Goal: Task Accomplishment & Management: Manage account settings

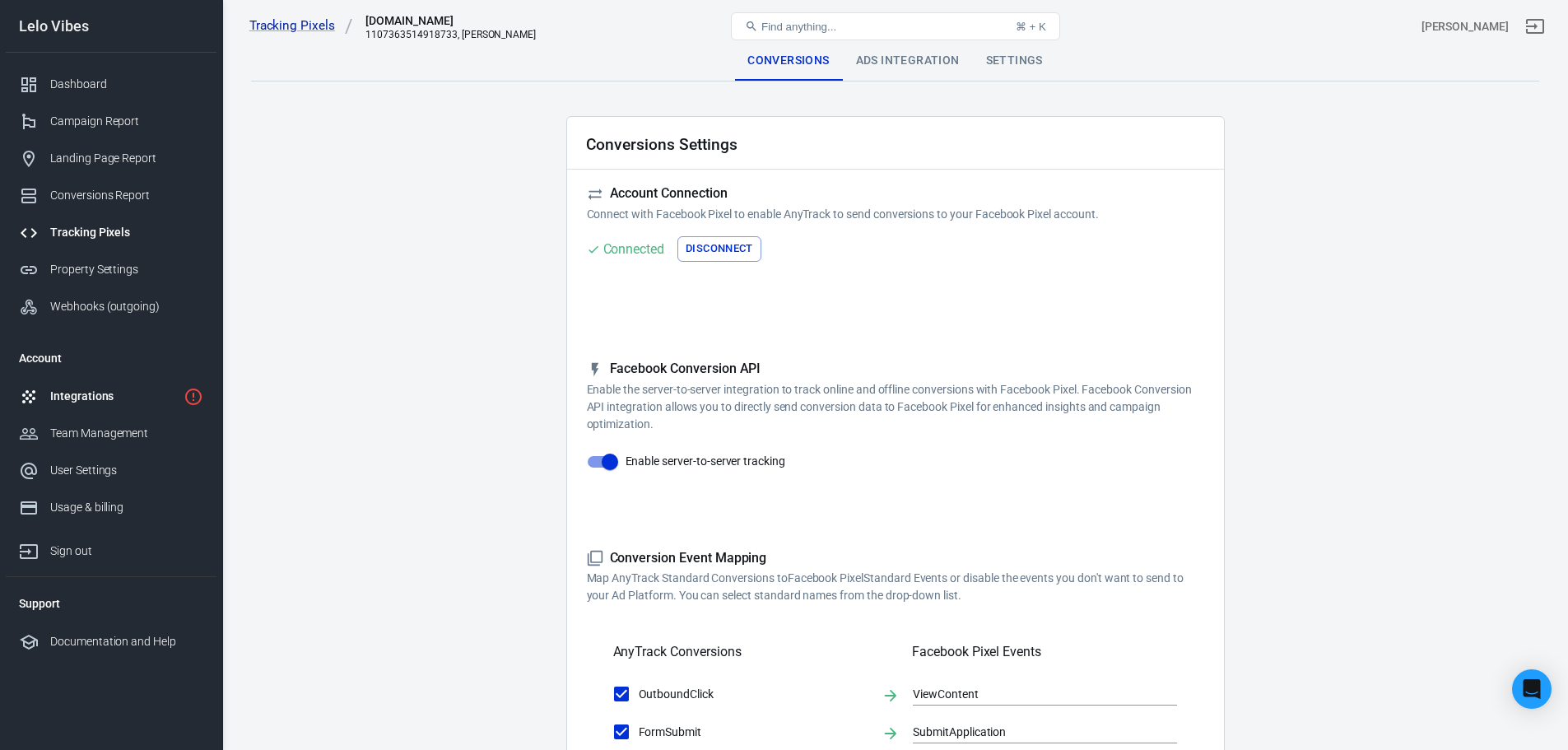
click at [151, 388] on div "Integrations" at bounding box center [114, 396] width 127 height 17
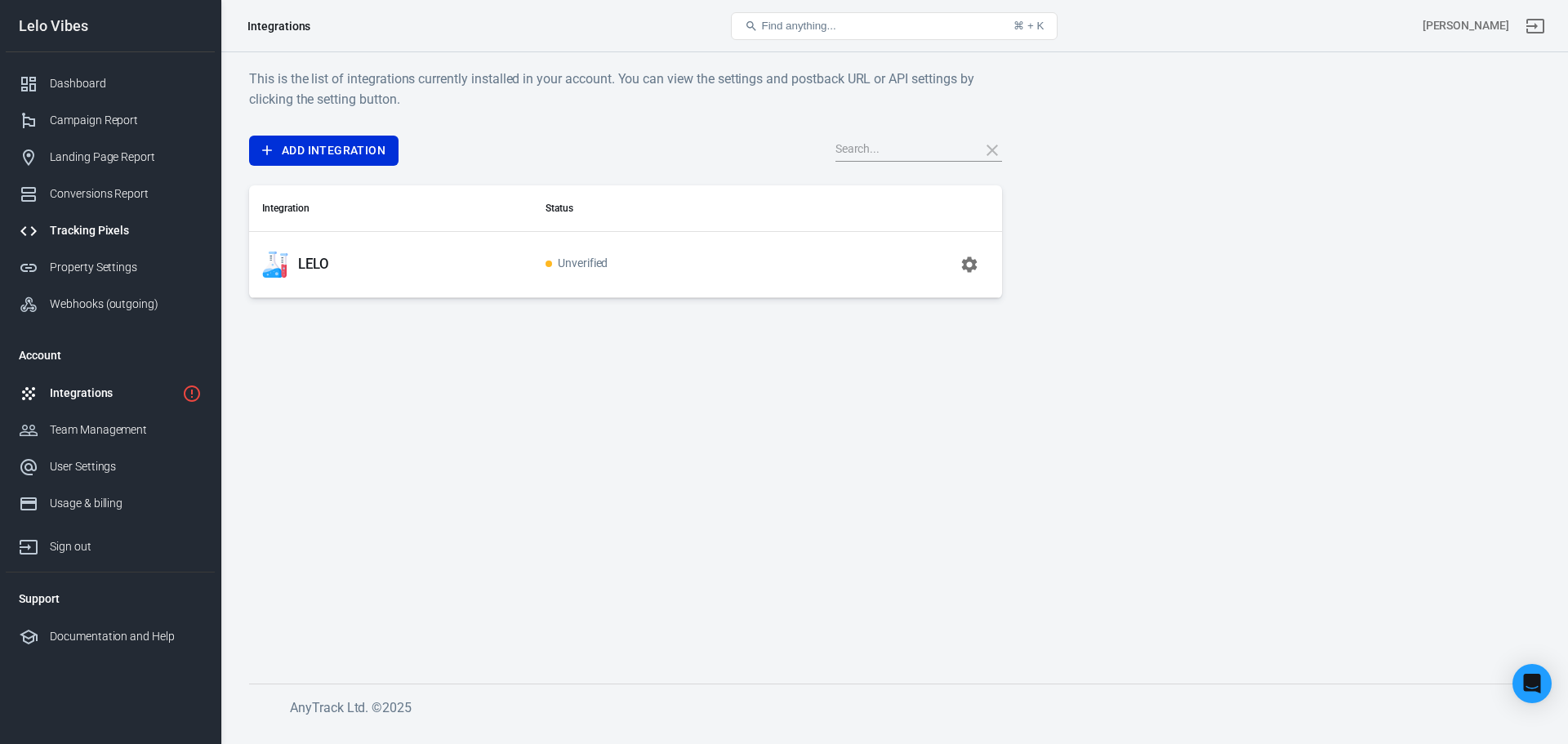
click at [117, 228] on div "Tracking Pixels" at bounding box center [126, 231] width 152 height 17
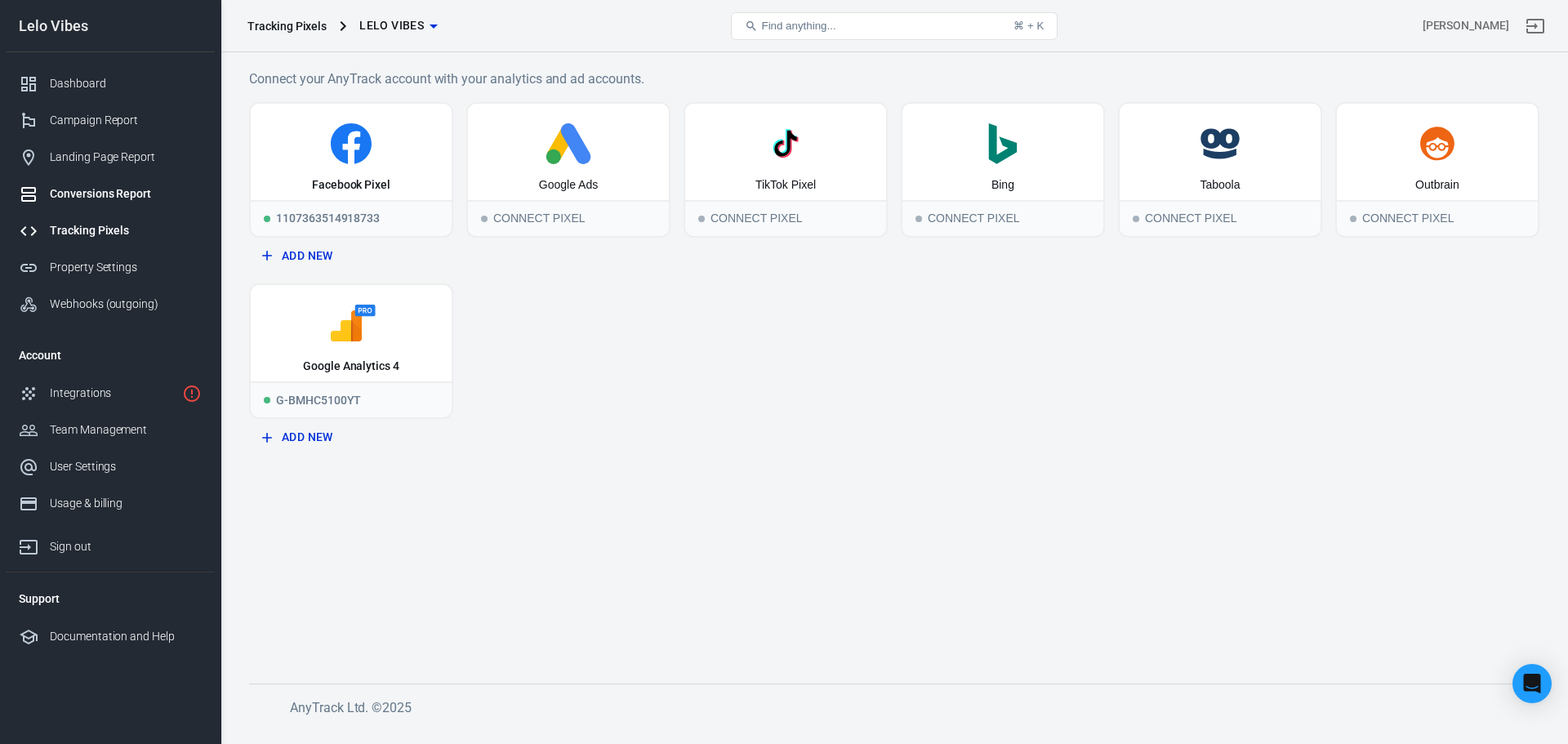
click at [135, 187] on div "Conversions Report" at bounding box center [126, 194] width 152 height 17
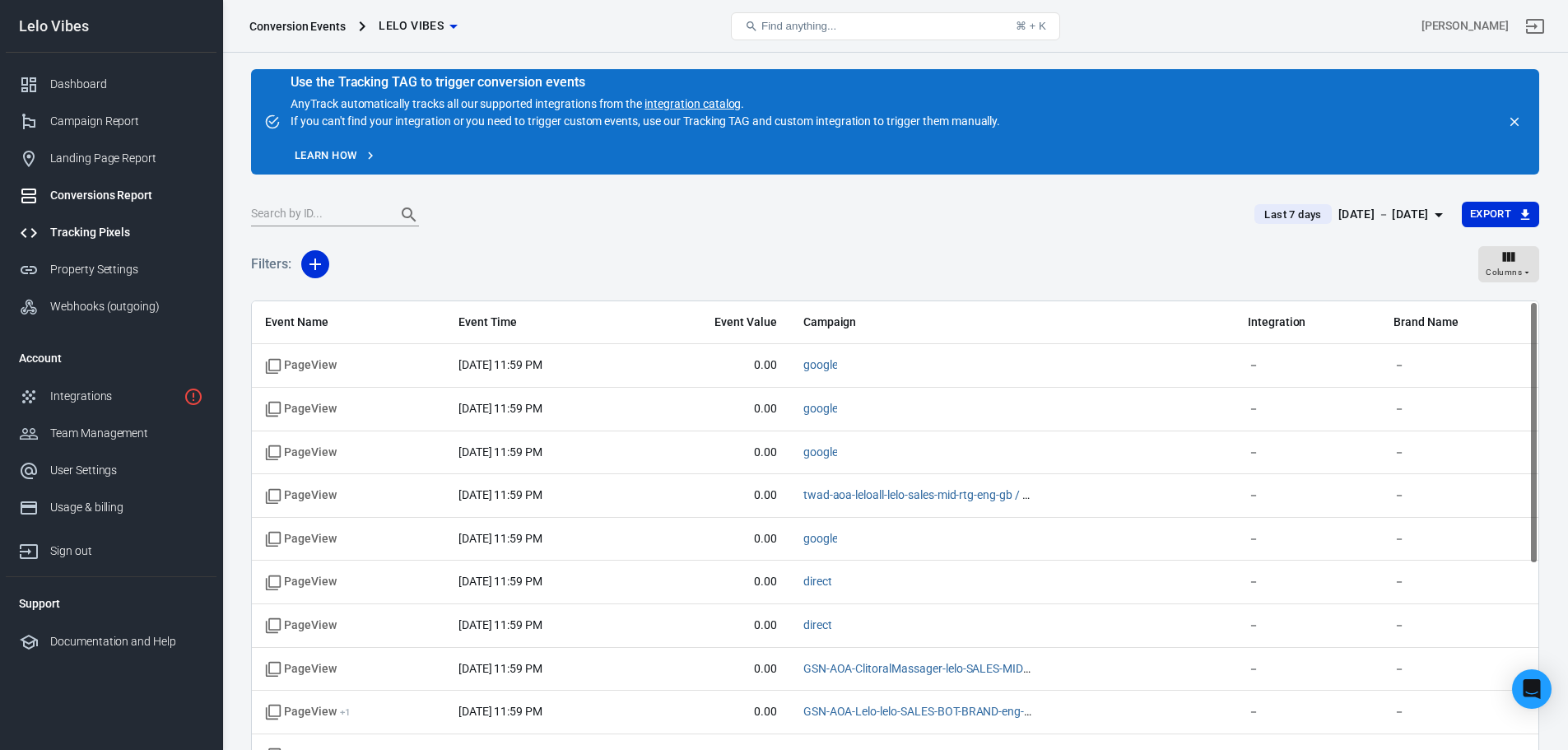
click at [135, 225] on div "Tracking Pixels" at bounding box center [127, 233] width 153 height 17
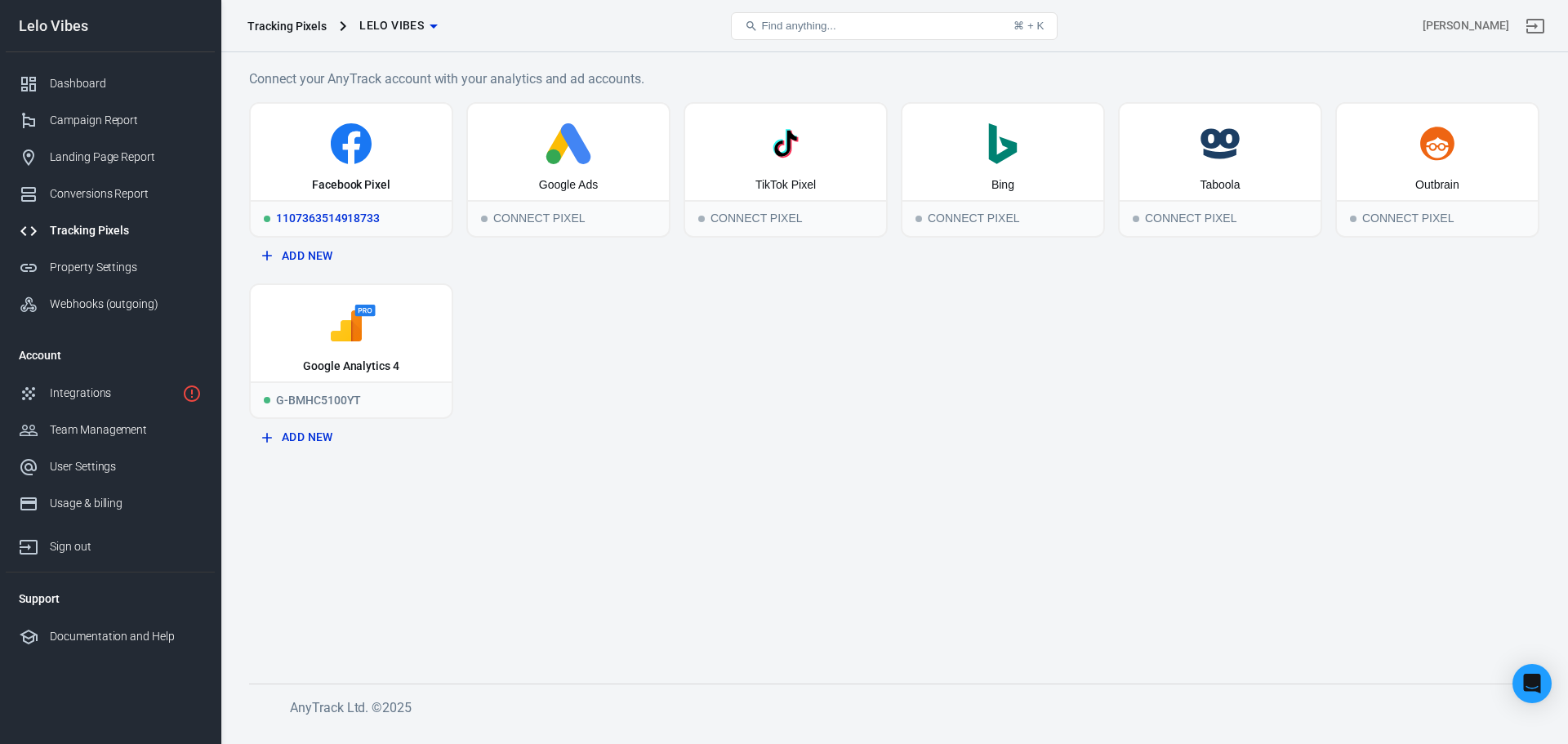
click at [394, 222] on div "1107363514918733" at bounding box center [351, 218] width 201 height 36
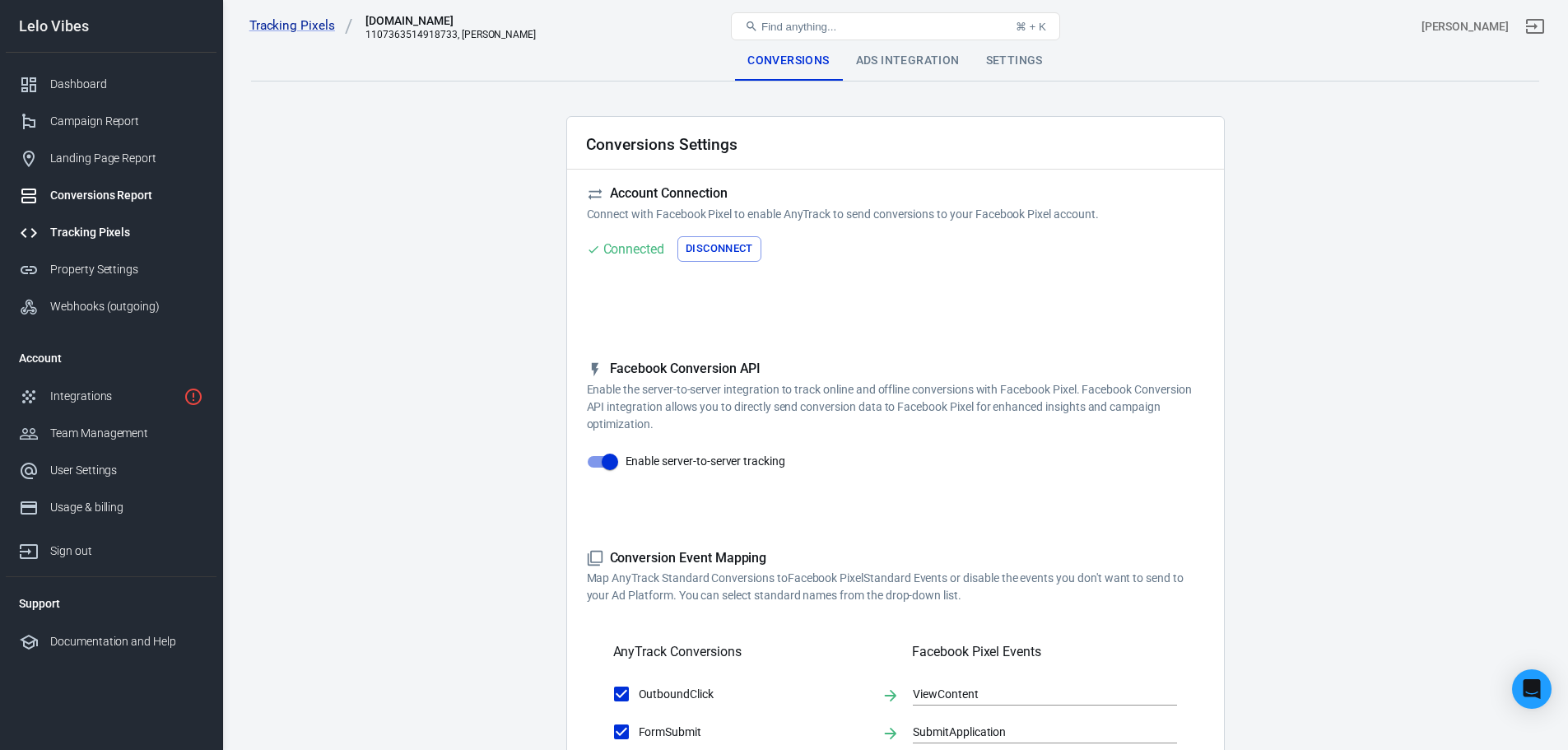
click at [151, 184] on link "Conversions Report" at bounding box center [111, 196] width 210 height 37
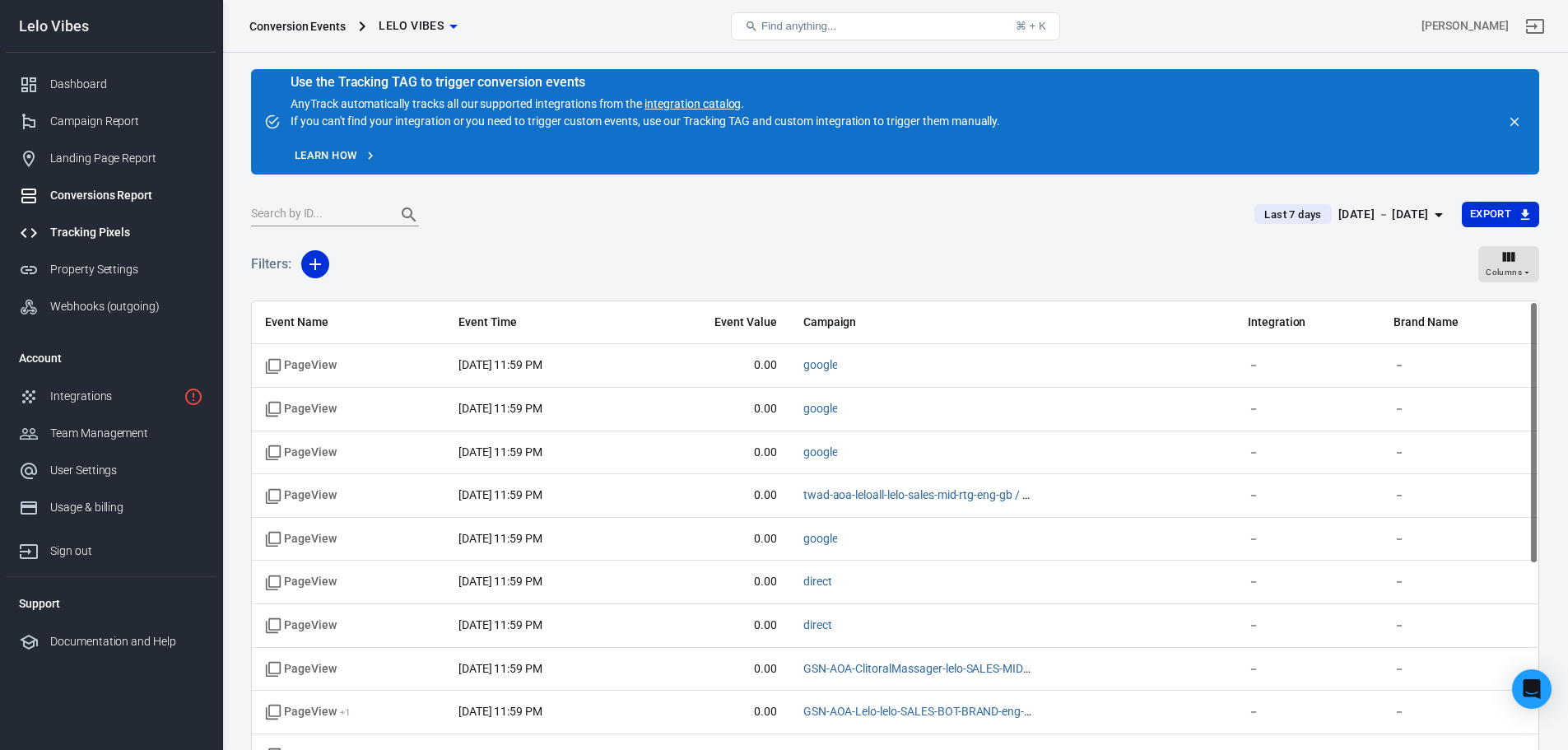
click at [147, 226] on div "Tracking Pixels" at bounding box center [127, 233] width 153 height 17
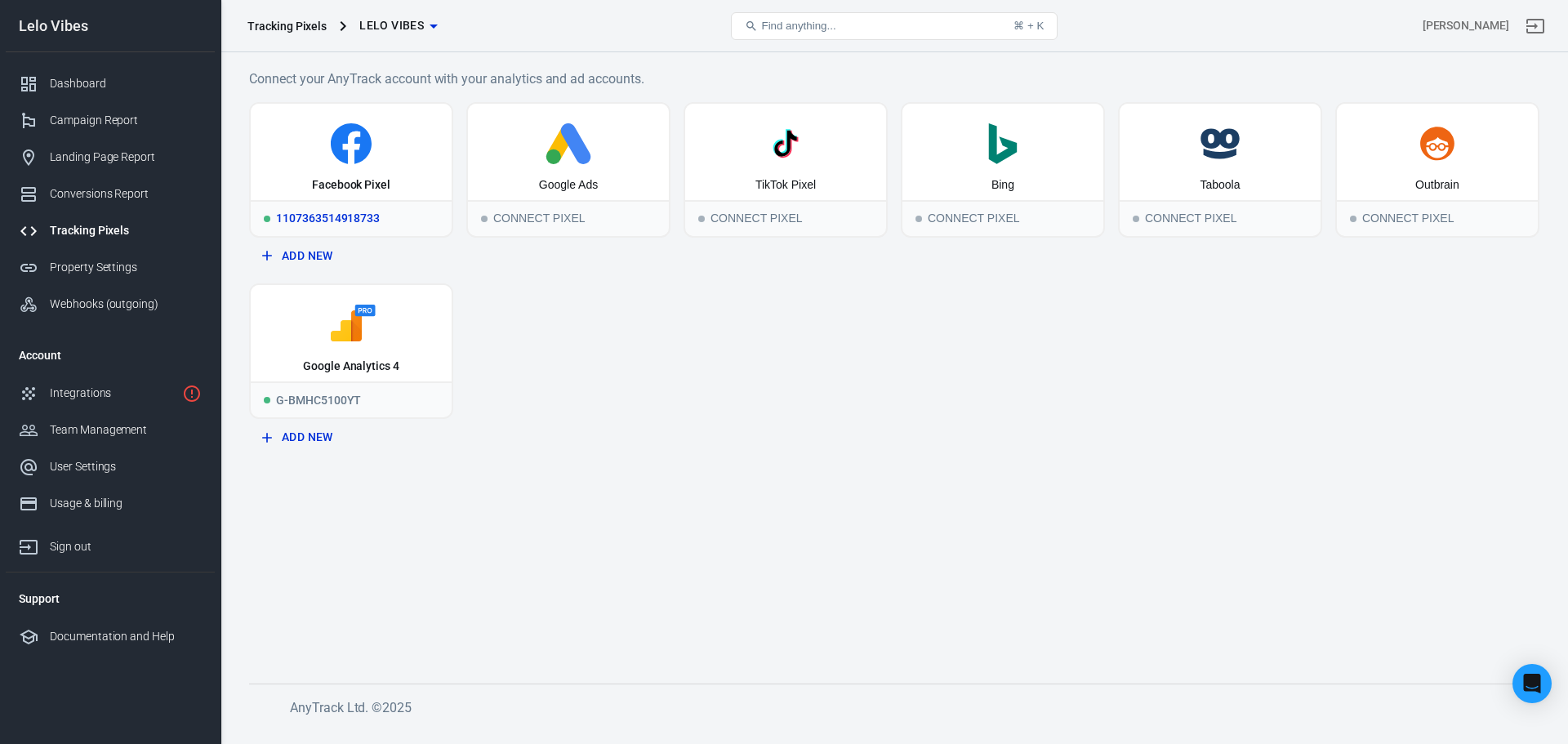
click at [354, 192] on div "Facebook Pixel" at bounding box center [351, 184] width 78 height 16
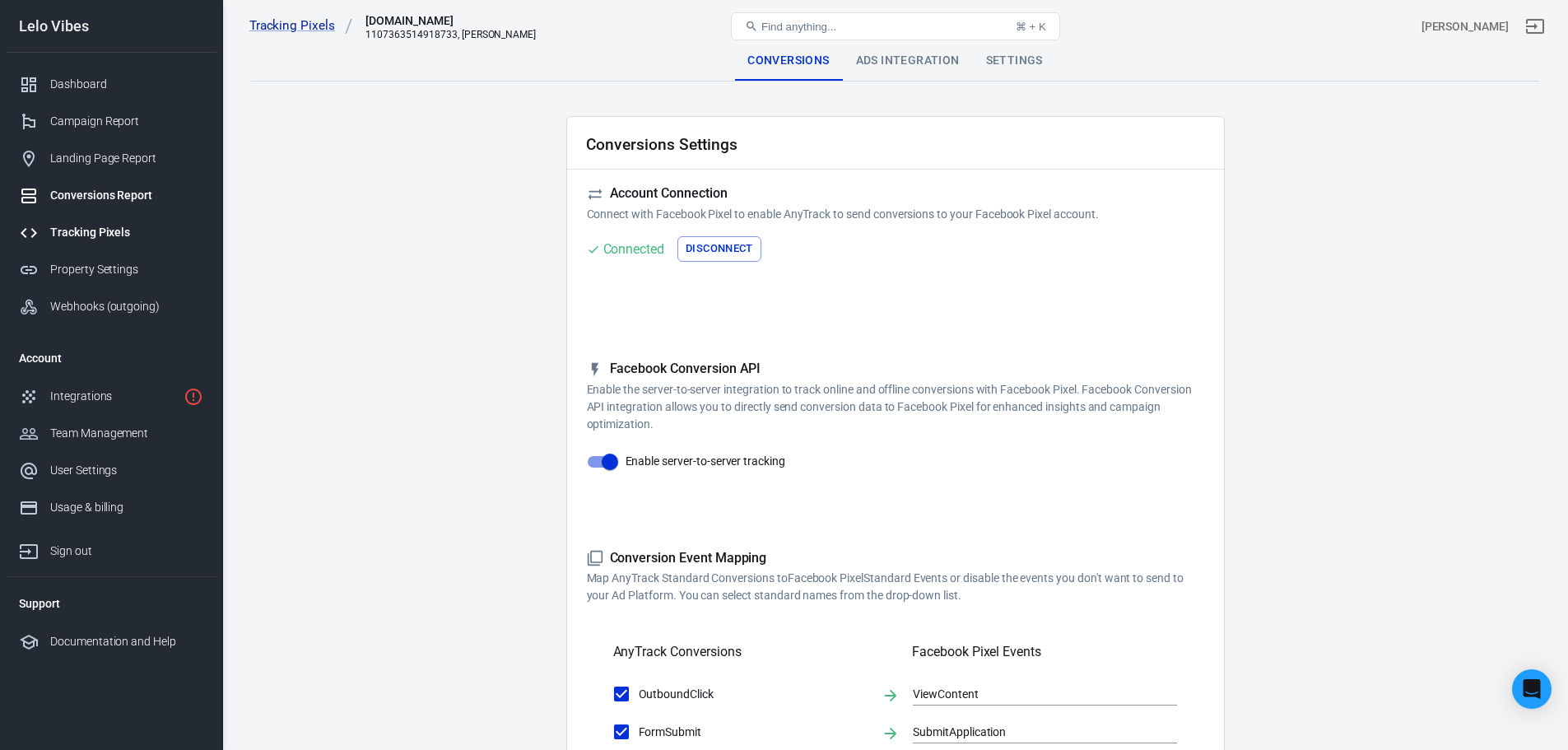
click at [146, 188] on div "Conversions Report" at bounding box center [127, 196] width 153 height 17
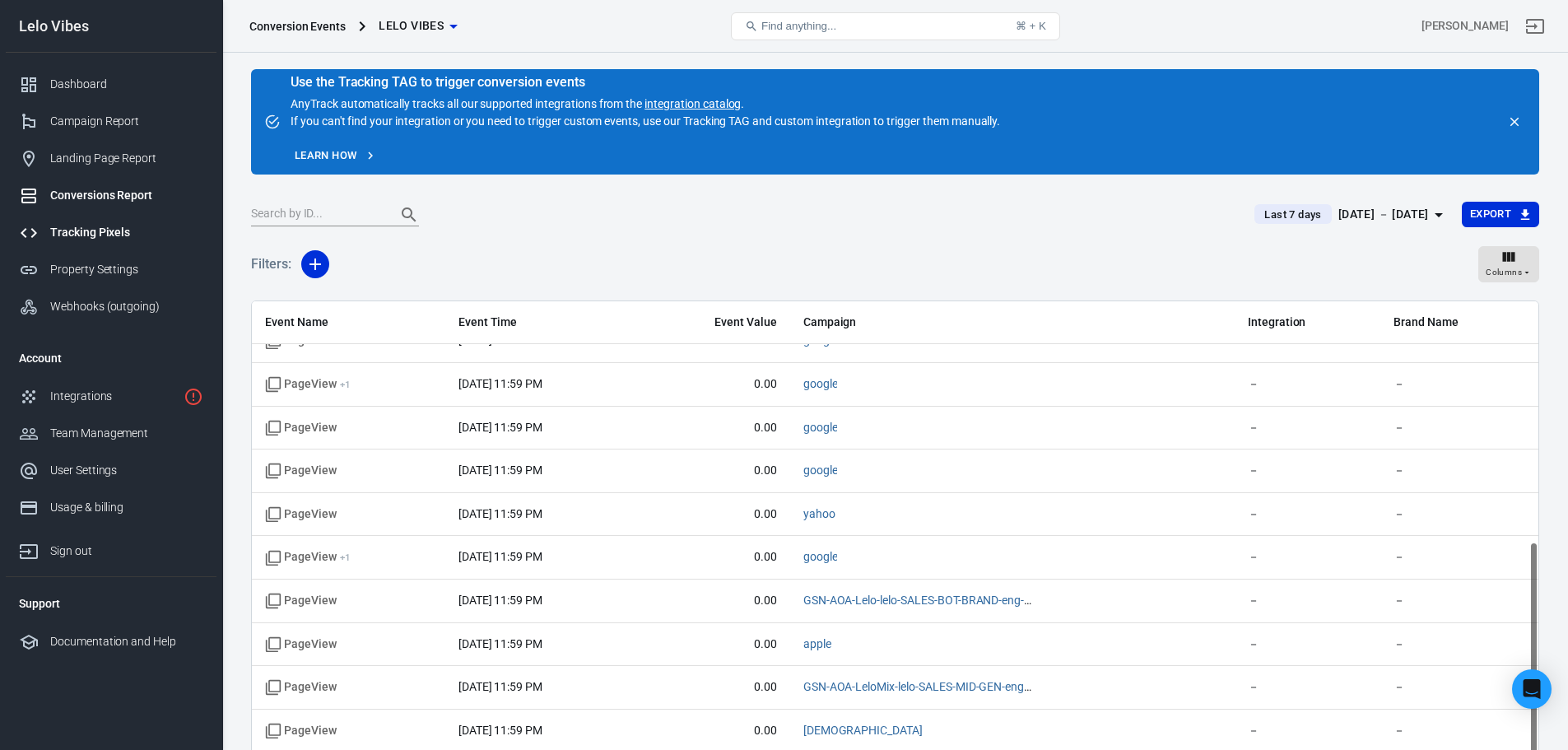
click at [108, 223] on link "Tracking Pixels" at bounding box center [111, 232] width 210 height 37
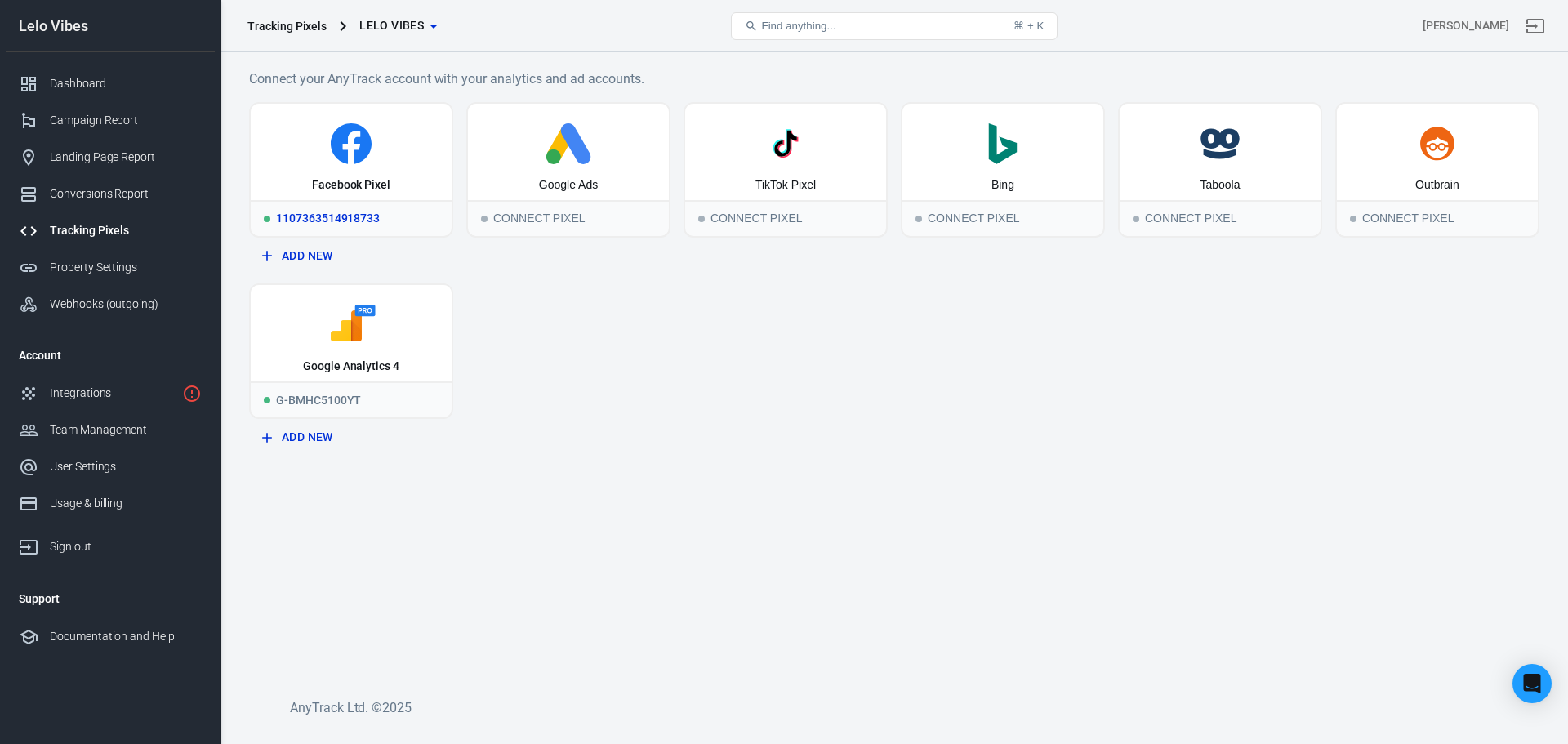
click at [403, 158] on icon at bounding box center [351, 143] width 188 height 41
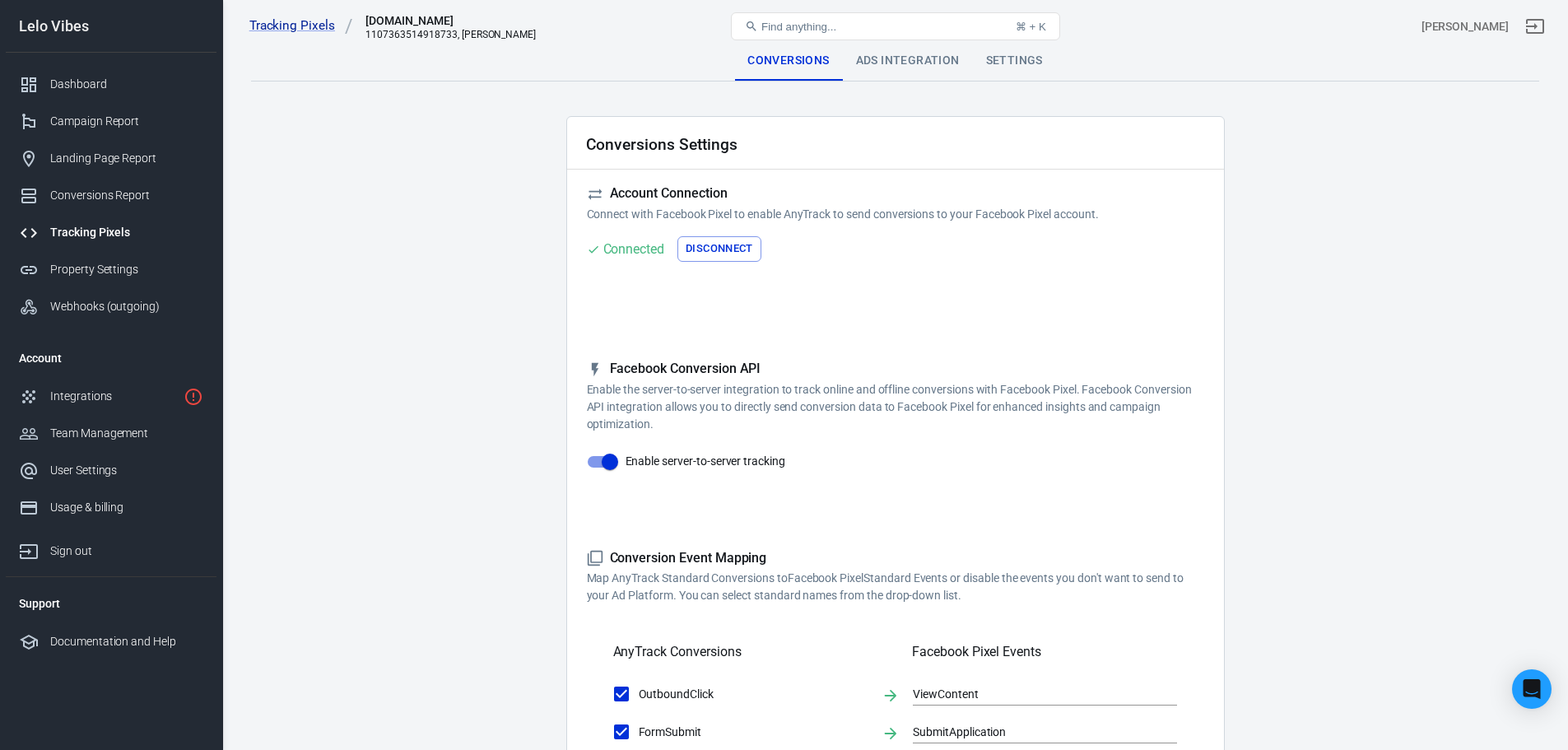
click at [417, 30] on div "1107363514918733, Lelo Vibes" at bounding box center [450, 34] width 170 height 11
click at [398, 25] on div "[DOMAIN_NAME]" at bounding box center [447, 20] width 164 height 17
click at [271, 18] on link "Tracking Pixels" at bounding box center [301, 26] width 103 height 17
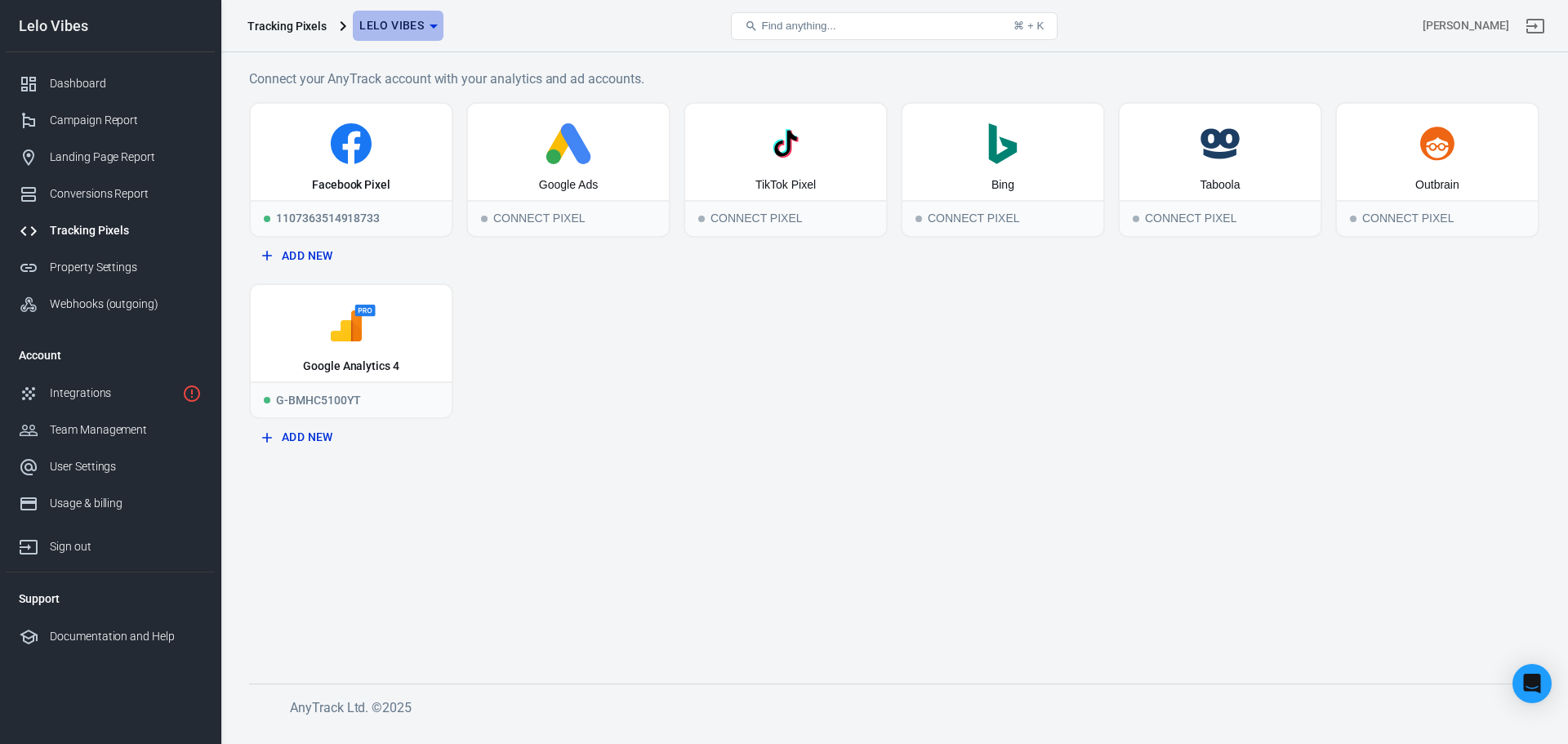
click at [388, 35] on span "Lelo Vibes" at bounding box center [392, 26] width 65 height 21
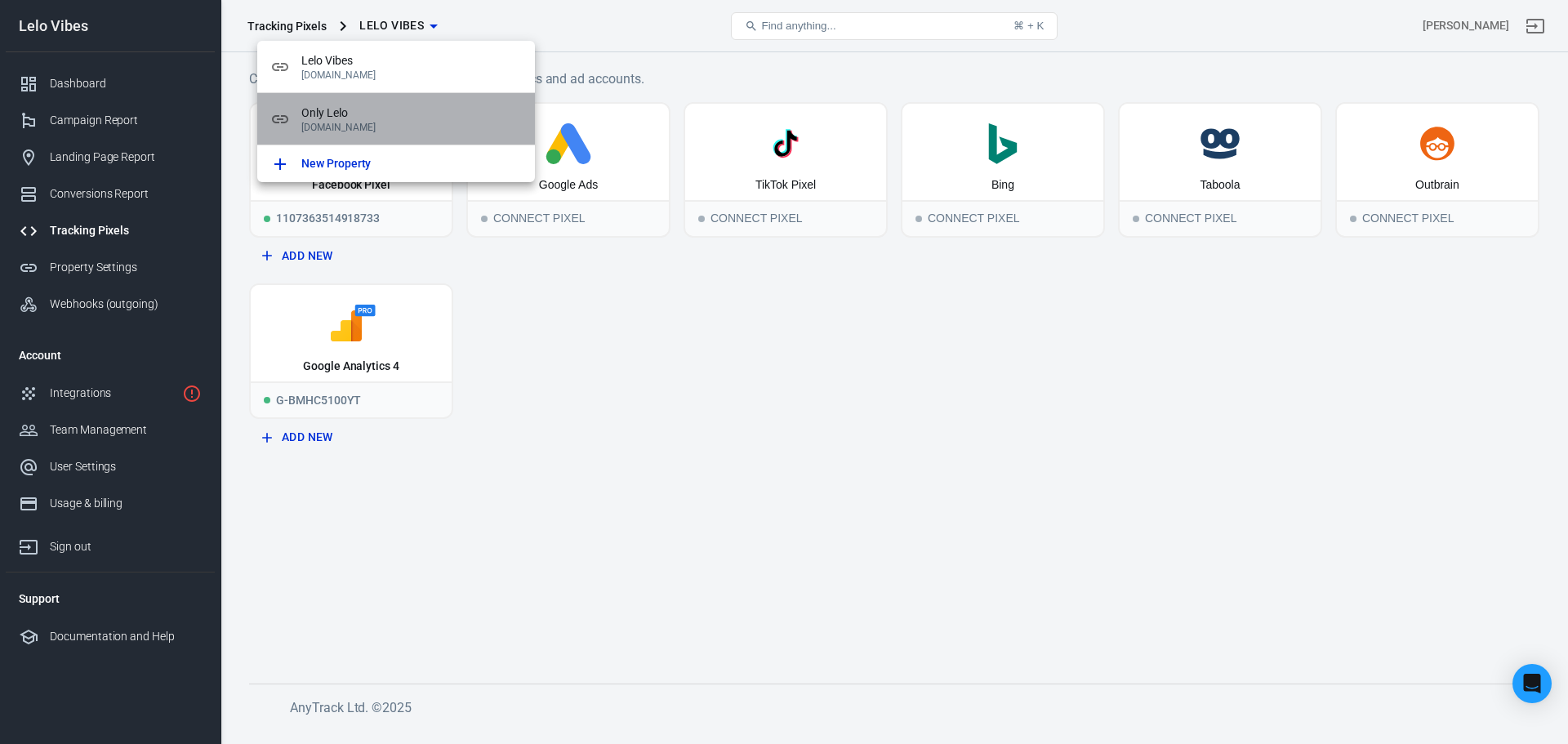
click at [417, 117] on span "Only Lelo" at bounding box center [411, 113] width 221 height 17
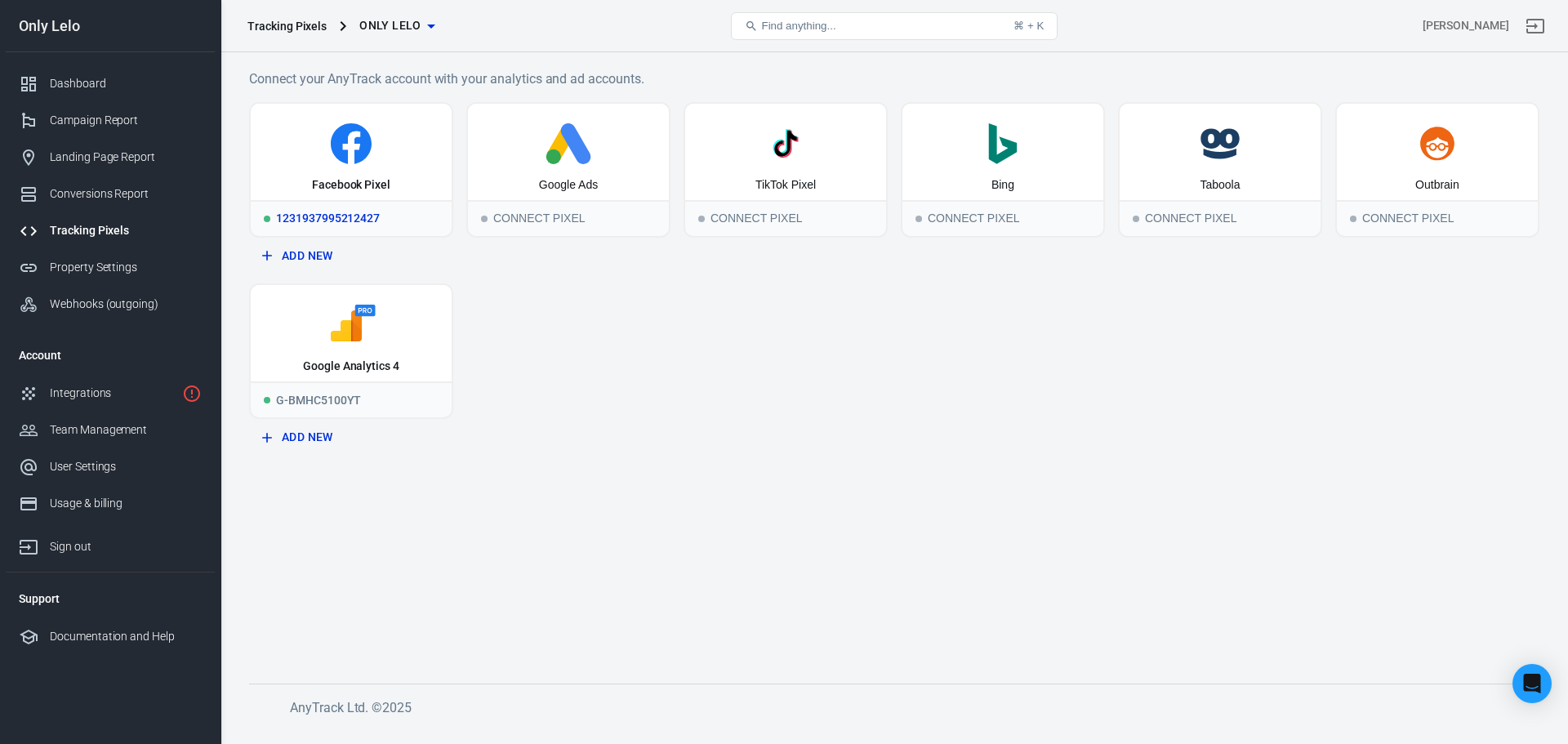
click at [392, 224] on div "1231937995212427" at bounding box center [351, 218] width 201 height 36
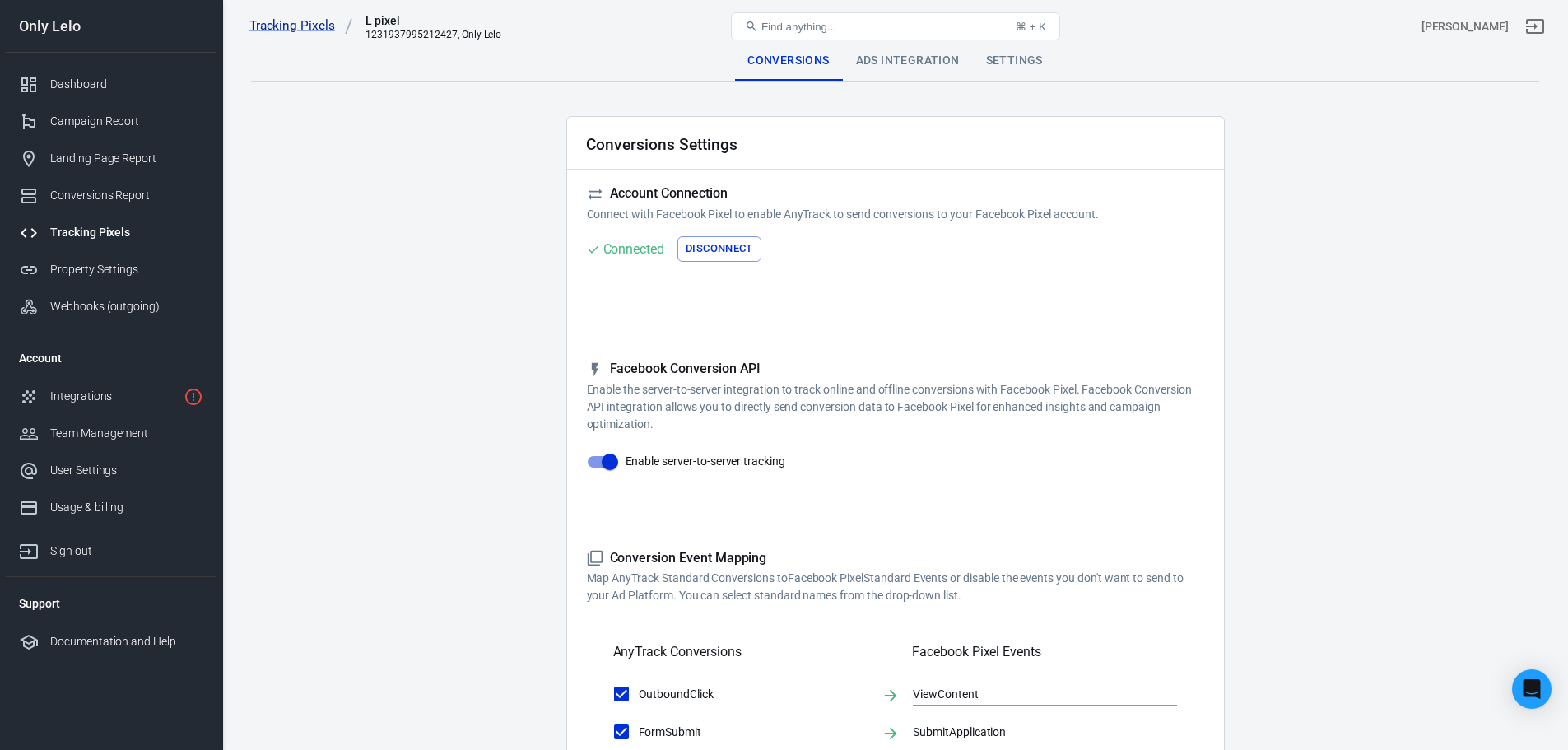
click at [721, 249] on button "Disconnect" at bounding box center [719, 249] width 84 height 25
click at [641, 254] on button "Connect" at bounding box center [620, 249] width 67 height 25
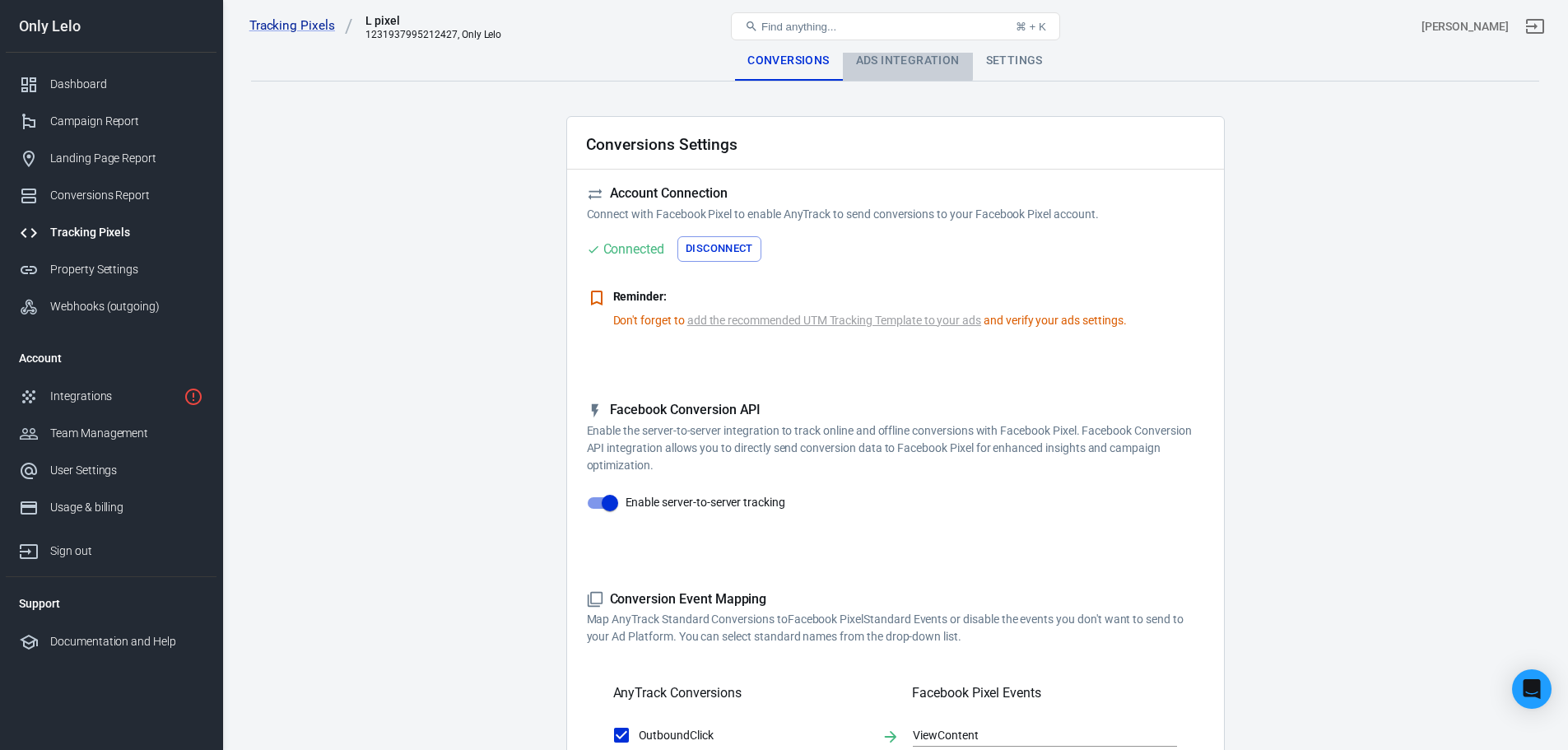
click at [878, 56] on div "Ads Integration" at bounding box center [908, 60] width 130 height 39
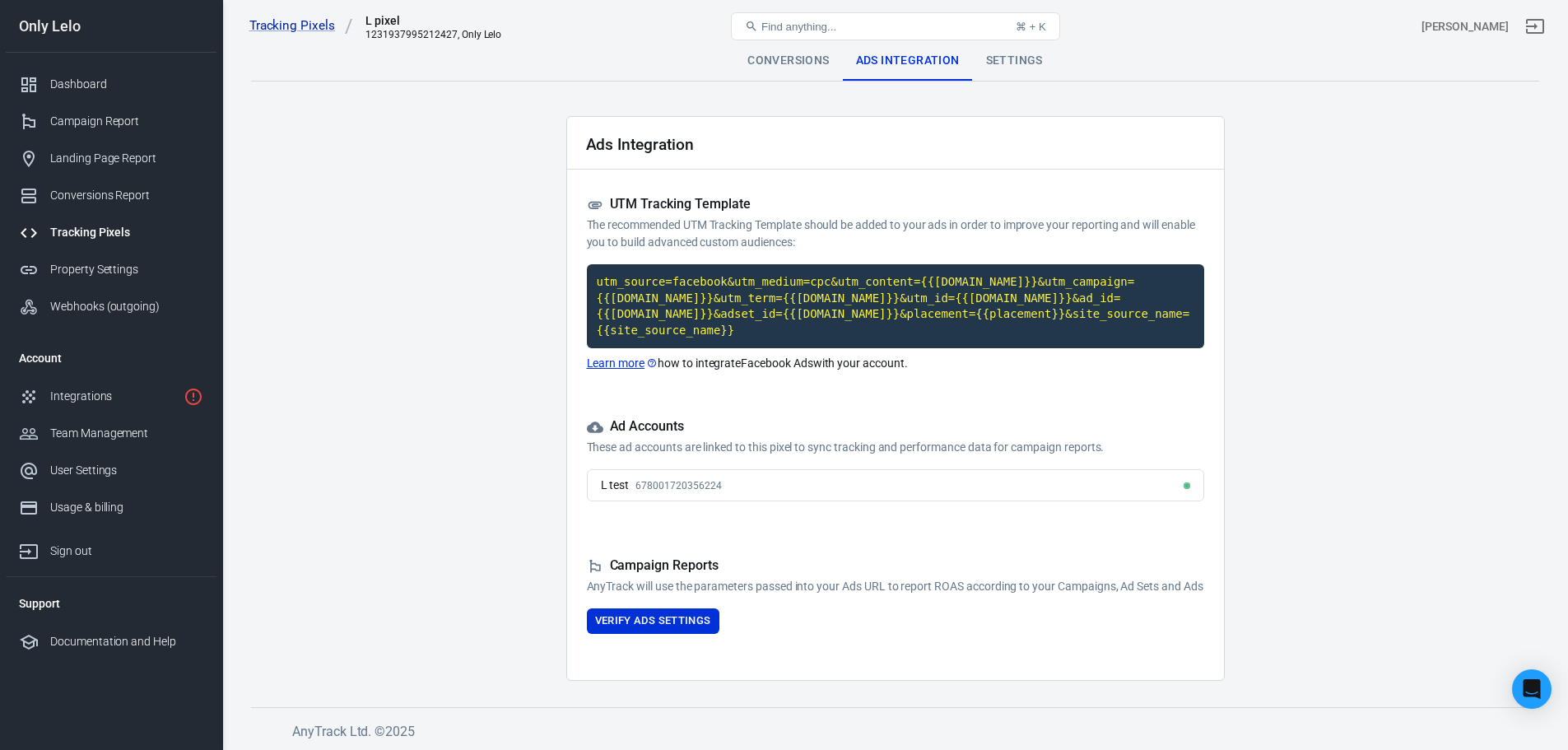
click at [783, 478] on div "L test 678001720356224" at bounding box center [895, 485] width 617 height 32
click at [783, 477] on div "L test 678001720356224" at bounding box center [895, 485] width 617 height 32
click at [781, 469] on div "L test 678001720356224" at bounding box center [895, 485] width 617 height 32
click at [831, 469] on div "L test 678001720356224" at bounding box center [895, 485] width 617 height 32
click at [1183, 481] on div "L test 678001720356224" at bounding box center [895, 485] width 617 height 32
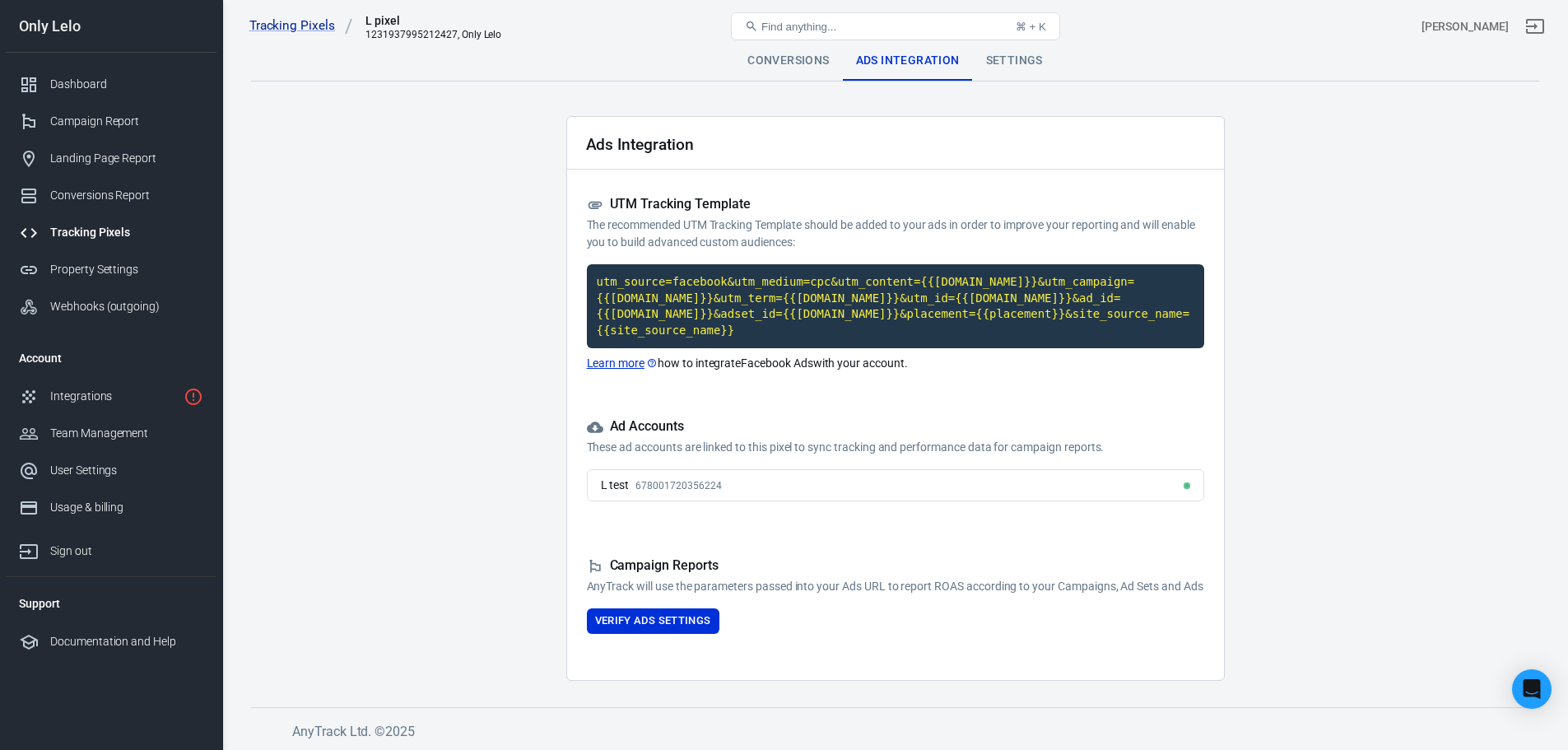
click at [998, 475] on div "L test 678001720356224" at bounding box center [895, 485] width 617 height 32
drag, startPoint x: 998, startPoint y: 475, endPoint x: 728, endPoint y: 511, distance: 272.4
click at [987, 475] on div "L test 678001720356224" at bounding box center [895, 485] width 617 height 32
click at [1031, 44] on div "Find anything... ⌘ + K" at bounding box center [894, 26] width 430 height 39
click at [1024, 59] on div "Settings" at bounding box center [1014, 60] width 83 height 39
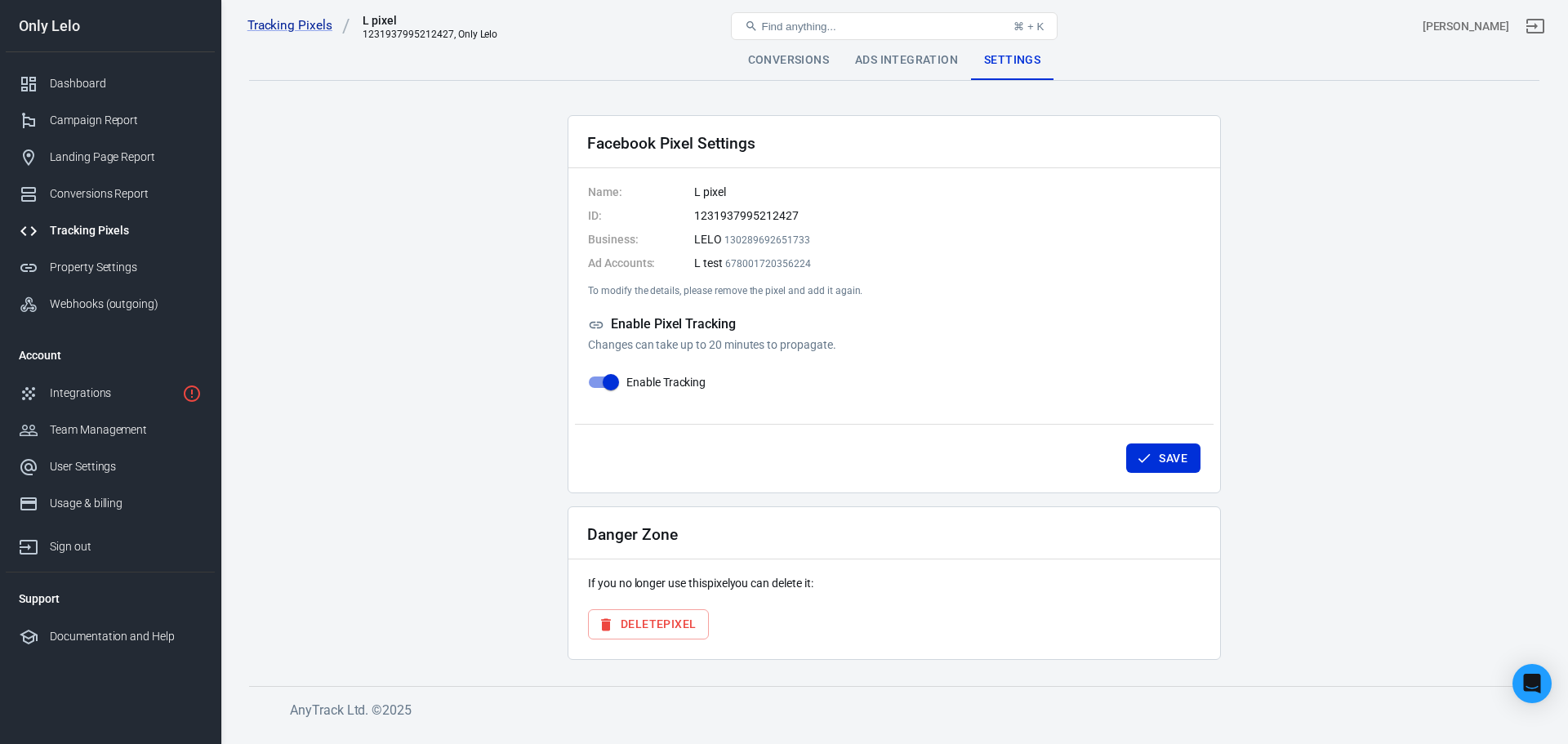
click at [743, 220] on dd "1231937995212427" at bounding box center [947, 216] width 506 height 17
click at [841, 58] on div "Conversions" at bounding box center [788, 59] width 107 height 39
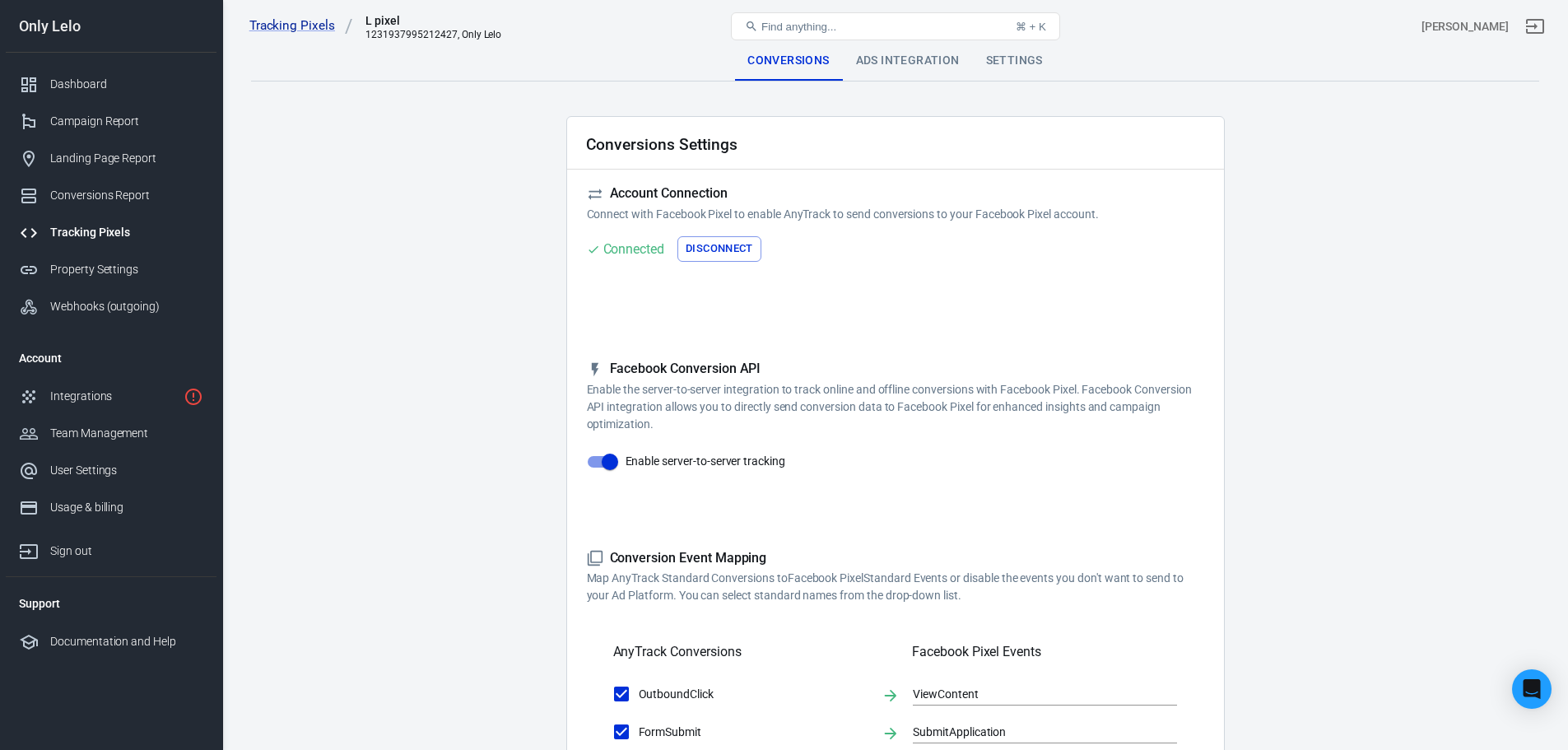
click at [376, 18] on div "L pixel" at bounding box center [433, 20] width 136 height 17
click at [409, 44] on div "Tracking Pixels L pixel 1231937995212427, Only Lelo" at bounding box center [457, 26] width 430 height 39
click at [332, 14] on div "Tracking Pixels L pixel 1231937995212427, Only Lelo" at bounding box center [457, 26] width 430 height 39
click at [322, 20] on link "Tracking Pixels" at bounding box center [301, 26] width 103 height 17
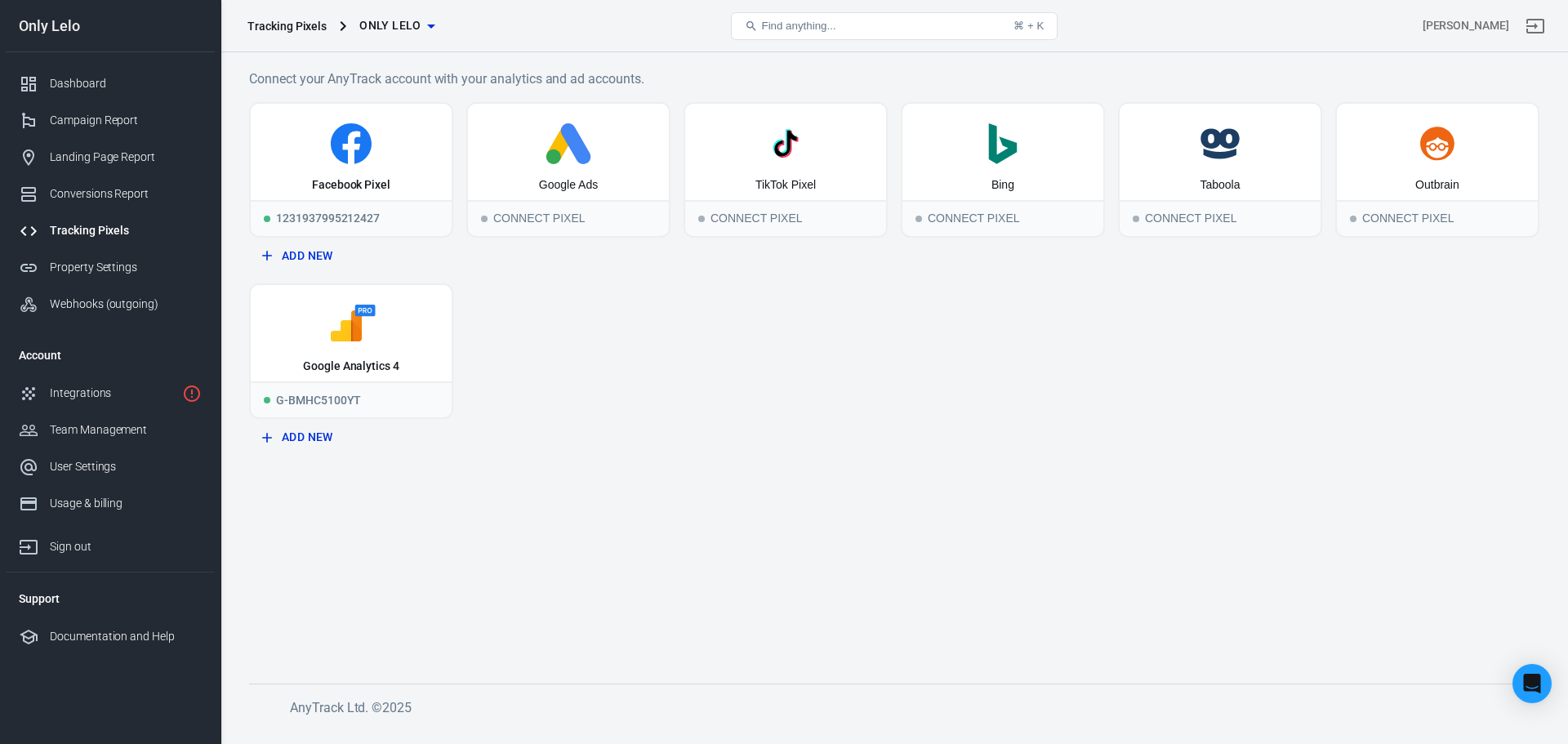
click at [401, 21] on span "Only Lelo" at bounding box center [391, 26] width 62 height 21
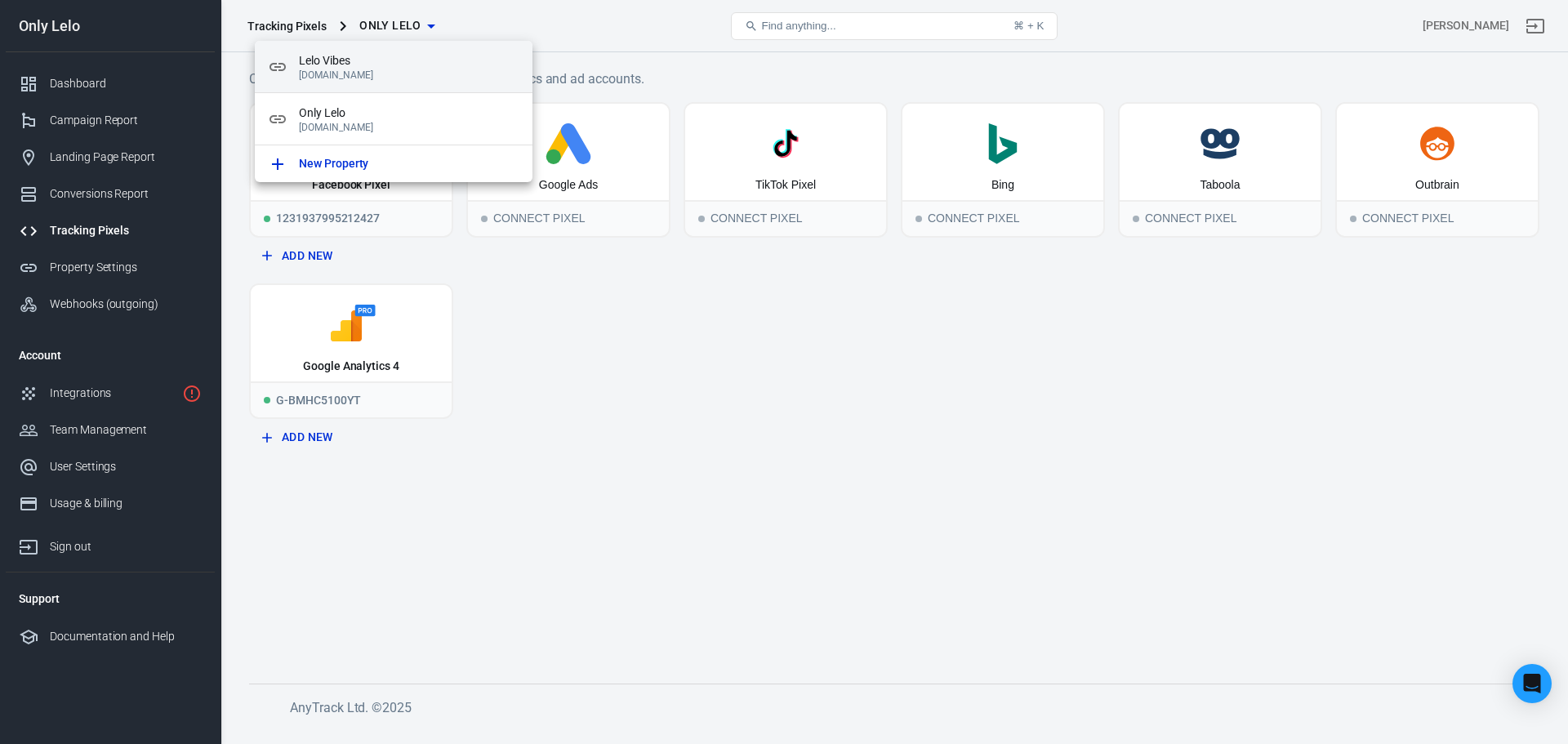
click at [375, 80] on p "[DOMAIN_NAME]" at bounding box center [410, 74] width 221 height 11
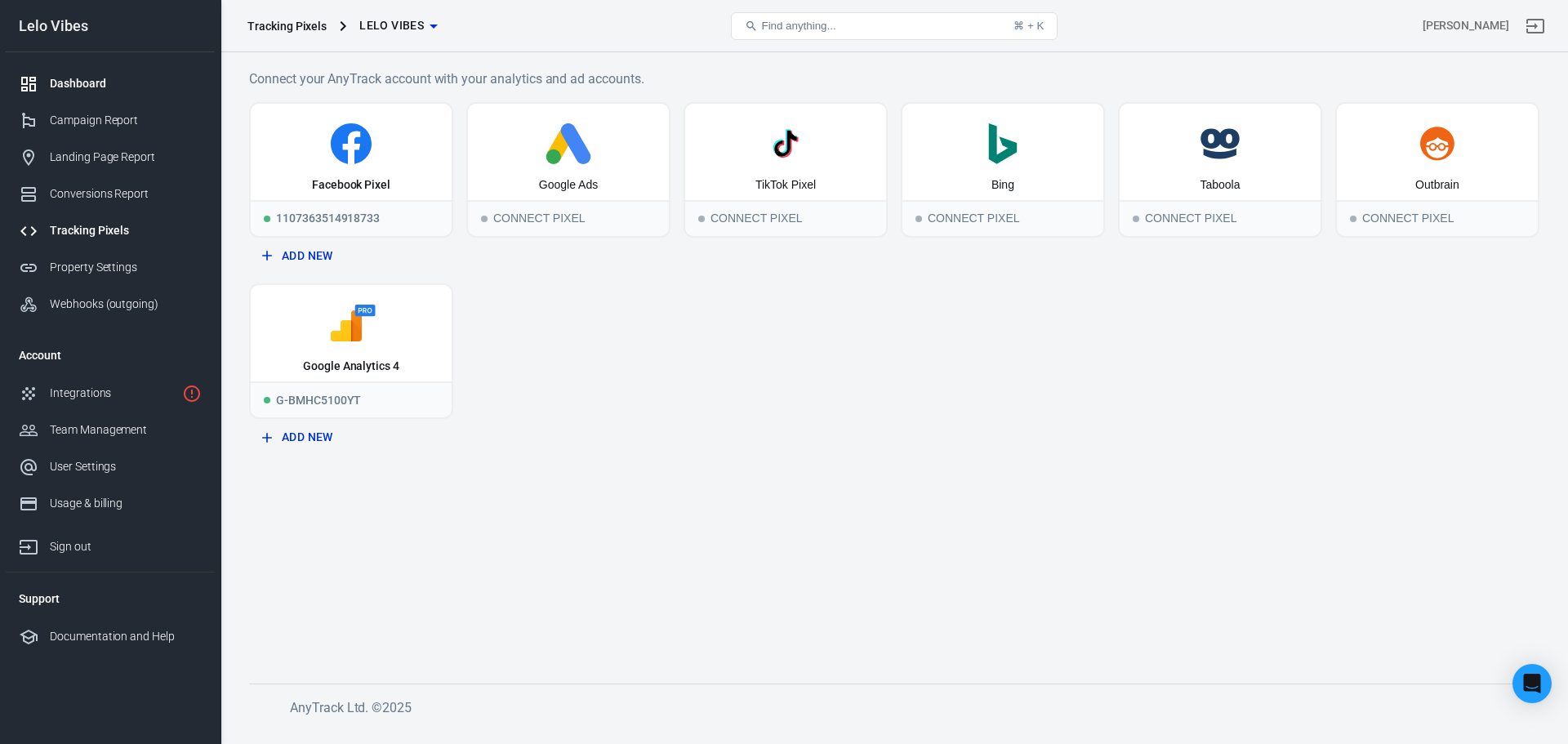
click at [109, 84] on div "Dashboard" at bounding box center [126, 84] width 152 height 17
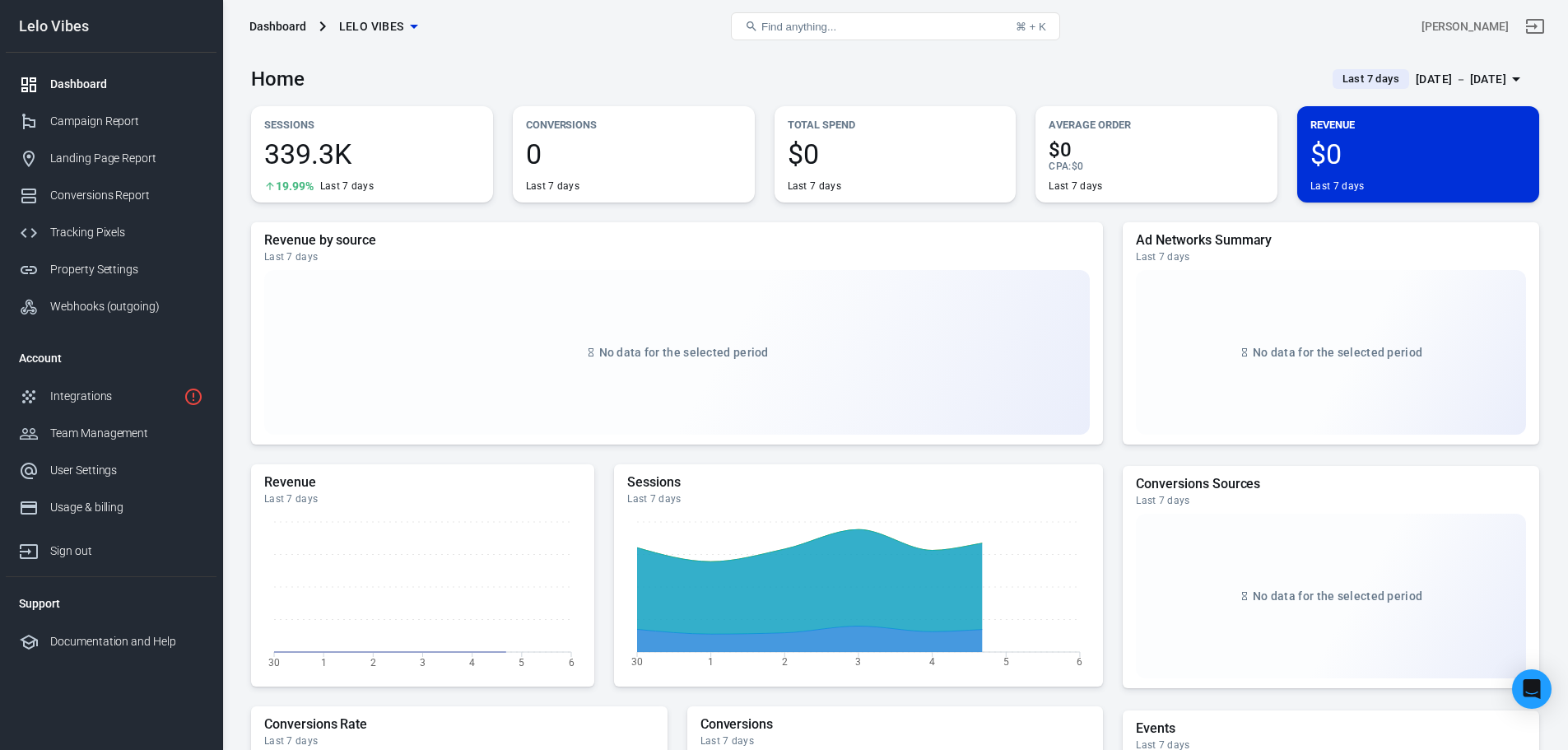
click at [322, 158] on span "339.3K" at bounding box center [372, 154] width 216 height 28
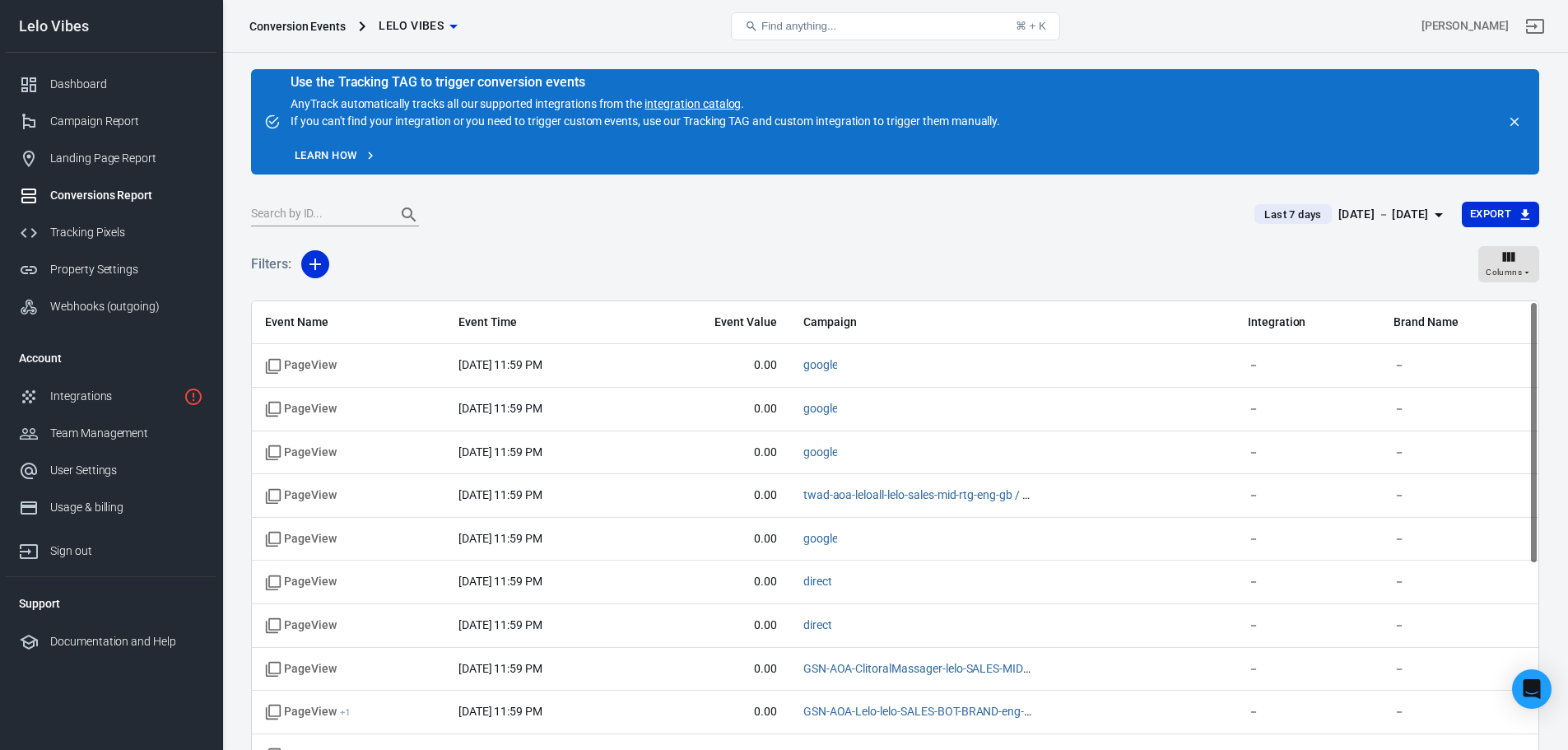
click at [439, 33] on span "Lelo Vibes" at bounding box center [411, 26] width 65 height 21
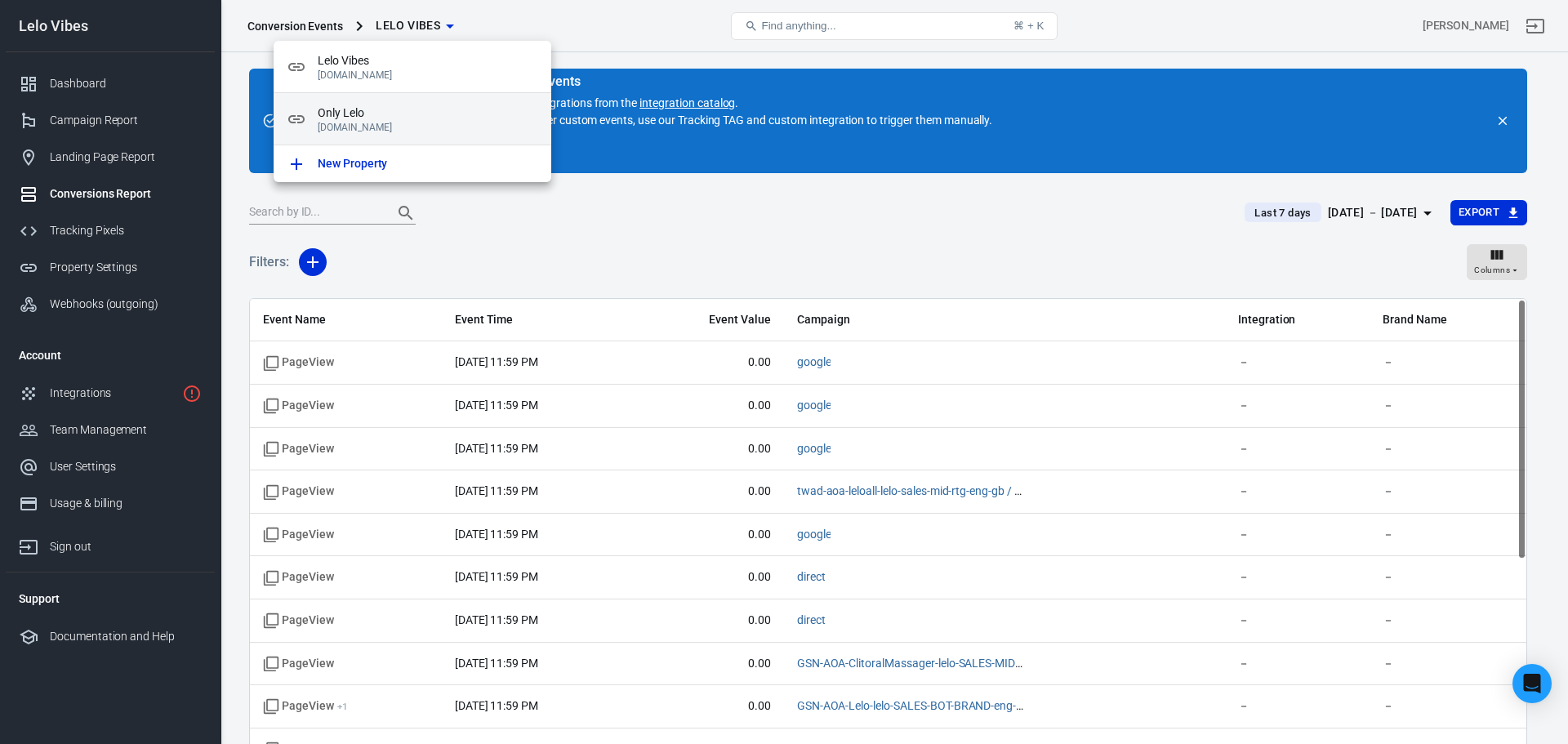
click at [370, 110] on span "Only Lelo" at bounding box center [428, 113] width 221 height 17
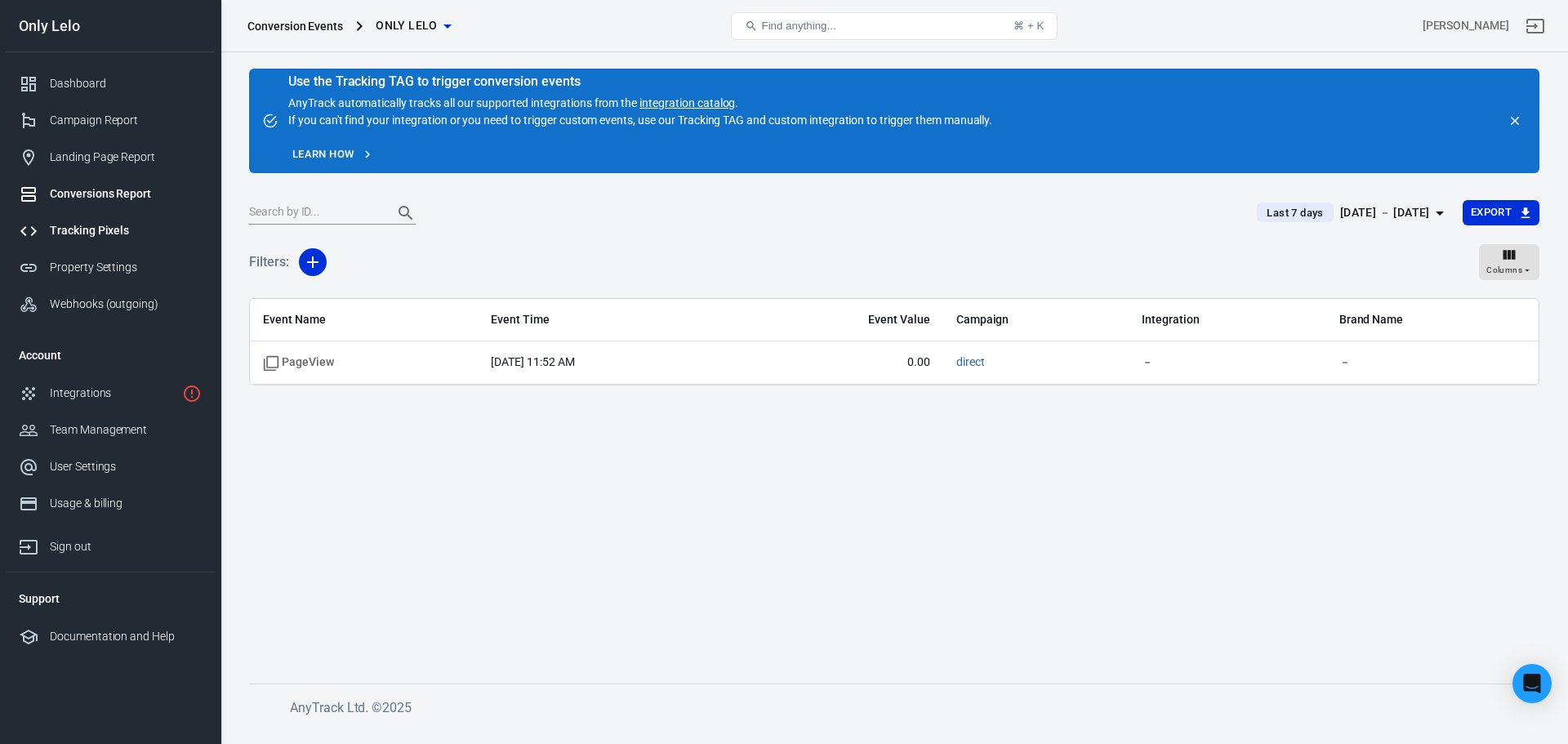
click at [112, 226] on div "Tracking Pixels" at bounding box center [126, 231] width 152 height 17
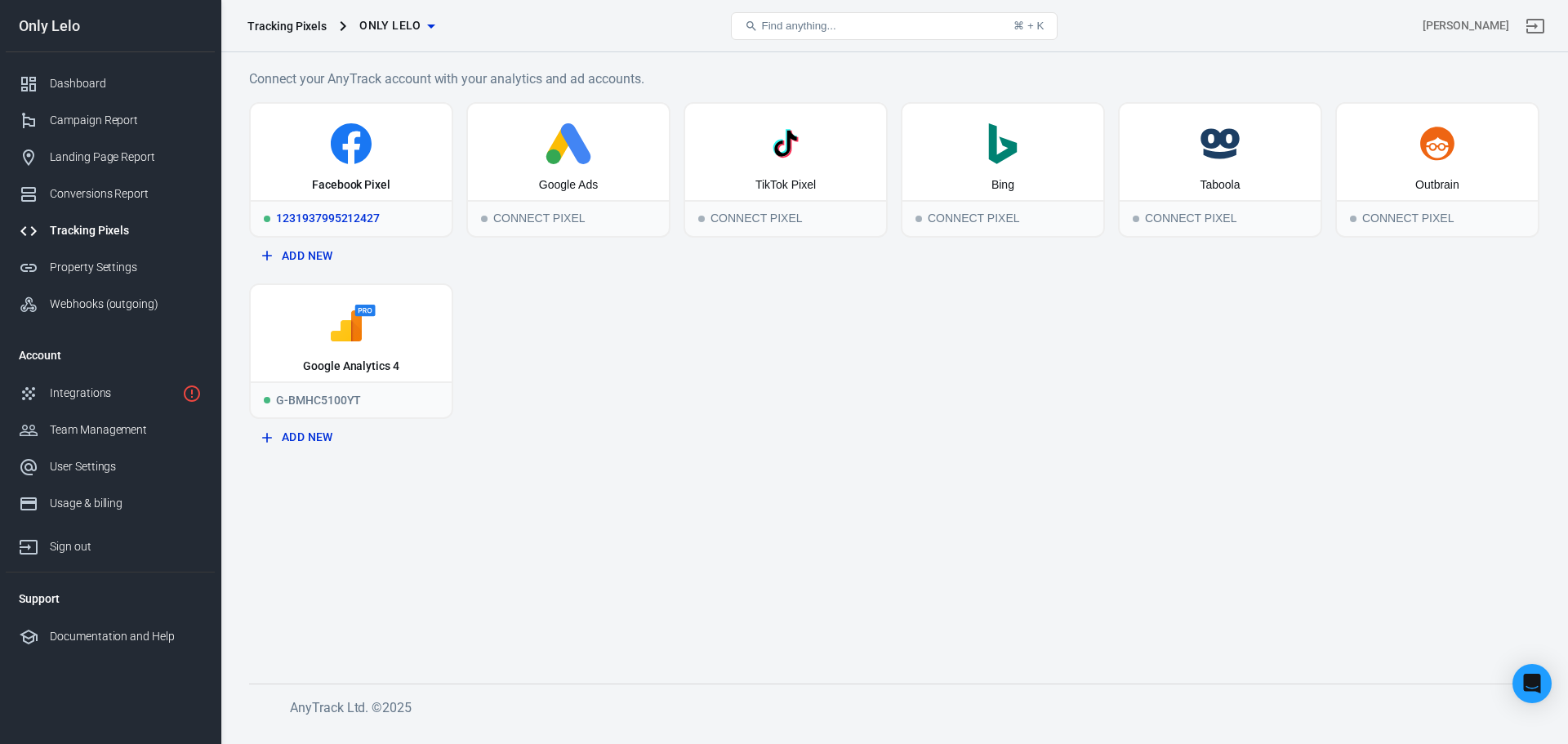
click at [402, 231] on div "1231937995212427" at bounding box center [351, 218] width 201 height 36
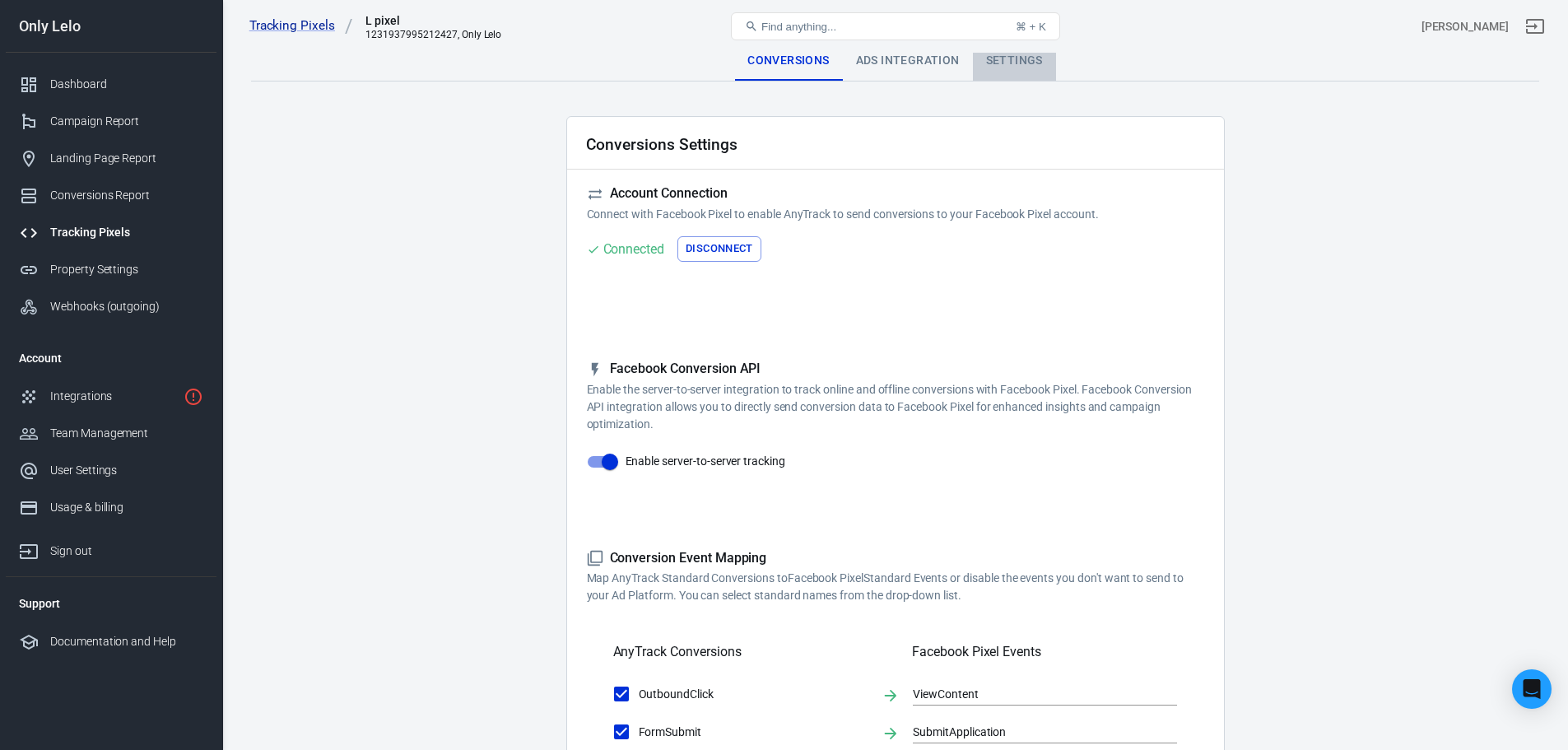
click at [1046, 66] on div "Settings" at bounding box center [1014, 60] width 83 height 39
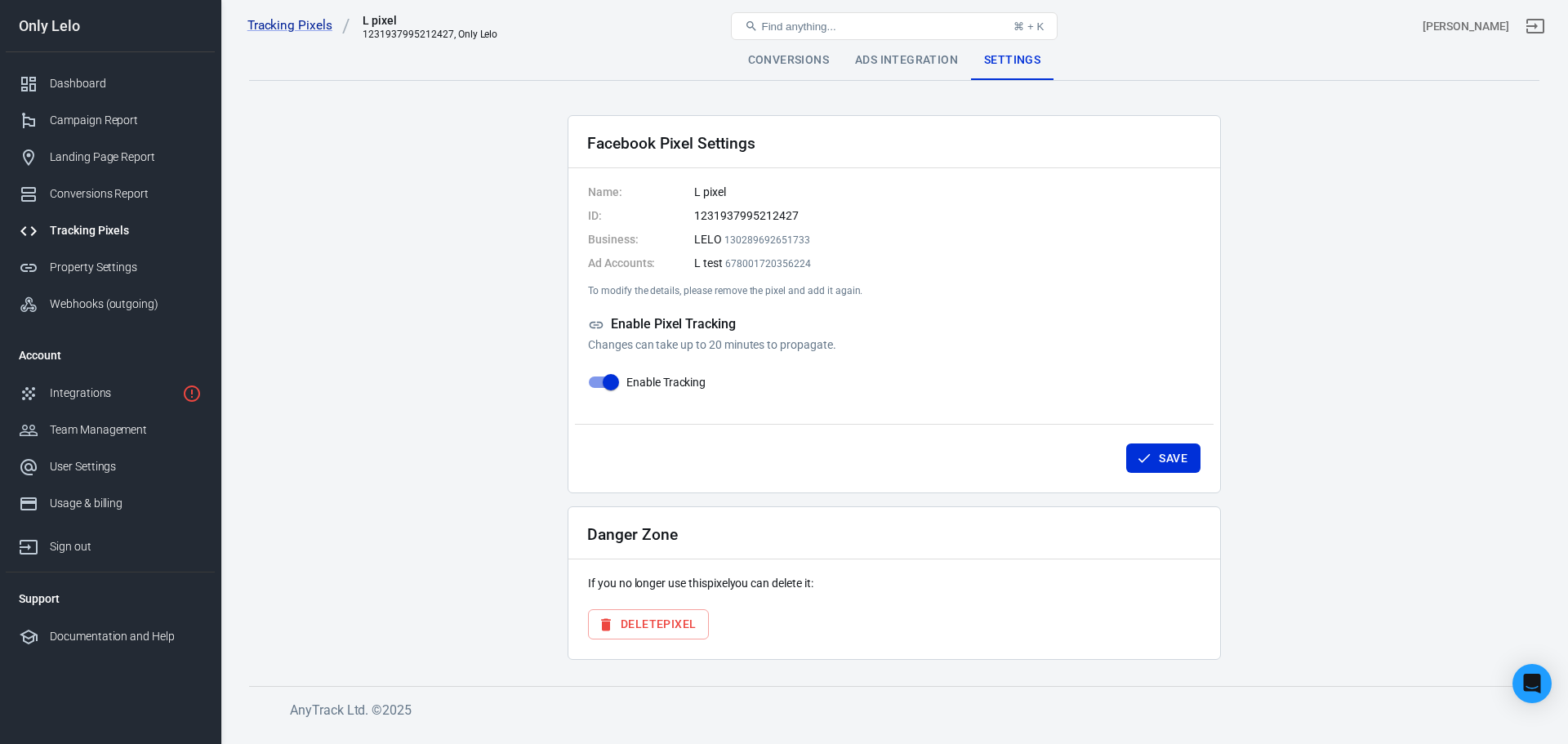
click at [686, 600] on div "Danger Zone If you no longer use this pixel you can delete it: Delete Pixel" at bounding box center [894, 583] width 653 height 153
click at [699, 613] on button "Delete Pixel" at bounding box center [649, 623] width 121 height 30
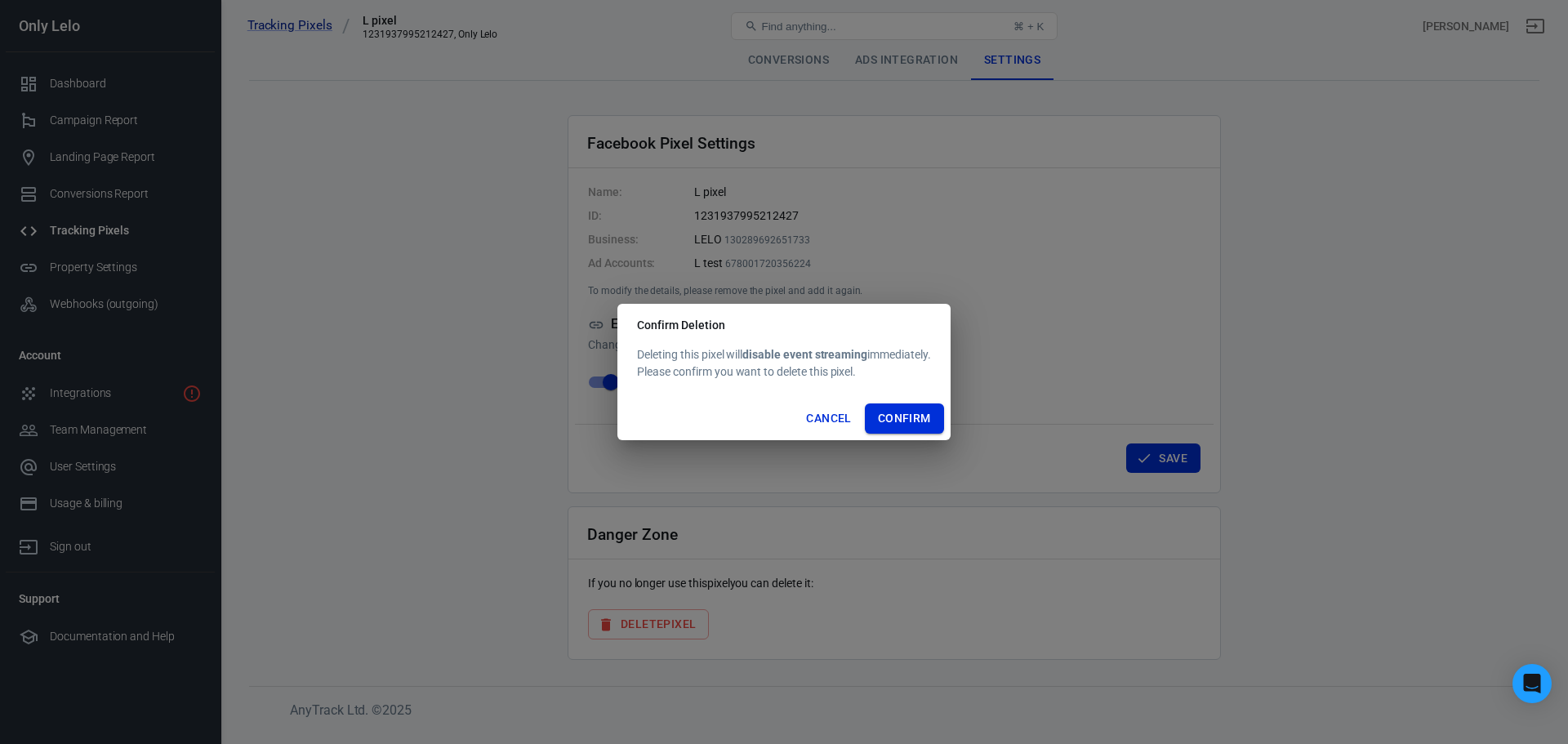
click at [925, 422] on button "Confirm" at bounding box center [905, 418] width 79 height 30
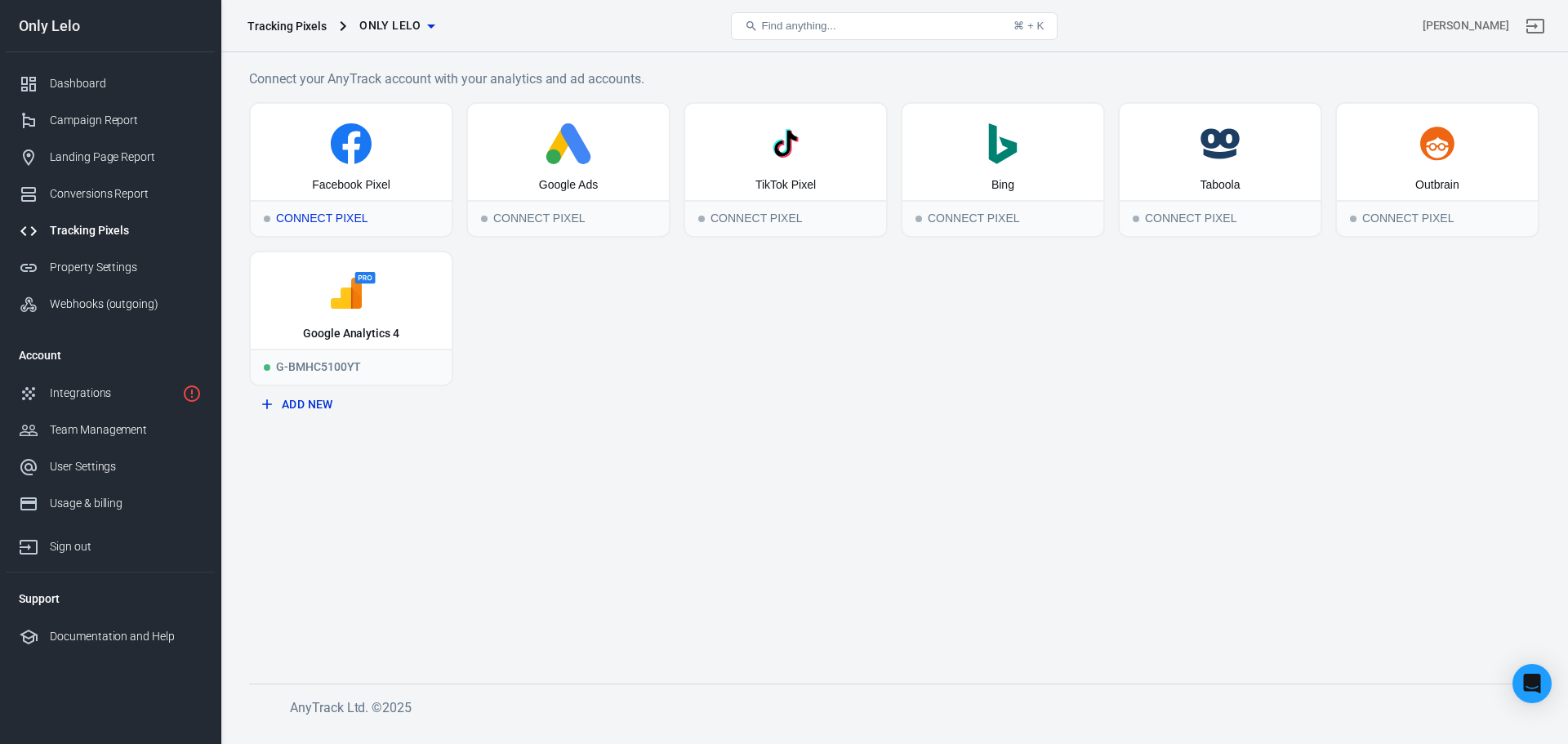
click at [271, 179] on div "Facebook Pixel" at bounding box center [351, 152] width 201 height 97
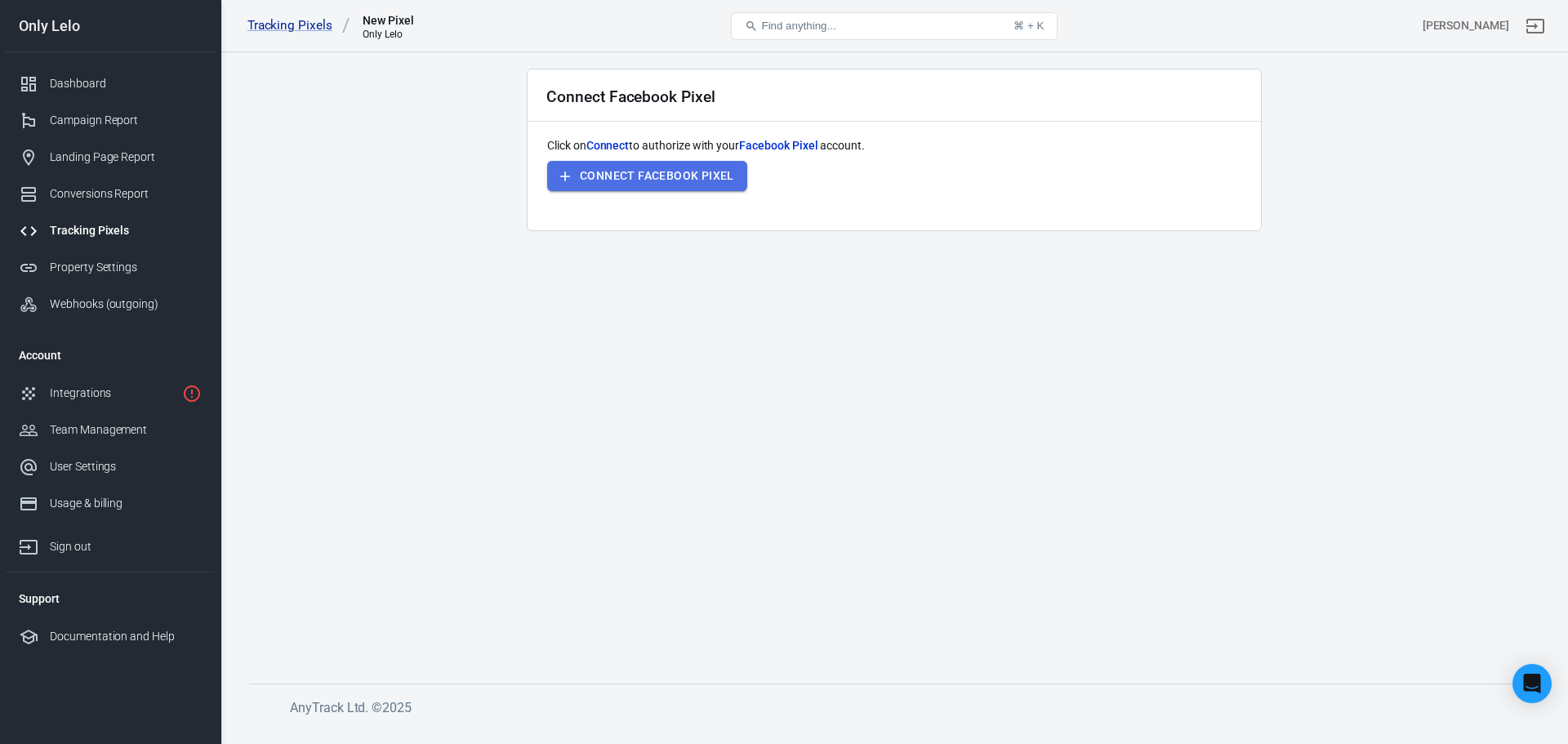
click at [633, 191] on button "Connect Facebook Pixel" at bounding box center [647, 176] width 200 height 30
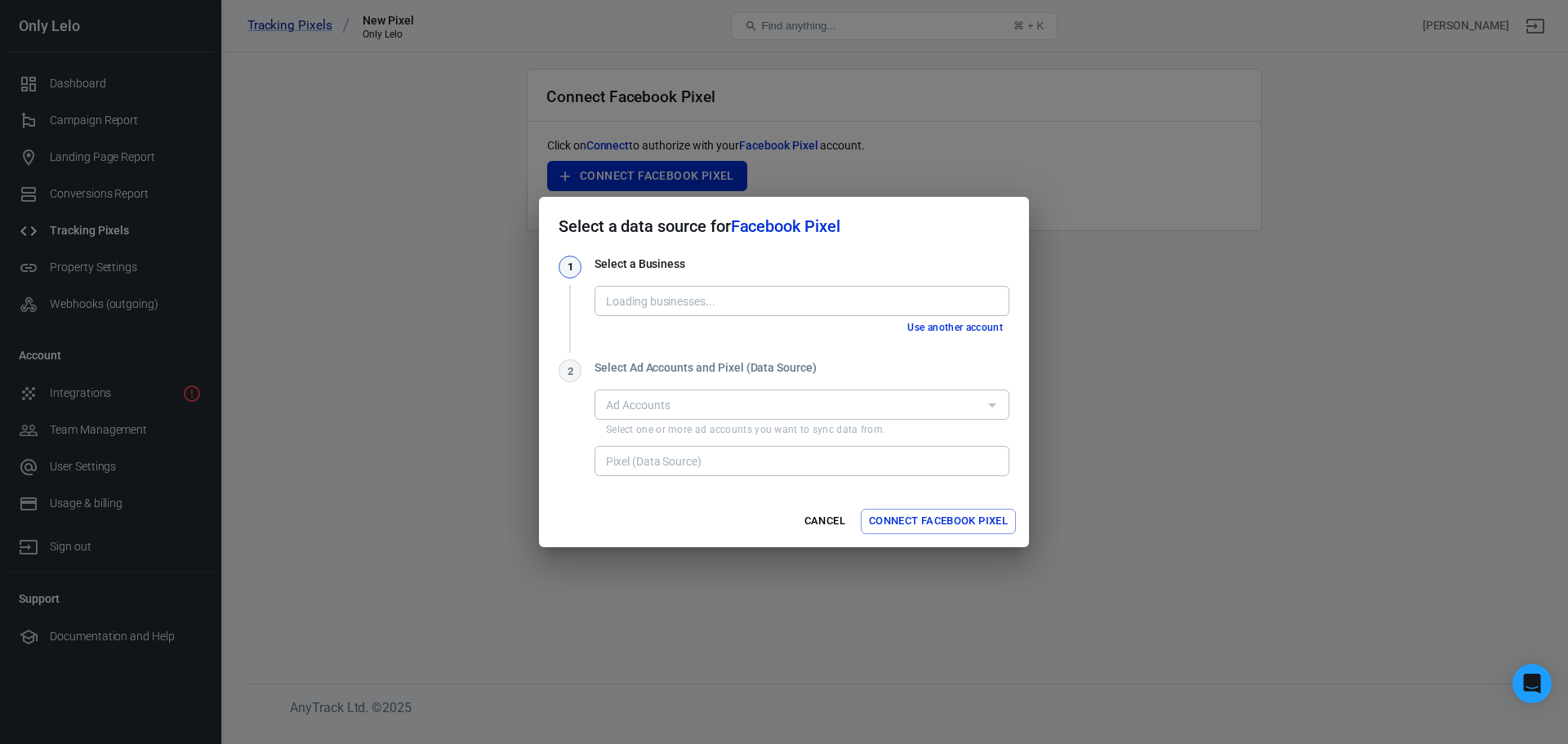
type input "LELO [130289692651733]"
click at [715, 334] on div "Use another account" at bounding box center [801, 328] width 415 height 17
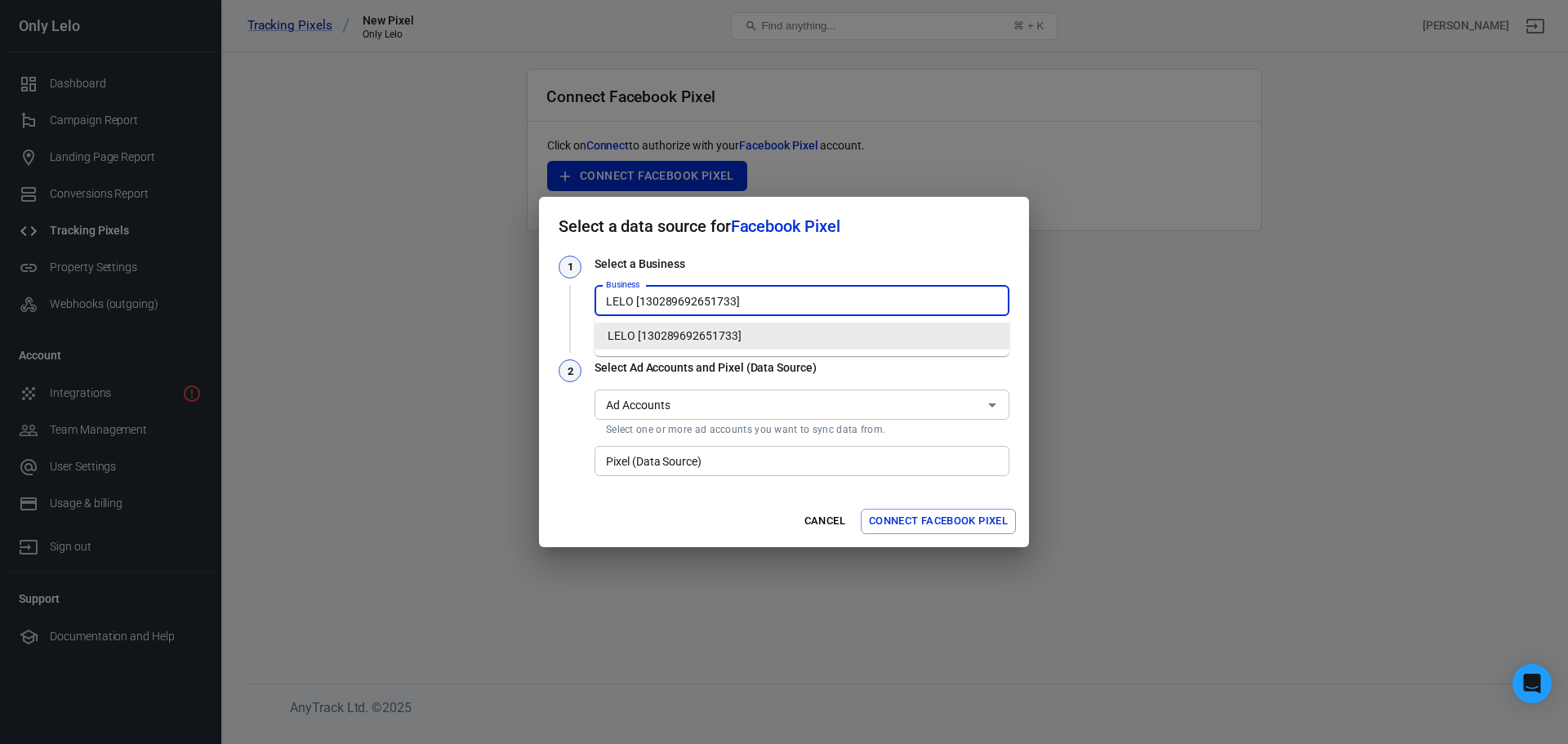
click at [741, 305] on input "LELO [130289692651733]" at bounding box center [800, 301] width 403 height 21
click at [742, 304] on input "LELO [130289692651733]" at bounding box center [800, 301] width 403 height 21
click at [721, 387] on div "Ad Accounts Ad Accounts Select one or more ad accounts you want to sync data fr…" at bounding box center [801, 410] width 415 height 56
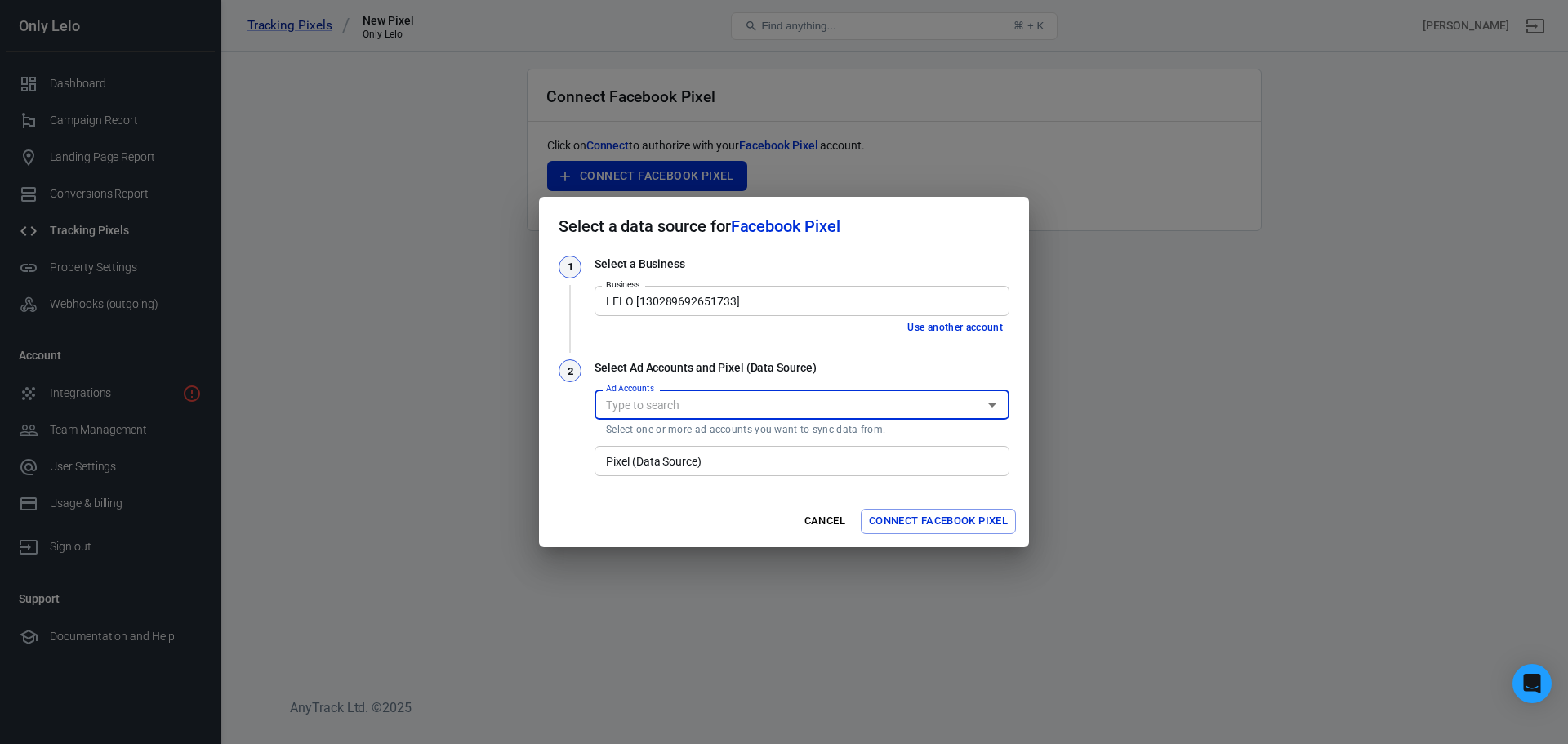
click at [730, 400] on input "Ad Accounts" at bounding box center [788, 404] width 378 height 21
click at [572, 436] on div "2" at bounding box center [570, 419] width 23 height 120
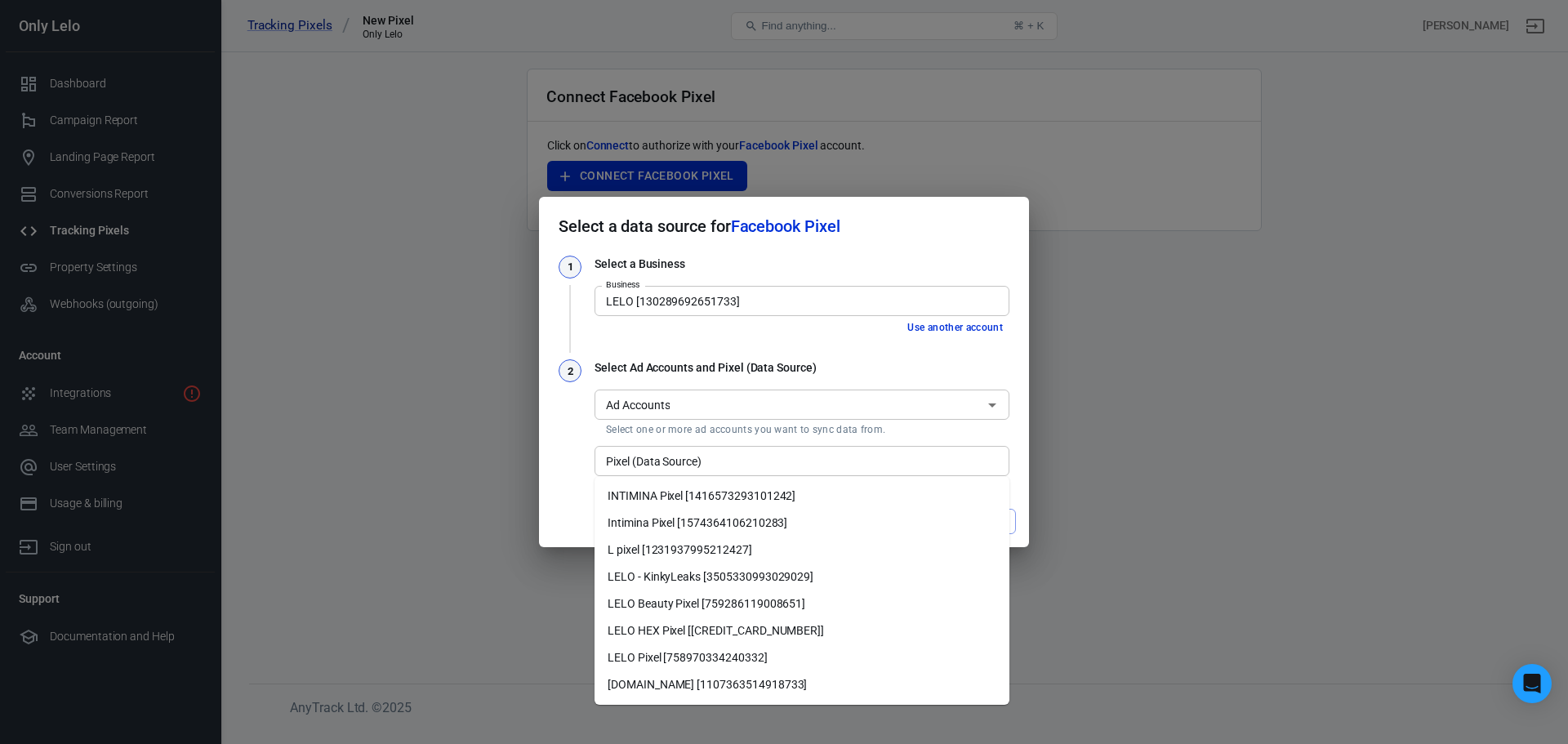
click at [651, 474] on div "Pixel (Data Source)" at bounding box center [801, 460] width 415 height 30
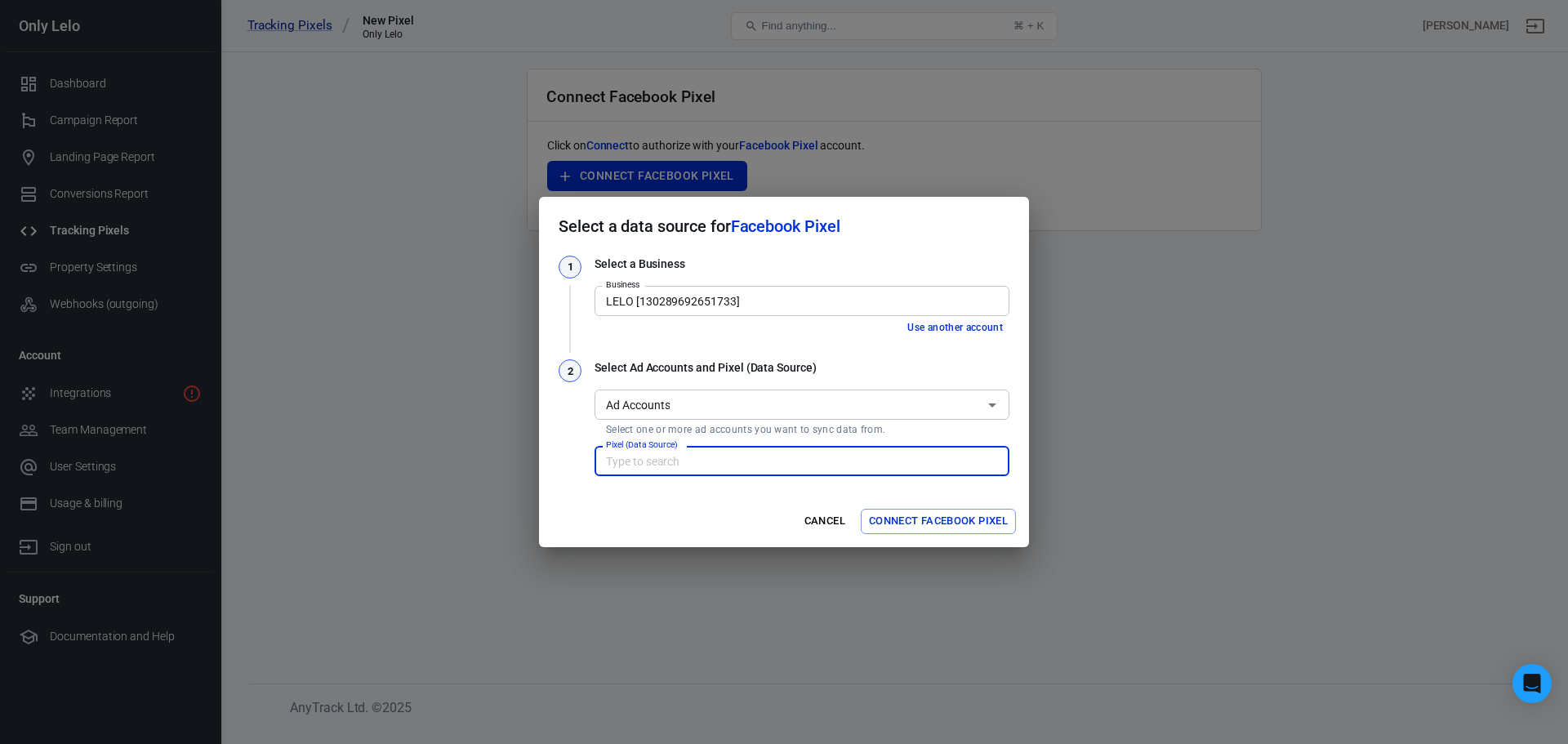
click at [667, 472] on div "Pixel (Data Source)" at bounding box center [801, 460] width 415 height 30
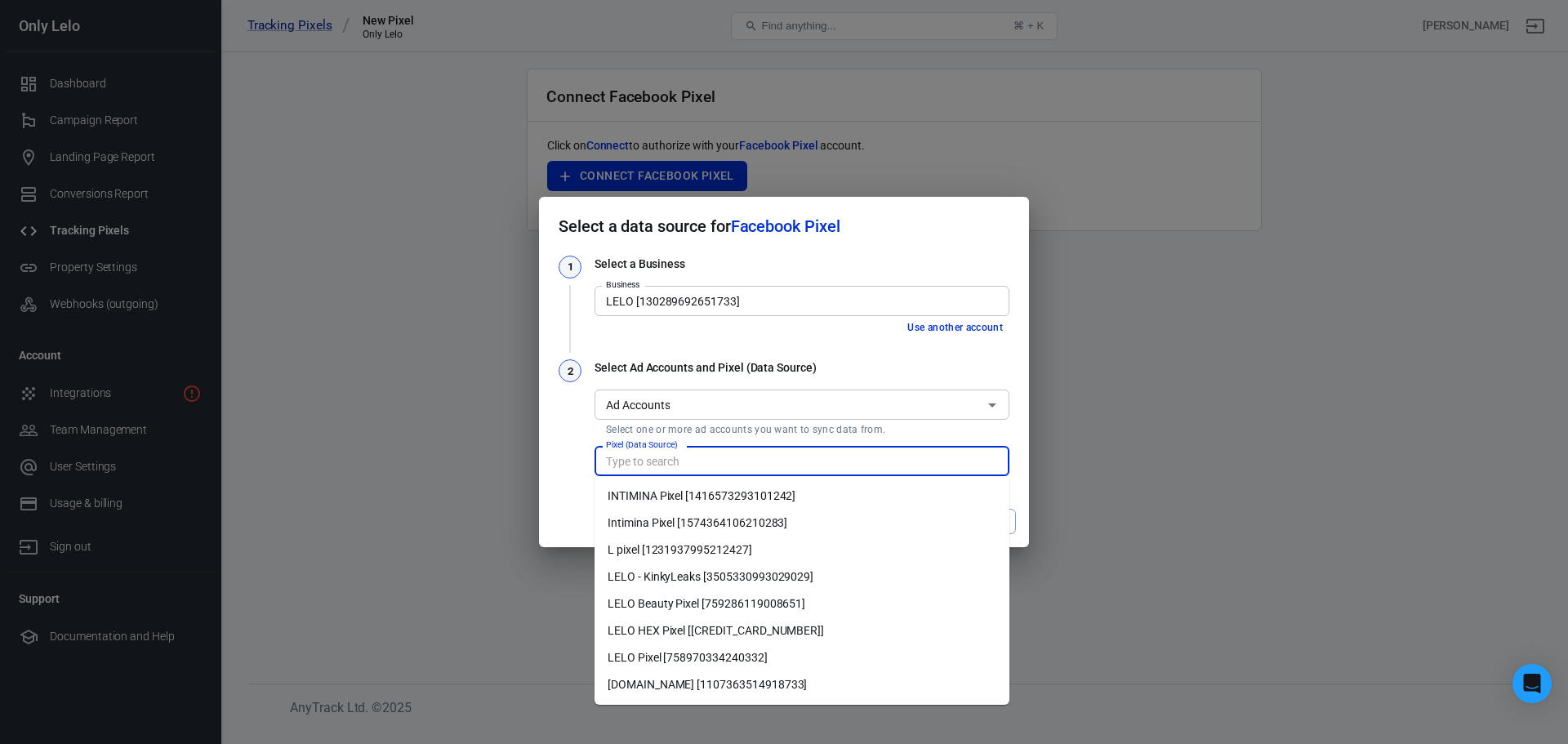
click at [669, 462] on input "Pixel (Data Source)" at bounding box center [800, 461] width 403 height 21
click at [766, 691] on li "[DOMAIN_NAME] [1107363514918733]" at bounding box center [801, 684] width 415 height 27
type input "[DOMAIN_NAME] [1107363514918733]"
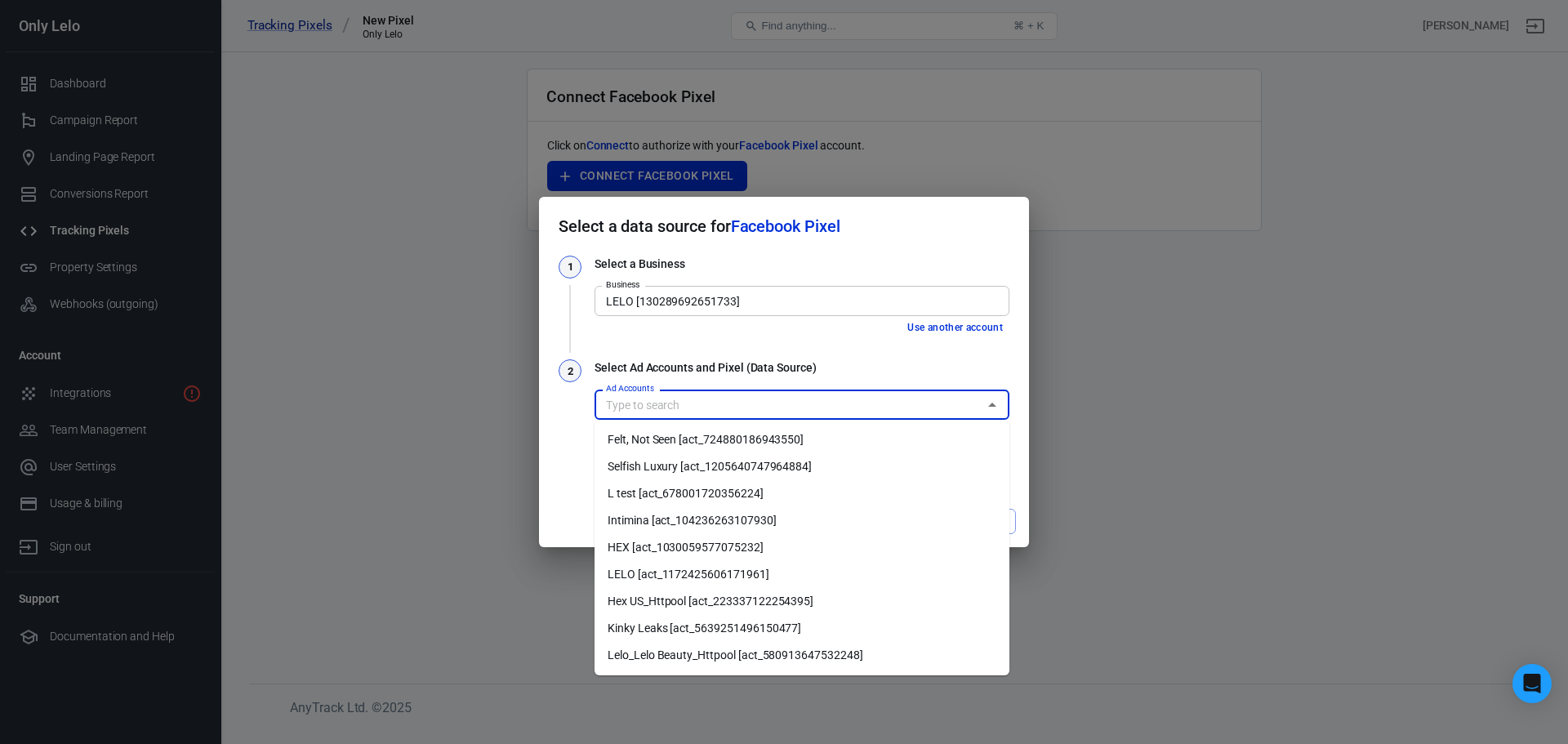
click at [725, 413] on input "Ad Accounts" at bounding box center [788, 404] width 378 height 21
click at [725, 411] on input "Ad Accounts" at bounding box center [788, 404] width 378 height 21
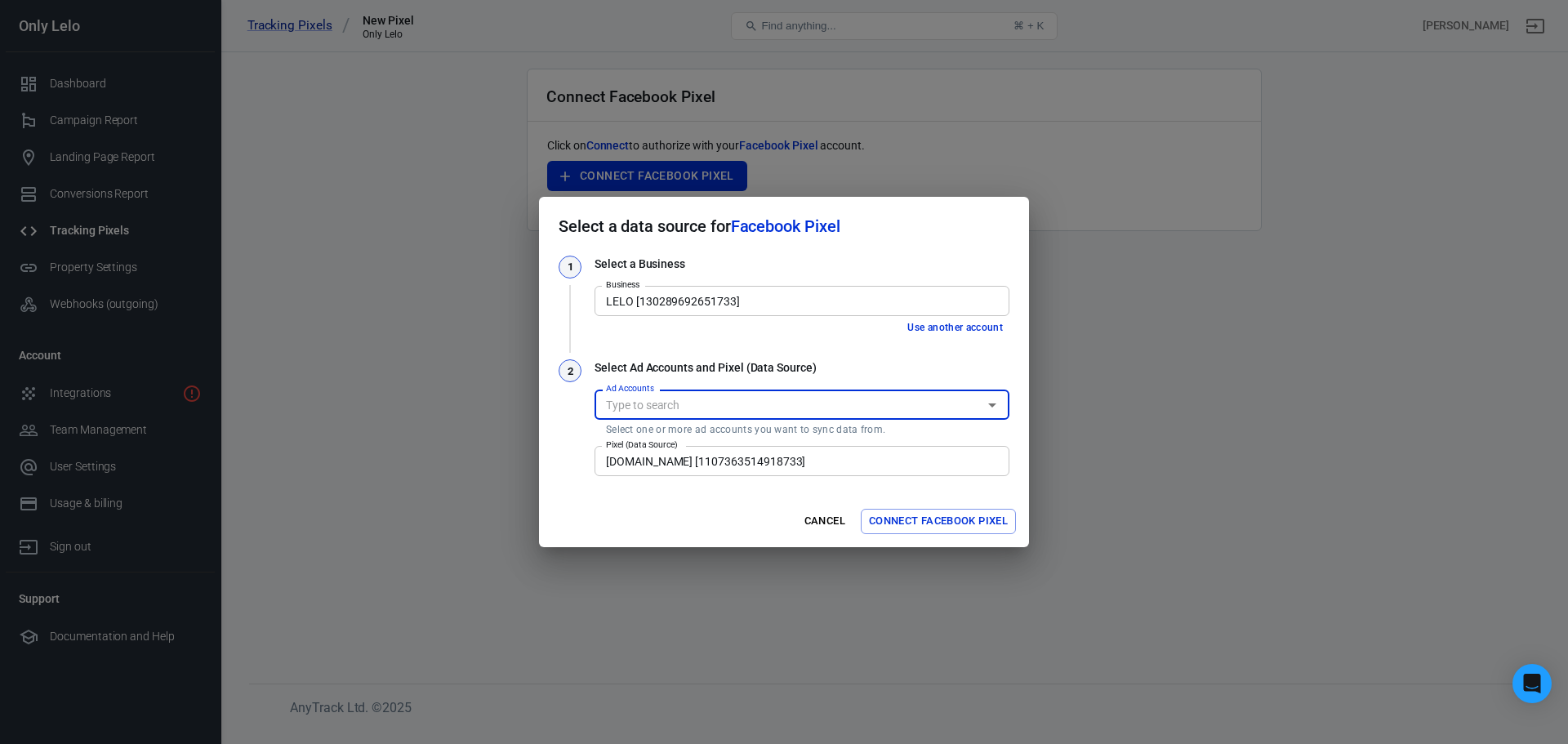
click at [599, 512] on div "Cancel Connect Facebook Pixel" at bounding box center [784, 522] width 490 height 52
click at [902, 522] on button "Connect Facebook Pixel" at bounding box center [938, 521] width 155 height 25
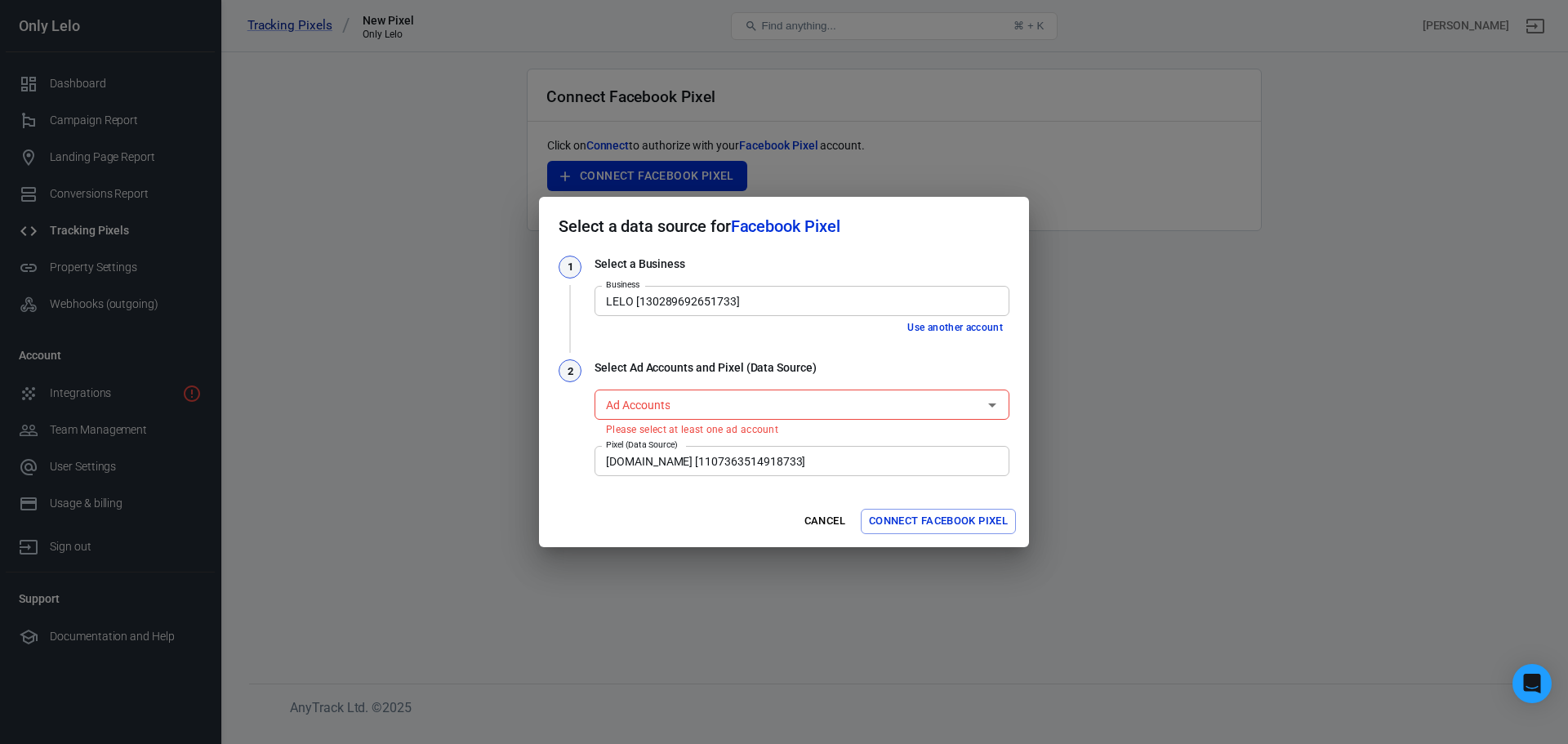
click at [801, 385] on div "Ad Accounts Ad Accounts Please select at least one ad account" at bounding box center [801, 410] width 415 height 56
click at [539, 470] on div "1 Select a Business Business LELO [130289692651733] Business Use another accoun…" at bounding box center [784, 375] width 490 height 240
click at [499, 472] on div "Select a data source for Facebook Pixel 1 Select a Business Business LELO [1302…" at bounding box center [784, 372] width 1568 height 744
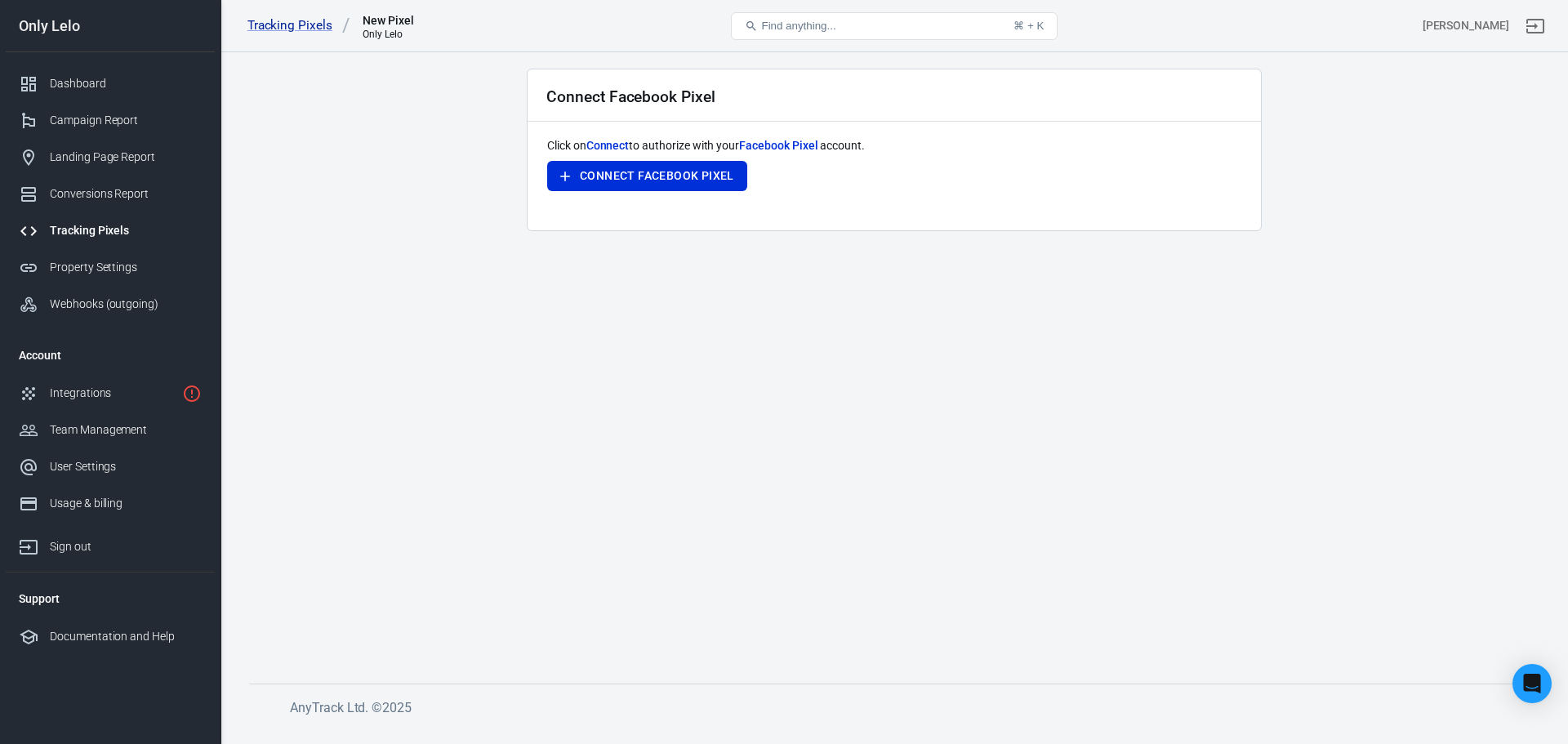
click at [74, 229] on div "Tracking Pixels" at bounding box center [126, 231] width 152 height 17
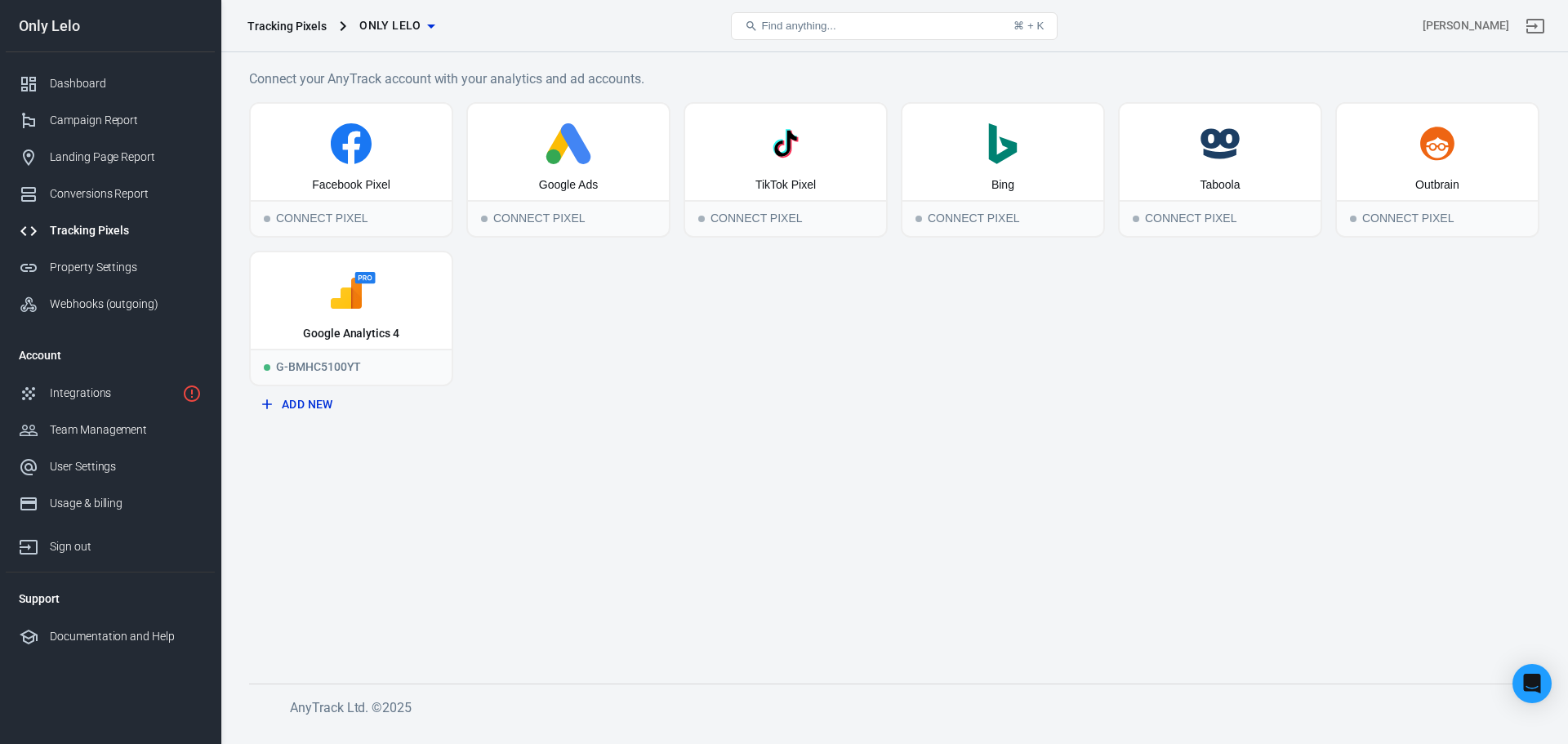
click at [388, 32] on span "Only Lelo" at bounding box center [391, 26] width 62 height 21
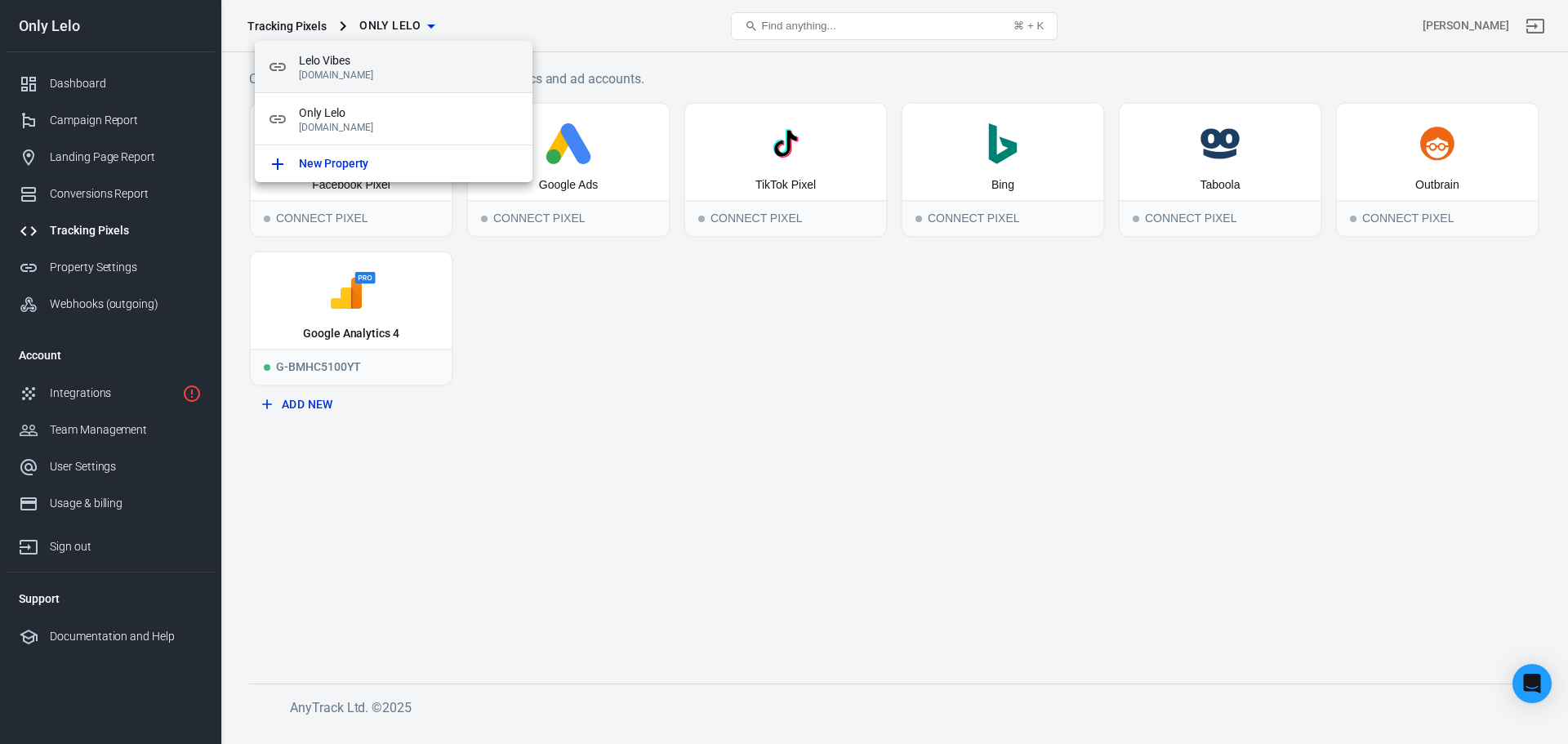
click at [398, 65] on span "Lelo Vibes" at bounding box center [410, 61] width 221 height 17
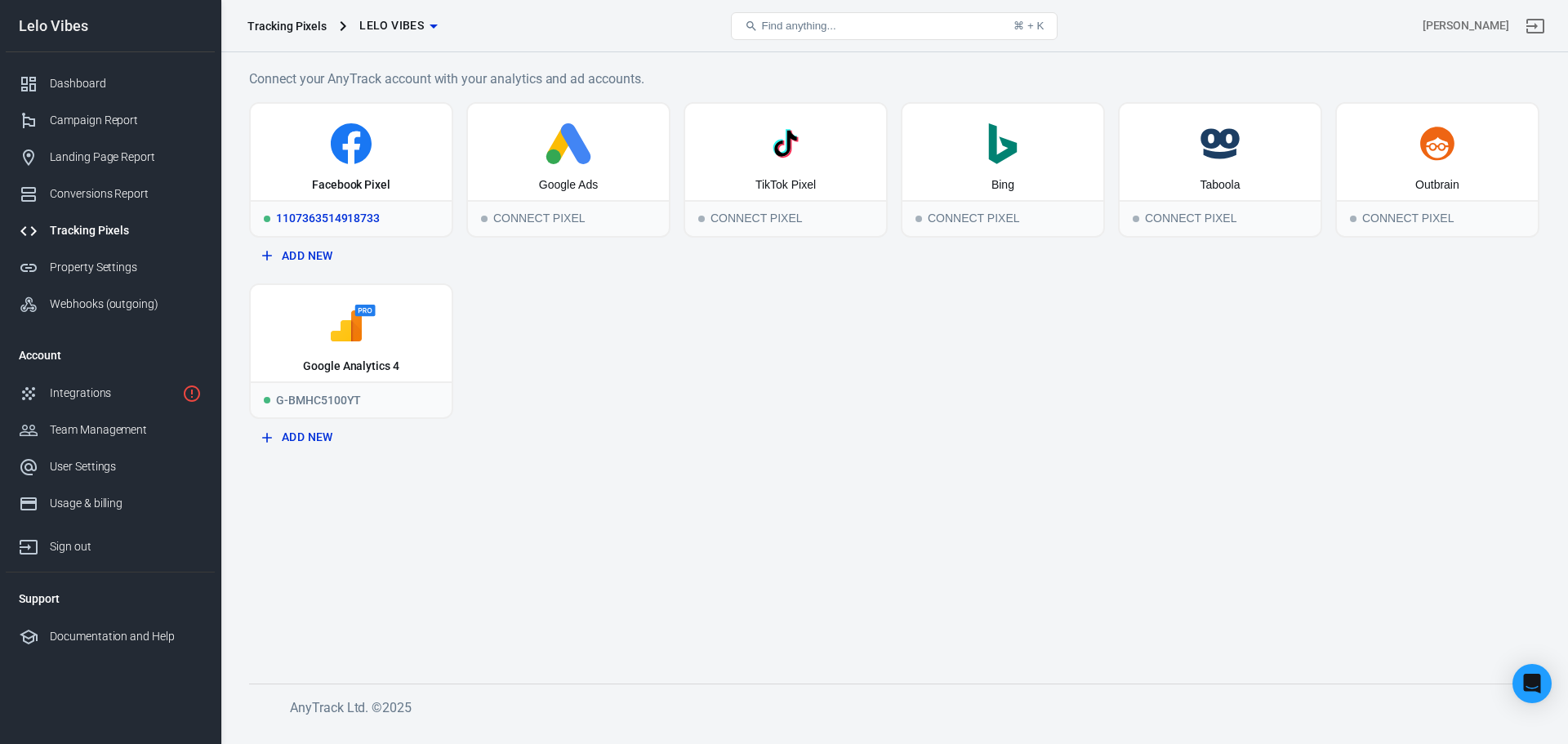
click at [377, 142] on icon at bounding box center [351, 143] width 188 height 41
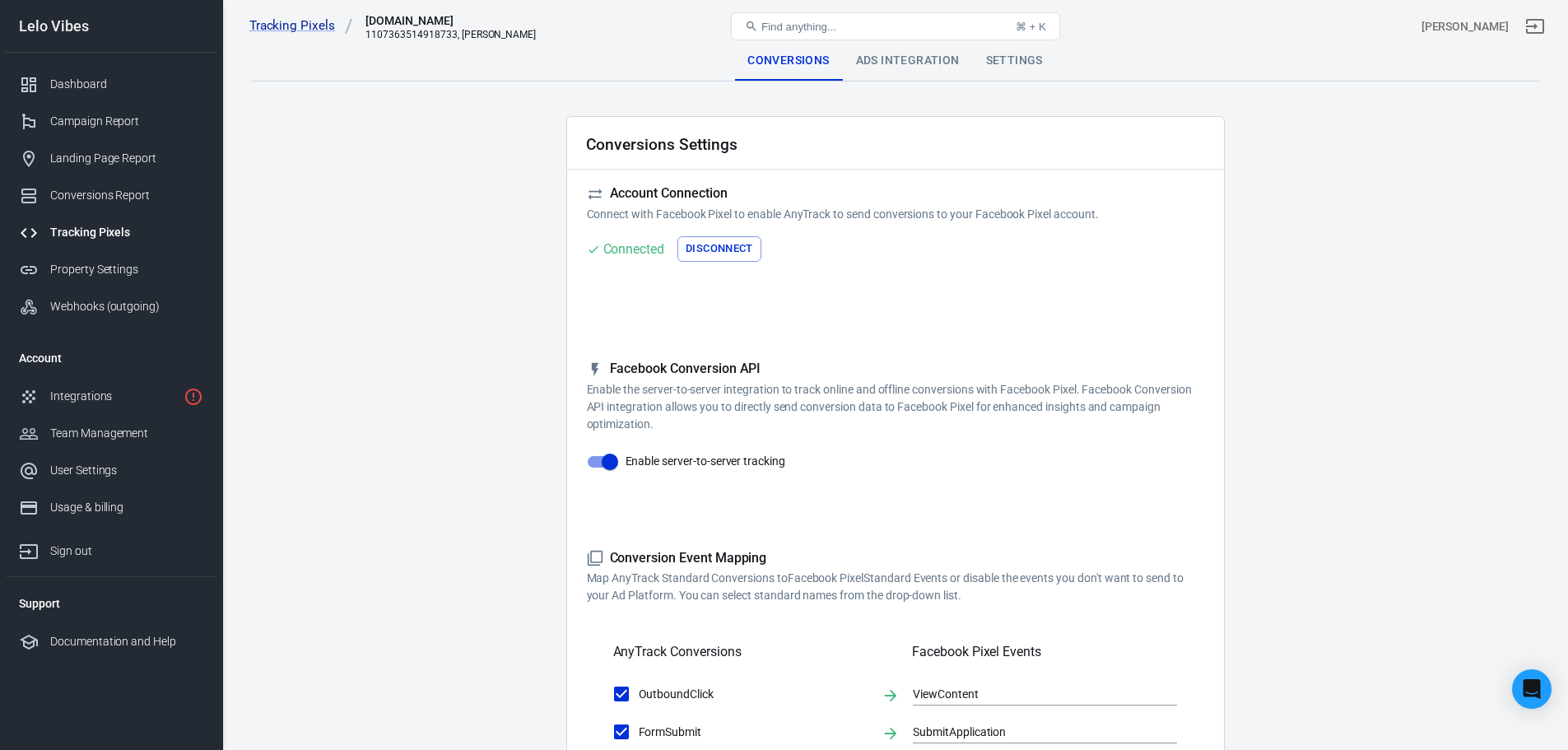
click at [983, 61] on div "Settings" at bounding box center [1014, 60] width 83 height 39
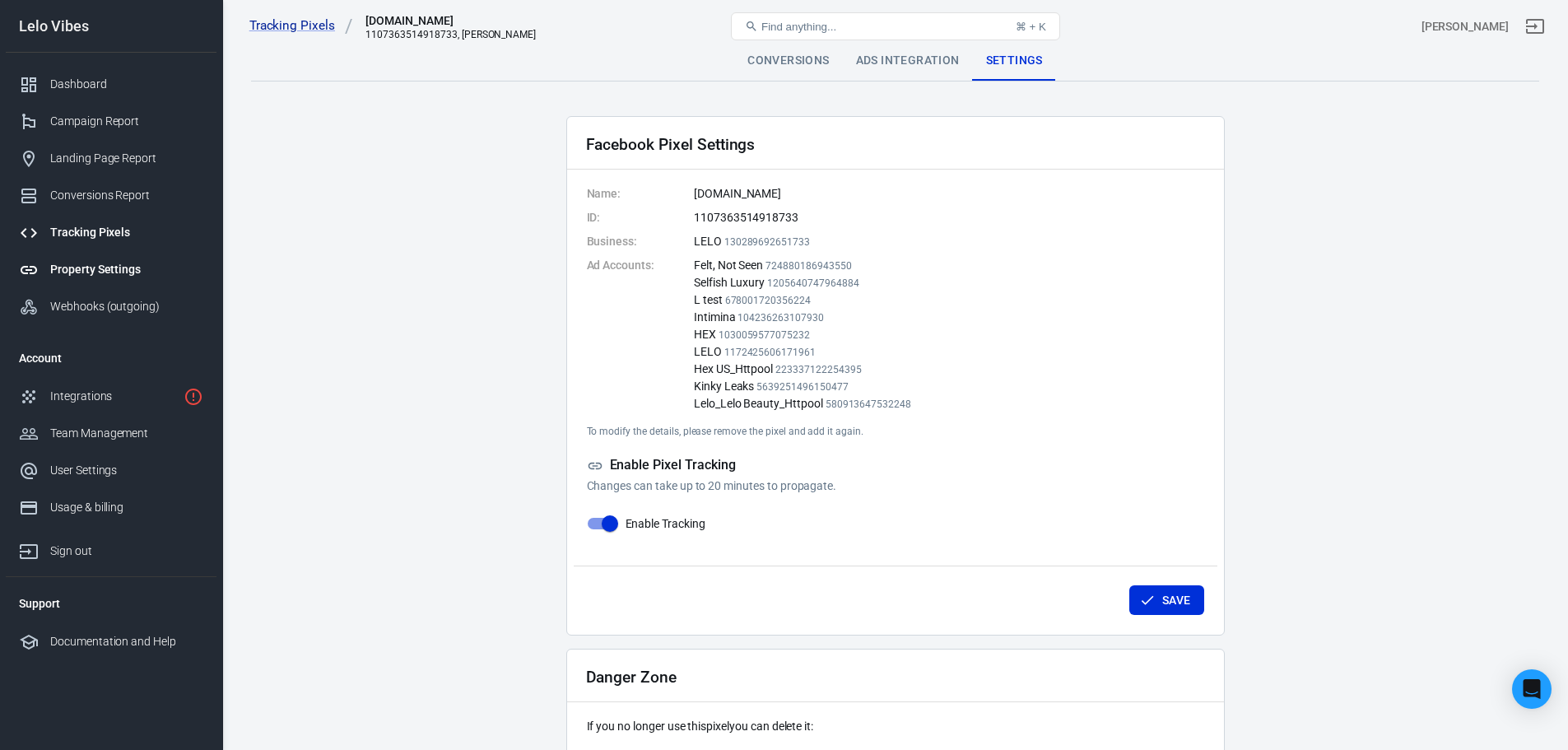
click at [110, 271] on div "Property Settings" at bounding box center [127, 269] width 153 height 17
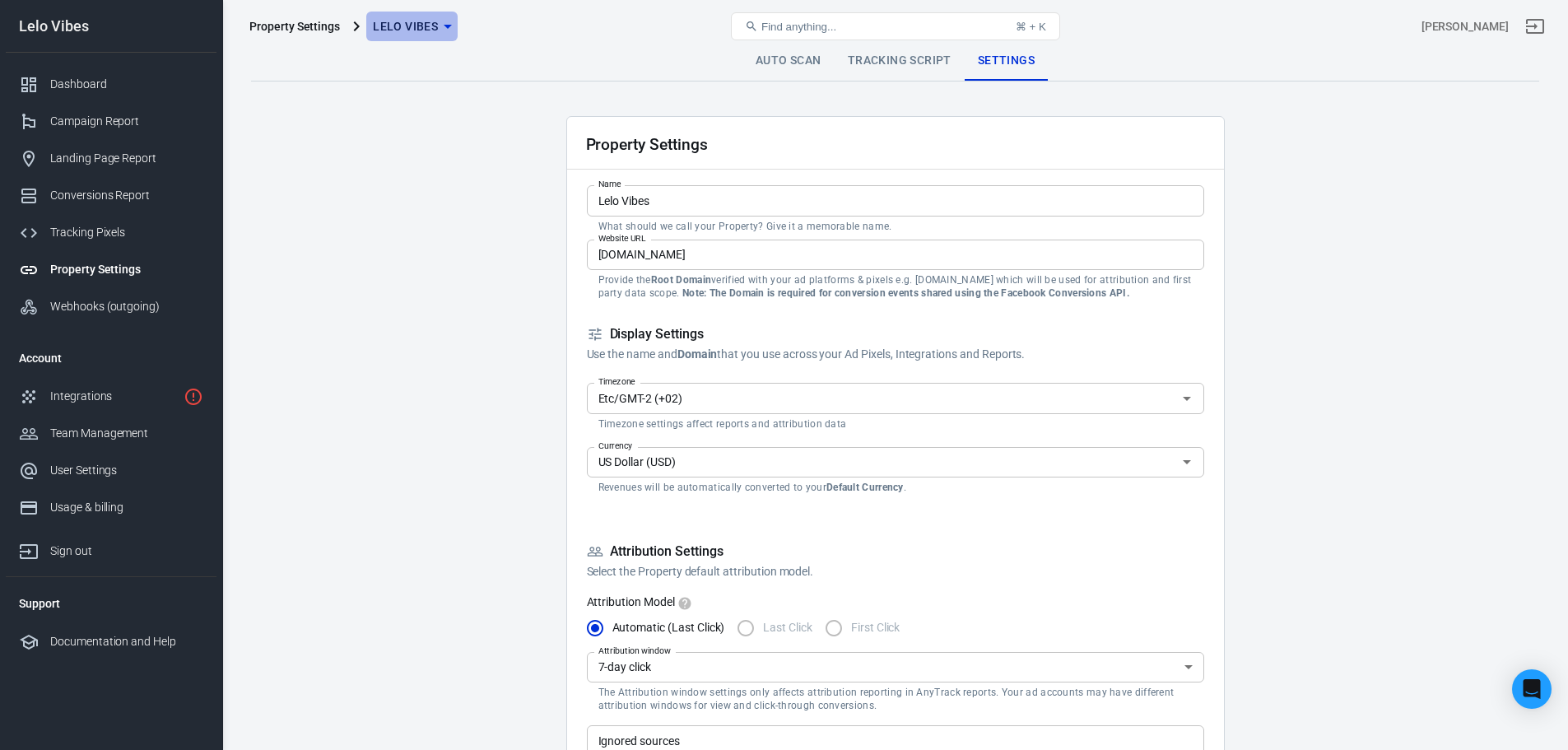
click at [390, 34] on span "Lelo Vibes" at bounding box center [405, 27] width 65 height 21
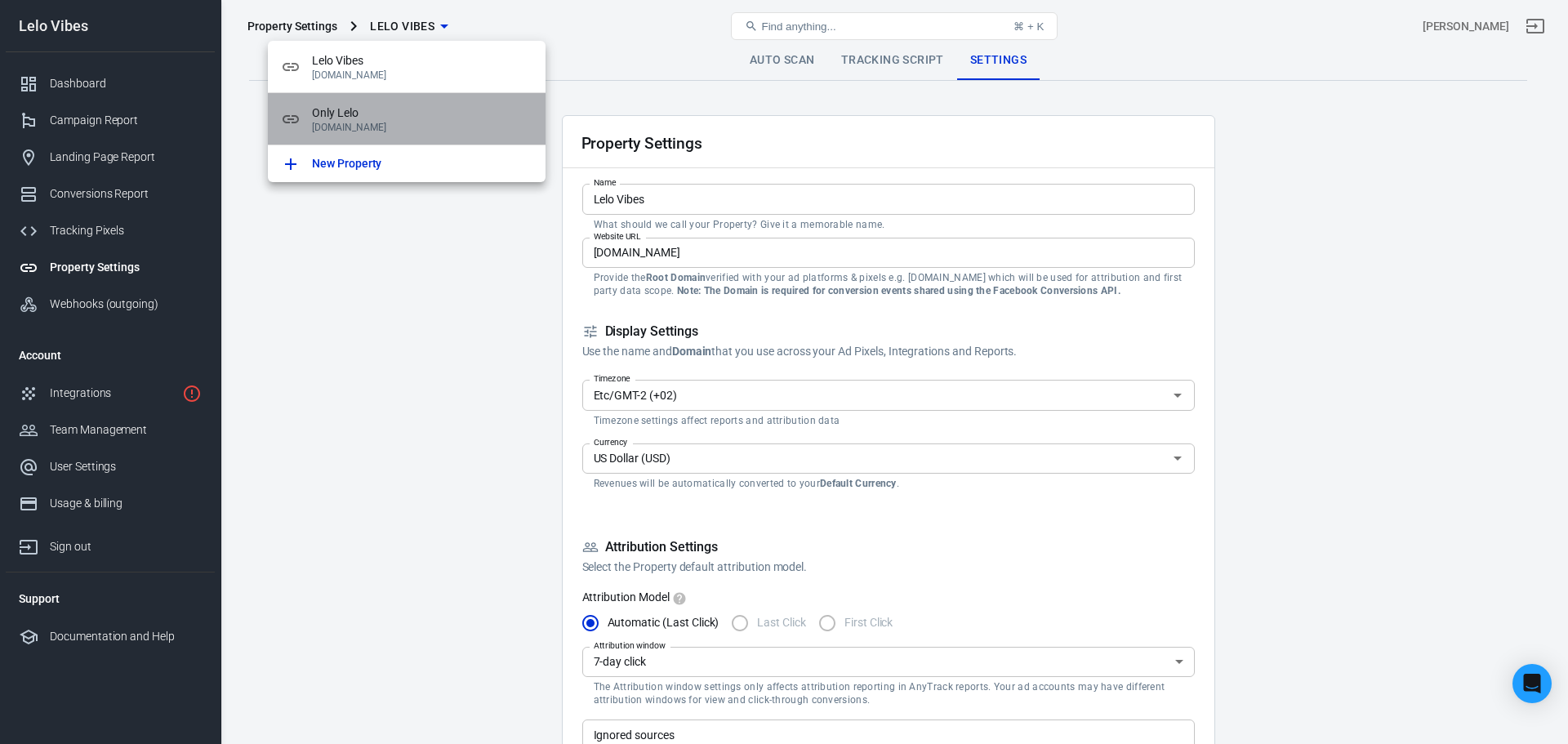
click at [397, 112] on span "Only Lelo" at bounding box center [423, 113] width 221 height 17
type input "Only Lelo"
type input "[DOMAIN_NAME]"
type input "Europe/[GEOGRAPHIC_DATA] (CEST)"
type input "Euro (EUR)"
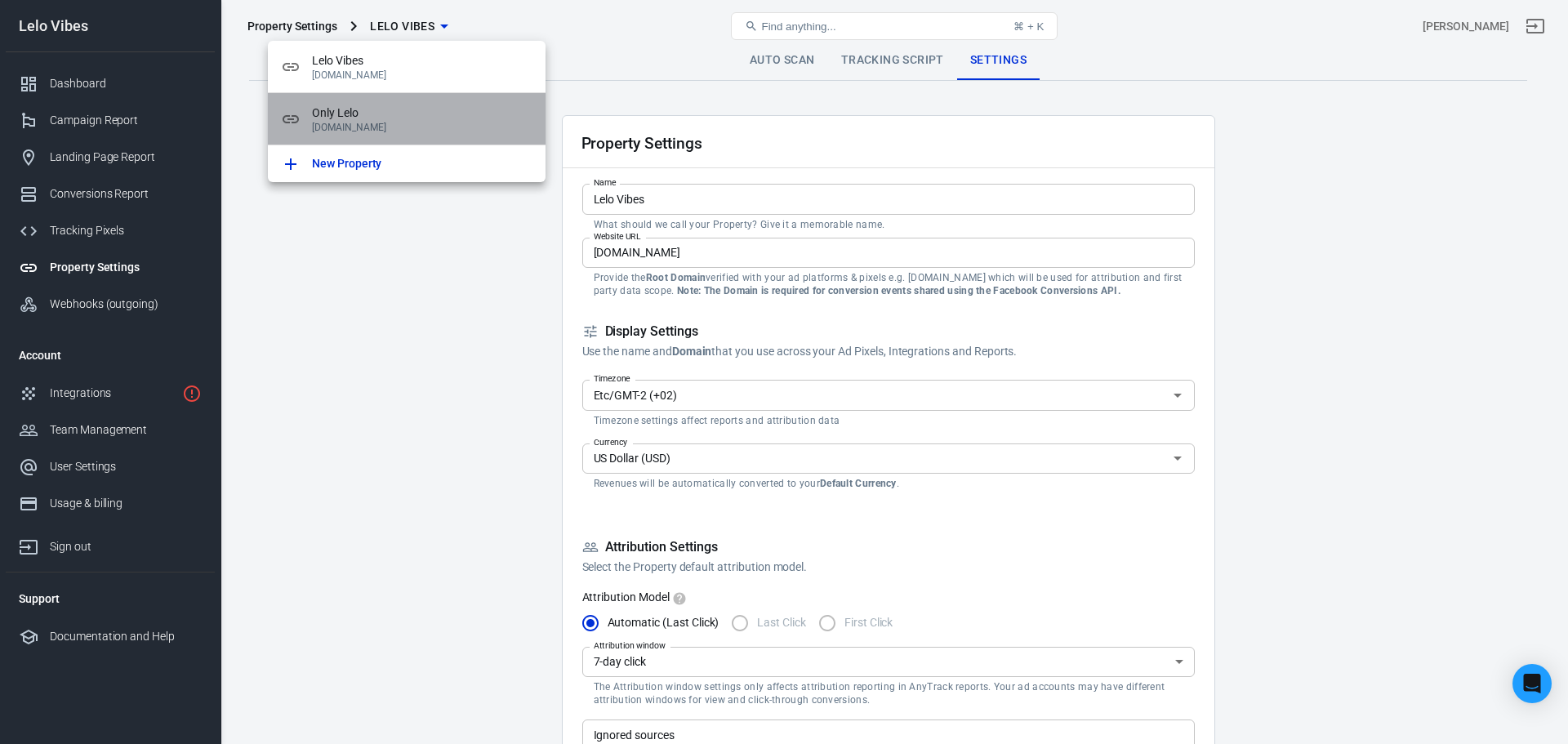
type input "0"
checkbox input "false"
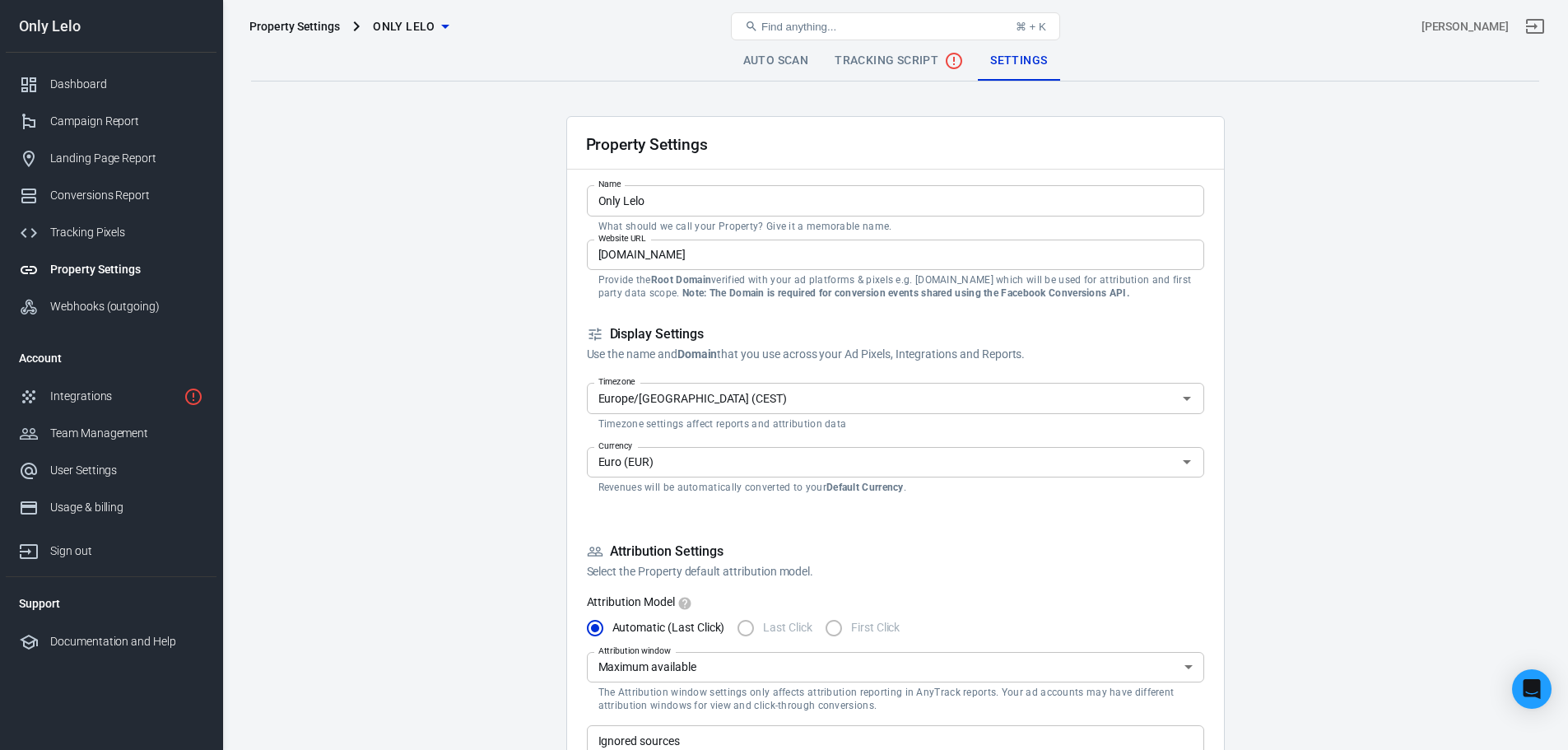
click at [997, 66] on link "Settings" at bounding box center [1019, 60] width 83 height 39
click at [945, 64] on icon "No data received" at bounding box center [953, 61] width 20 height 20
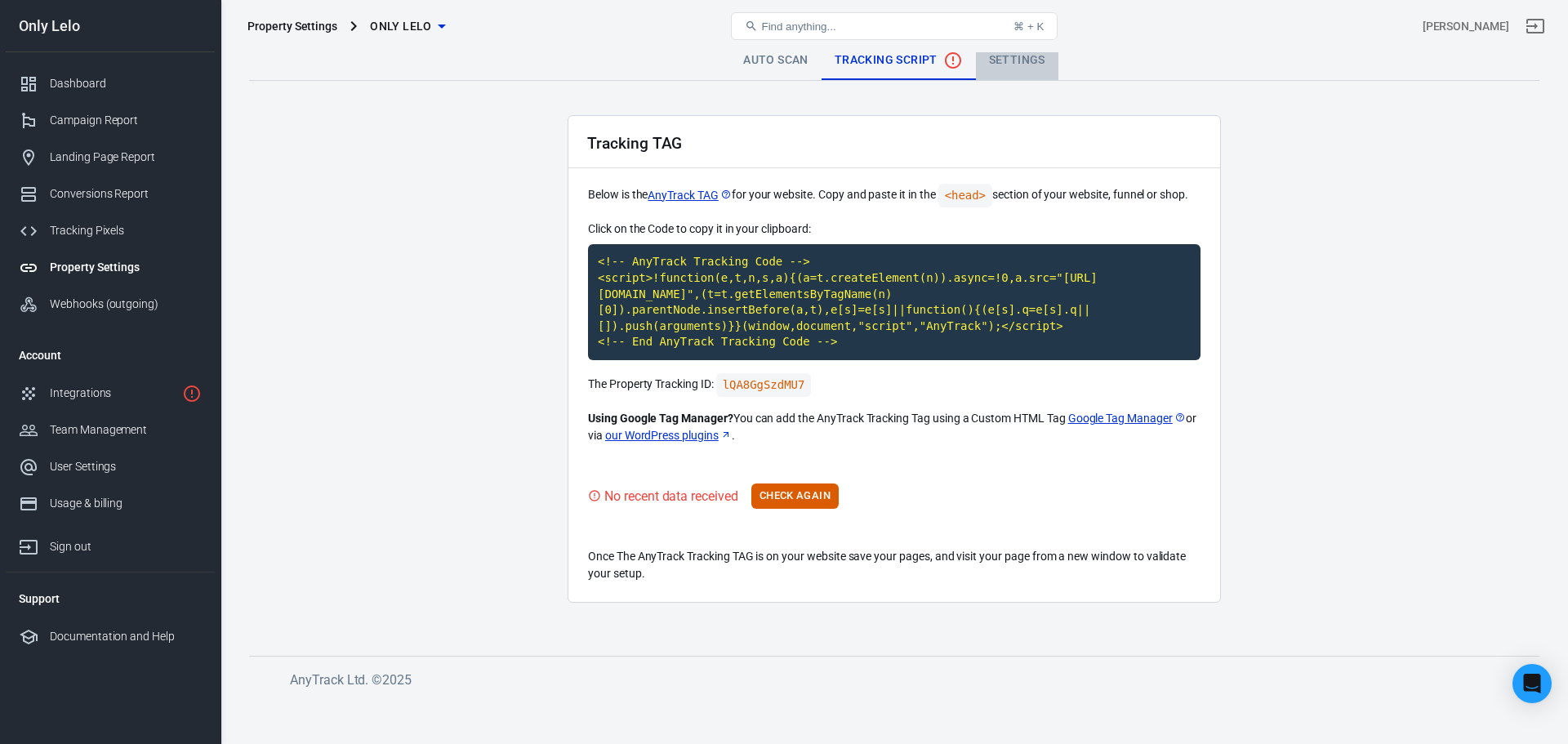
click at [1029, 78] on link "Settings" at bounding box center [1017, 59] width 83 height 39
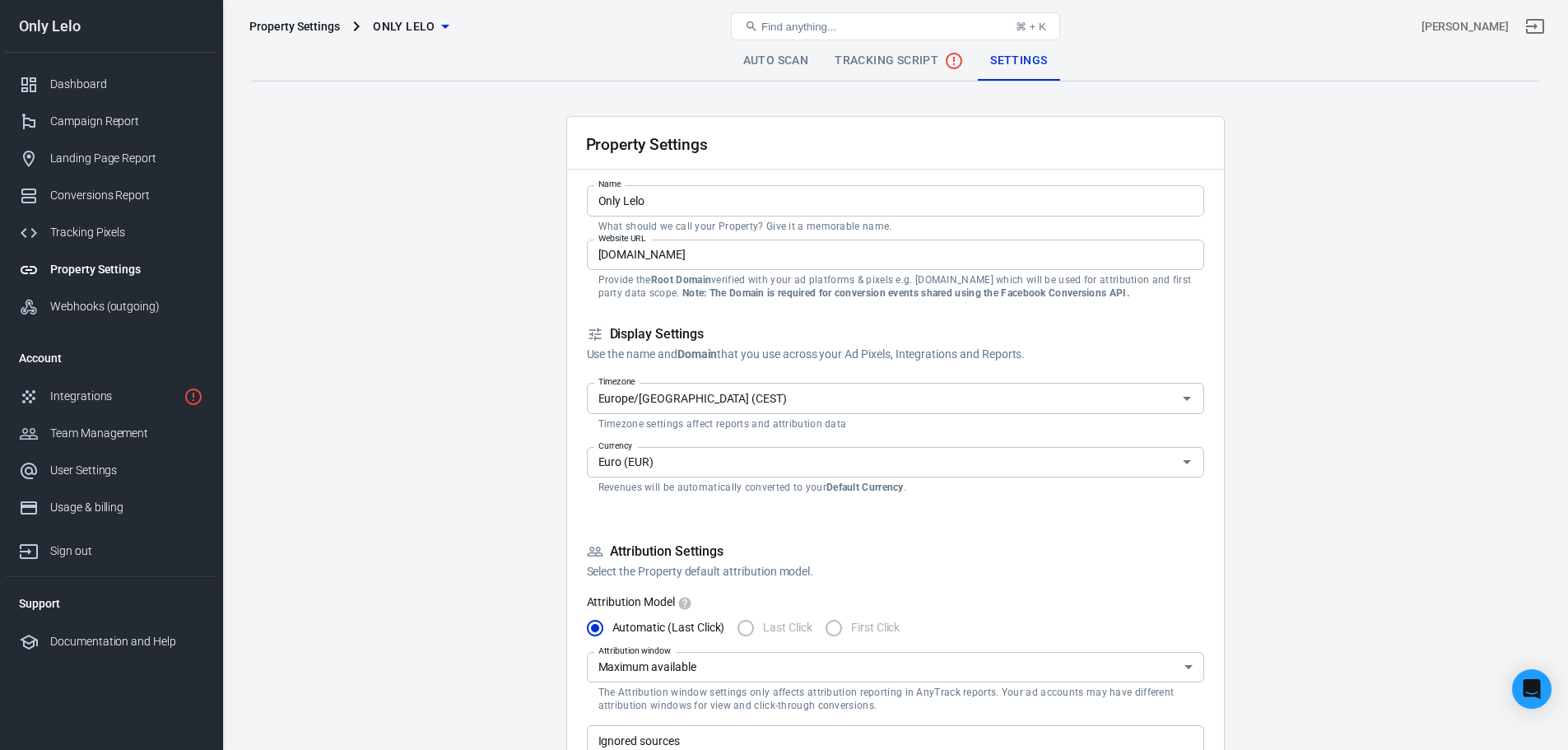
click at [779, 43] on div "Find anything... ⌘ + K" at bounding box center [894, 26] width 430 height 39
click at [775, 54] on link "Auto Scan" at bounding box center [776, 60] width 92 height 39
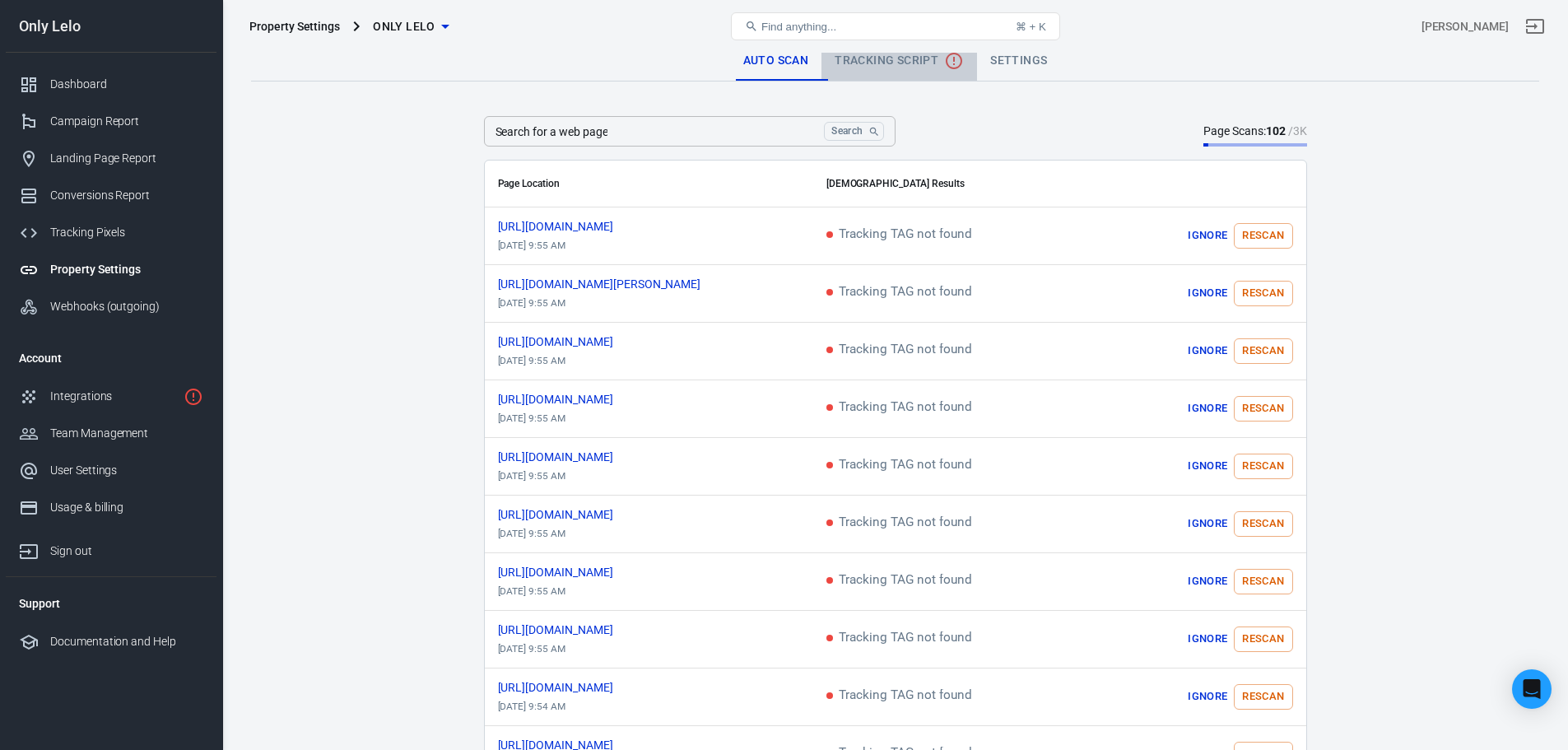
click at [888, 70] on span "Tracking Script" at bounding box center [899, 61] width 130 height 20
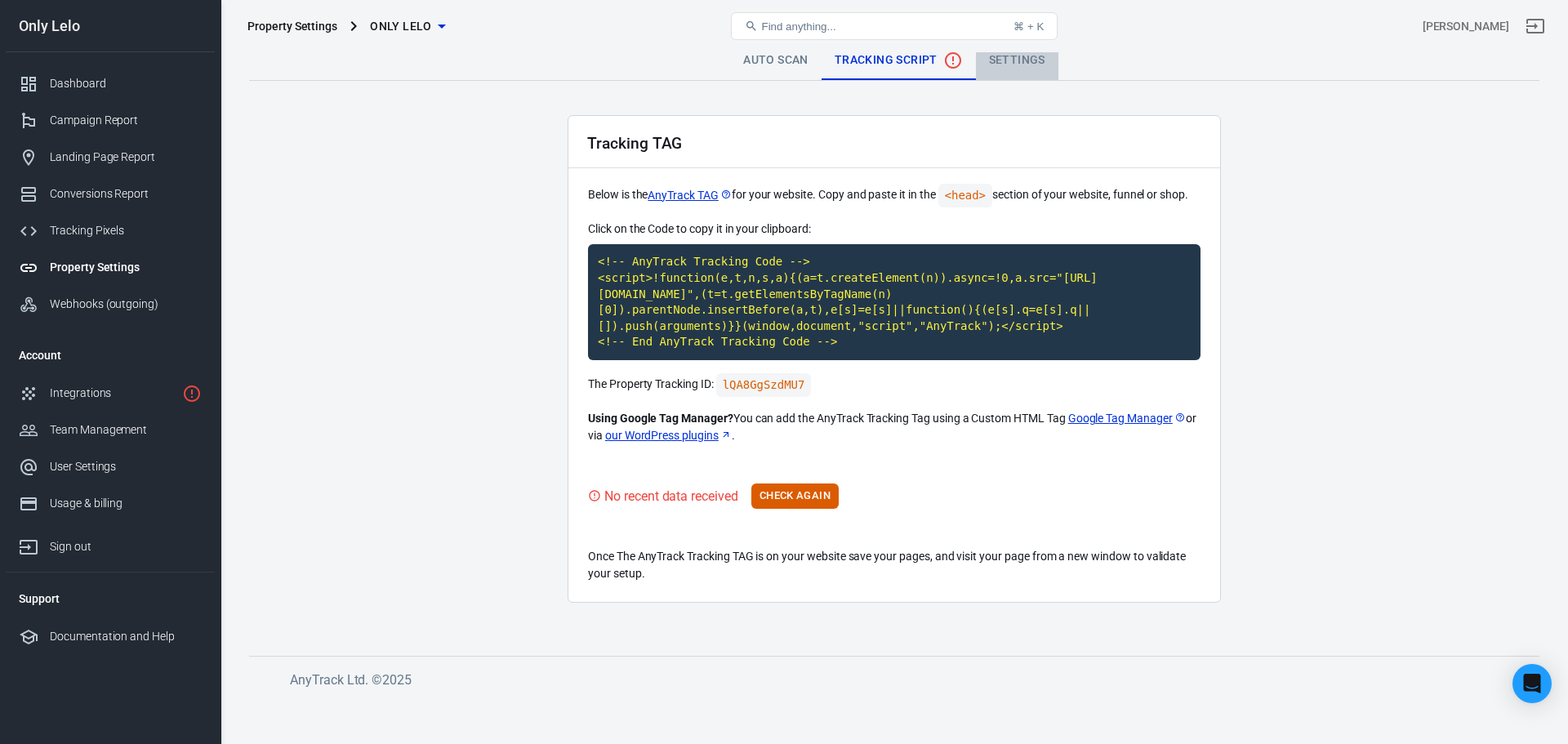
click at [1045, 66] on link "Settings" at bounding box center [1017, 59] width 83 height 39
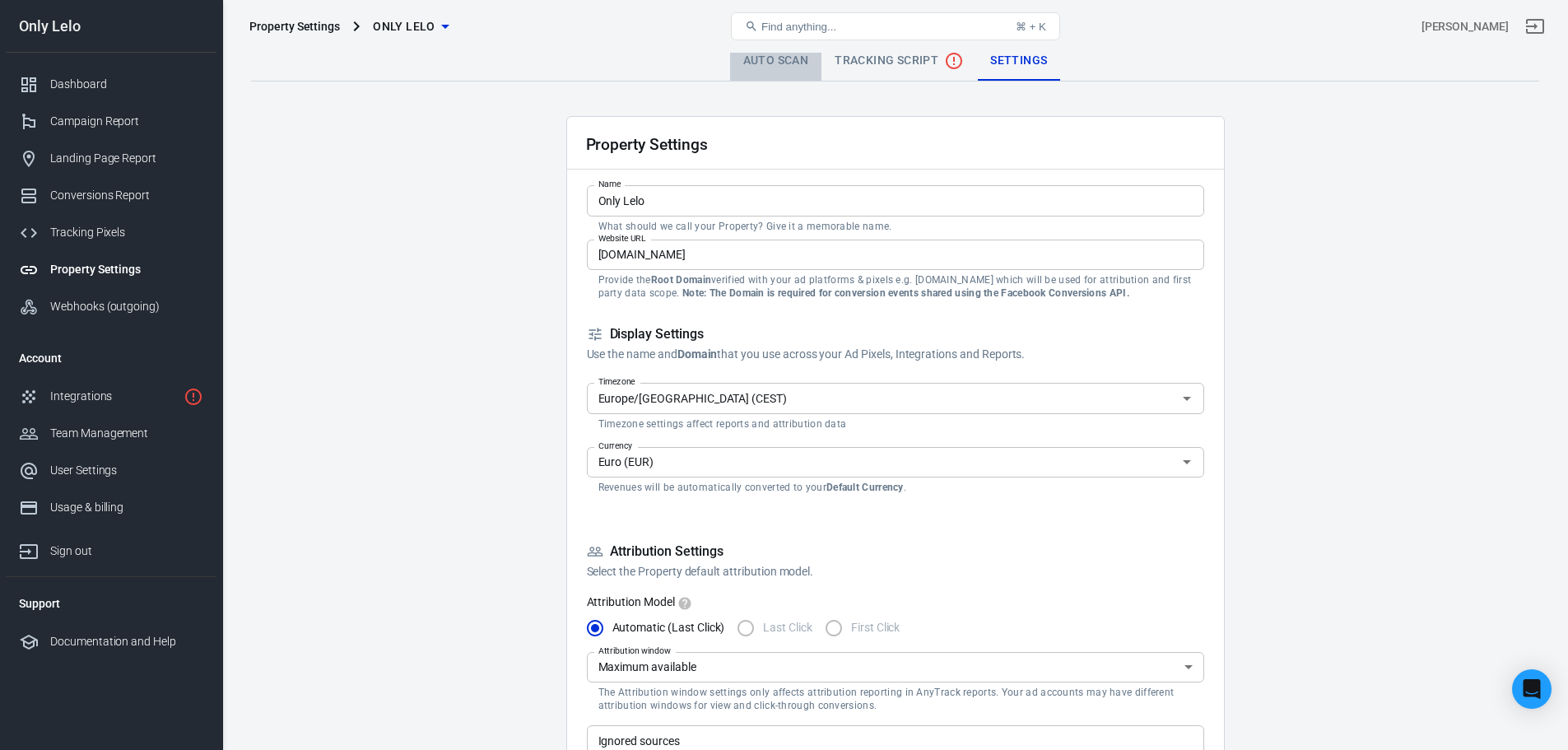
click at [800, 77] on link "Auto Scan" at bounding box center [776, 60] width 92 height 39
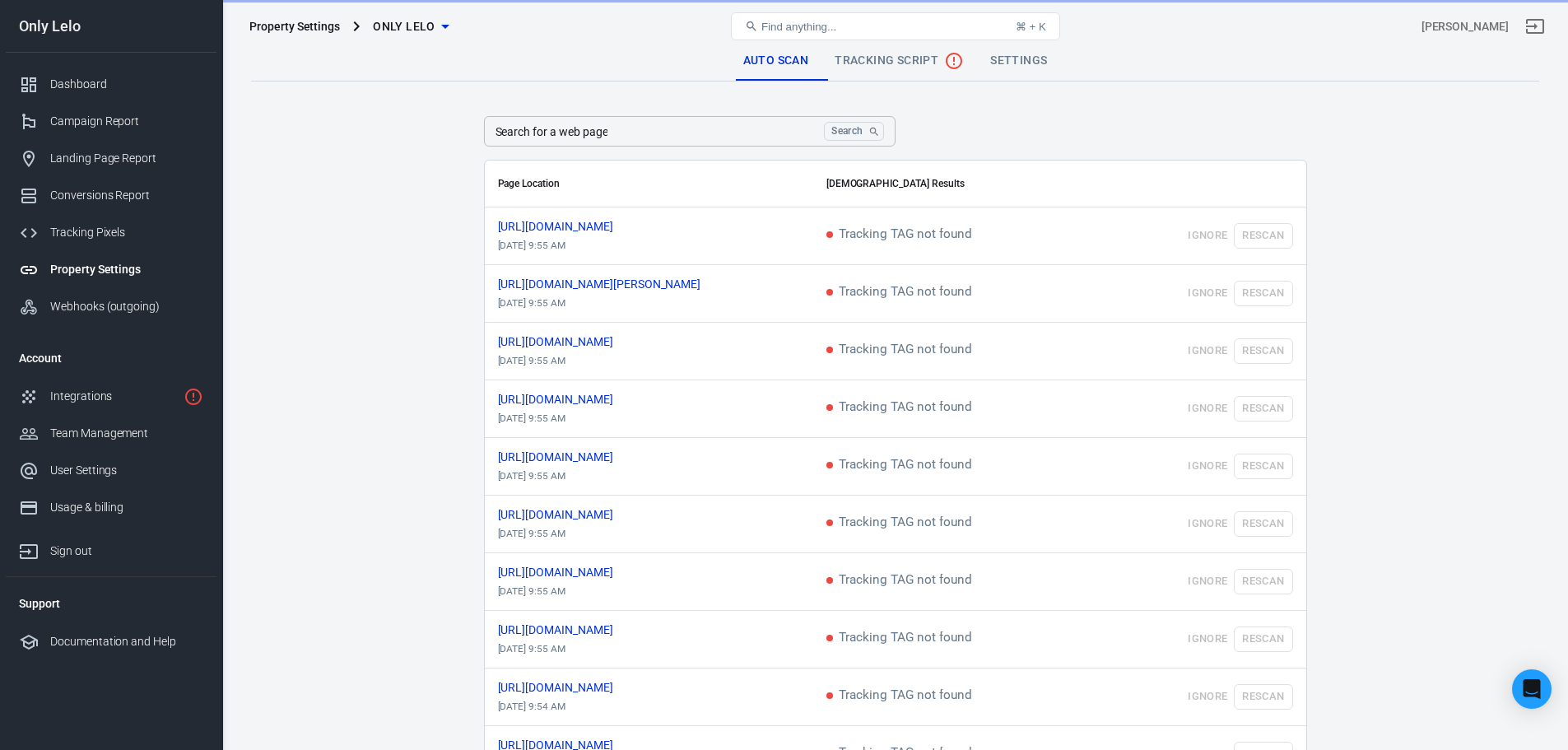
click at [391, 28] on span "Only Lelo" at bounding box center [404, 27] width 63 height 21
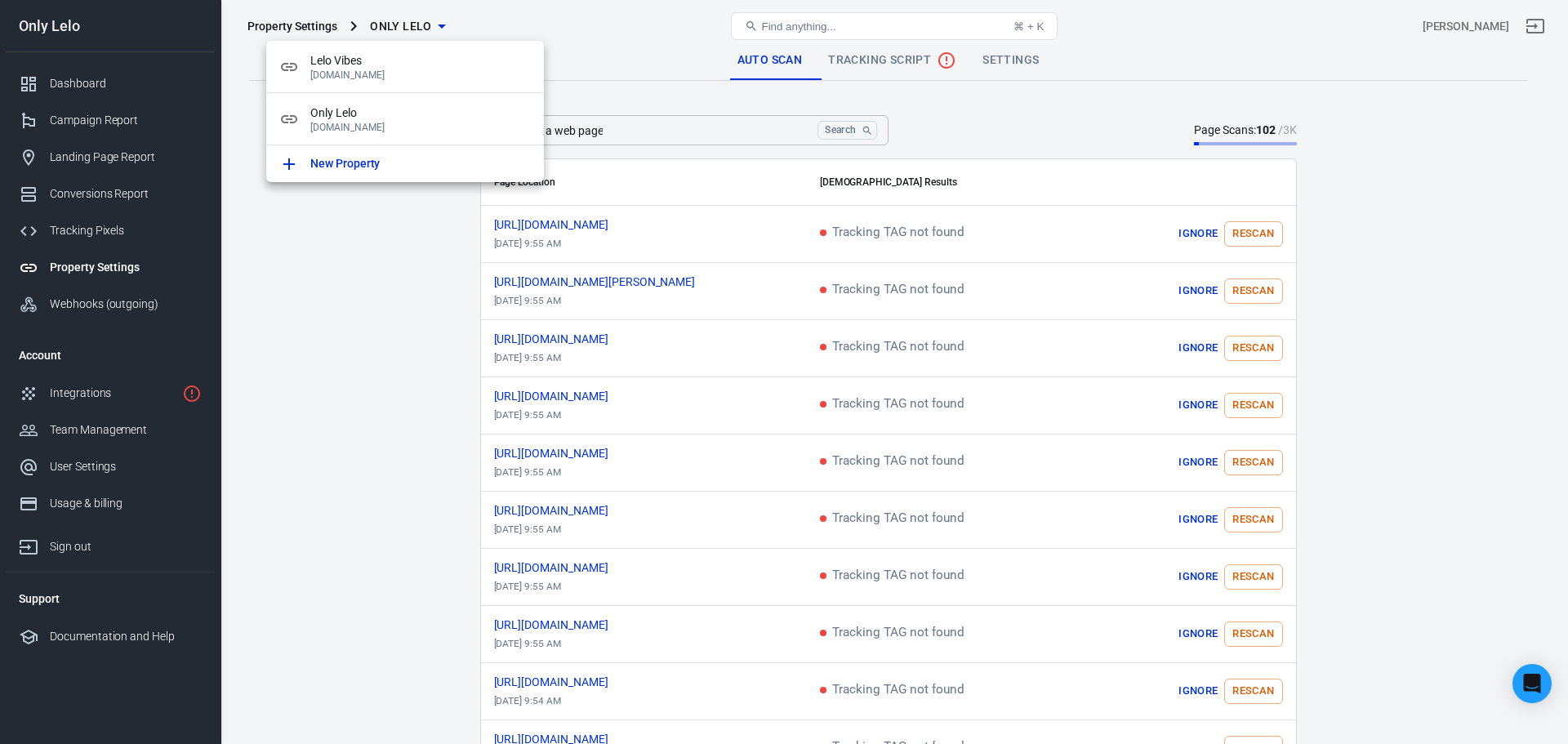
click at [392, 285] on div at bounding box center [784, 372] width 1568 height 744
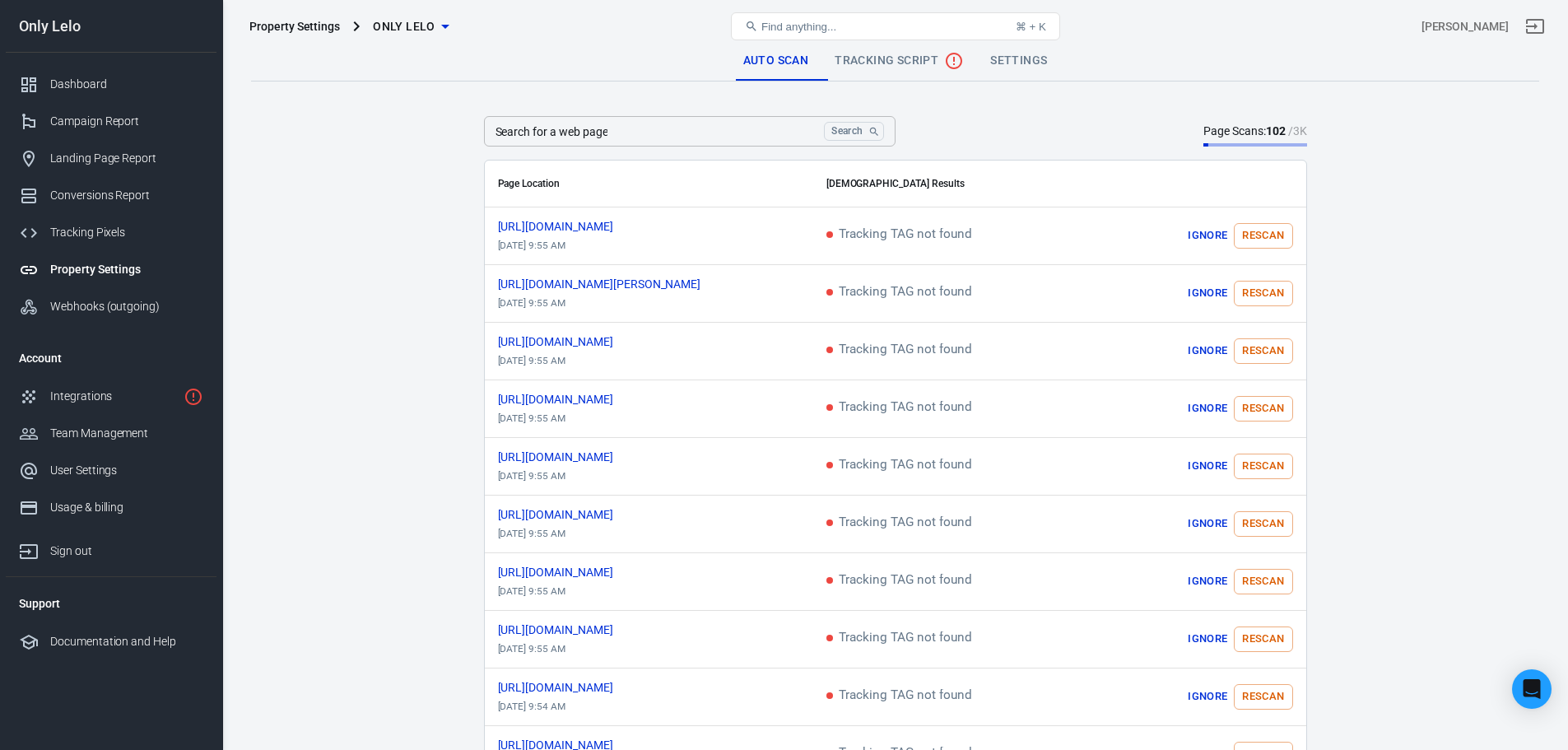
click at [914, 78] on link "Tracking Script" at bounding box center [899, 60] width 156 height 39
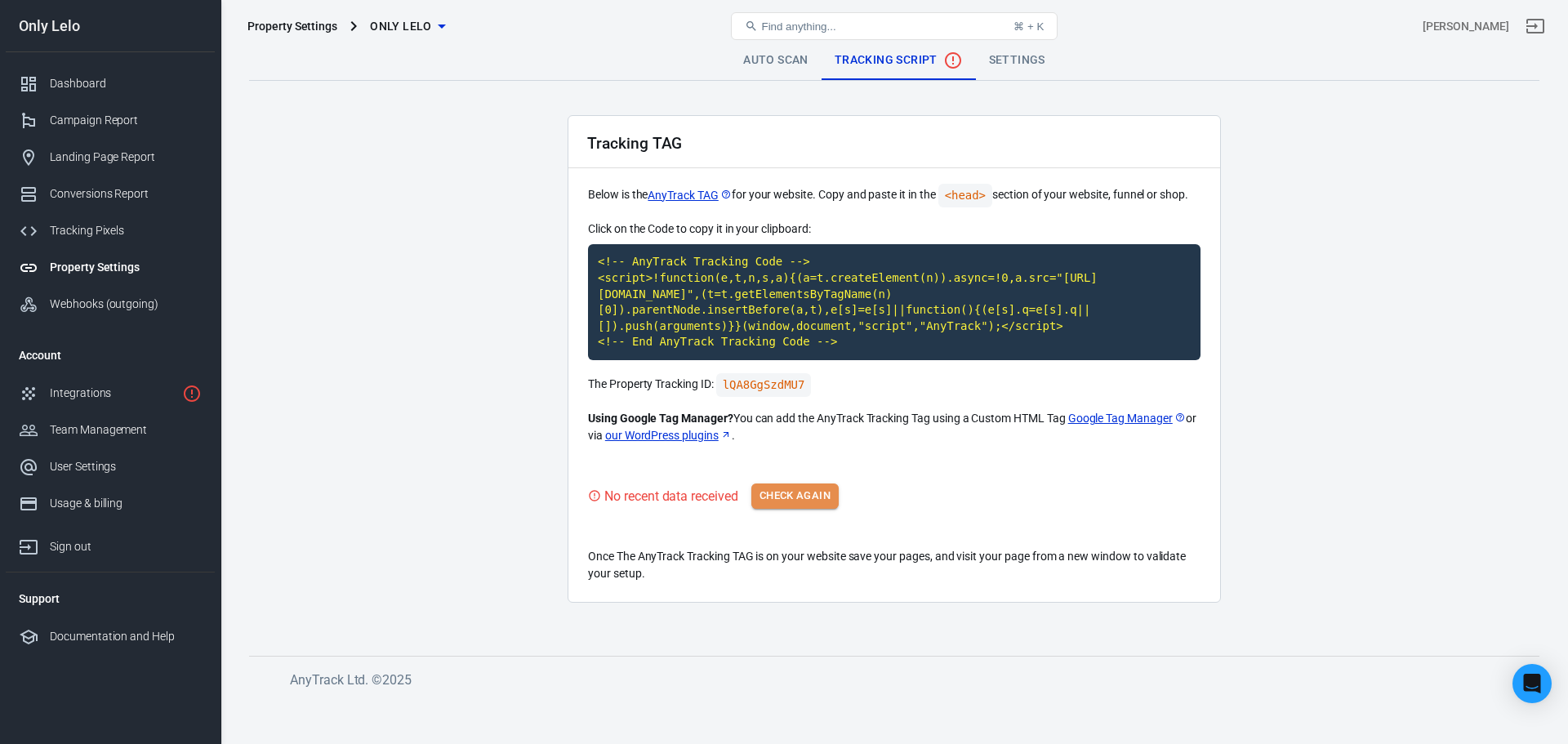
click at [815, 497] on button "Check Again" at bounding box center [794, 496] width 87 height 25
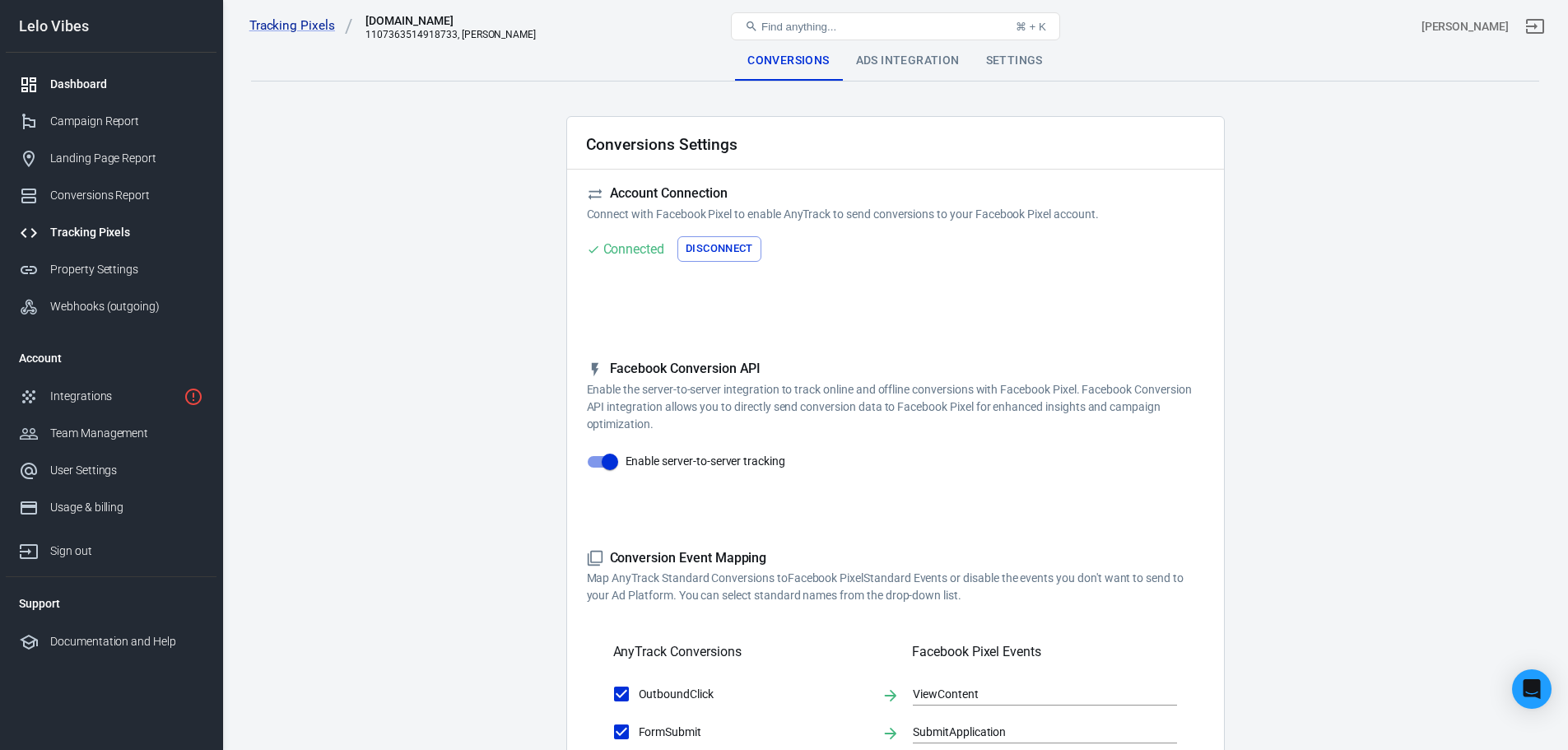
click at [92, 85] on div "Dashboard" at bounding box center [127, 84] width 153 height 17
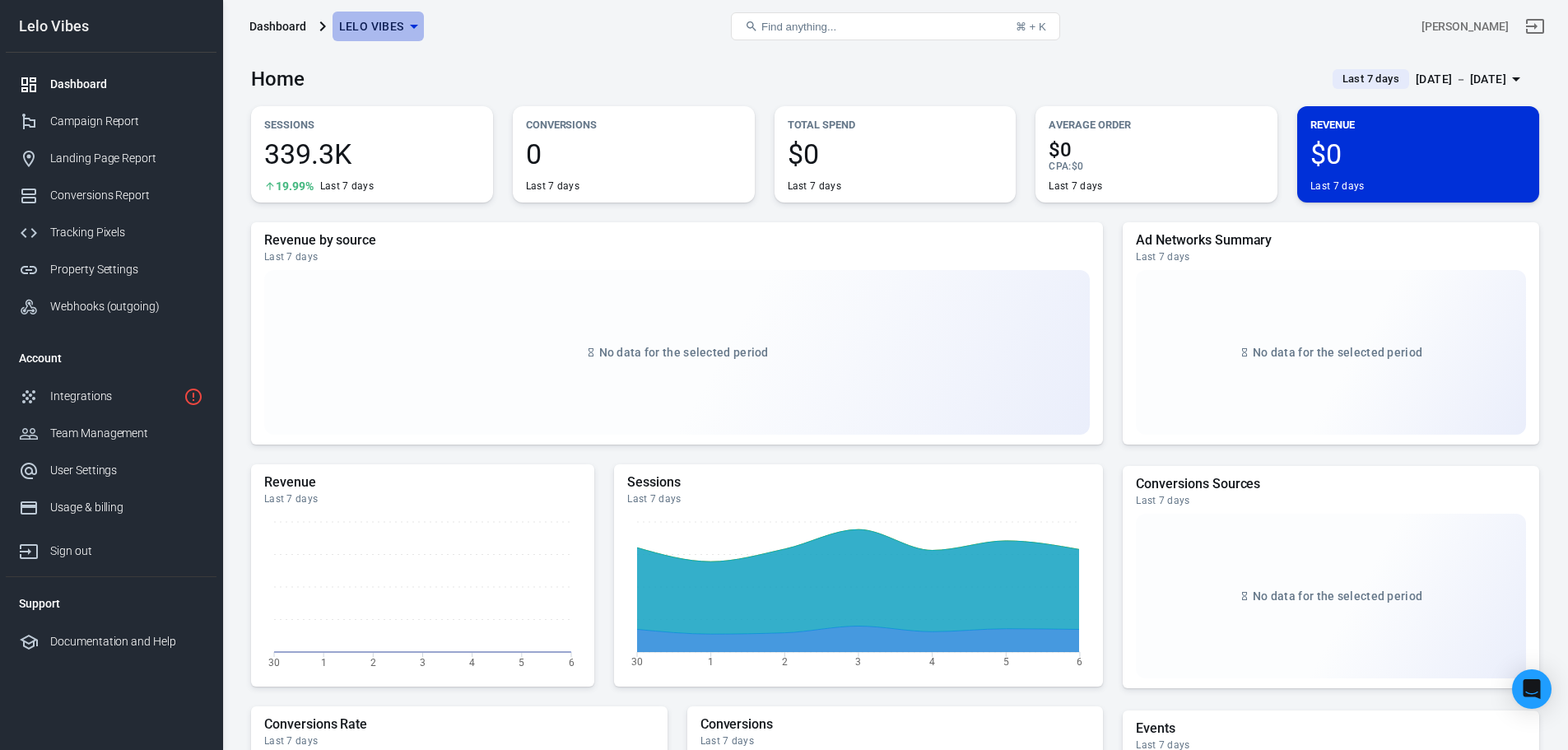
click at [379, 26] on span "Lelo Vibes" at bounding box center [371, 27] width 65 height 21
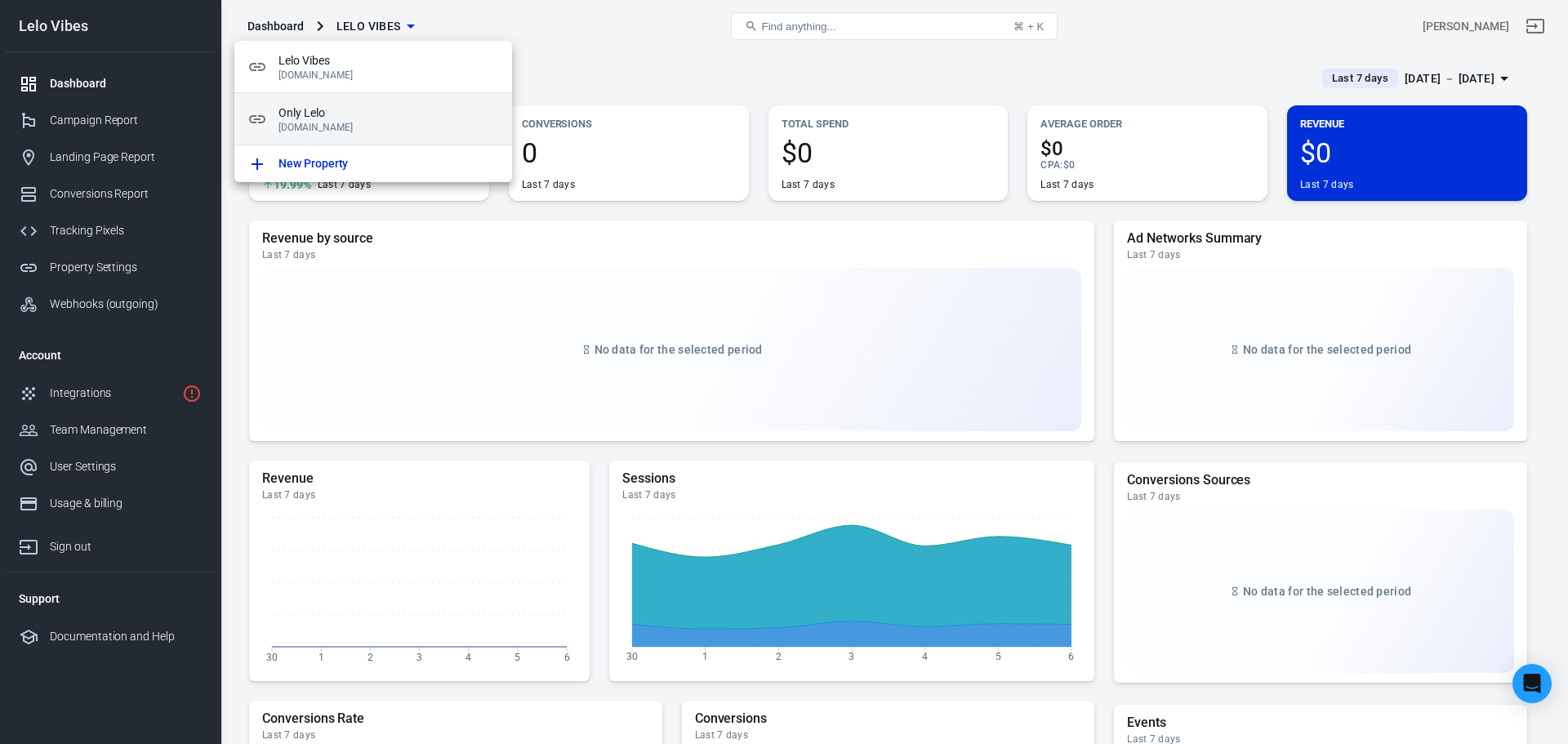
click at [392, 107] on span "Only Lelo" at bounding box center [389, 113] width 221 height 17
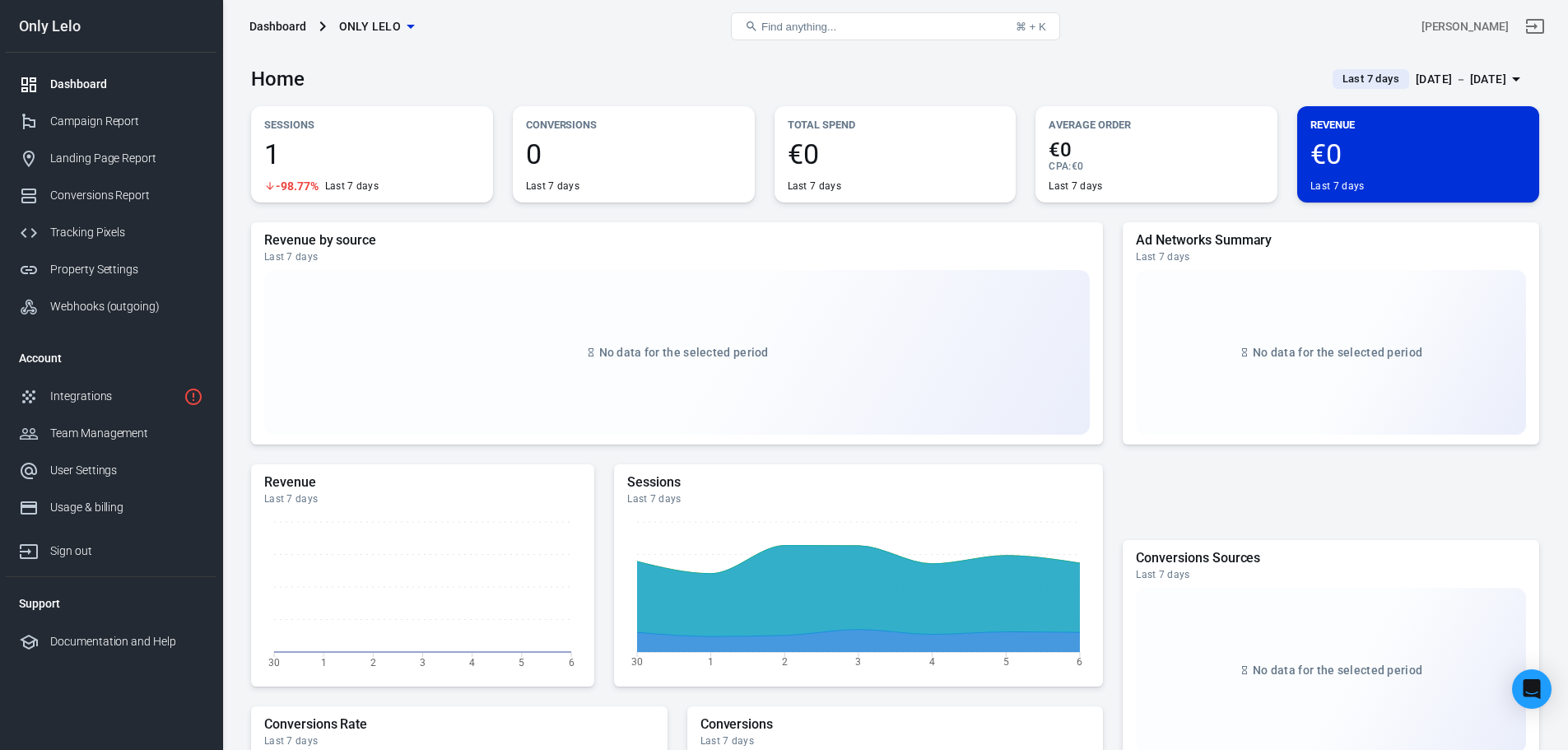
click at [307, 169] on div "1 -98.77% Last 7 days" at bounding box center [372, 166] width 216 height 53
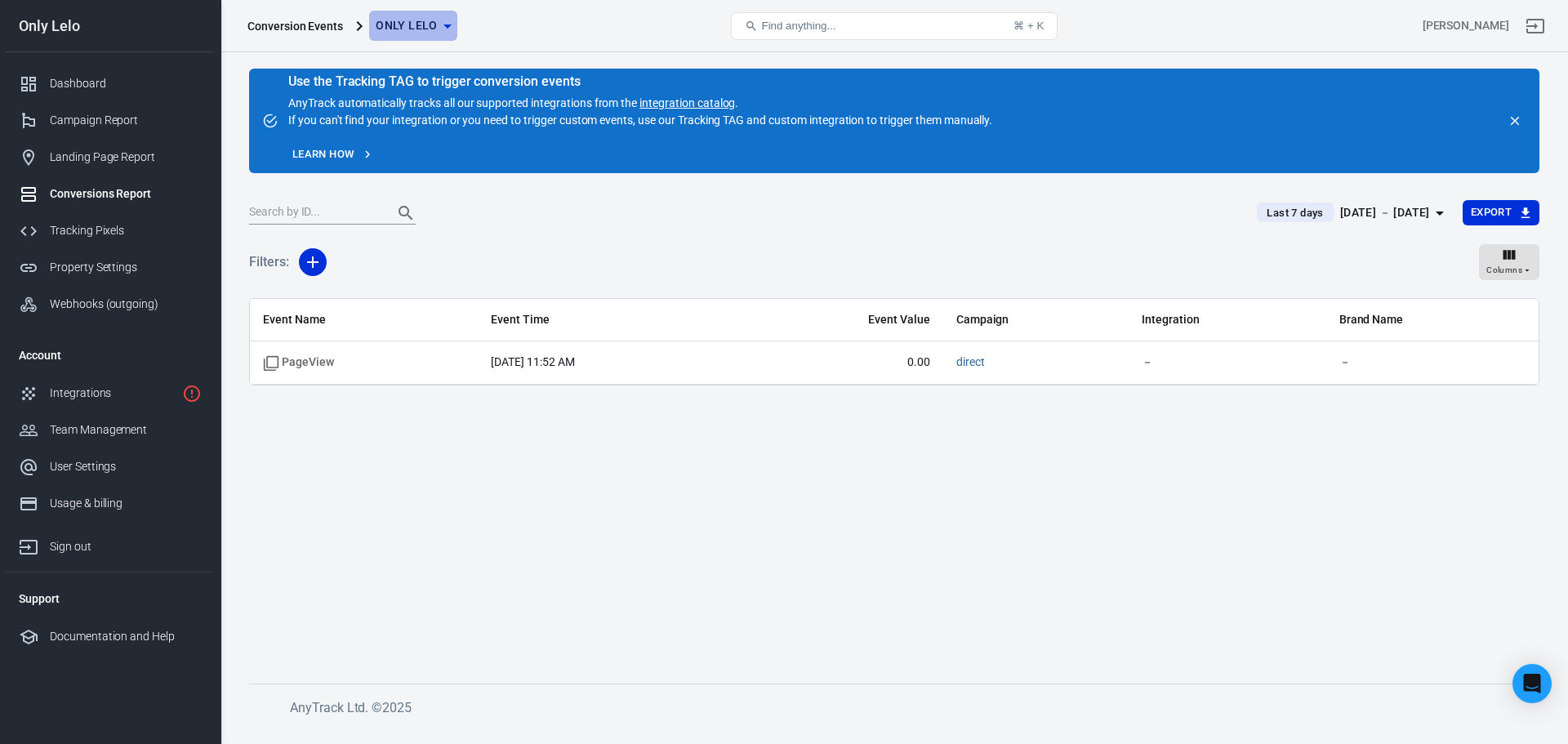
click at [398, 23] on span "Only Lelo" at bounding box center [407, 26] width 62 height 21
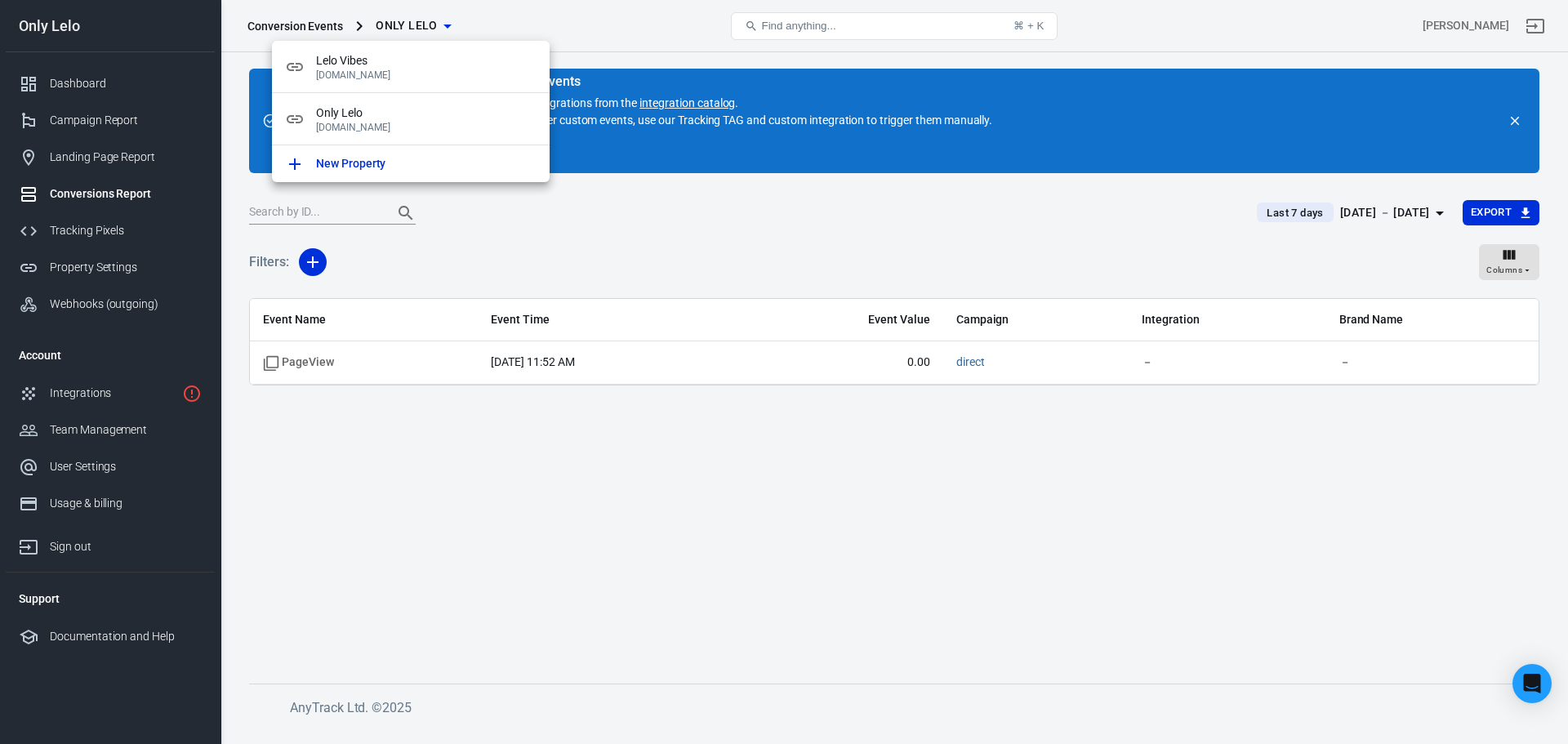
click at [878, 170] on div at bounding box center [784, 372] width 1568 height 744
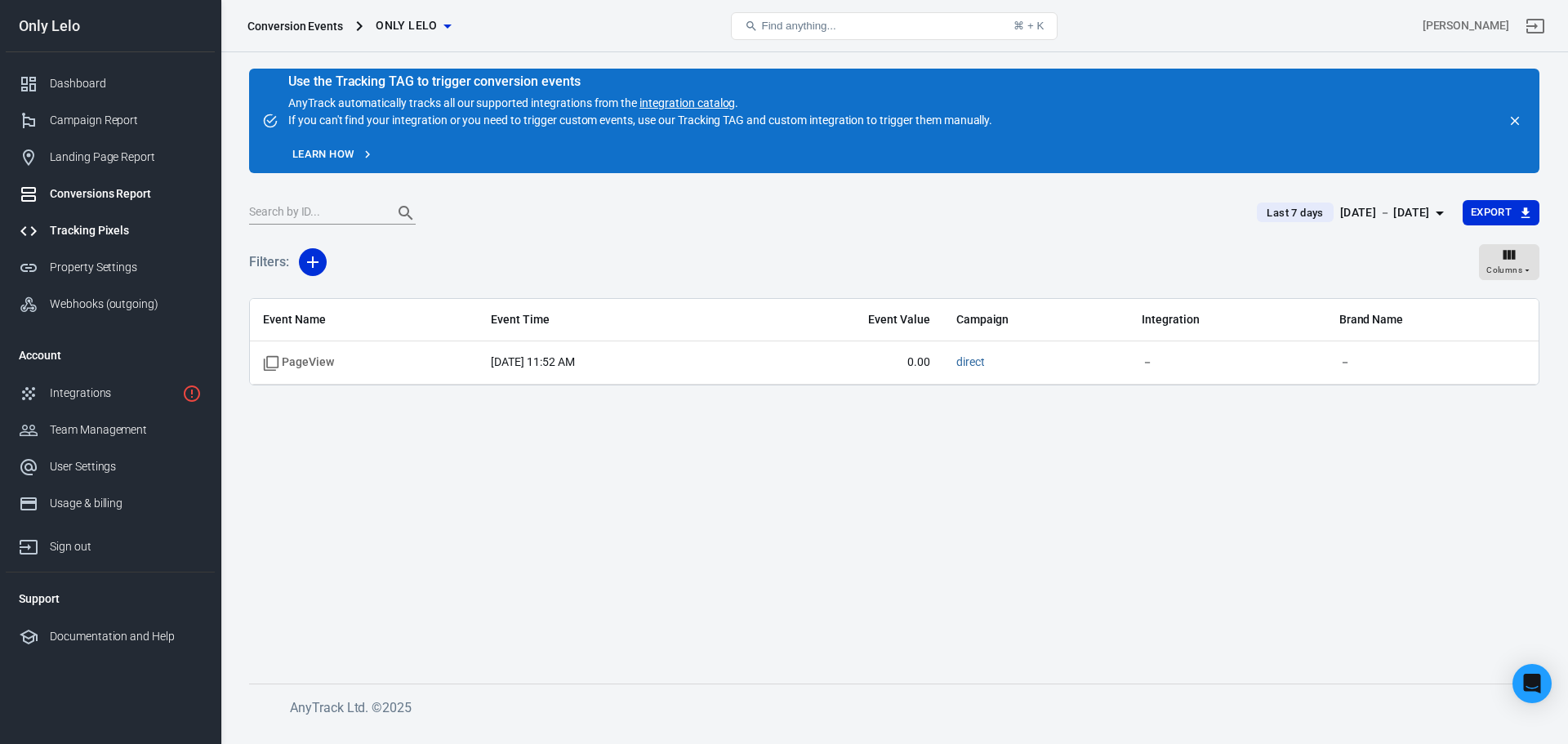
click at [187, 231] on div "Tracking Pixels" at bounding box center [126, 231] width 152 height 17
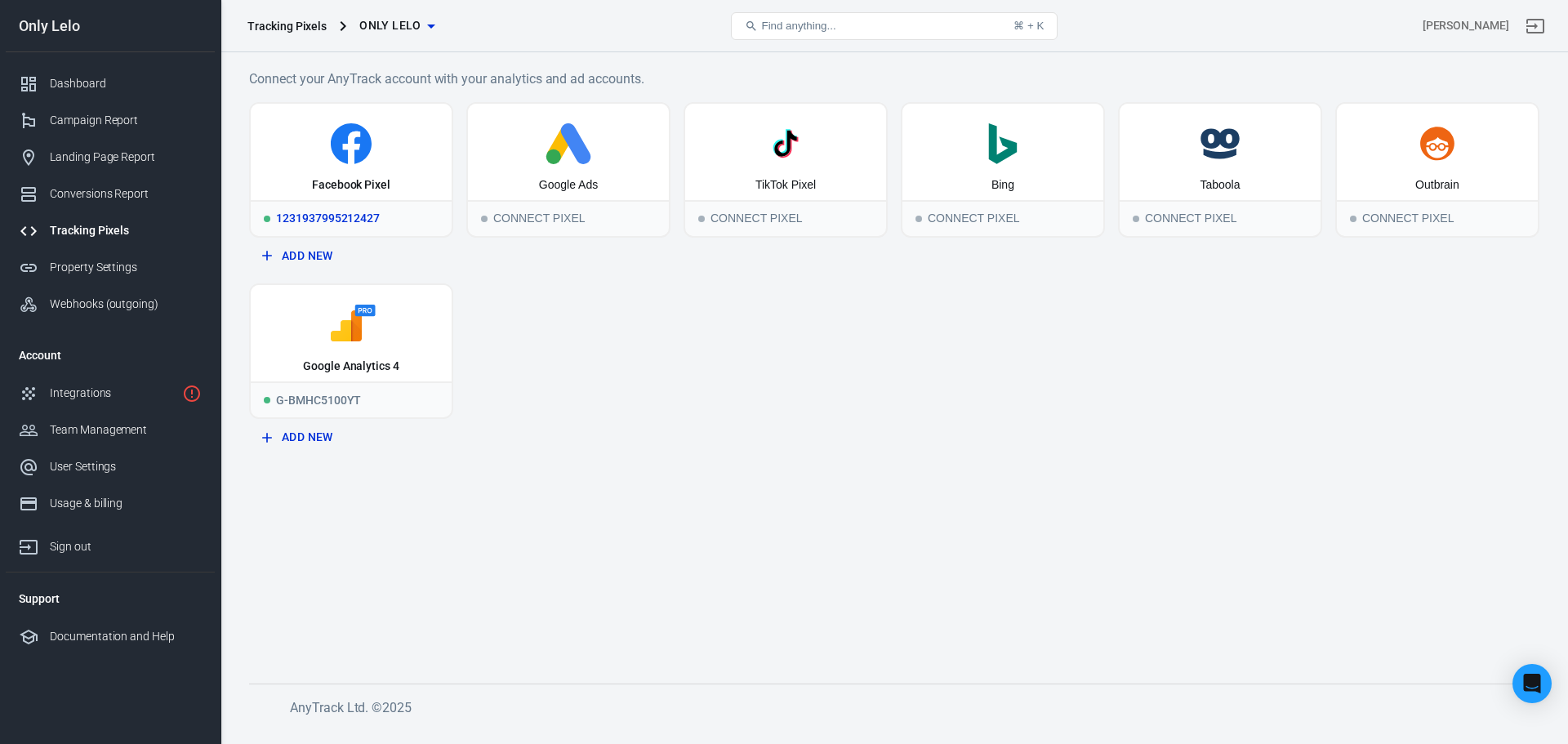
click at [373, 218] on div "1231937995212427" at bounding box center [351, 218] width 201 height 36
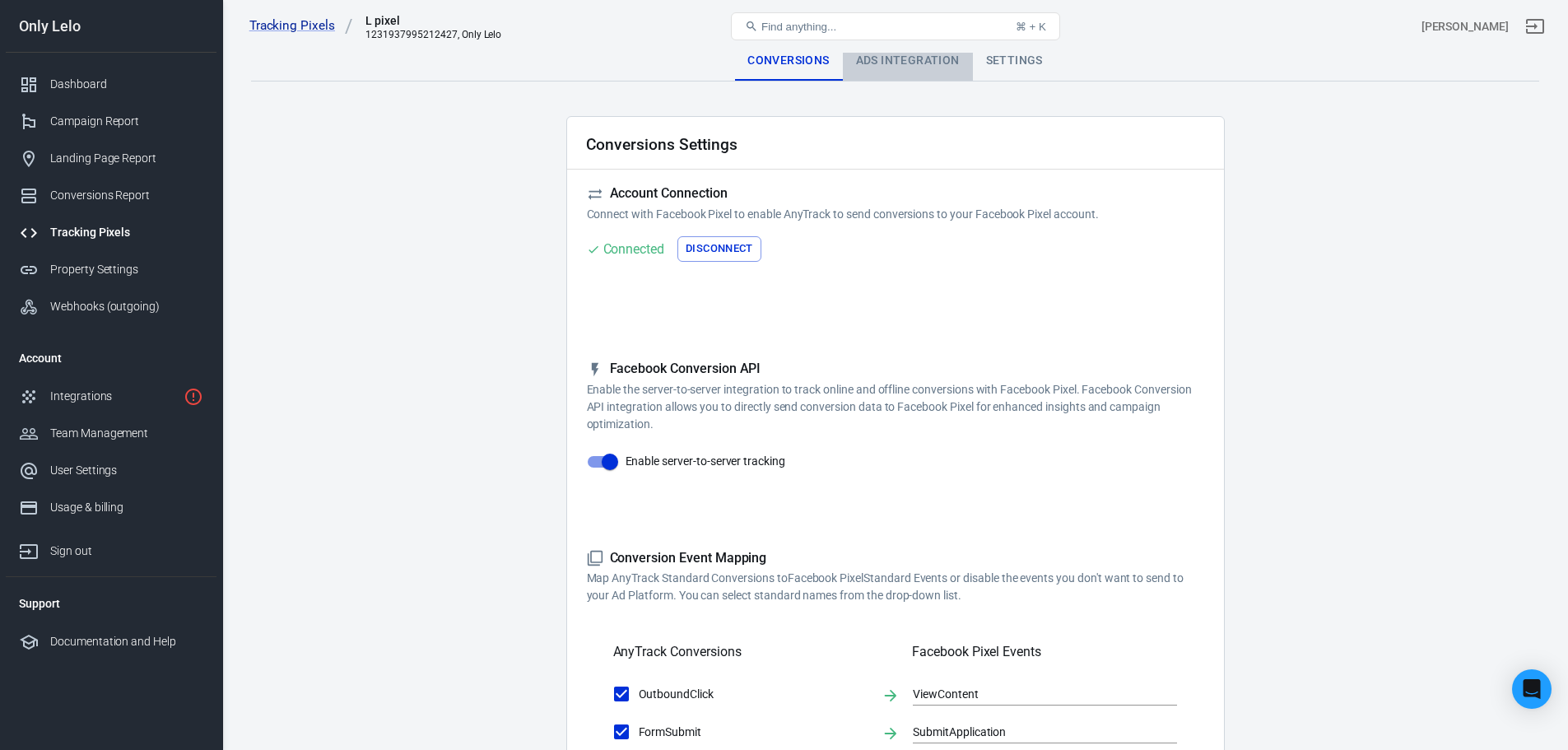
click at [855, 66] on div "Ads Integration" at bounding box center [908, 60] width 130 height 39
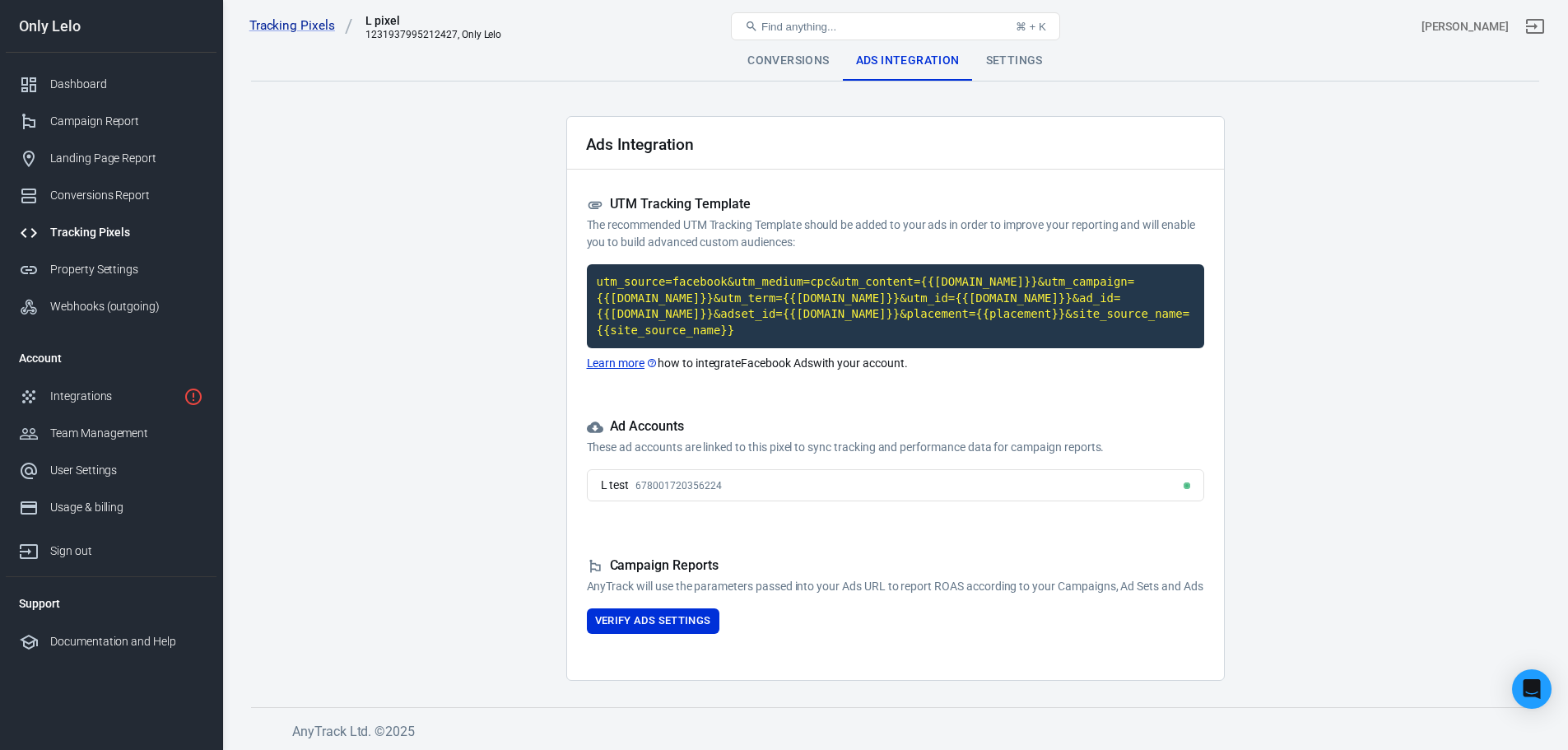
click at [781, 482] on div "L test 678001720356224" at bounding box center [895, 485] width 617 height 32
click at [781, 469] on div "L test 678001720356224" at bounding box center [895, 485] width 617 height 32
drag, startPoint x: 1182, startPoint y: 466, endPoint x: 818, endPoint y: 524, distance: 368.6
click at [1184, 482] on div at bounding box center [1187, 486] width 7 height 7
click at [989, 73] on div "Settings" at bounding box center [1014, 60] width 83 height 39
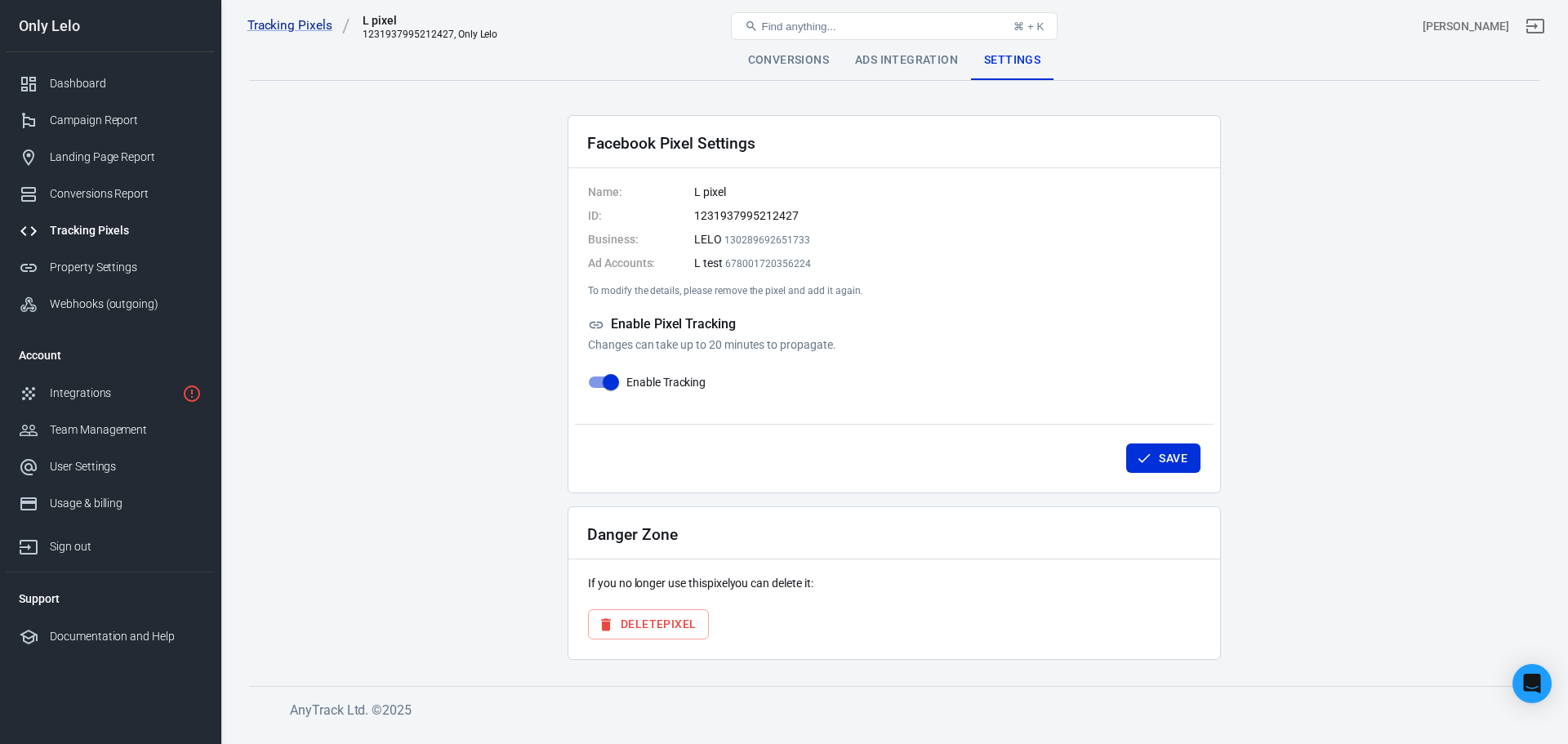
click at [679, 292] on p "To modify the details, please remove the pixel and add it again." at bounding box center [894, 290] width 612 height 11
click at [653, 334] on div "Enable Pixel Tracking Changes can take up to 20 minutes to propagate." at bounding box center [894, 334] width 612 height 38
click at [602, 372] on input "Enable Tracking" at bounding box center [611, 382] width 93 height 31
click at [602, 372] on input "Enable Tracking" at bounding box center [594, 382] width 93 height 31
checkbox input "true"
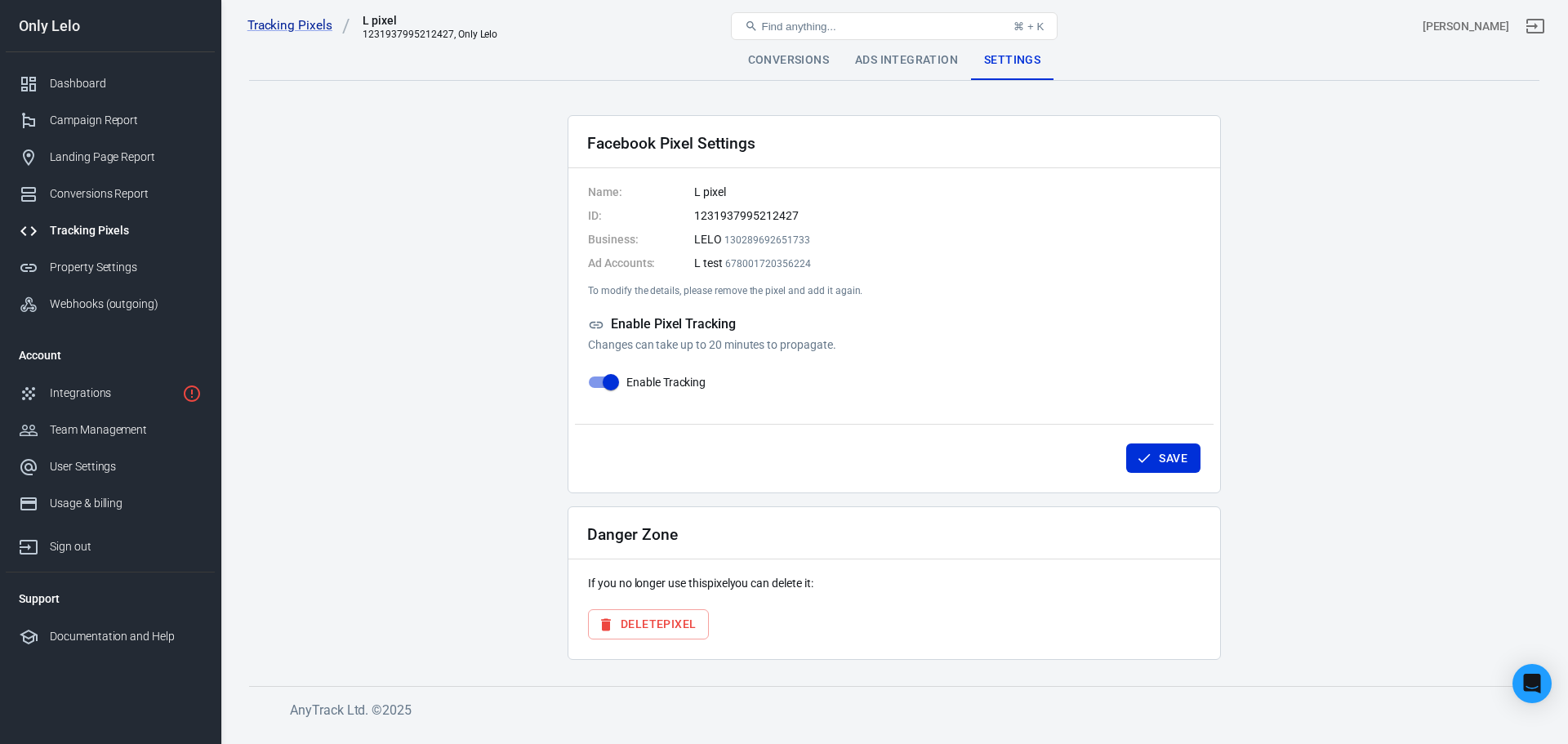
click at [785, 259] on span "678001720356224" at bounding box center [768, 263] width 85 height 11
click at [791, 269] on span "678001720356224" at bounding box center [768, 263] width 85 height 11
drag, startPoint x: 712, startPoint y: 219, endPoint x: 815, endPoint y: 206, distance: 103.8
click at [815, 206] on dl "Name: L pixel ID: 1231937995212427 Business: LELO 130289692651733 Ad Accounts: …" at bounding box center [894, 228] width 612 height 88
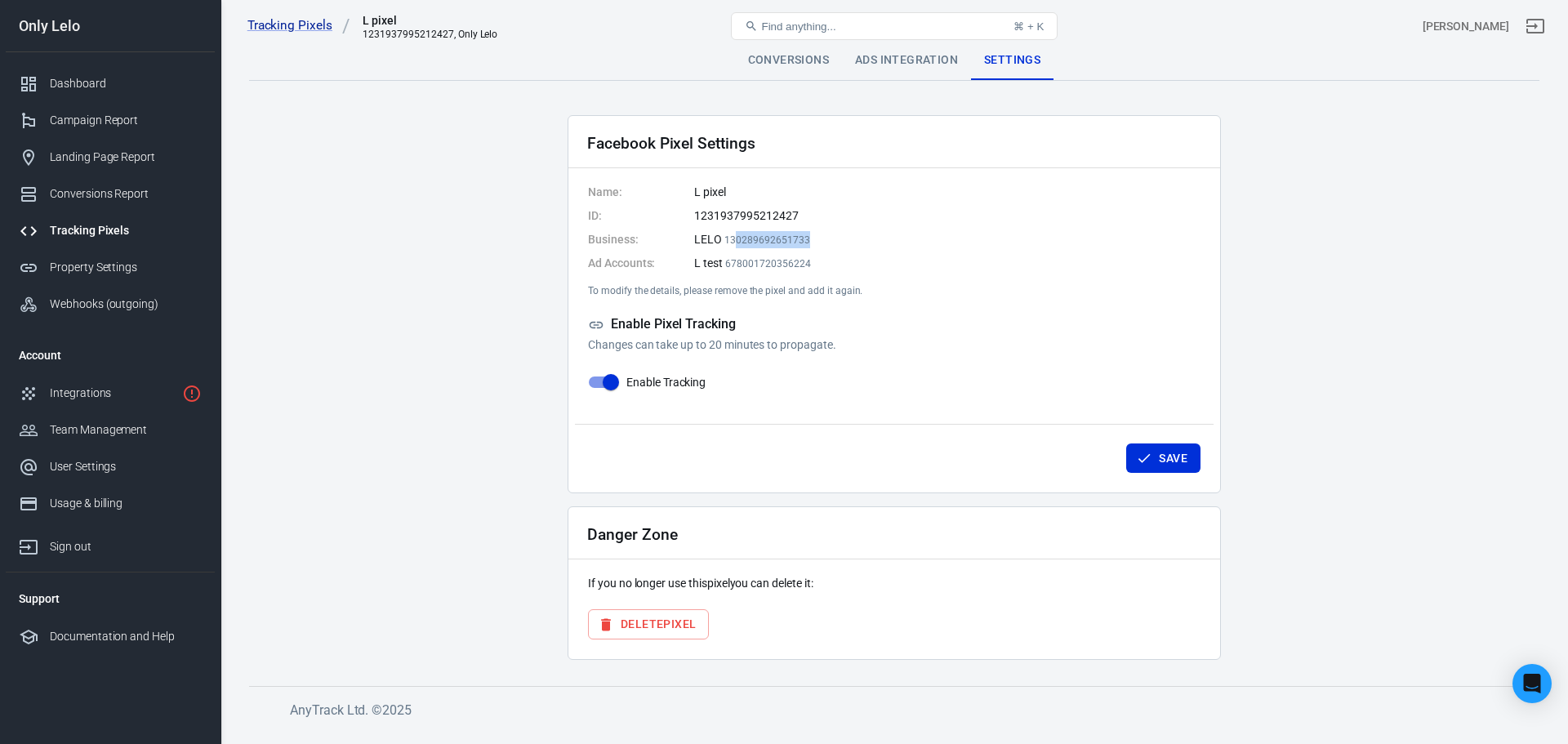
drag, startPoint x: 737, startPoint y: 243, endPoint x: 865, endPoint y: 244, distance: 128.0
click at [864, 243] on div "LELO 130289692651733" at bounding box center [947, 240] width 506 height 17
click at [765, 274] on div "Name: L pixel ID: 1231937995212427 Business: LELO 130289692651733 Ad Accounts: …" at bounding box center [894, 249] width 612 height 132
click at [768, 271] on li "L test 678001720356224" at bounding box center [947, 263] width 506 height 17
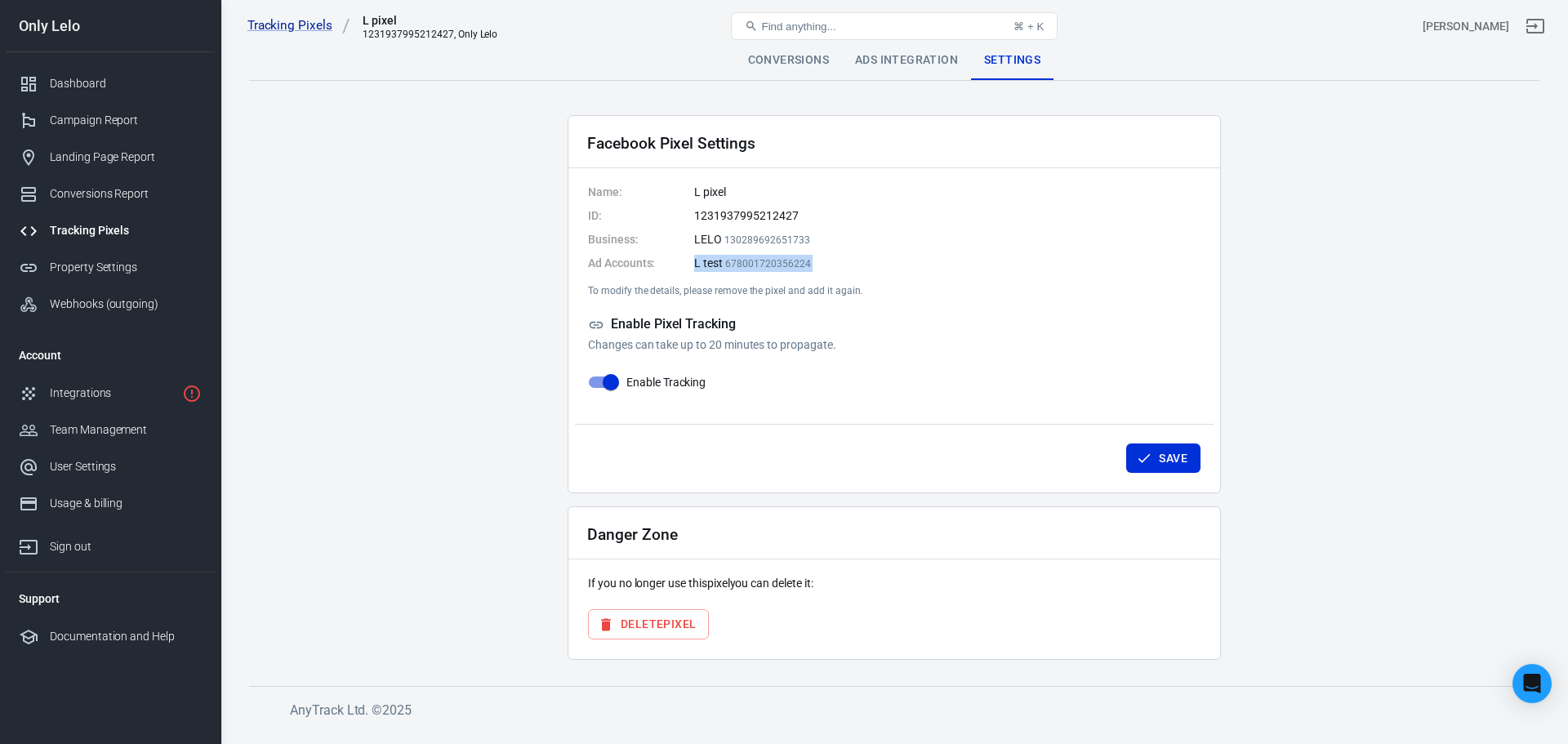
click at [768, 271] on li "L test 678001720356224" at bounding box center [947, 263] width 506 height 17
click at [136, 89] on div "Dashboard" at bounding box center [126, 84] width 152 height 17
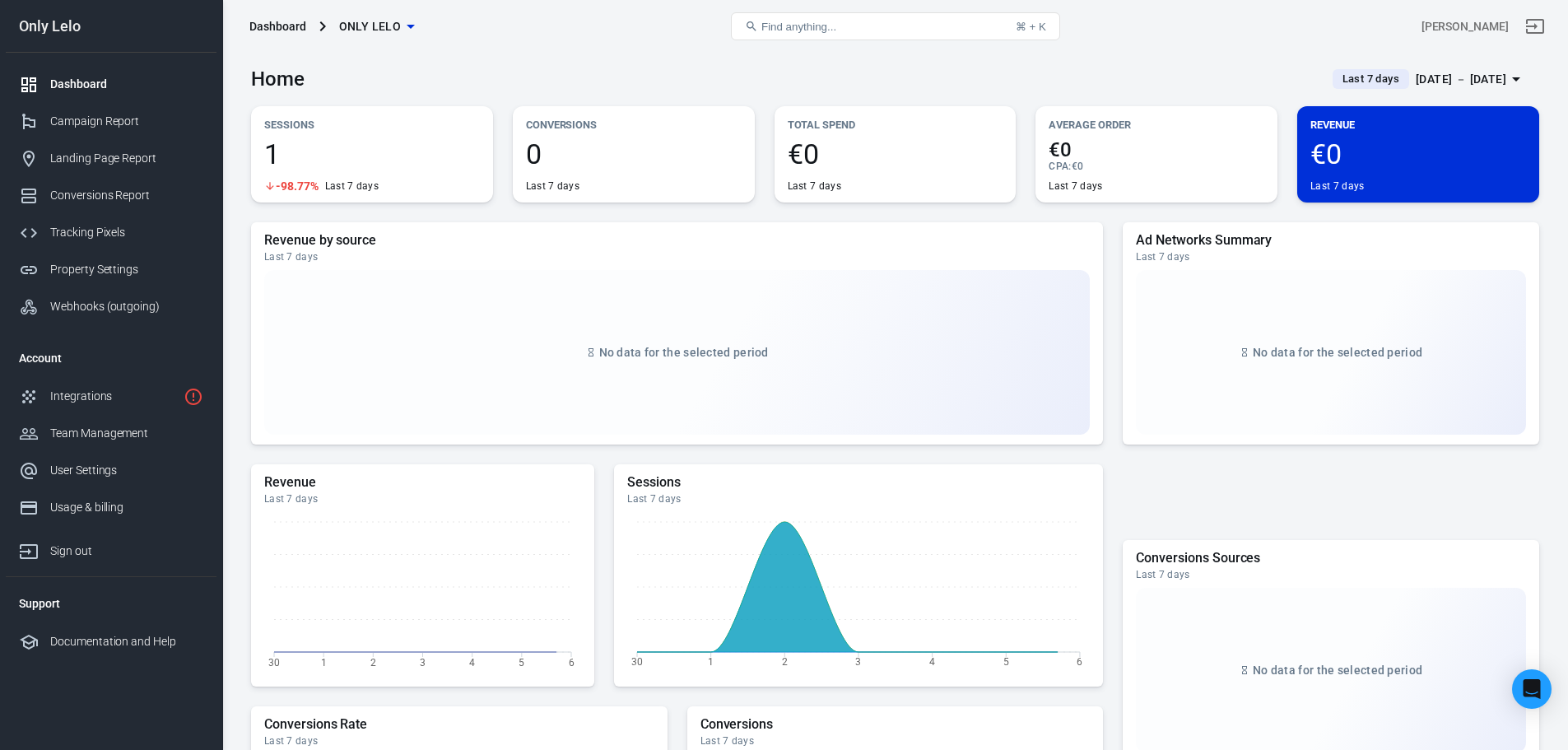
click at [340, 148] on span "1" at bounding box center [372, 154] width 216 height 28
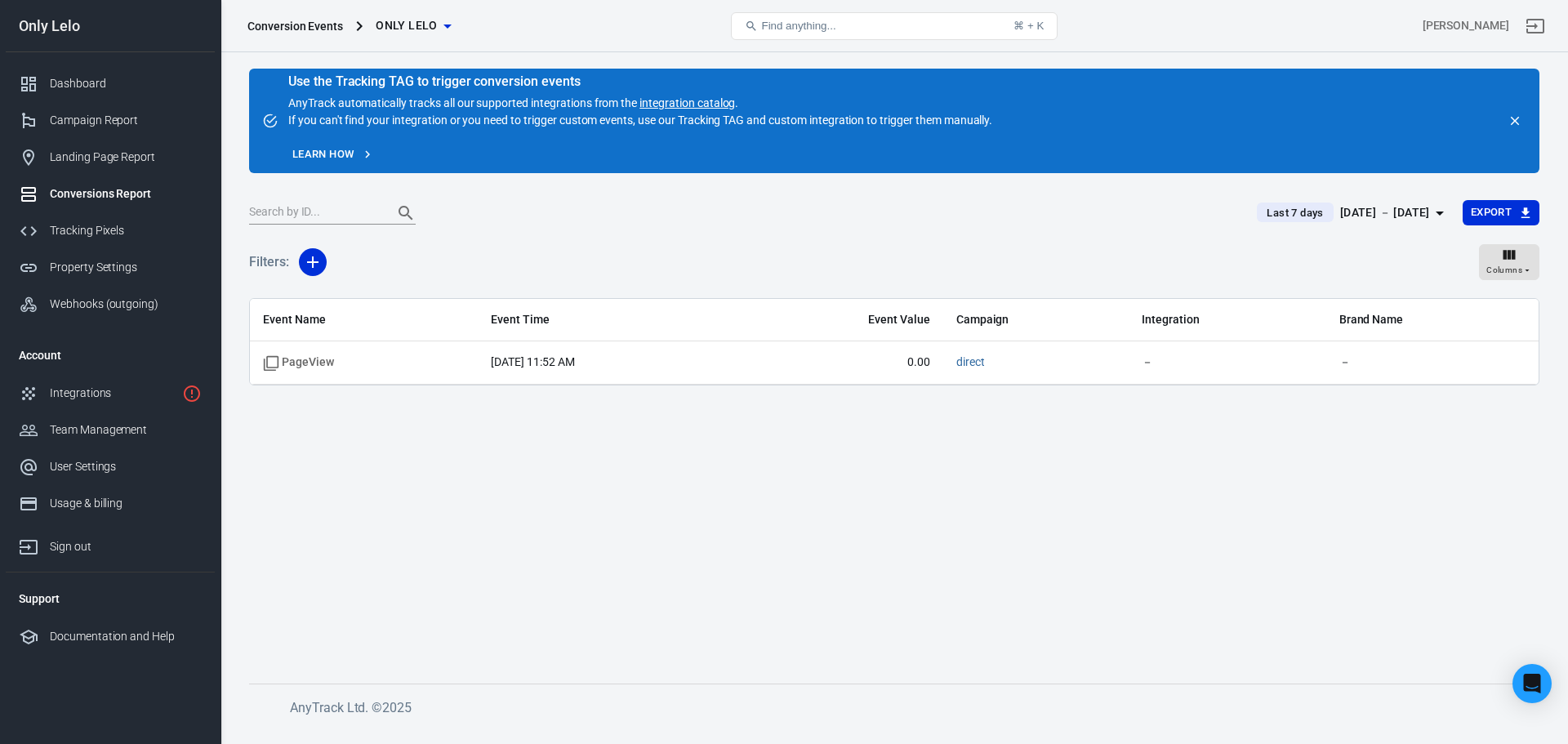
click at [402, 24] on span "Only Lelo" at bounding box center [407, 26] width 62 height 21
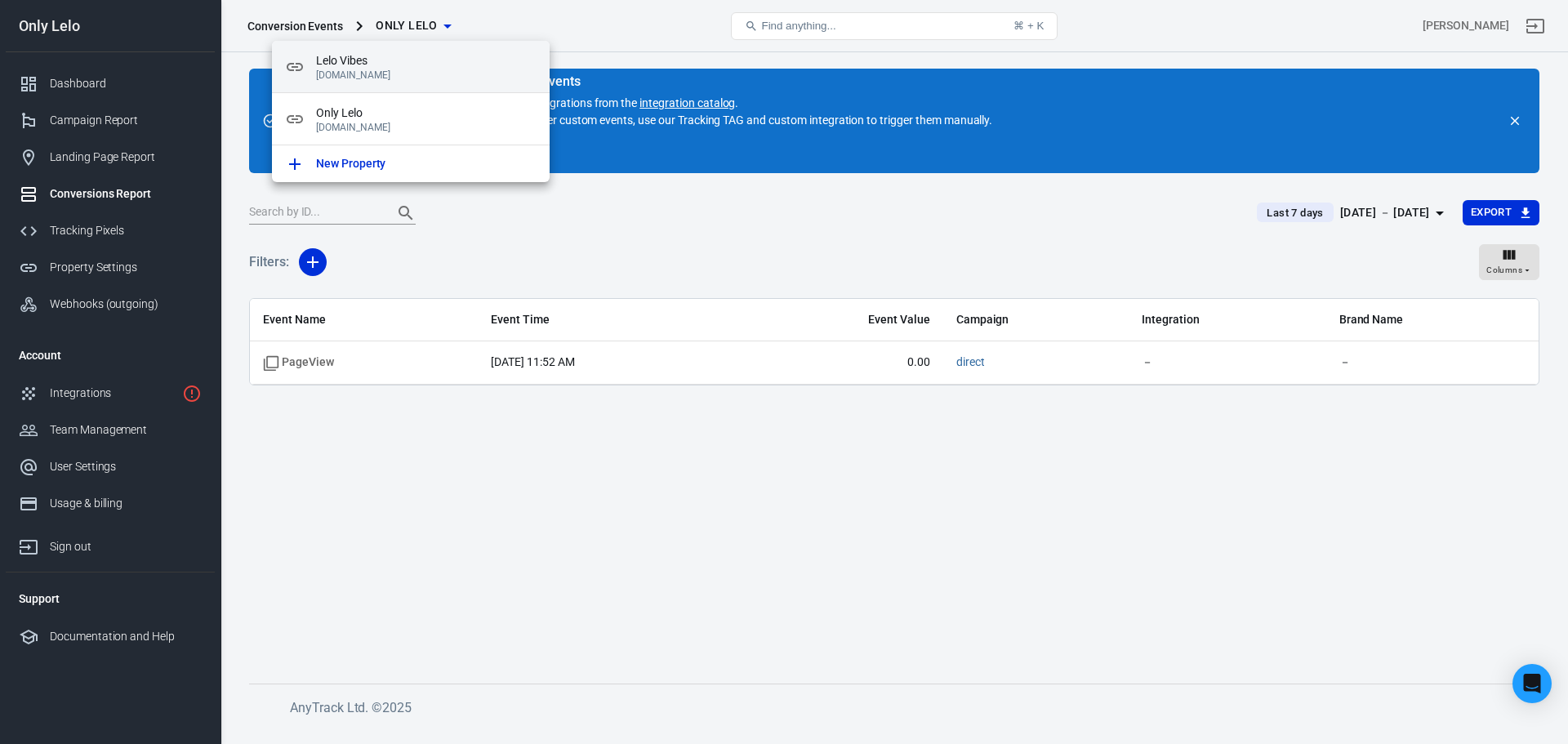
click at [420, 78] on p "[DOMAIN_NAME]" at bounding box center [426, 74] width 221 height 11
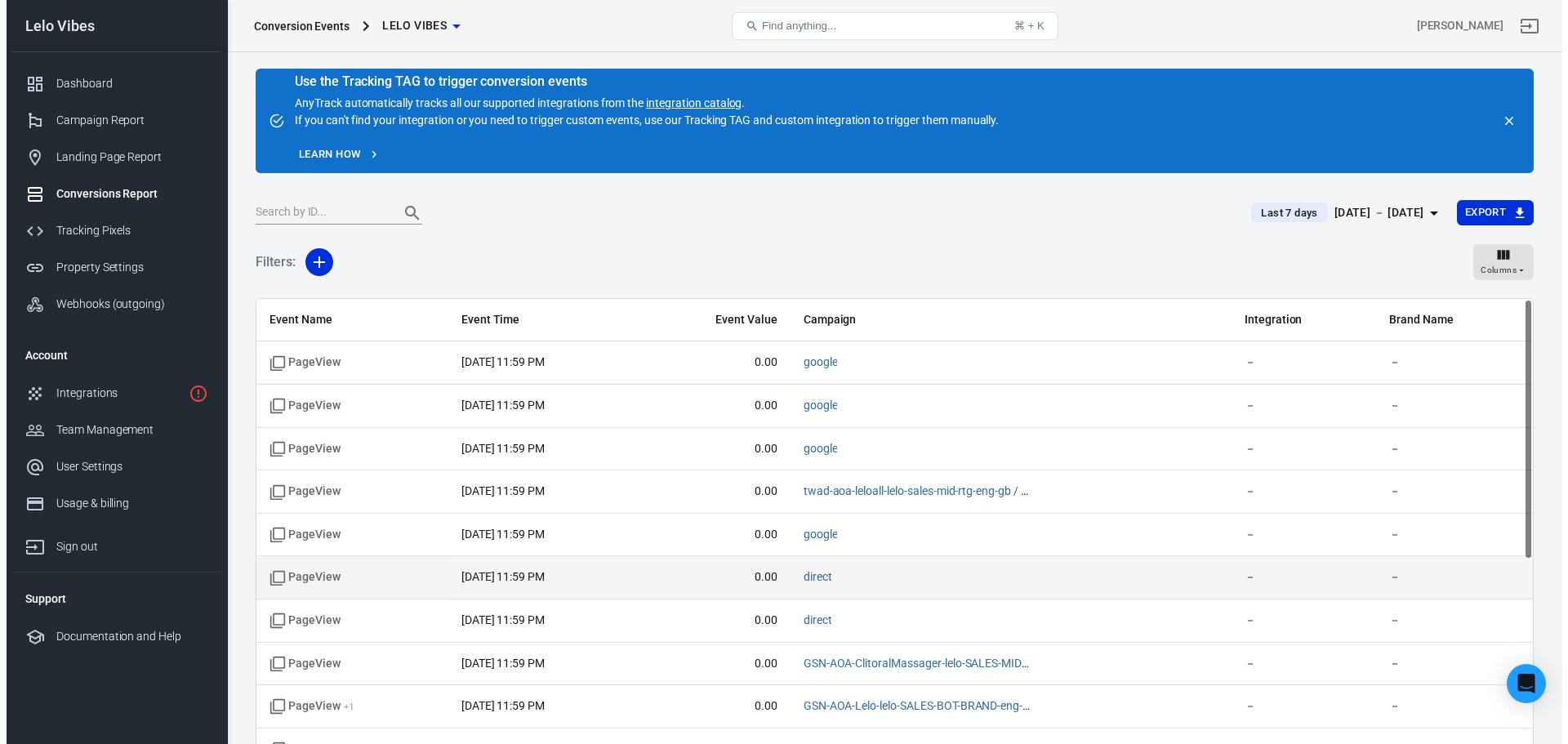
scroll to position [327, 0]
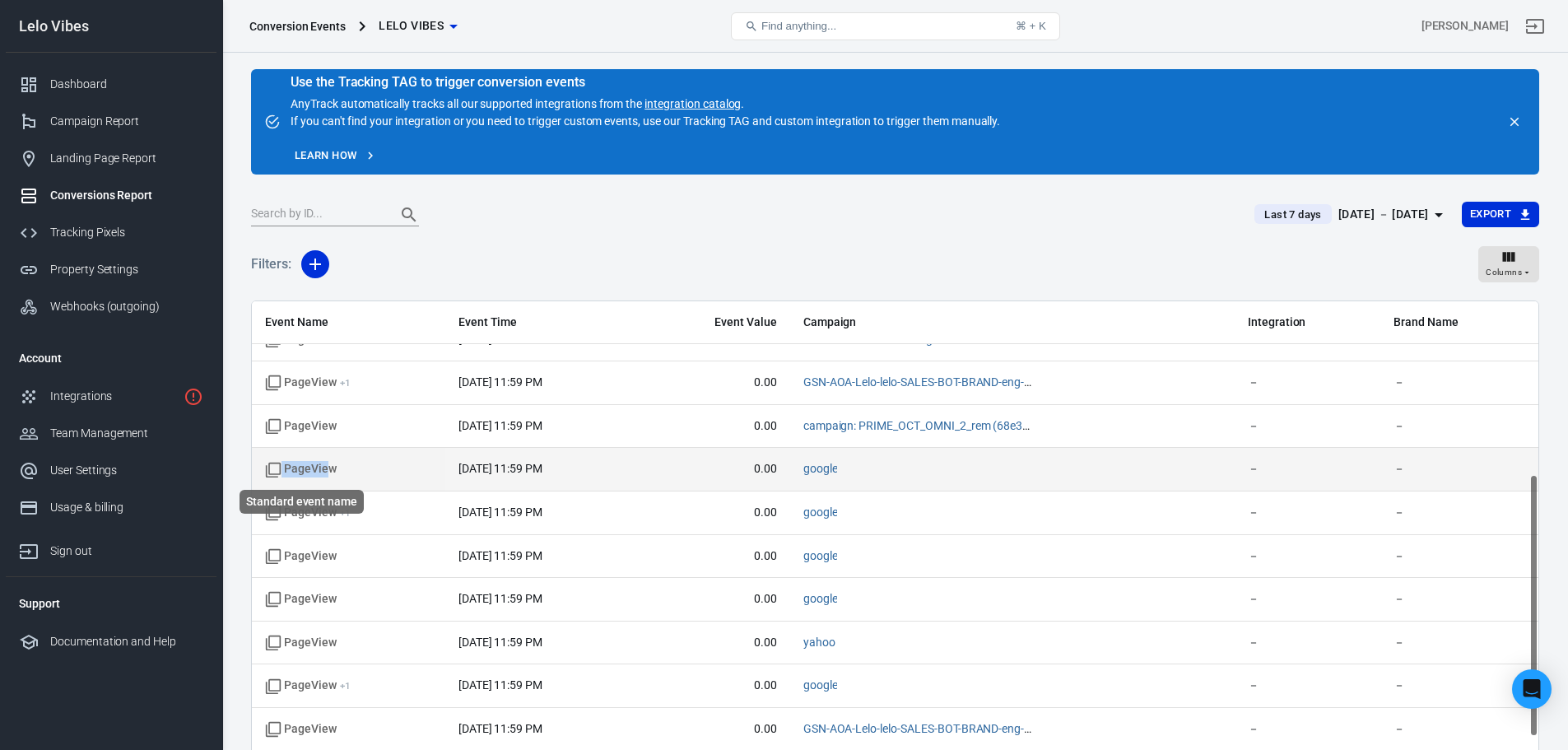
drag, startPoint x: 331, startPoint y: 469, endPoint x: 277, endPoint y: 469, distance: 54.0
click at [277, 469] on span "PageView" at bounding box center [301, 468] width 71 height 17
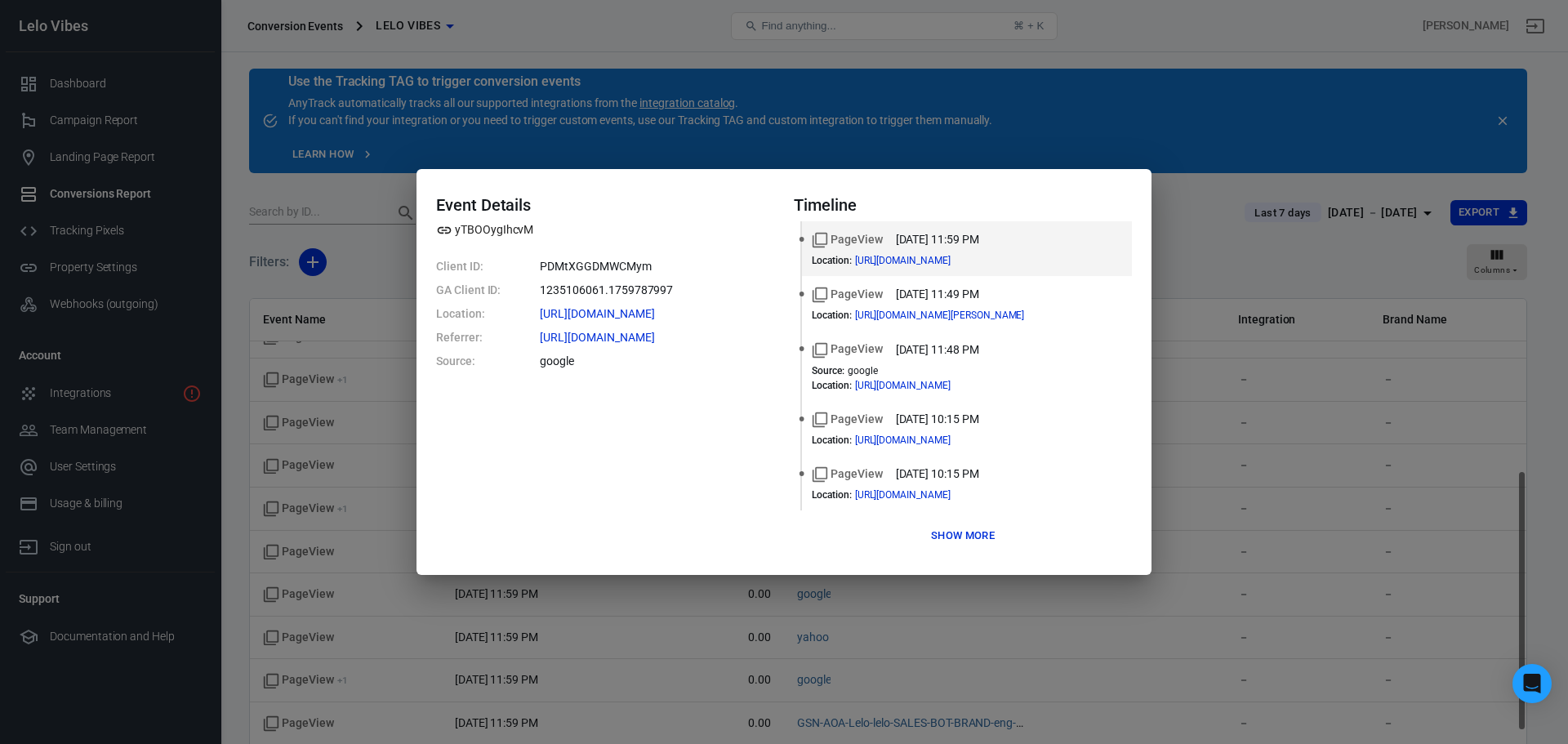
click at [386, 461] on div "Event Details yTBOOygIhcvM Client ID: PDMtXGGDMWCMym GA Client ID: 1235106061.1…" at bounding box center [784, 372] width 1568 height 744
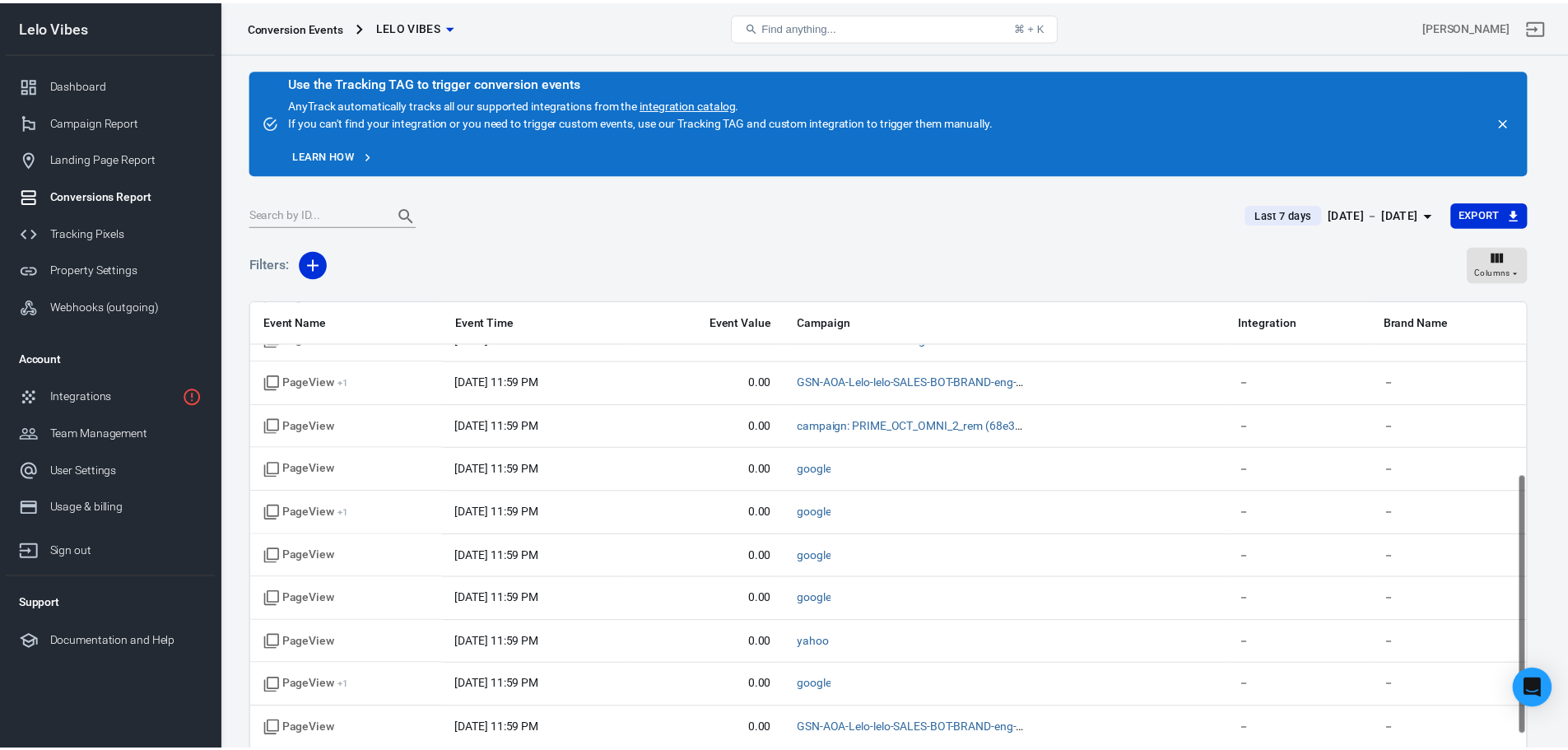
scroll to position [54, 0]
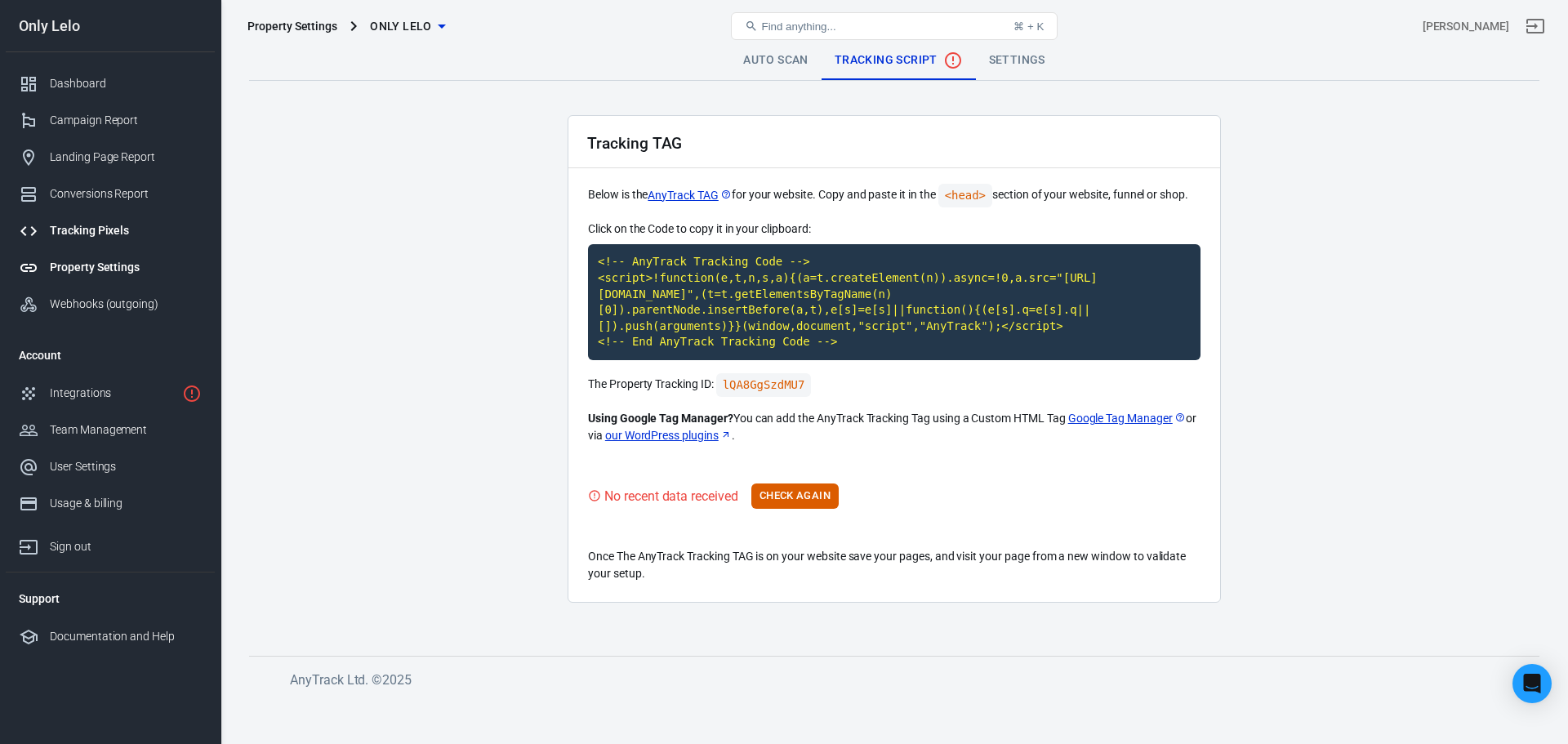
click at [100, 222] on div "Tracking Pixels" at bounding box center [126, 231] width 152 height 17
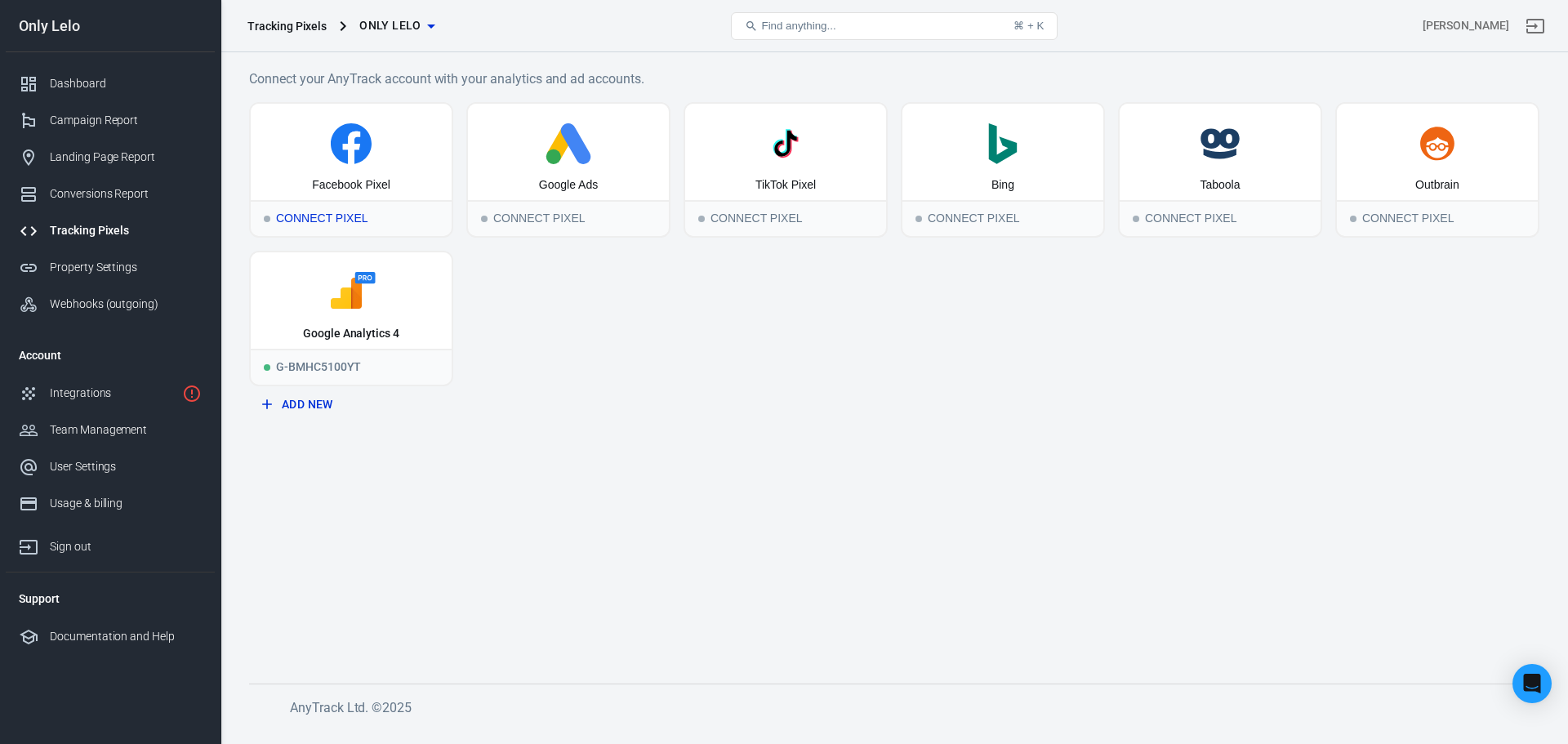
click at [378, 199] on div "Facebook Pixel" at bounding box center [351, 152] width 201 height 97
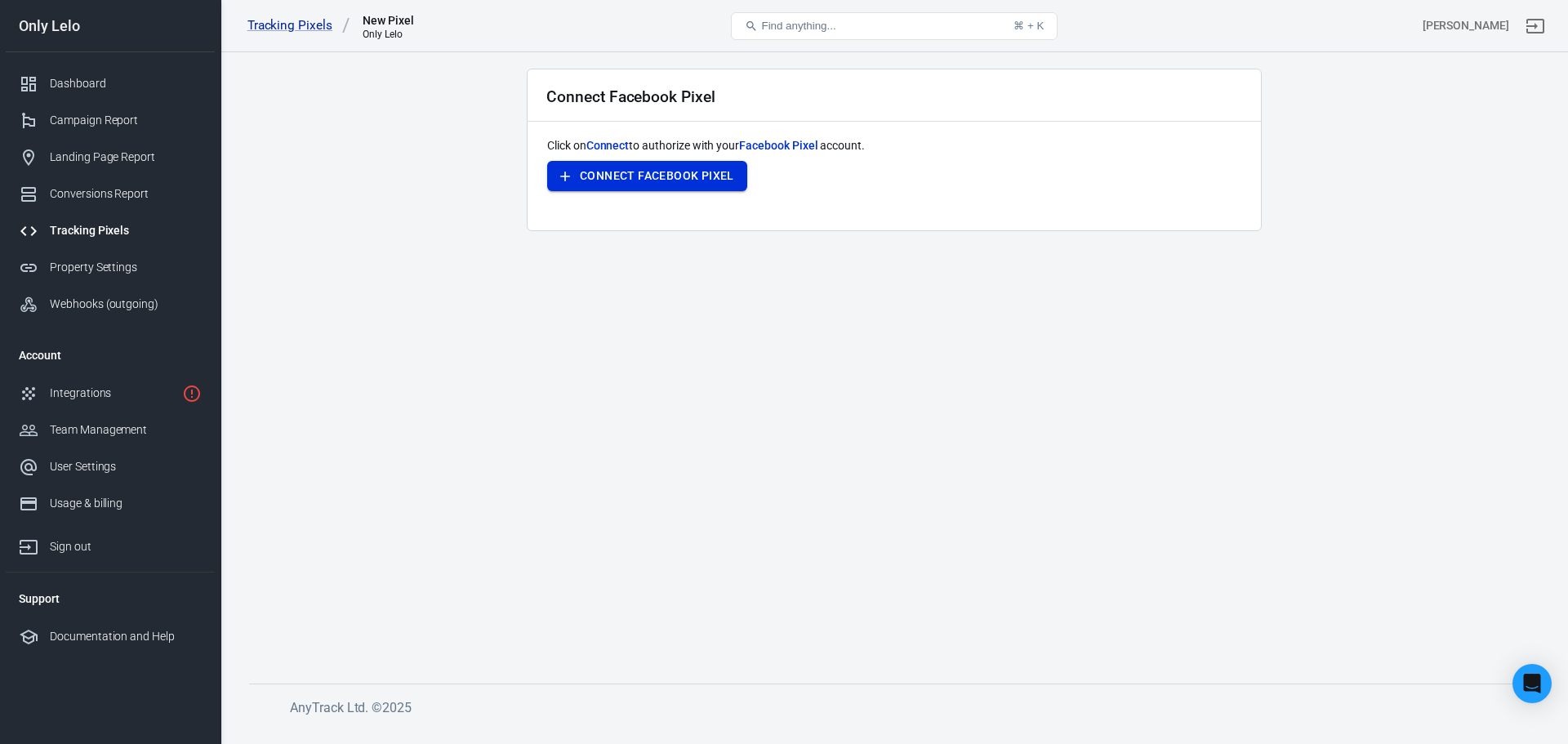
click at [664, 180] on button "Connect Facebook Pixel" at bounding box center [647, 176] width 200 height 30
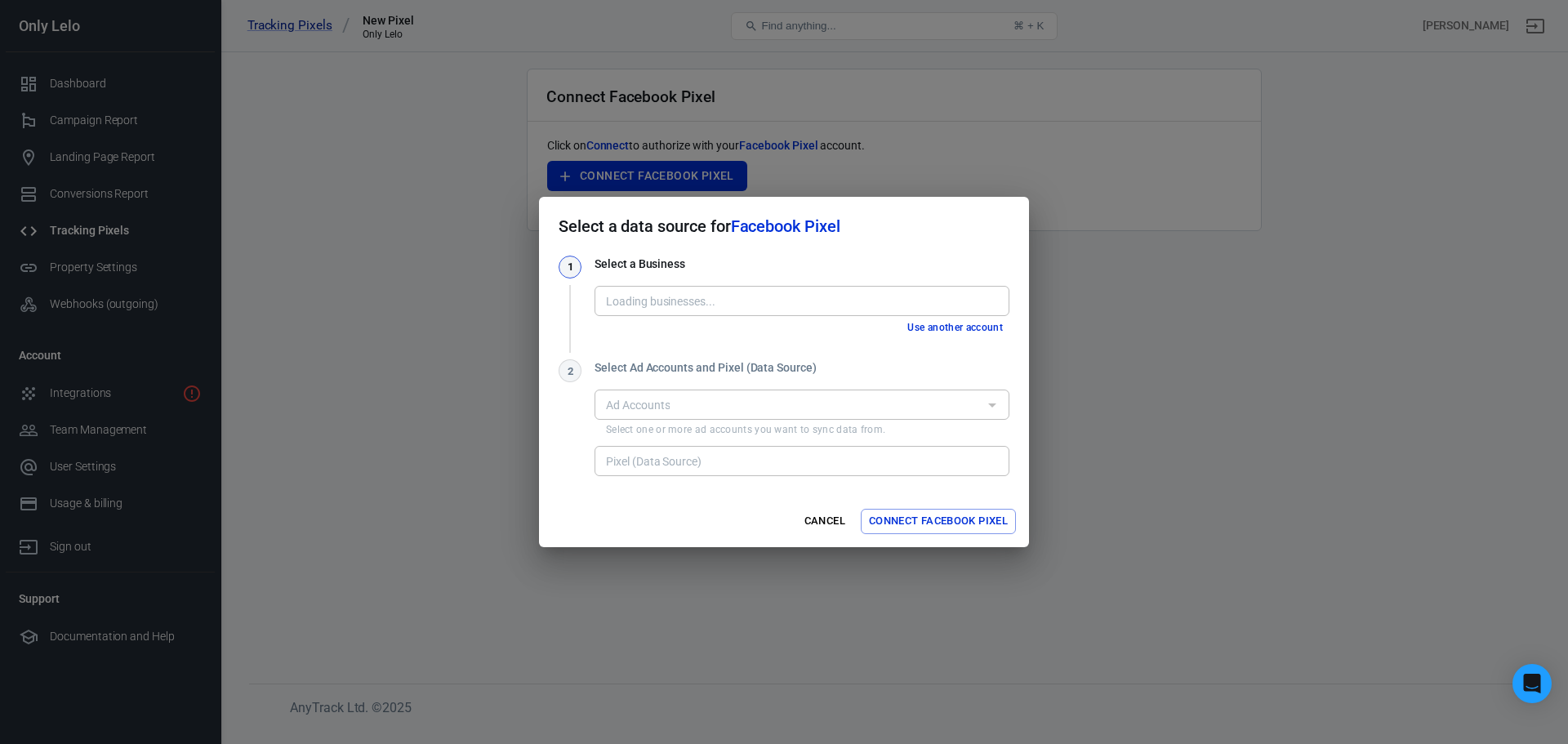
type input "LELO [130289692651733]"
click at [756, 309] on input "LELO [130289692651733]" at bounding box center [800, 301] width 403 height 21
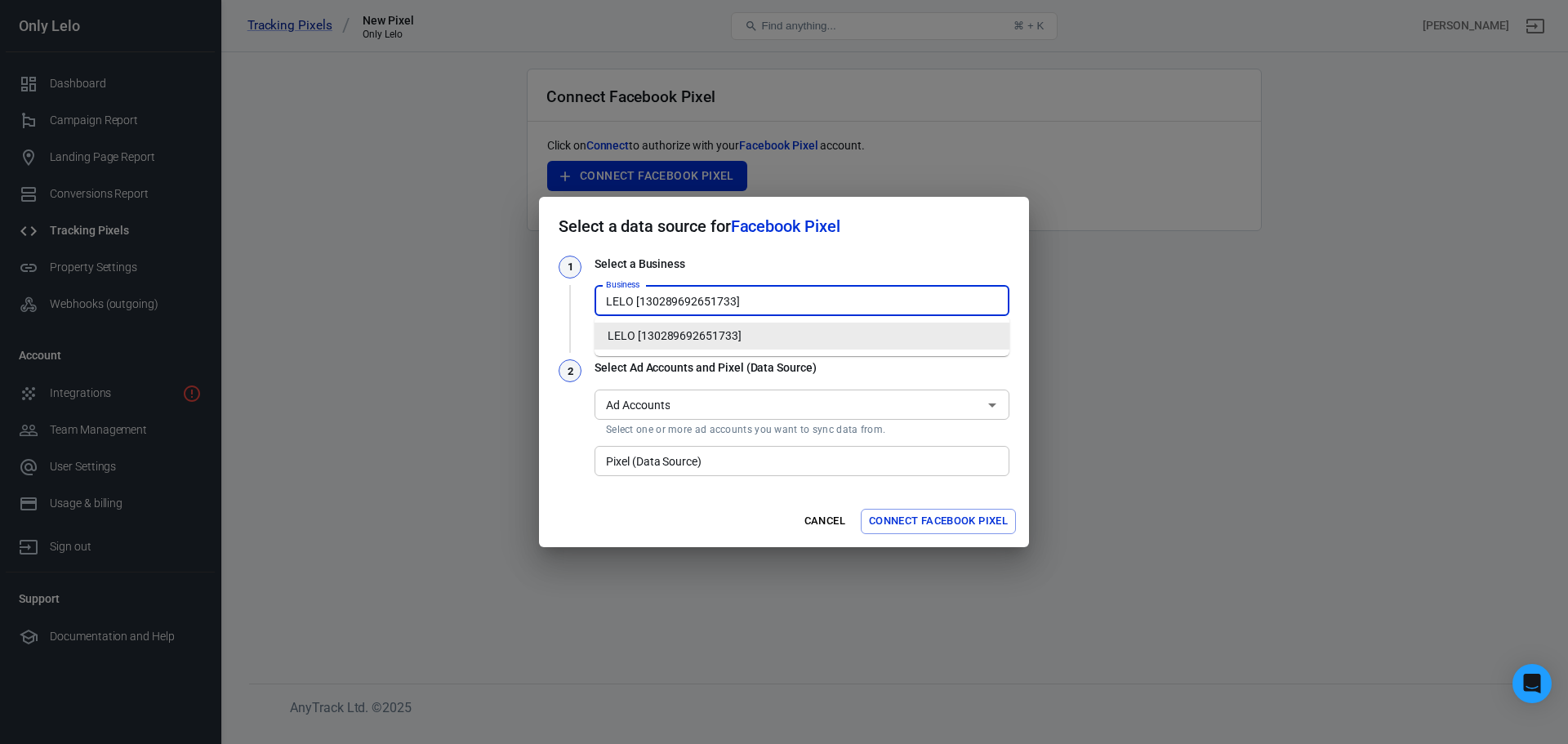
click at [766, 299] on input "LELO [130289692651733]" at bounding box center [800, 301] width 403 height 21
click at [764, 395] on input "Ad Accounts" at bounding box center [788, 404] width 378 height 21
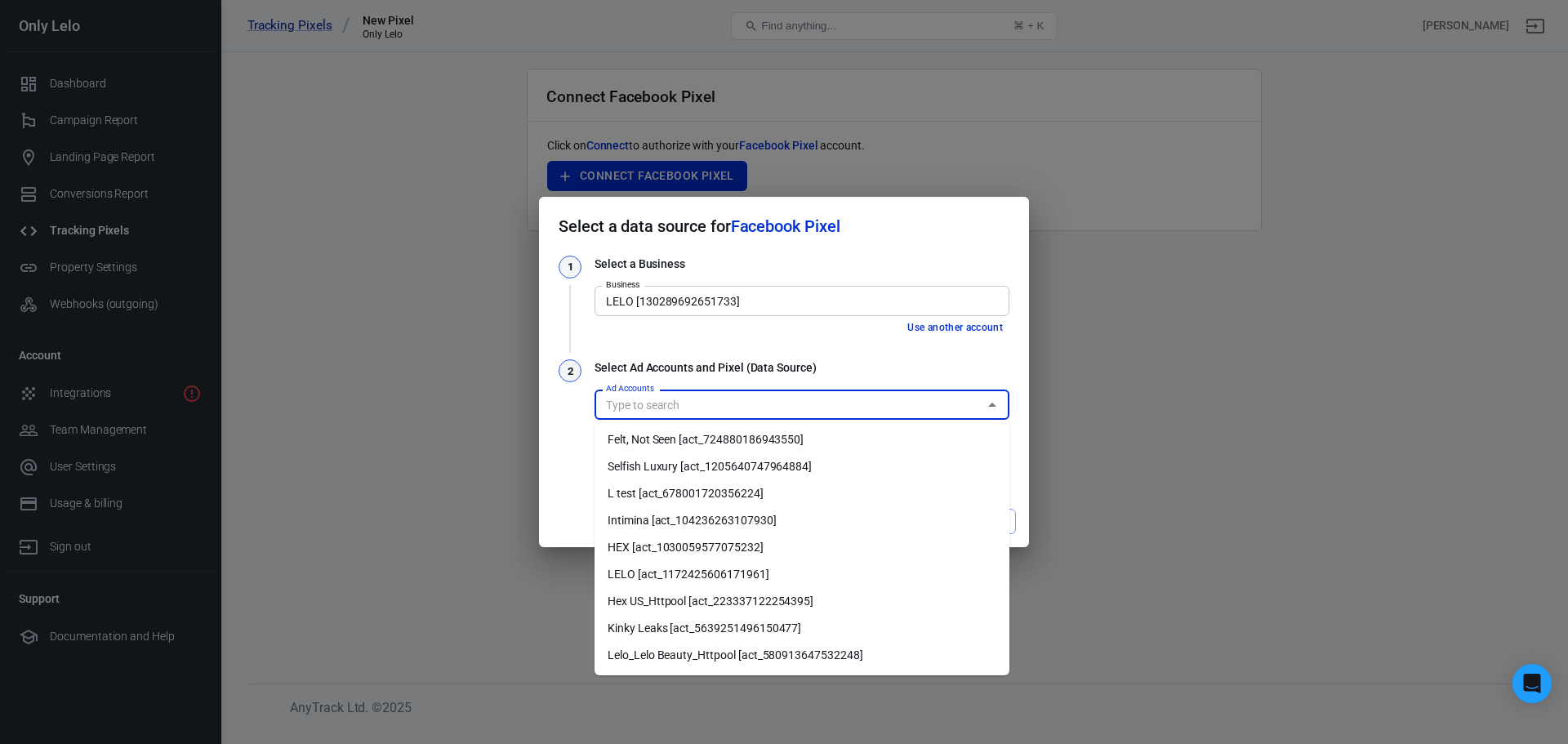
click at [754, 441] on li "Felt, Not Seen [act_724880186943550]" at bounding box center [801, 439] width 415 height 27
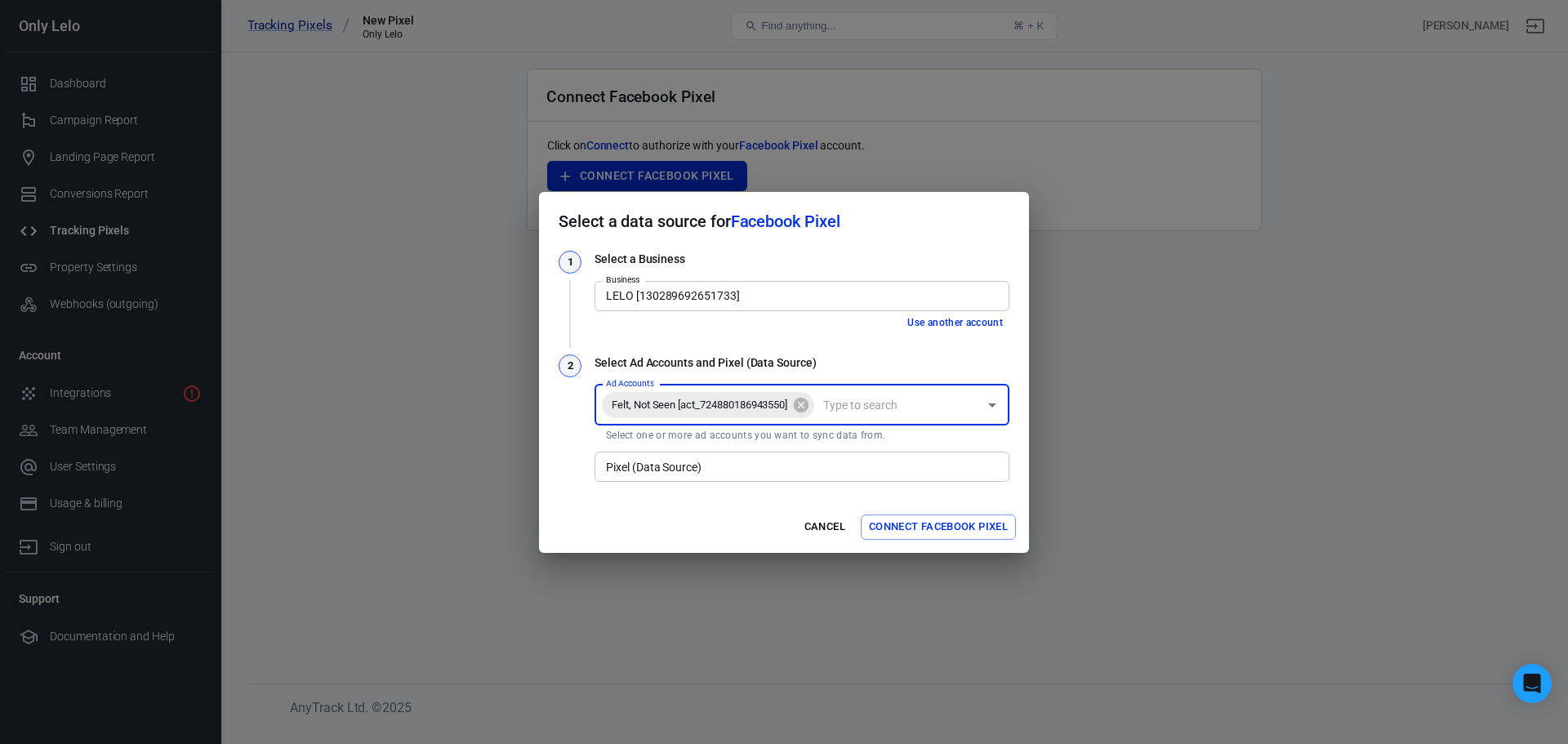
click at [892, 414] on input "Ad Accounts" at bounding box center [897, 404] width 161 height 21
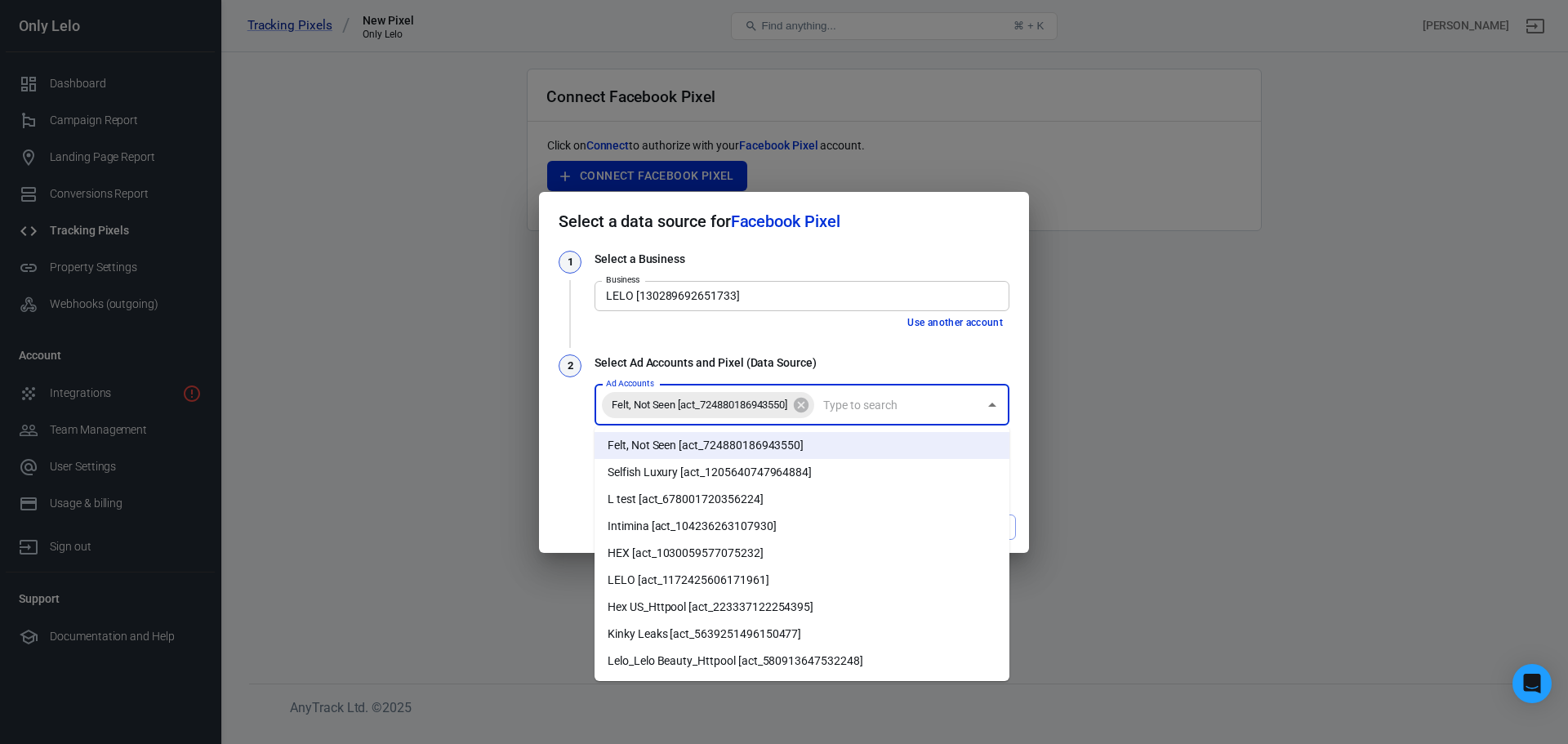
click at [810, 472] on li "Selfish Luxury [act_1205640747964884]" at bounding box center [801, 472] width 415 height 27
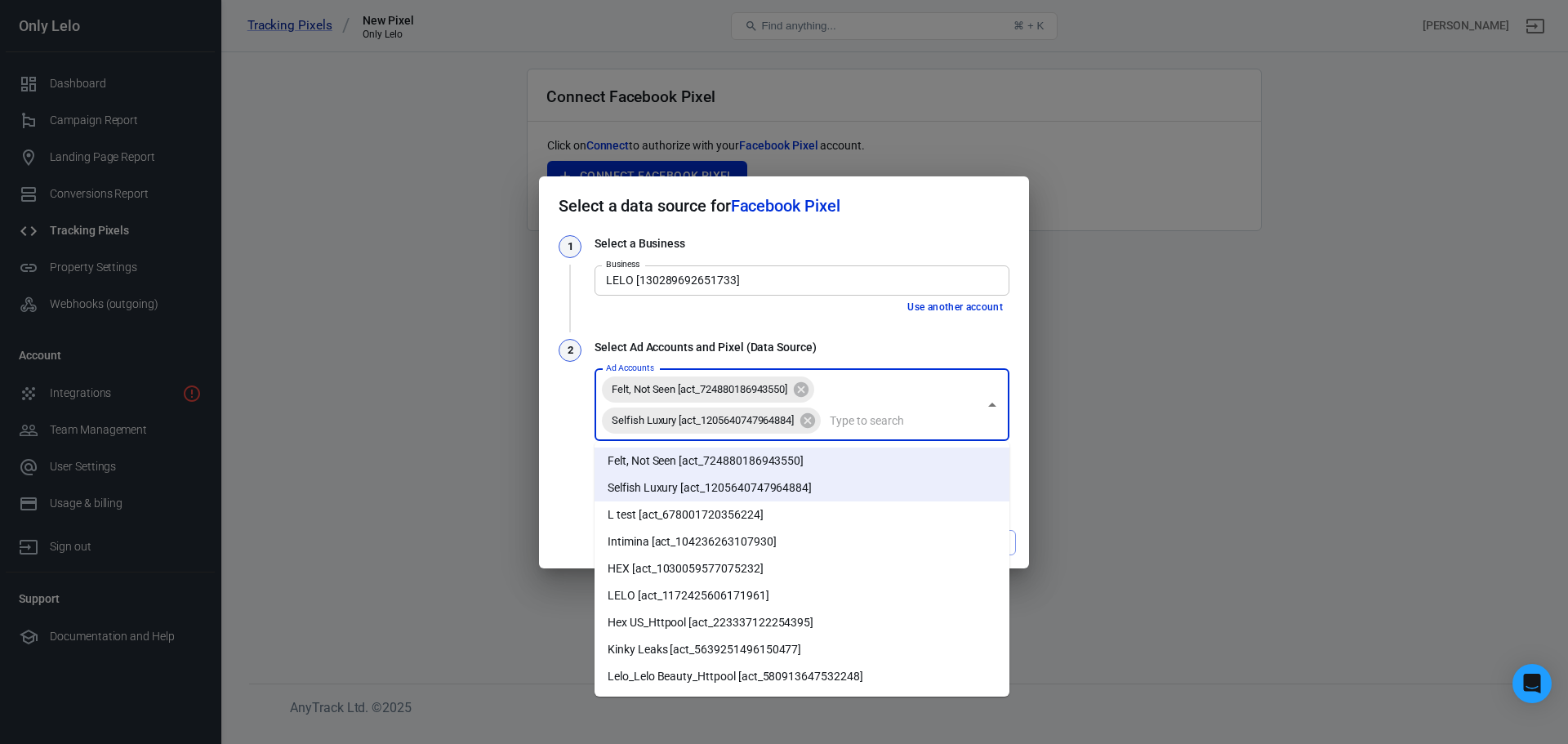
click at [890, 421] on input "Ad Accounts" at bounding box center [900, 420] width 154 height 21
click at [778, 506] on li "L test [act_678001720356224]" at bounding box center [801, 514] width 415 height 27
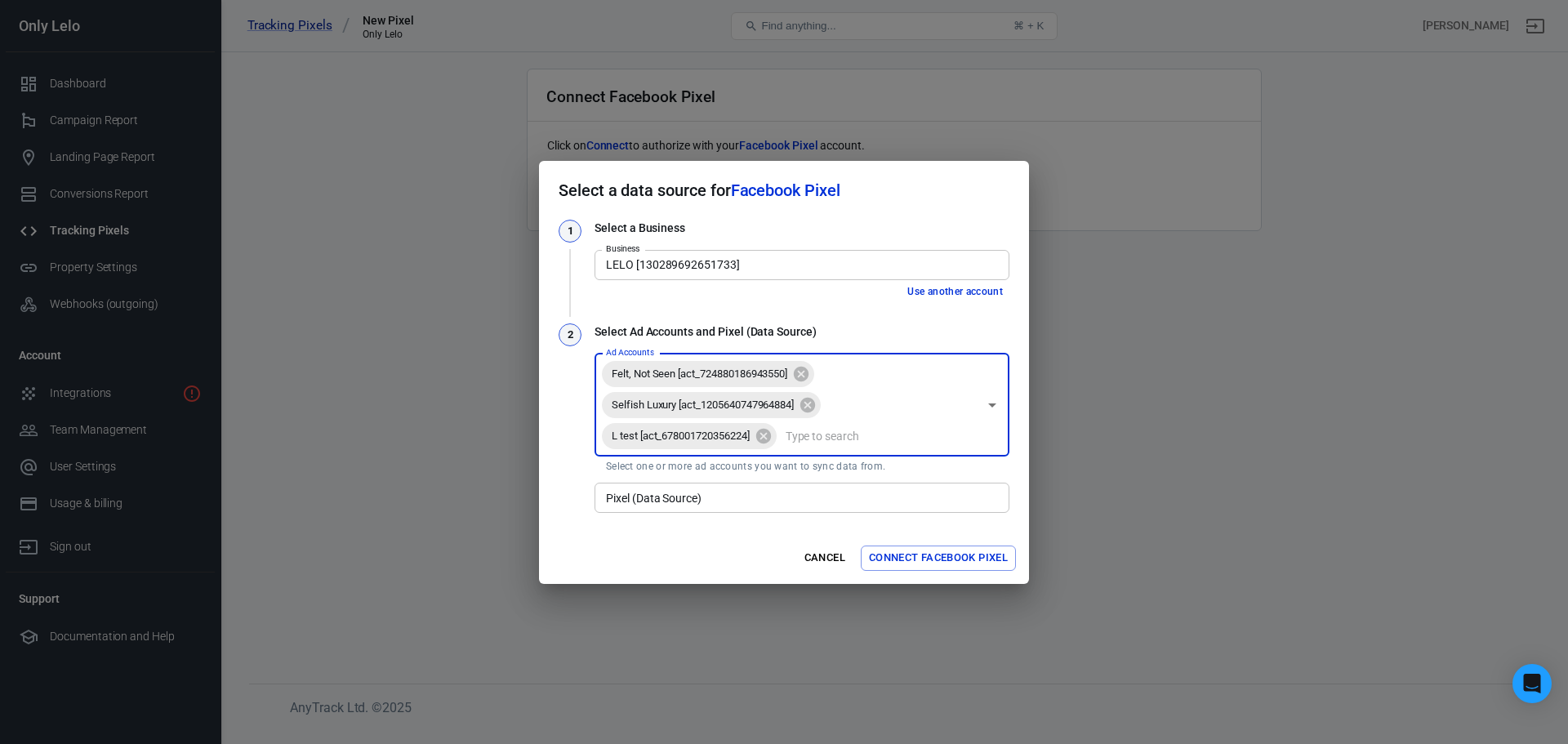
click at [884, 434] on input "Ad Accounts" at bounding box center [878, 435] width 198 height 21
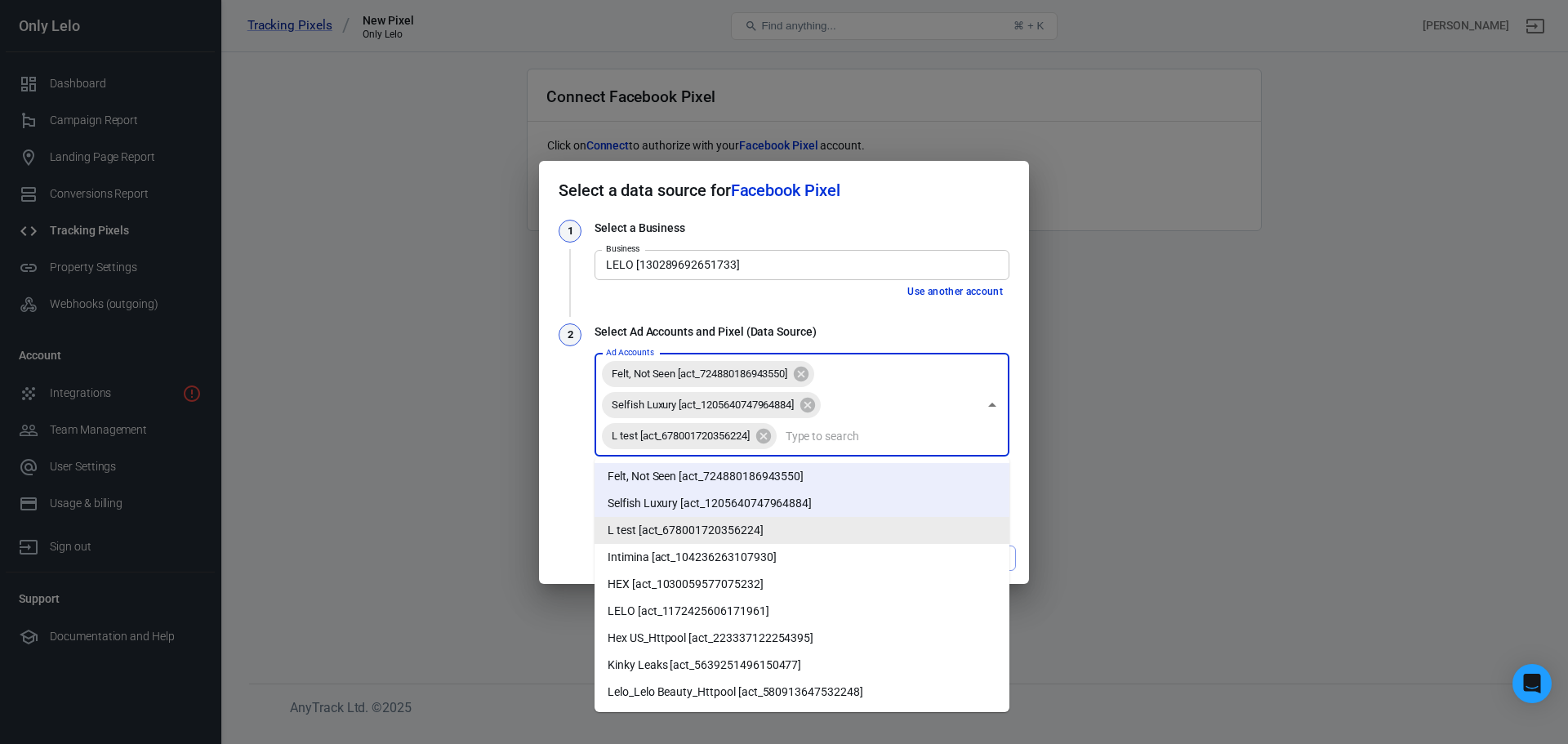
click at [737, 541] on li "L test [act_678001720356224]" at bounding box center [801, 529] width 415 height 27
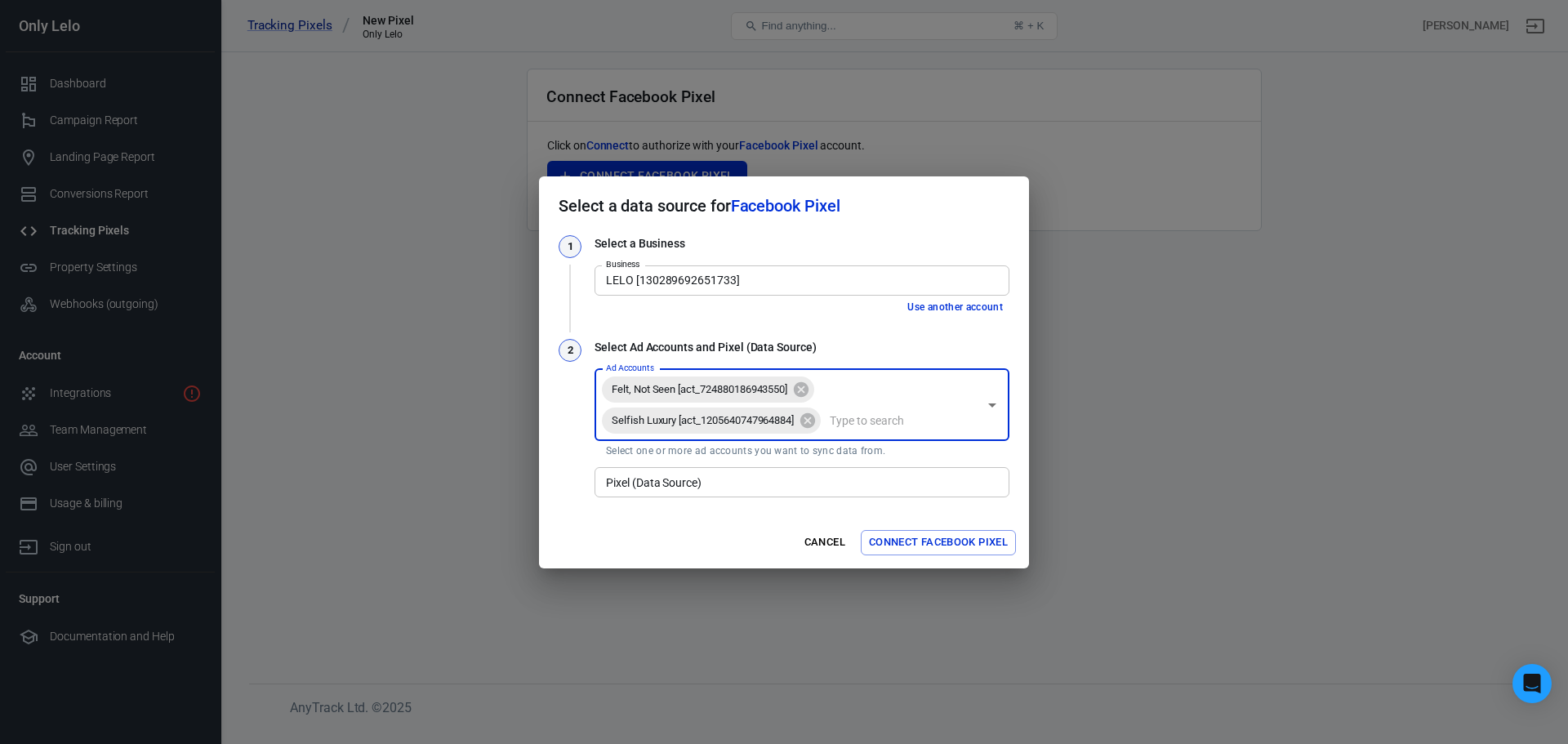
click at [849, 423] on input "Ad Accounts" at bounding box center [900, 420] width 154 height 21
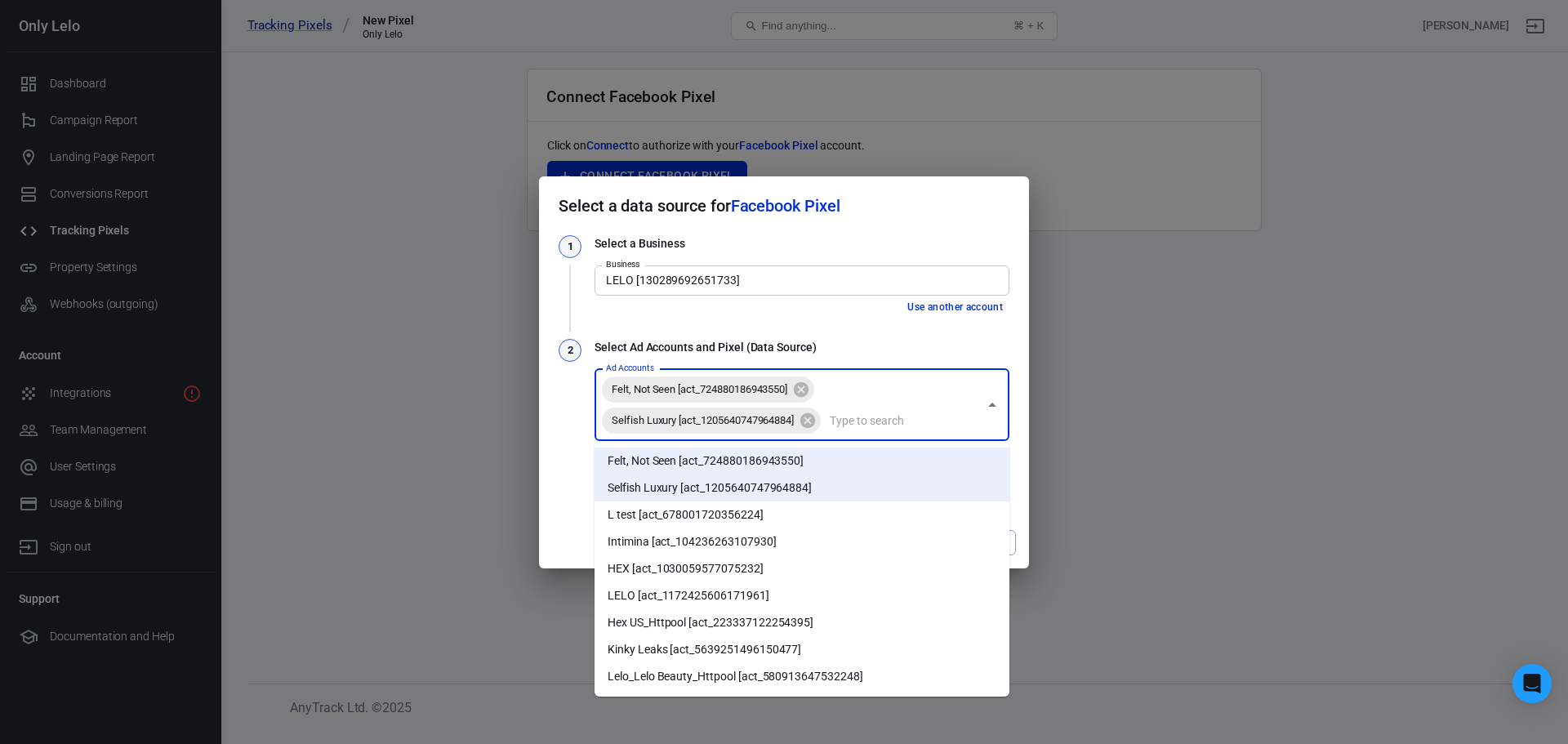
click at [776, 510] on li "L test [act_678001720356224]" at bounding box center [801, 514] width 415 height 27
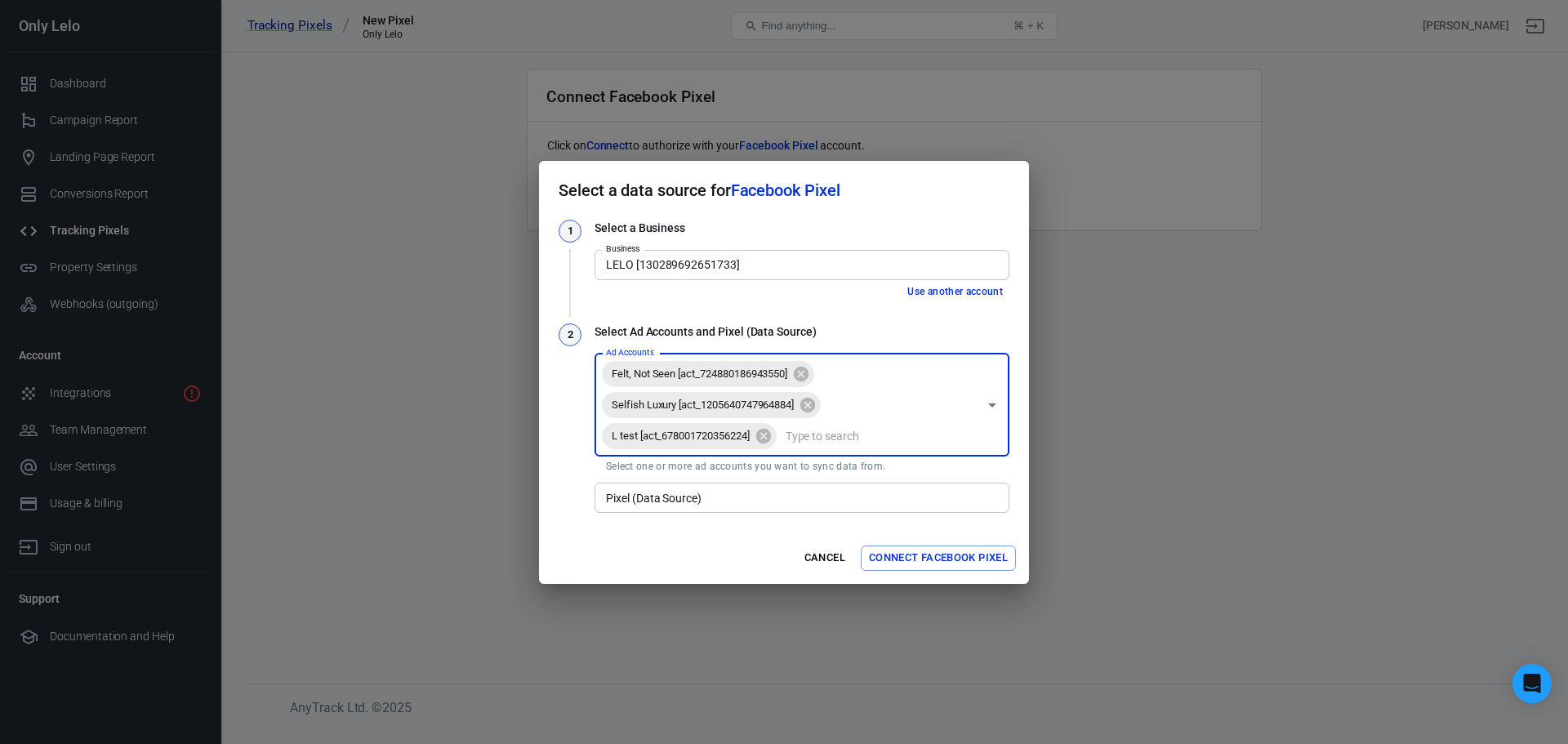
click at [874, 439] on input "Ad Accounts" at bounding box center [878, 435] width 198 height 21
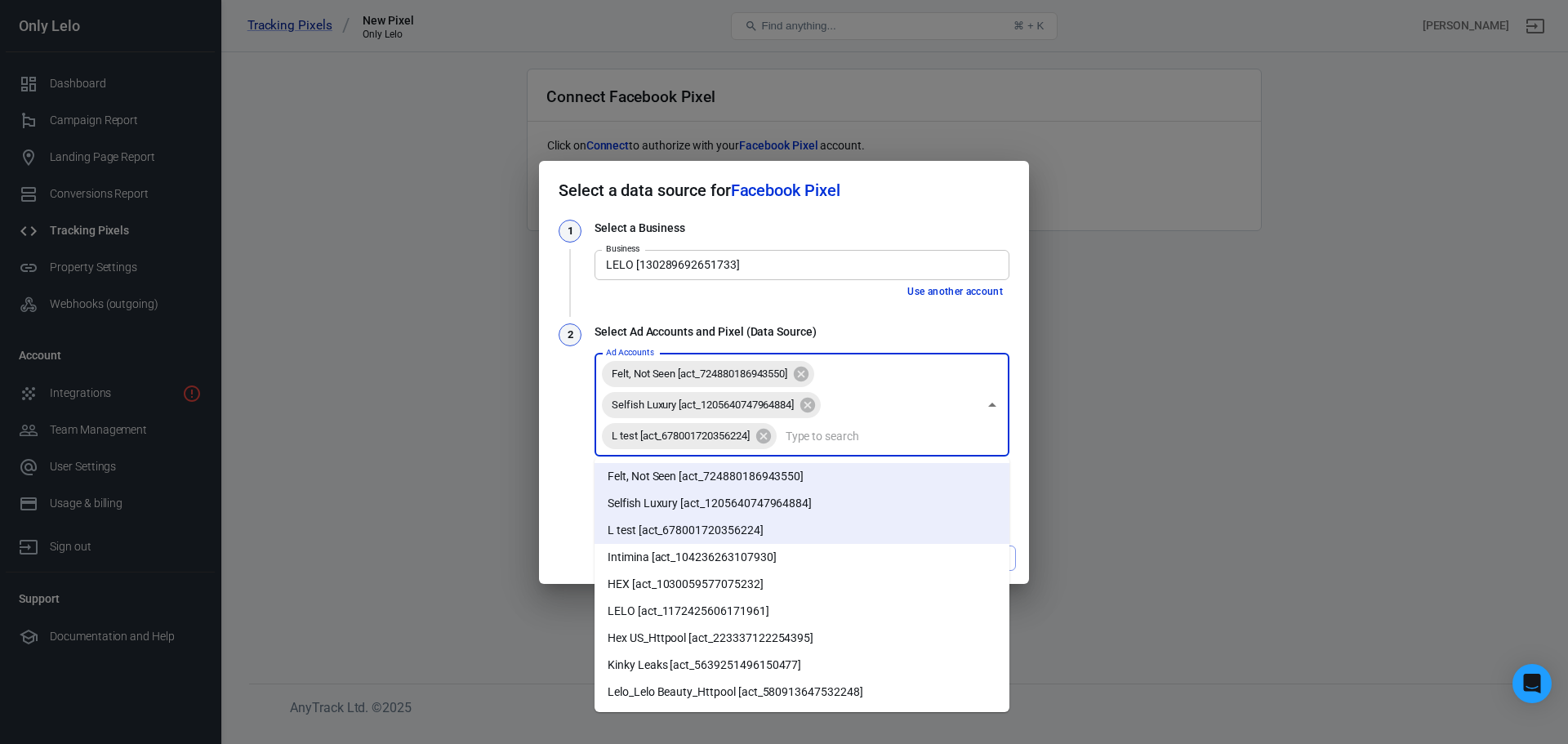
click at [782, 566] on li "Intimina [act_104236263107930]" at bounding box center [801, 557] width 415 height 27
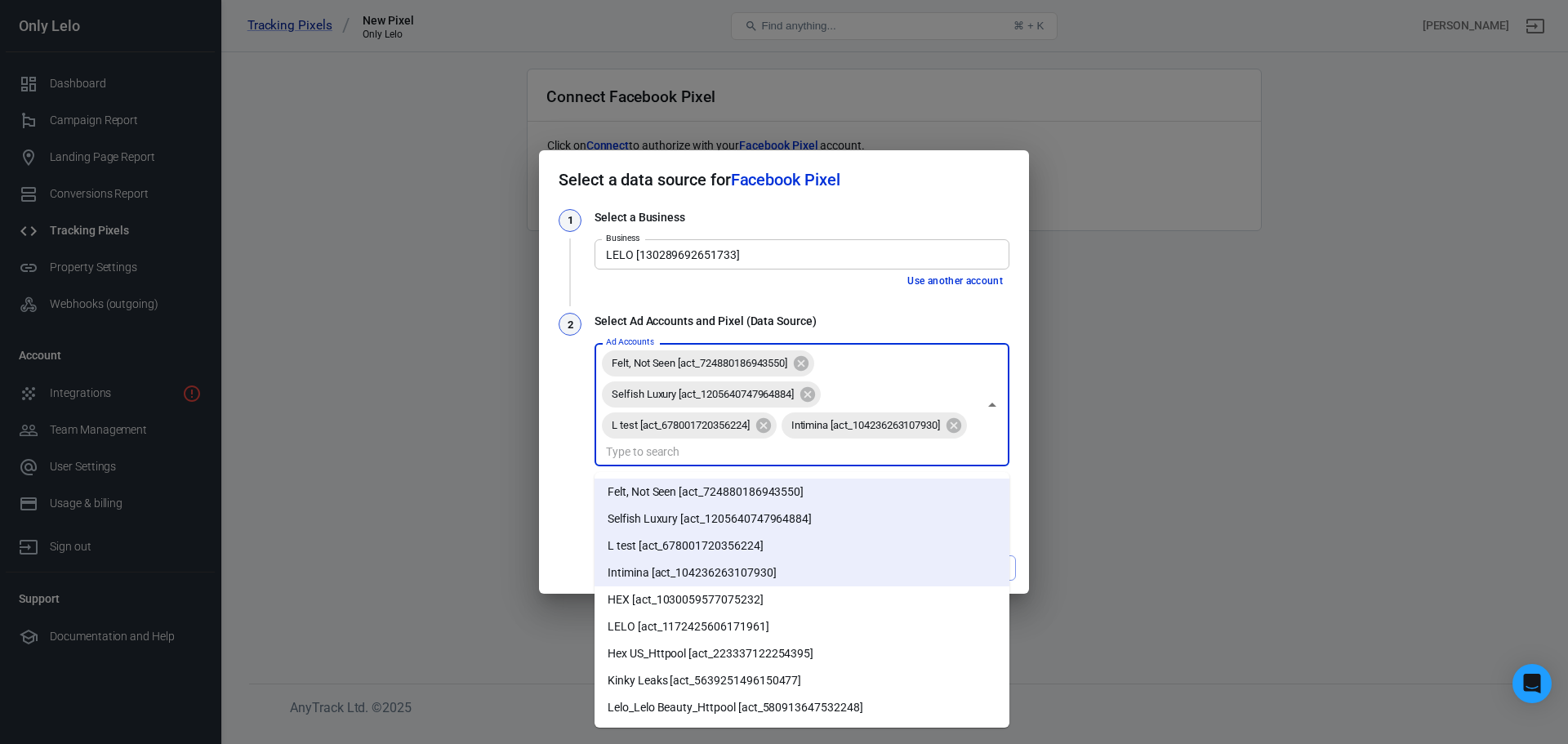
click at [881, 460] on input "Ad Accounts" at bounding box center [788, 451] width 378 height 21
click at [774, 585] on li "Intimina [act_104236263107930]" at bounding box center [801, 572] width 415 height 27
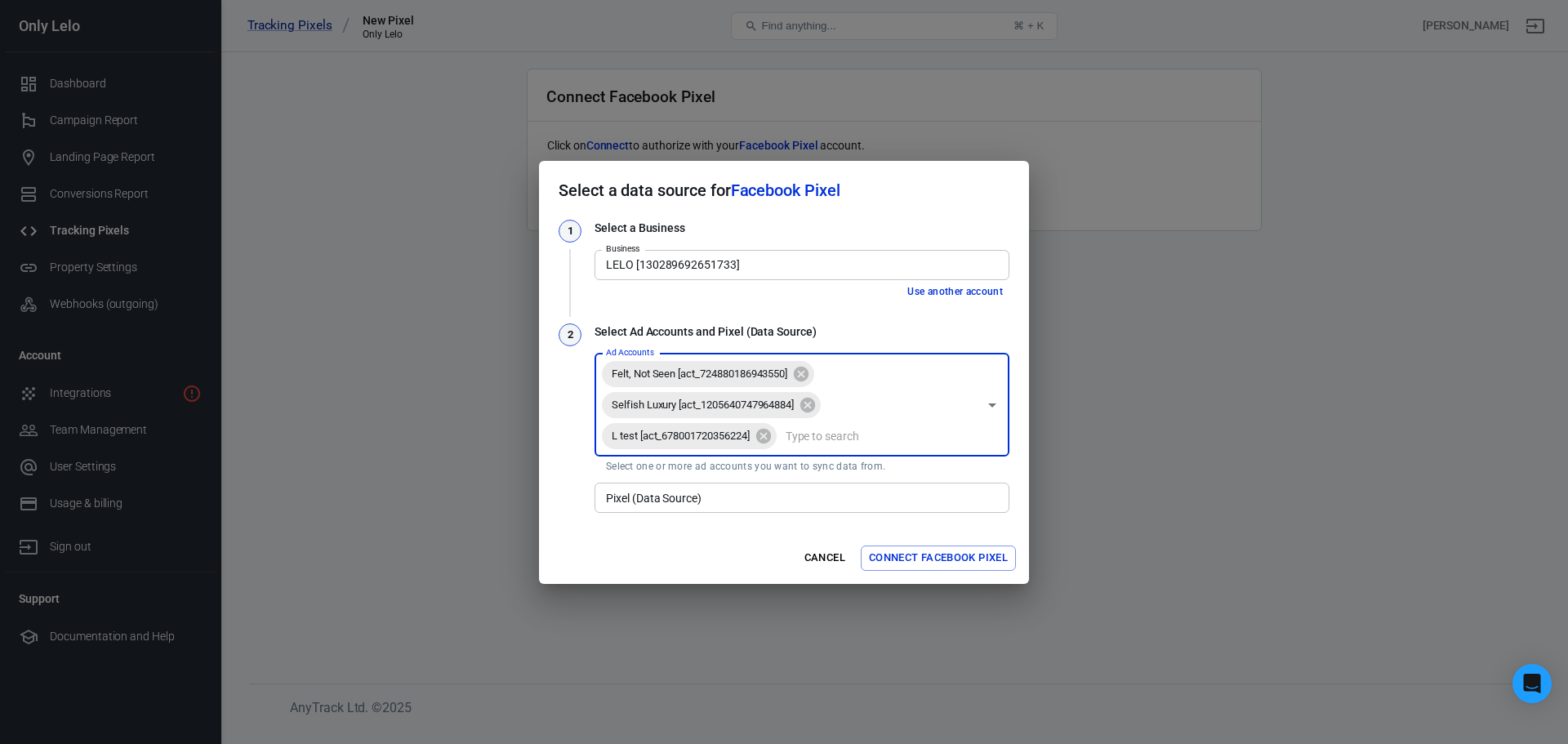
click at [842, 450] on div "Felt, Not Seen [act_724880186943550] Selfish Luxury [act_1205640747964884] L te…" at bounding box center [801, 404] width 415 height 103
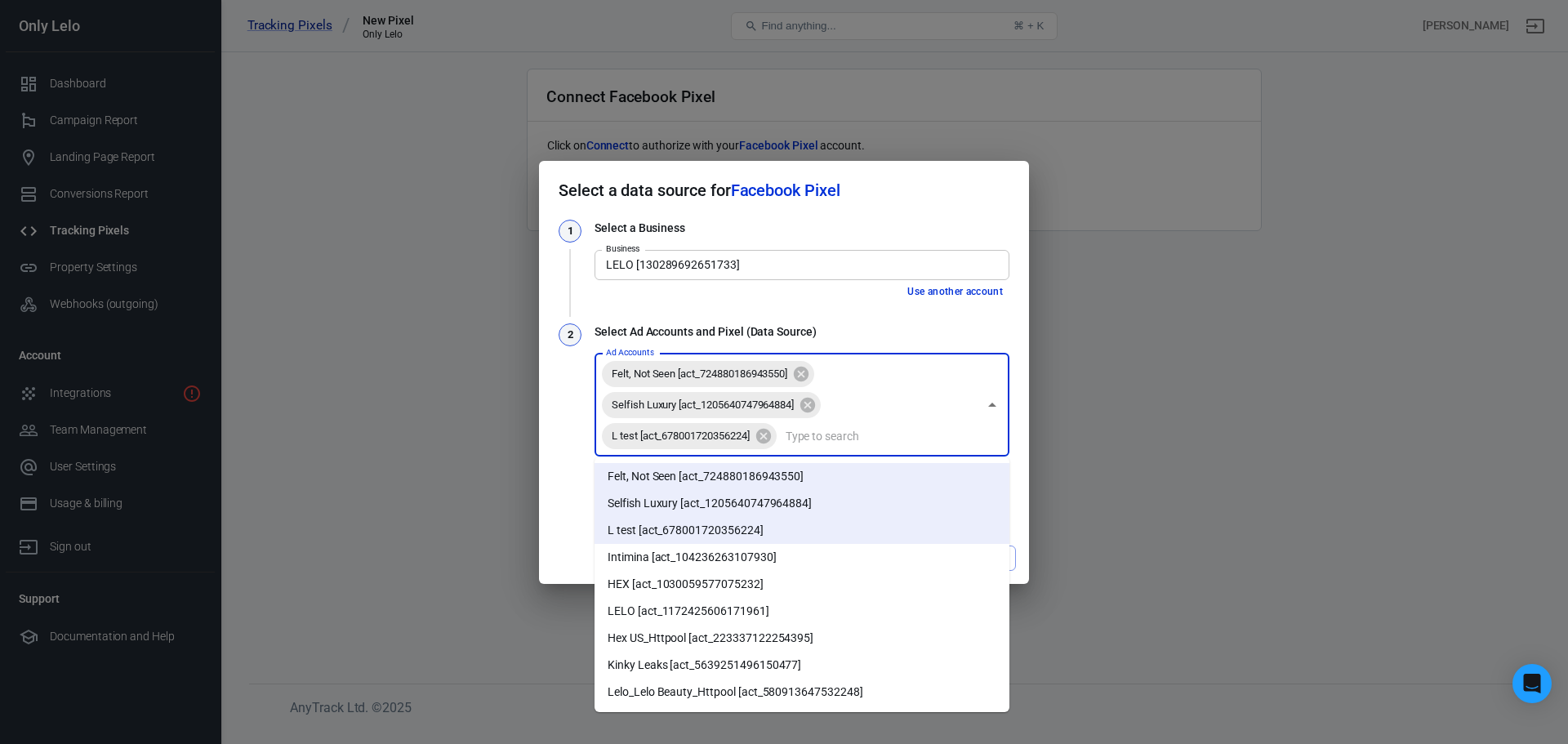
click at [778, 566] on li "Intimina [act_104236263107930]" at bounding box center [801, 557] width 415 height 27
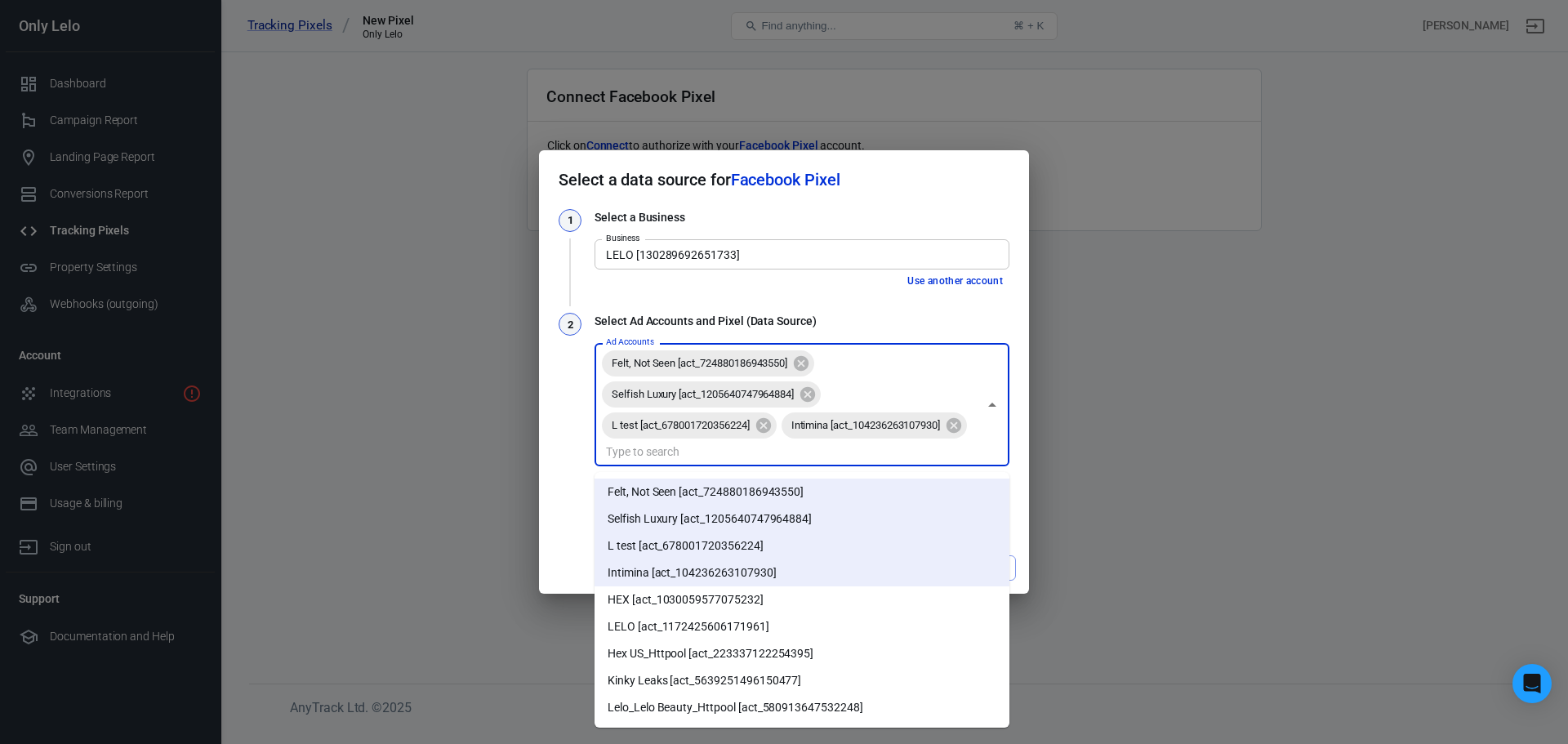
click at [880, 448] on input "Ad Accounts" at bounding box center [788, 451] width 378 height 21
click at [764, 595] on li "HEX [act_1030059577075232]" at bounding box center [801, 599] width 415 height 27
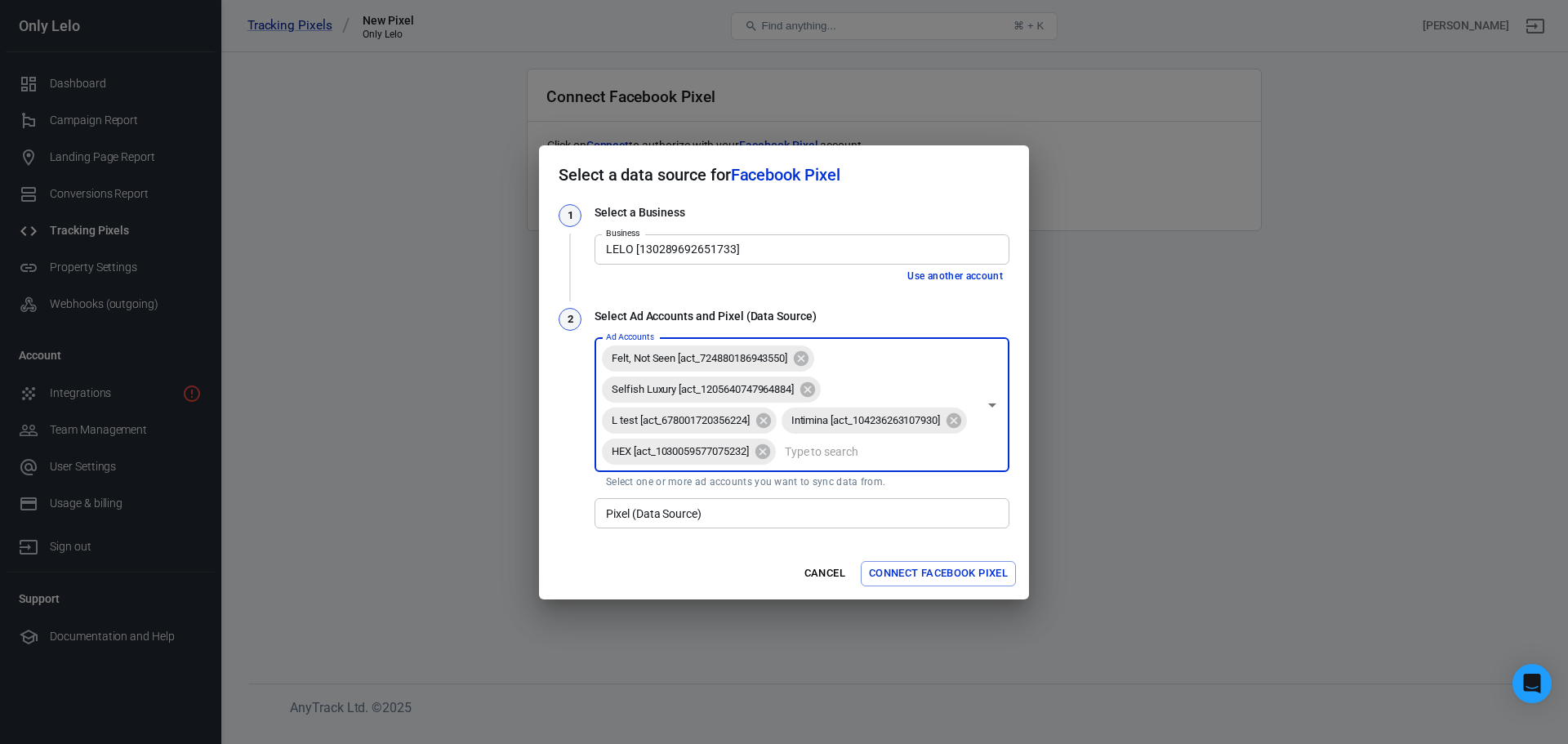
click at [886, 461] on input "Ad Accounts" at bounding box center [877, 451] width 199 height 21
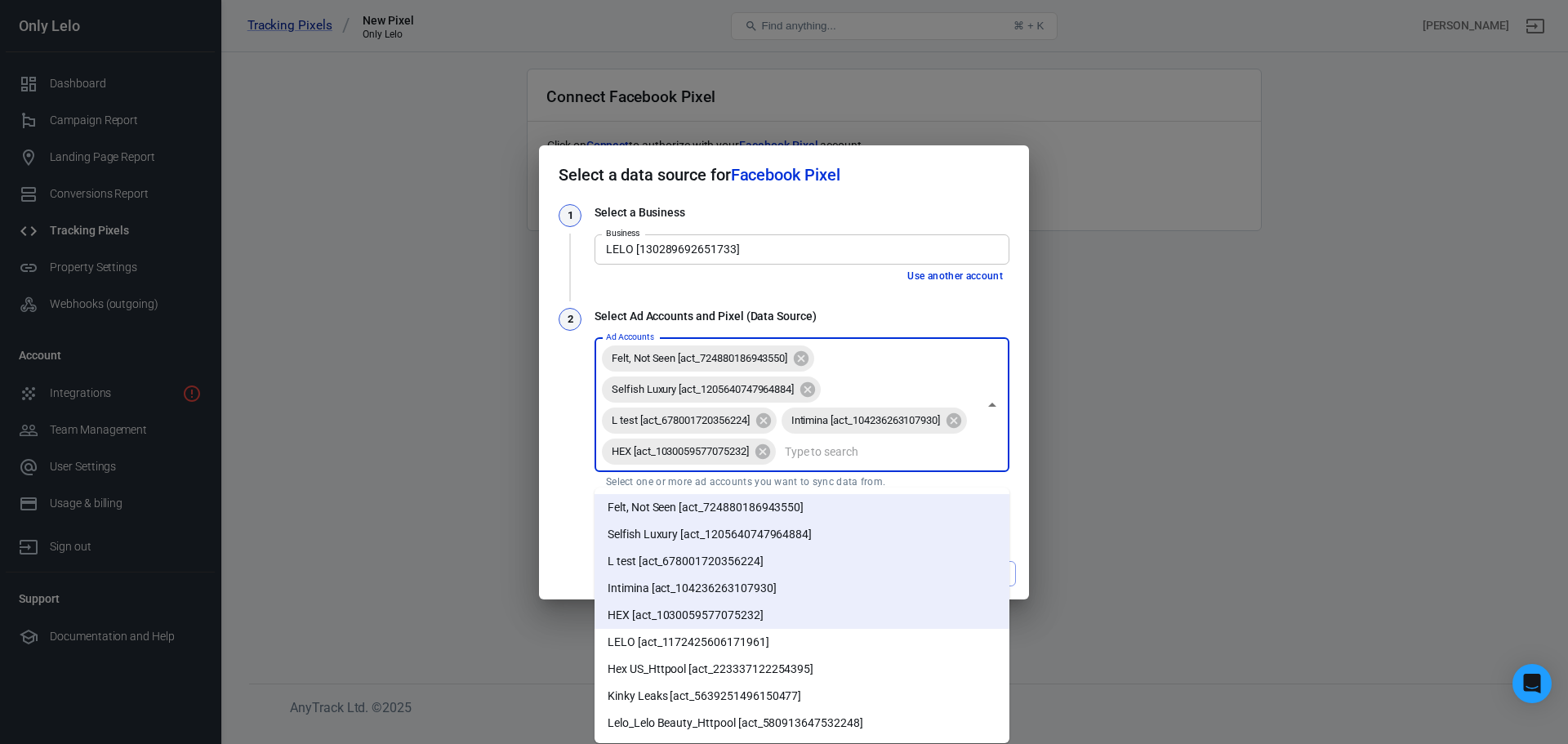
click at [756, 637] on li "LELO [act_1172425606171961]" at bounding box center [801, 641] width 415 height 27
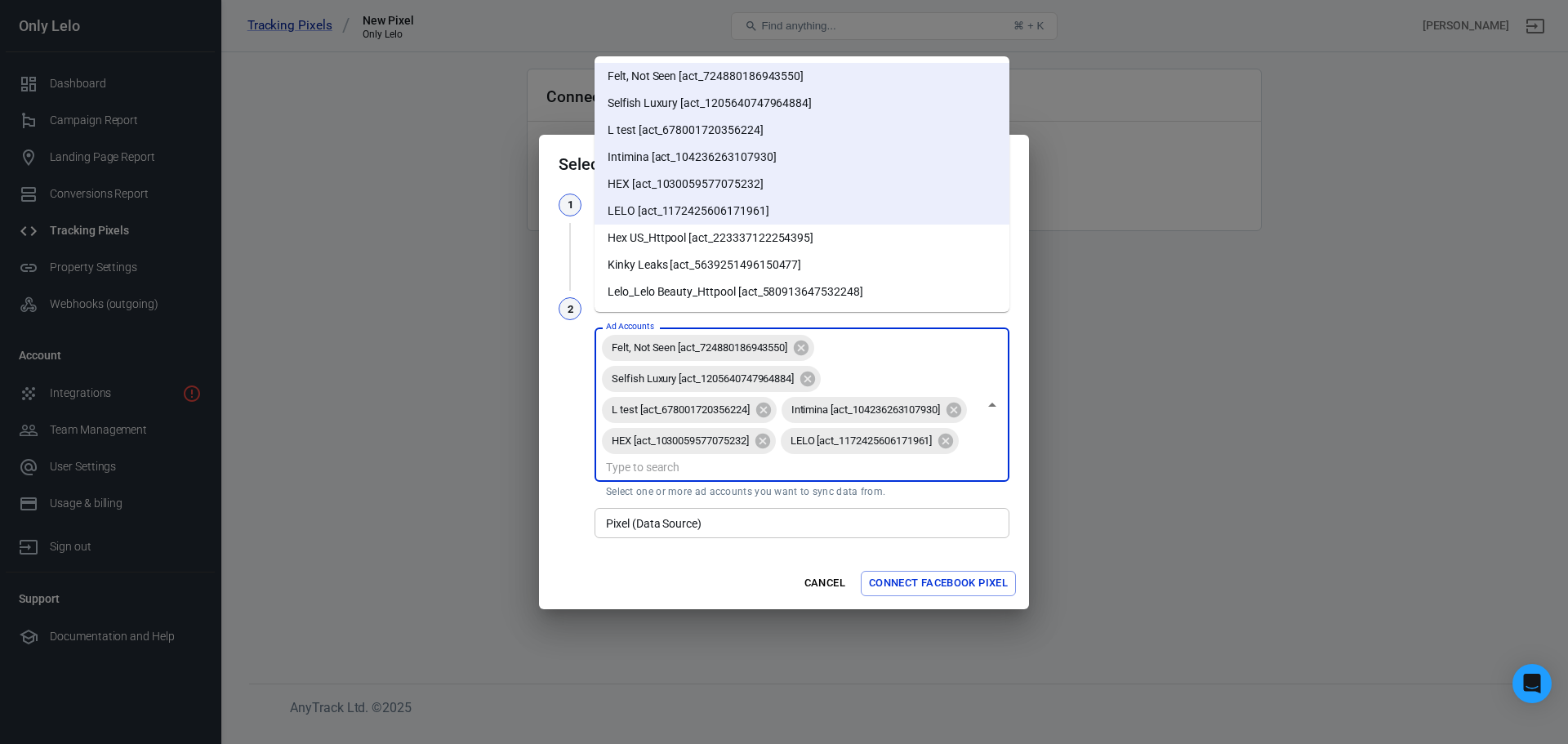
click at [848, 477] on input "Ad Accounts" at bounding box center [788, 466] width 378 height 21
click at [681, 253] on li "Kinky Leaks [act_5639251496150477]" at bounding box center [801, 265] width 415 height 27
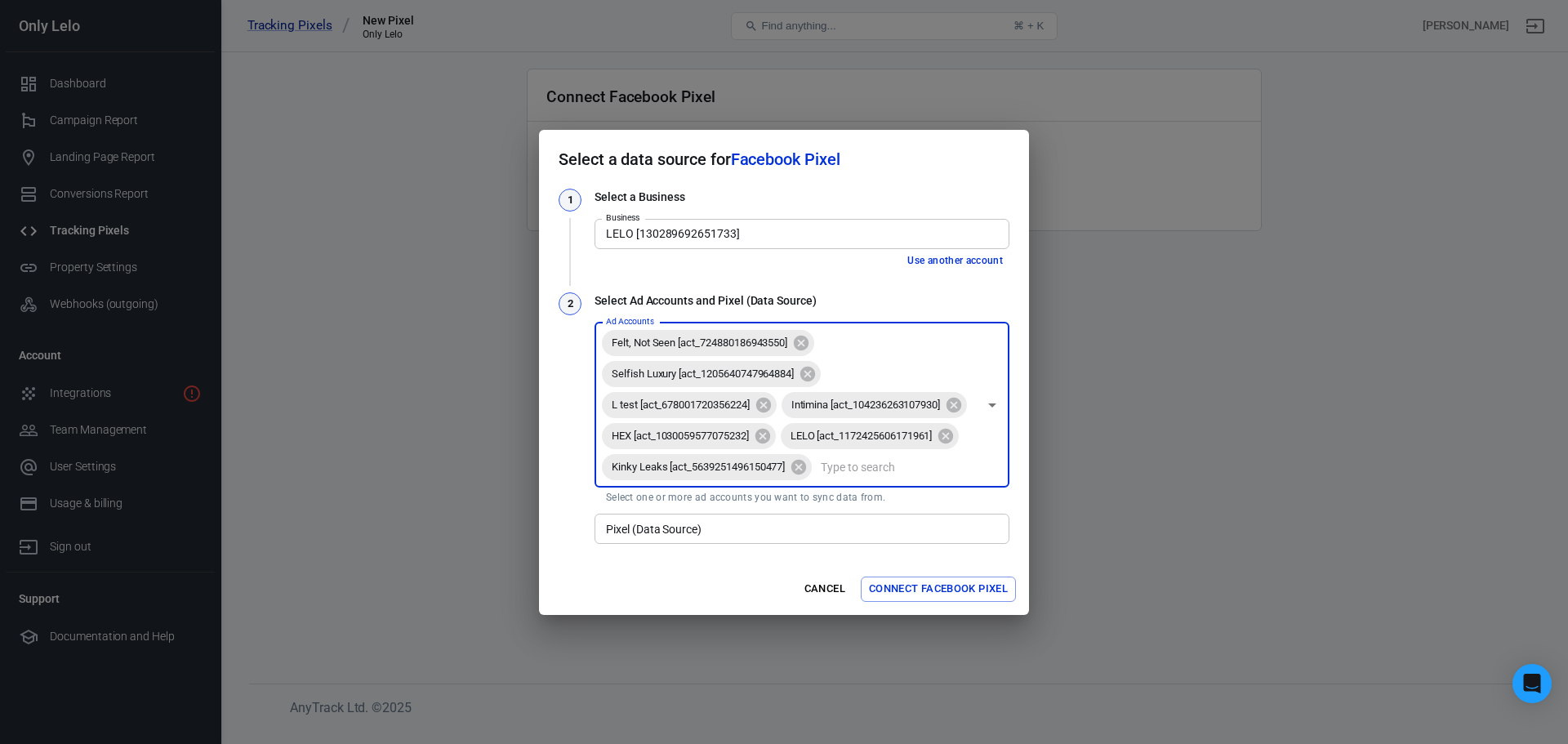
click at [888, 477] on input "Ad Accounts" at bounding box center [895, 466] width 163 height 21
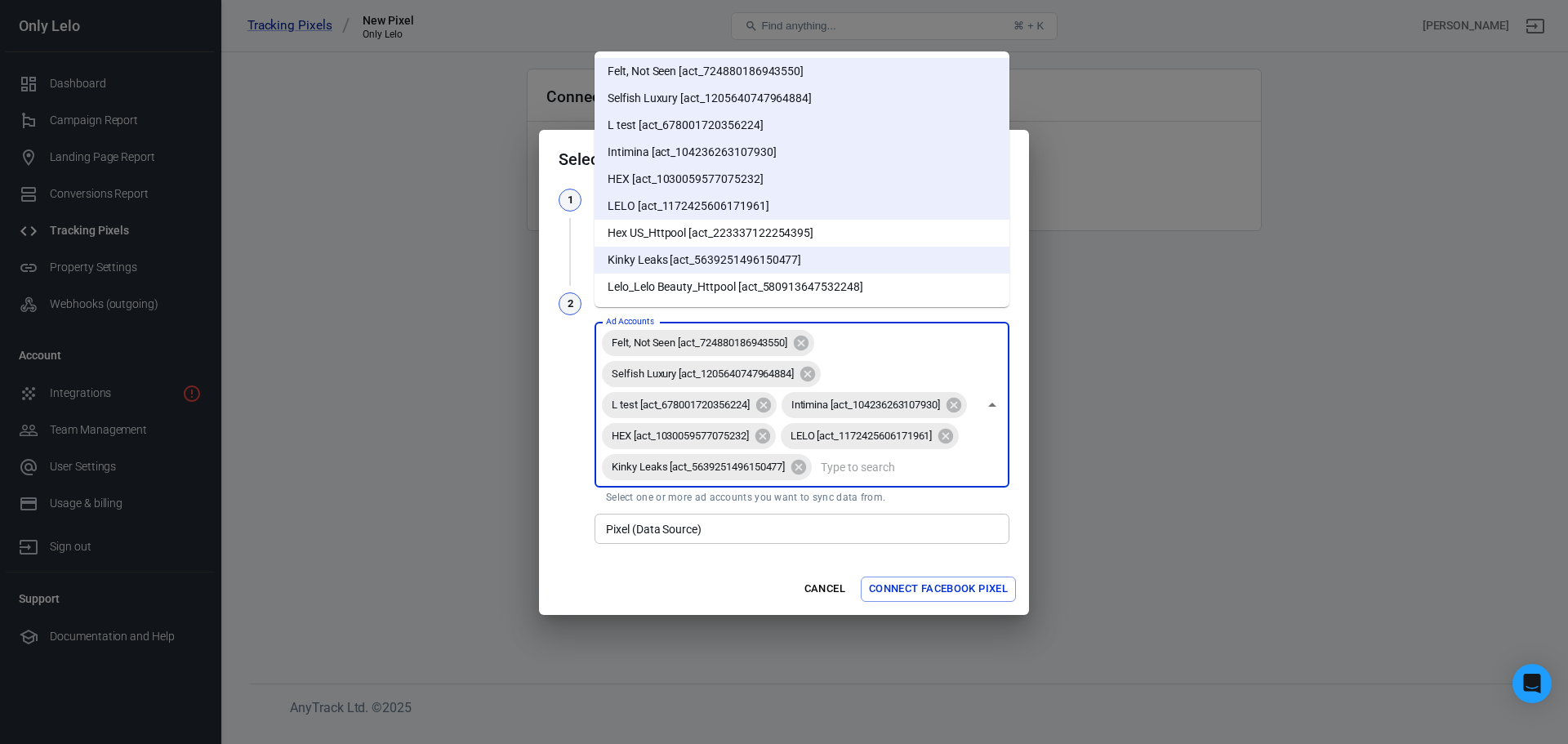
click at [696, 233] on li "Hex US_Httpool [act_223337122254395]" at bounding box center [801, 233] width 415 height 27
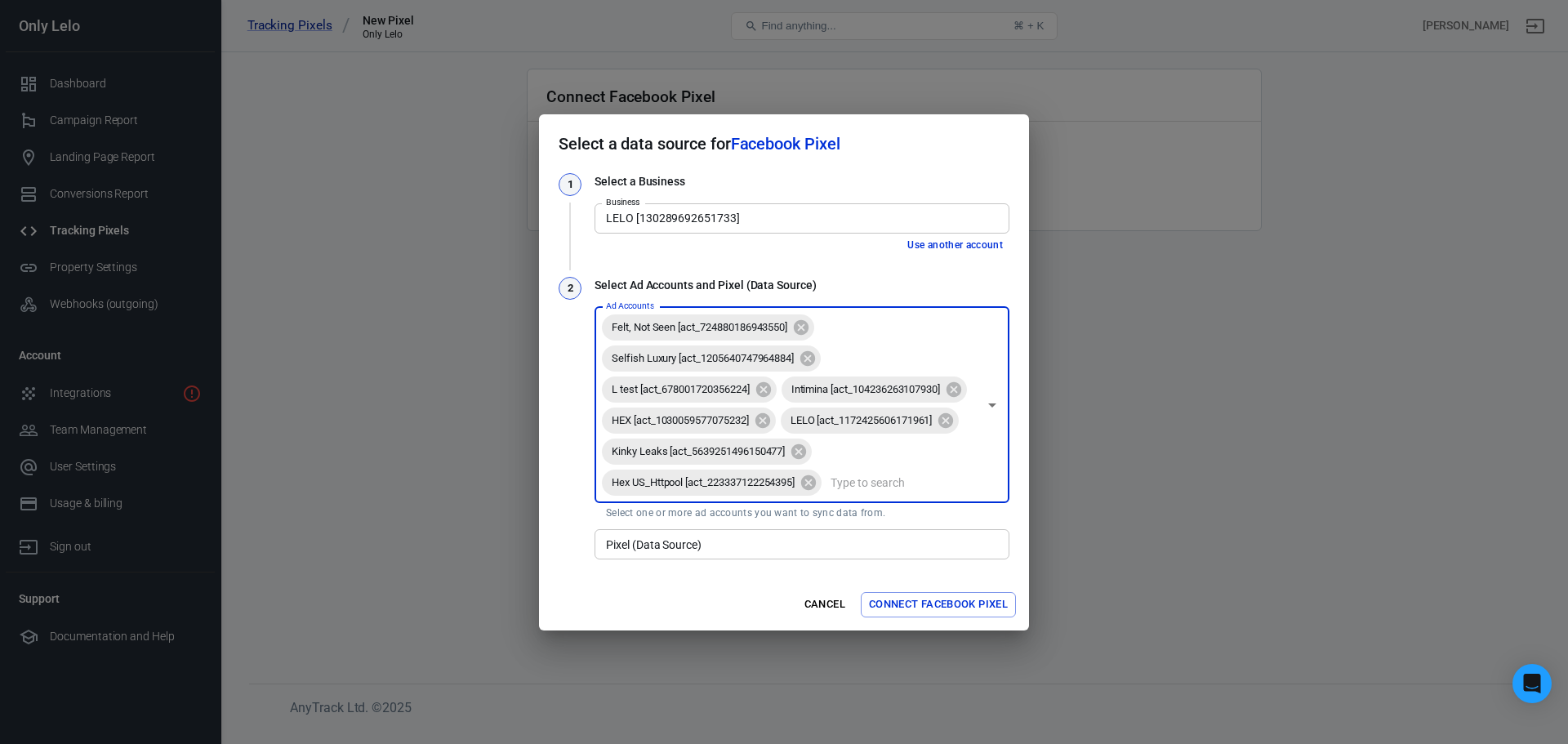
click at [871, 492] on input "Ad Accounts" at bounding box center [900, 482] width 154 height 21
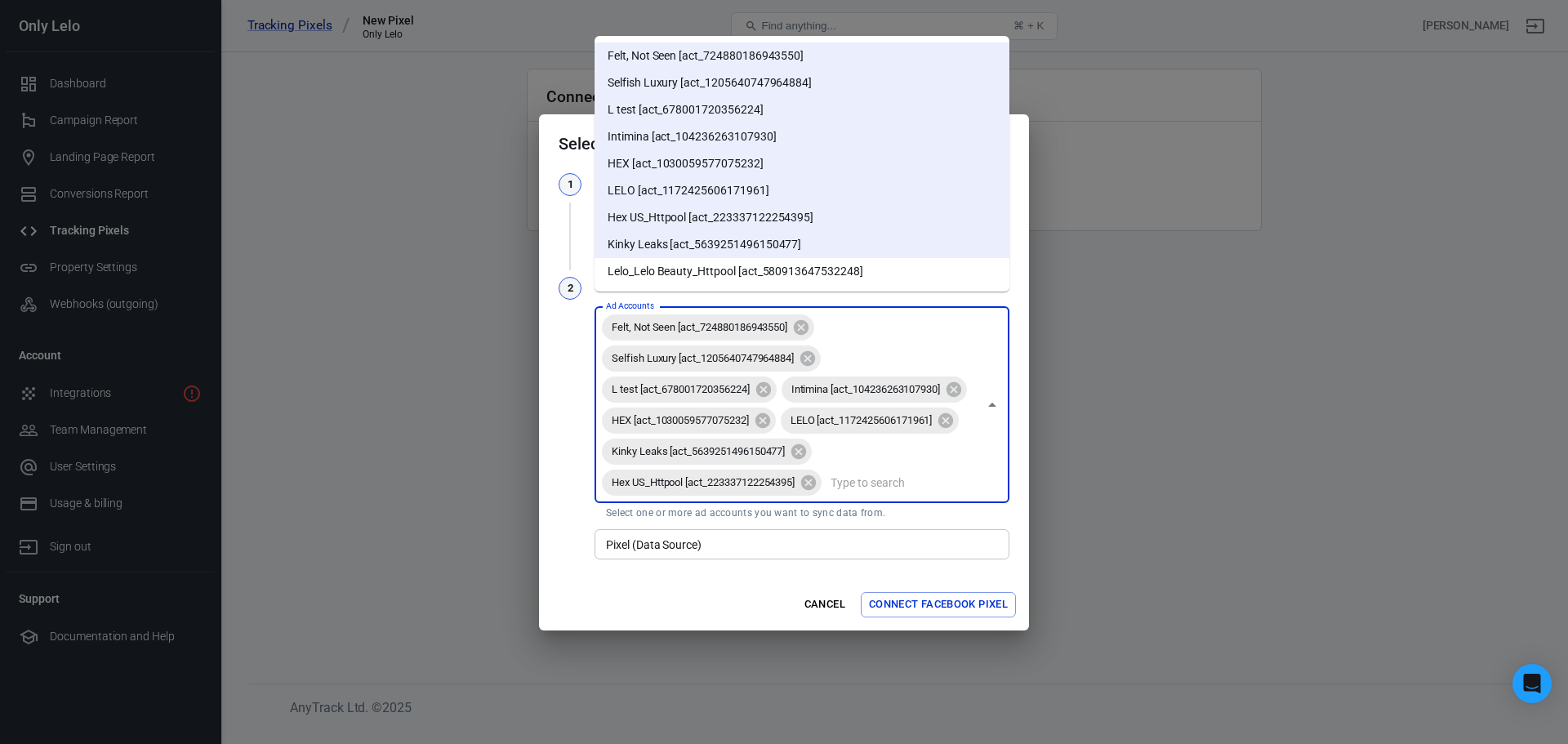
click at [707, 264] on li "Lelo_Lelo Beauty_Httpool [act_580913647532248]" at bounding box center [801, 271] width 415 height 27
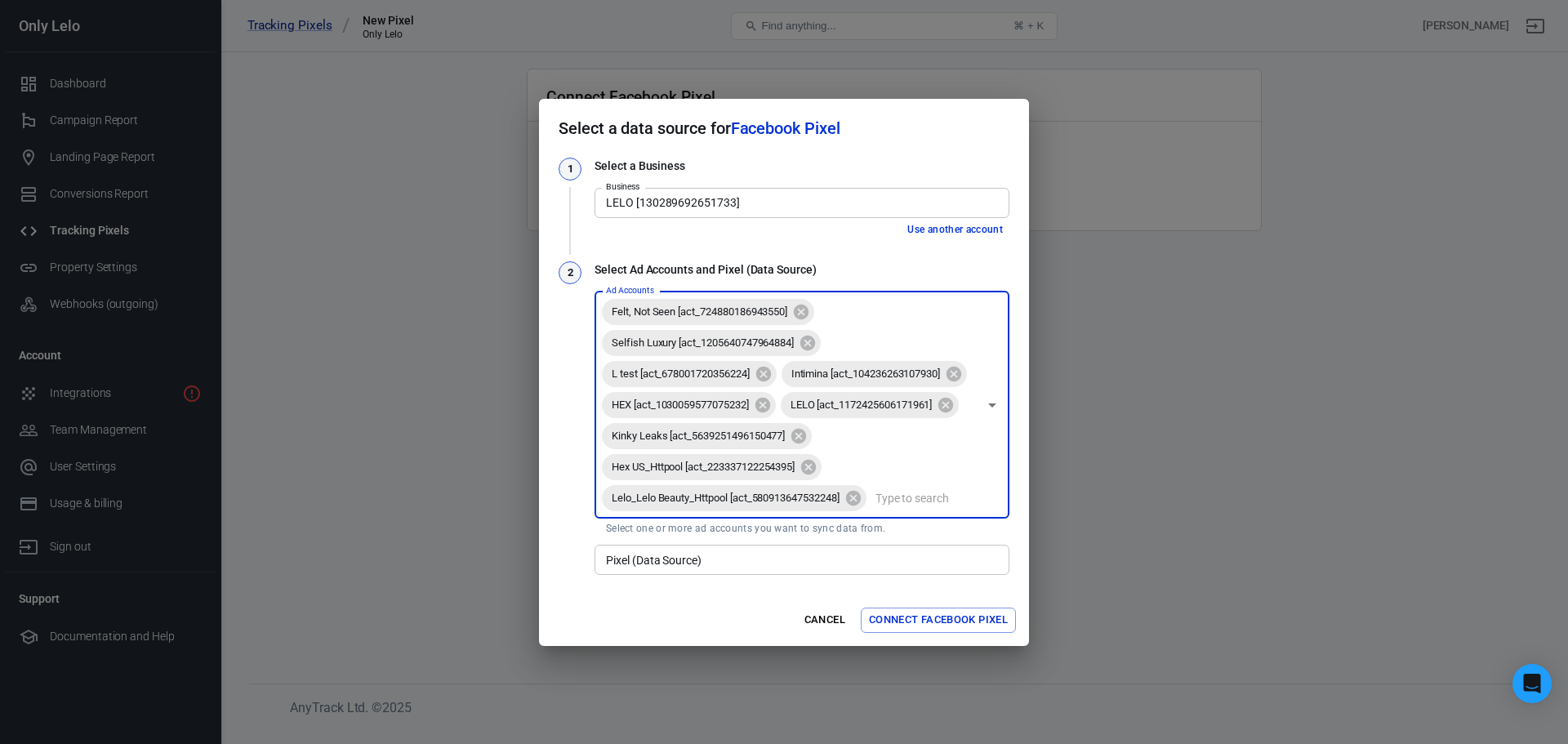
click at [723, 578] on div "Pixel (Data Source) Pixel (Data Source)" at bounding box center [801, 558] width 415 height 40
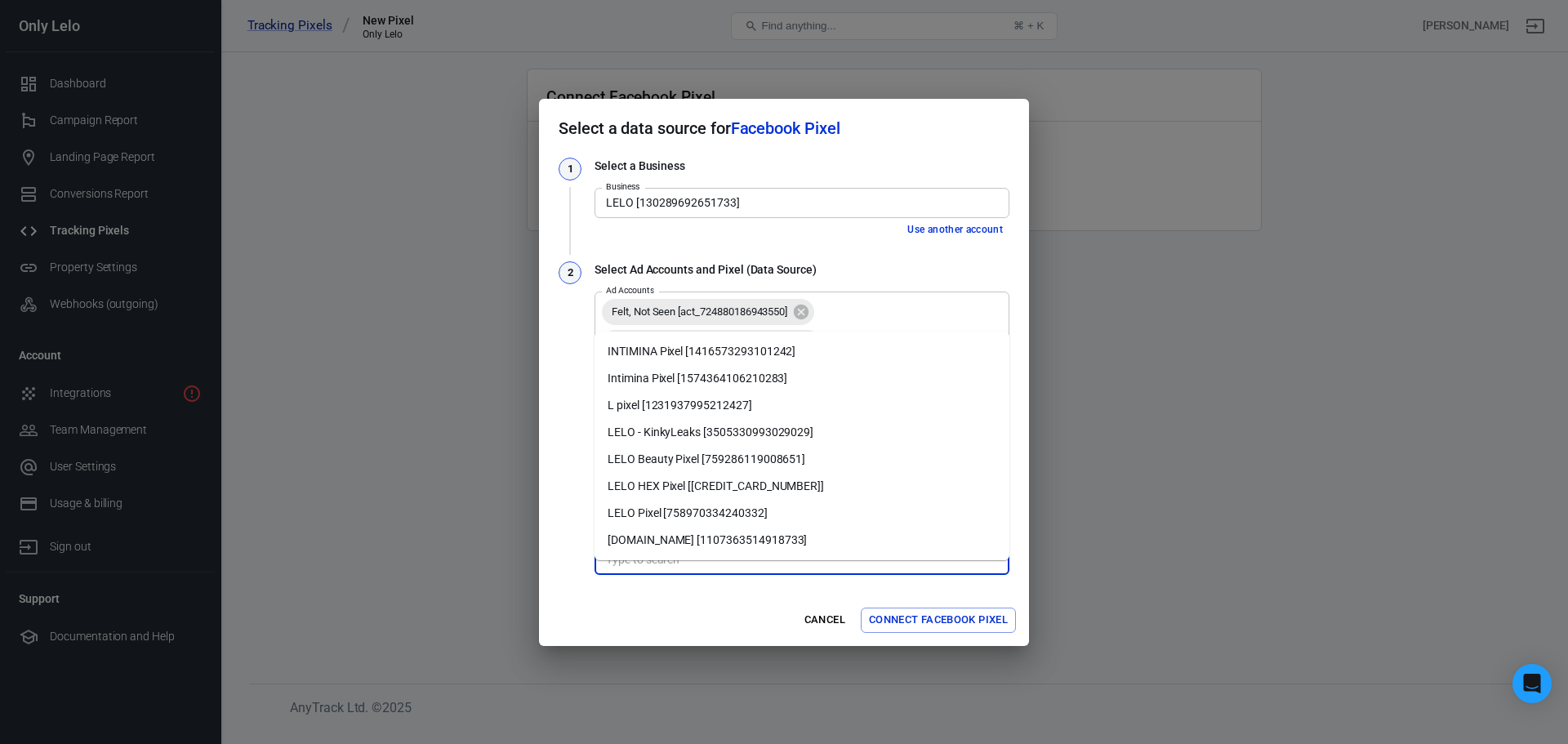
click at [759, 533] on li "[DOMAIN_NAME] [1107363514918733]" at bounding box center [801, 540] width 415 height 27
type input "[DOMAIN_NAME] [1107363514918733]"
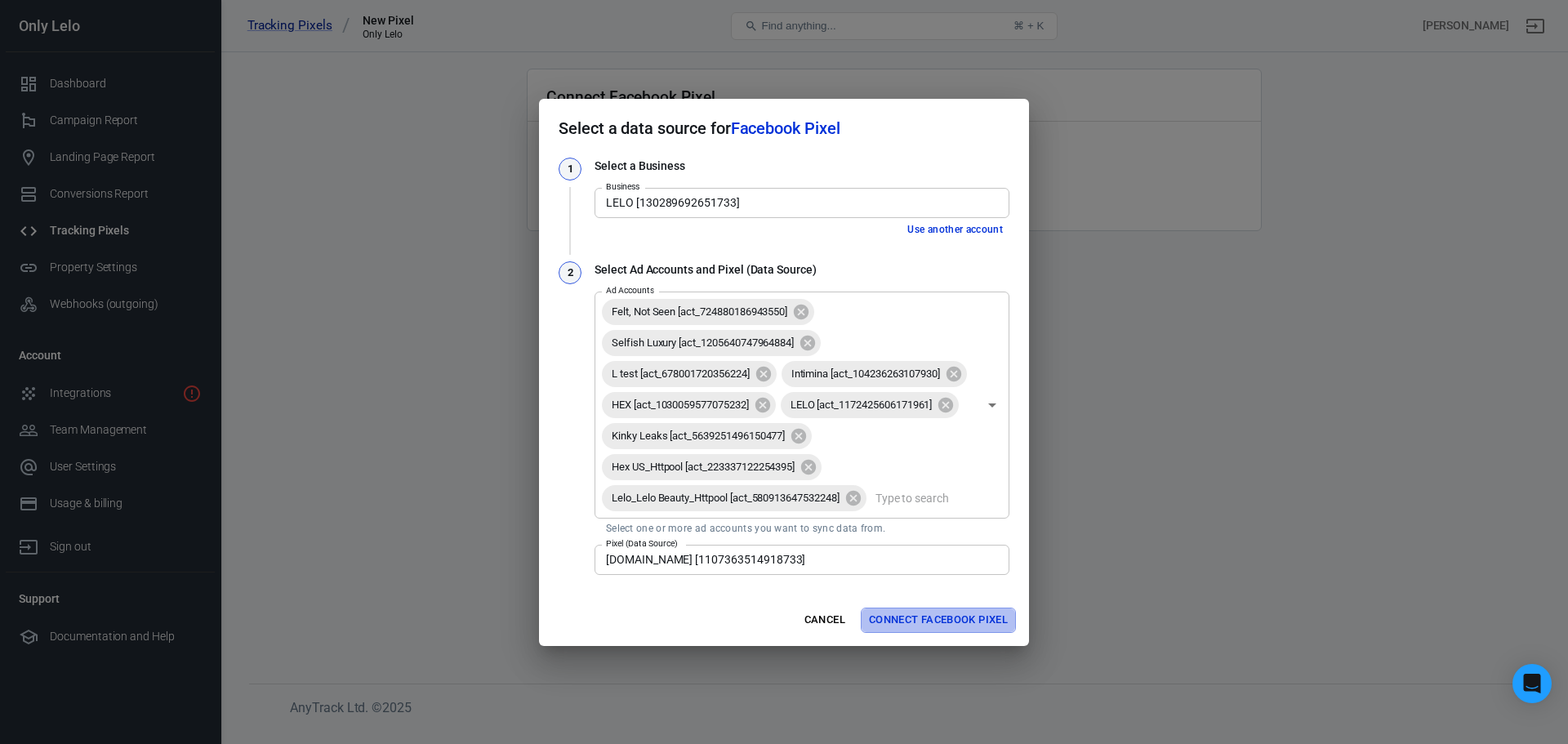
click at [969, 633] on button "Connect Facebook Pixel" at bounding box center [938, 619] width 155 height 25
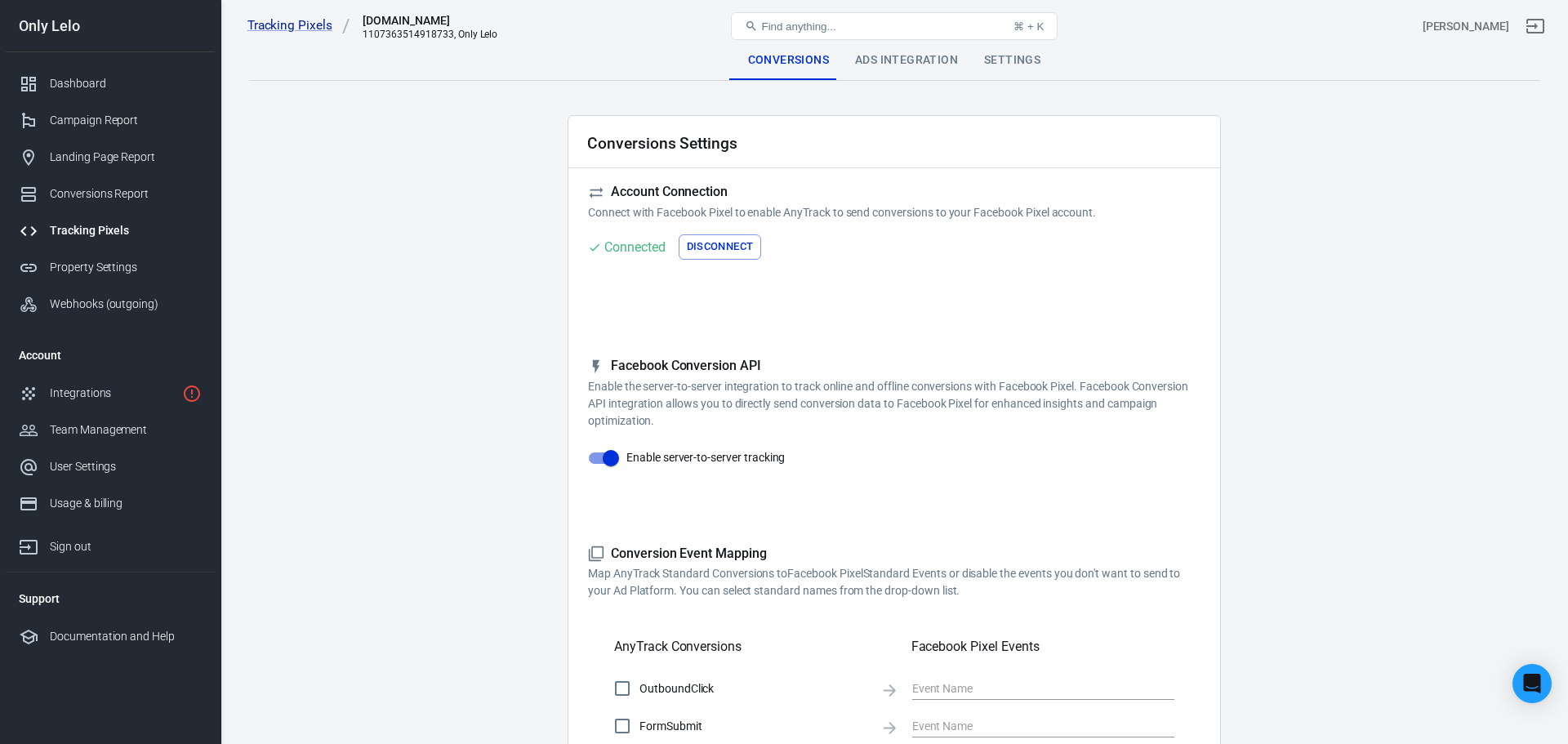
checkbox input "true"
type input "ViewContent"
checkbox input "true"
type input "SubmitApplication"
checkbox input "true"
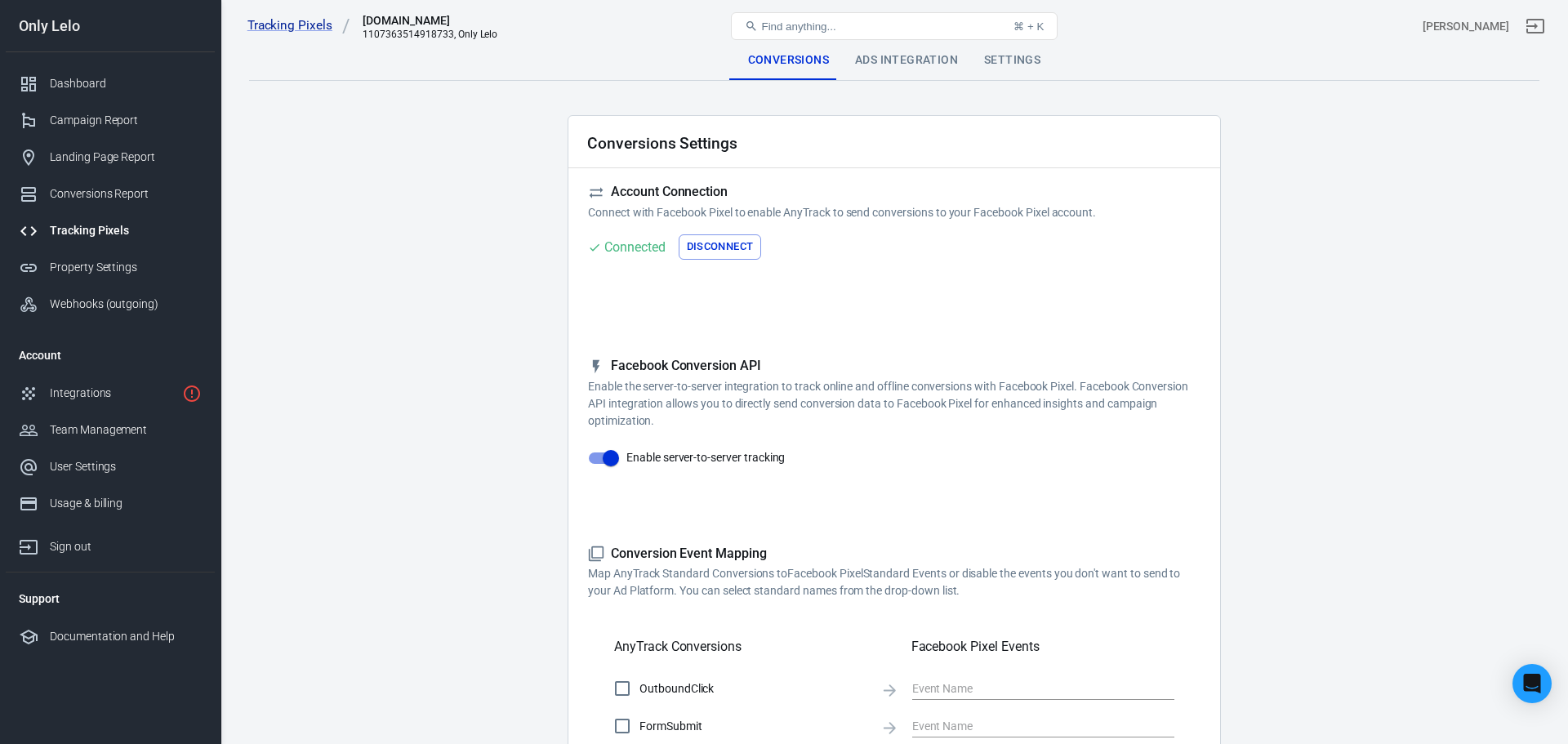
type input "ViewContent"
checkbox input "true"
type input "AddToCart"
checkbox input "true"
type input "InitiateCheckout"
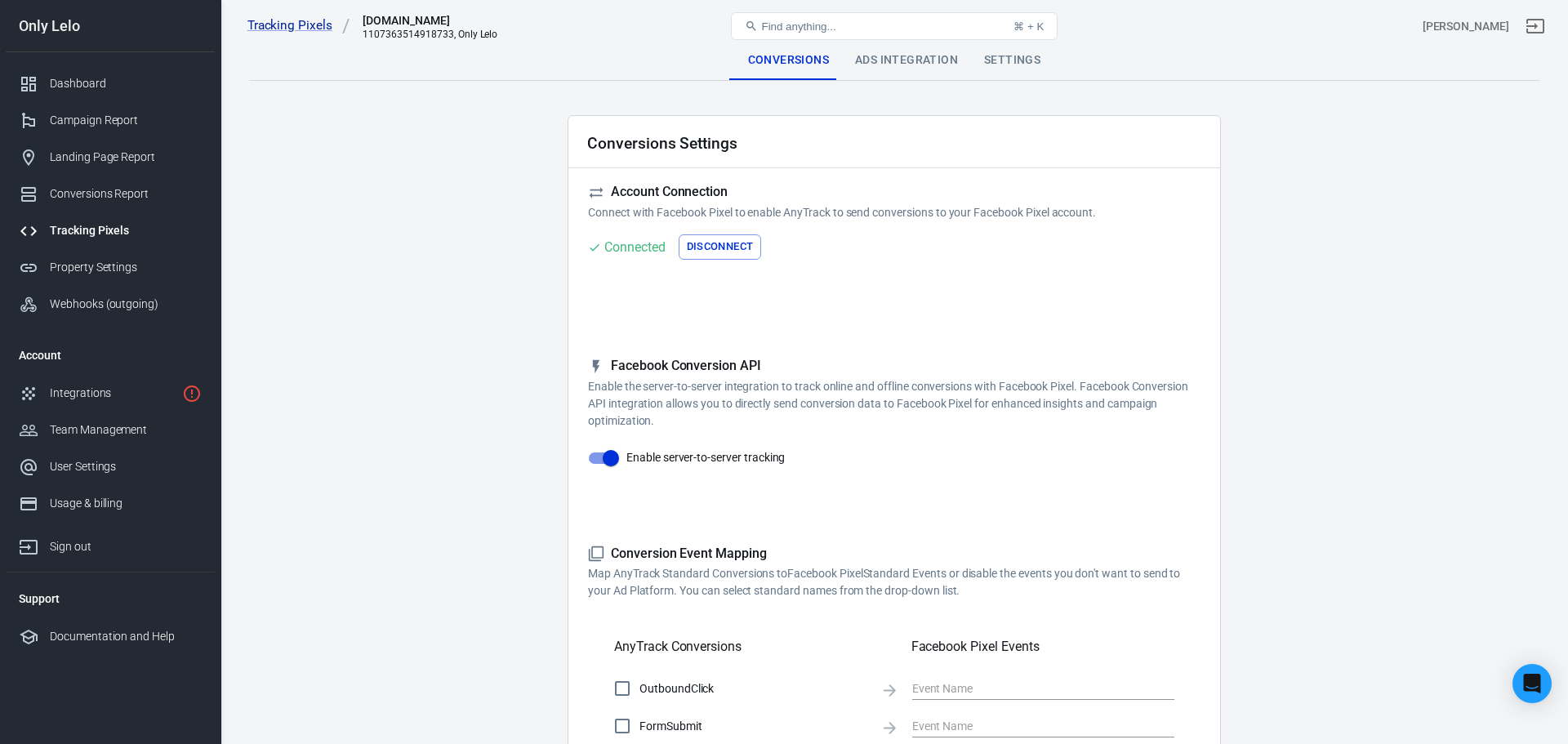
checkbox input "true"
type input "Lead"
checkbox input "true"
type input "CompleteRegistration"
checkbox input "true"
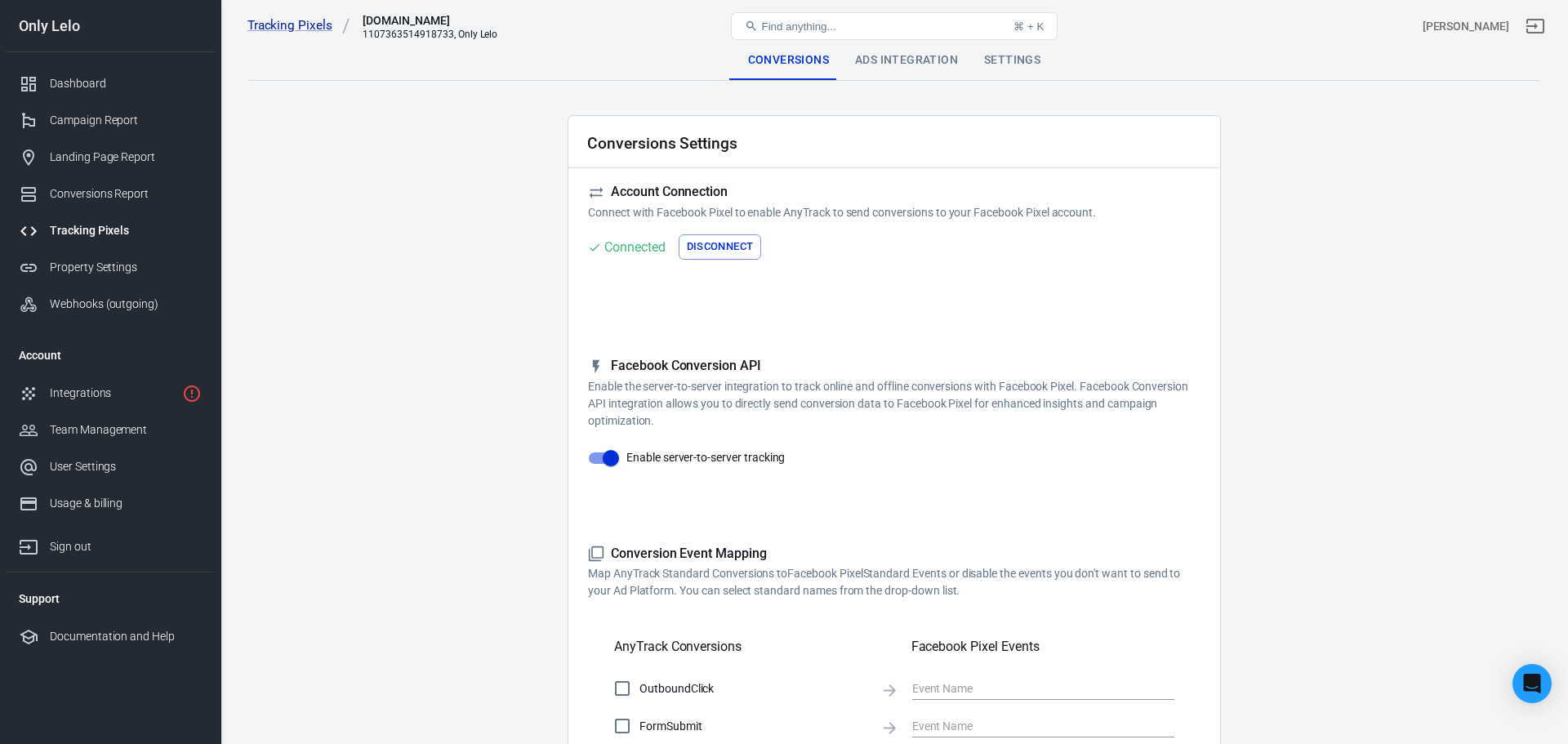
type input "Purchase"
checkbox input "true"
type input "AddPaymentInfo"
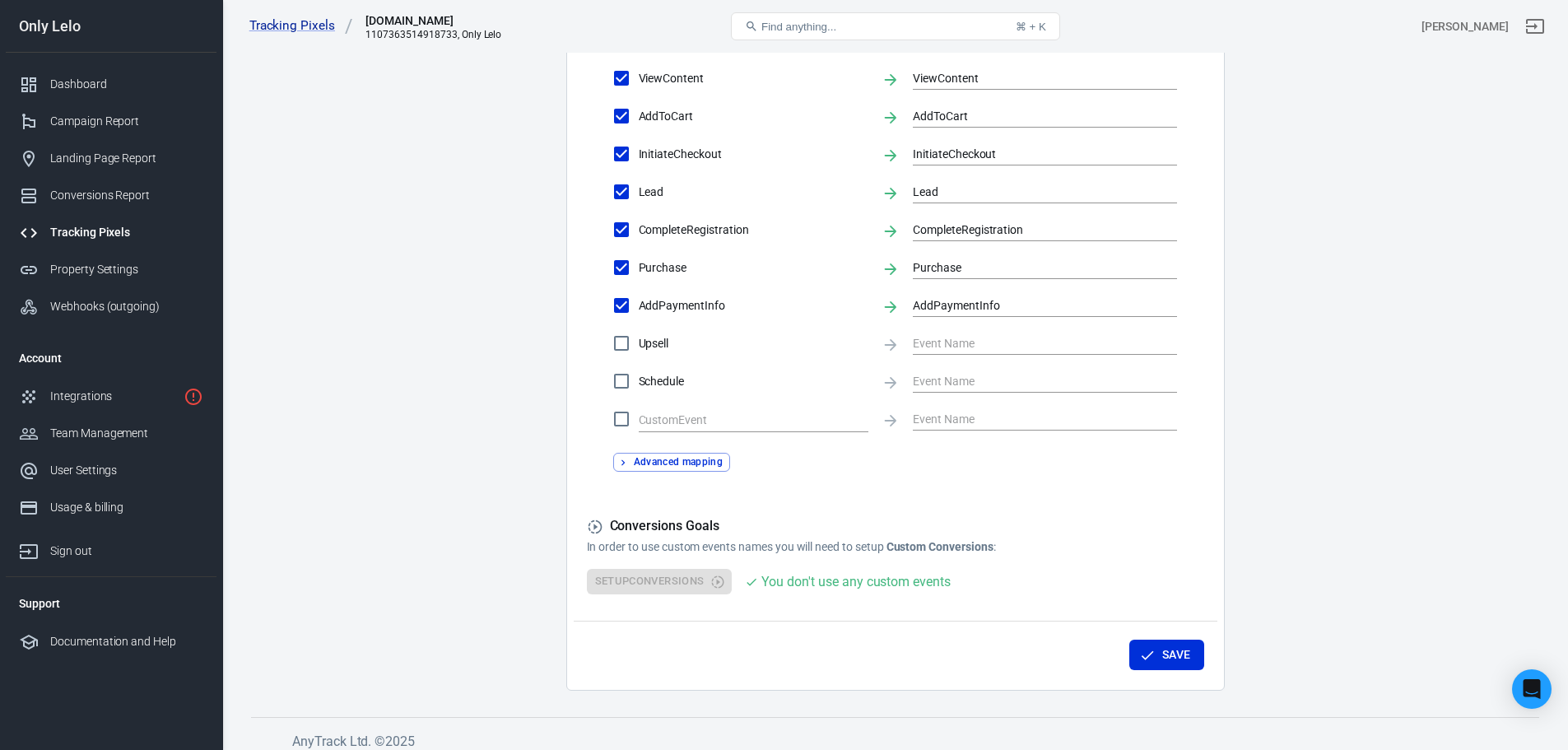
scroll to position [703, 0]
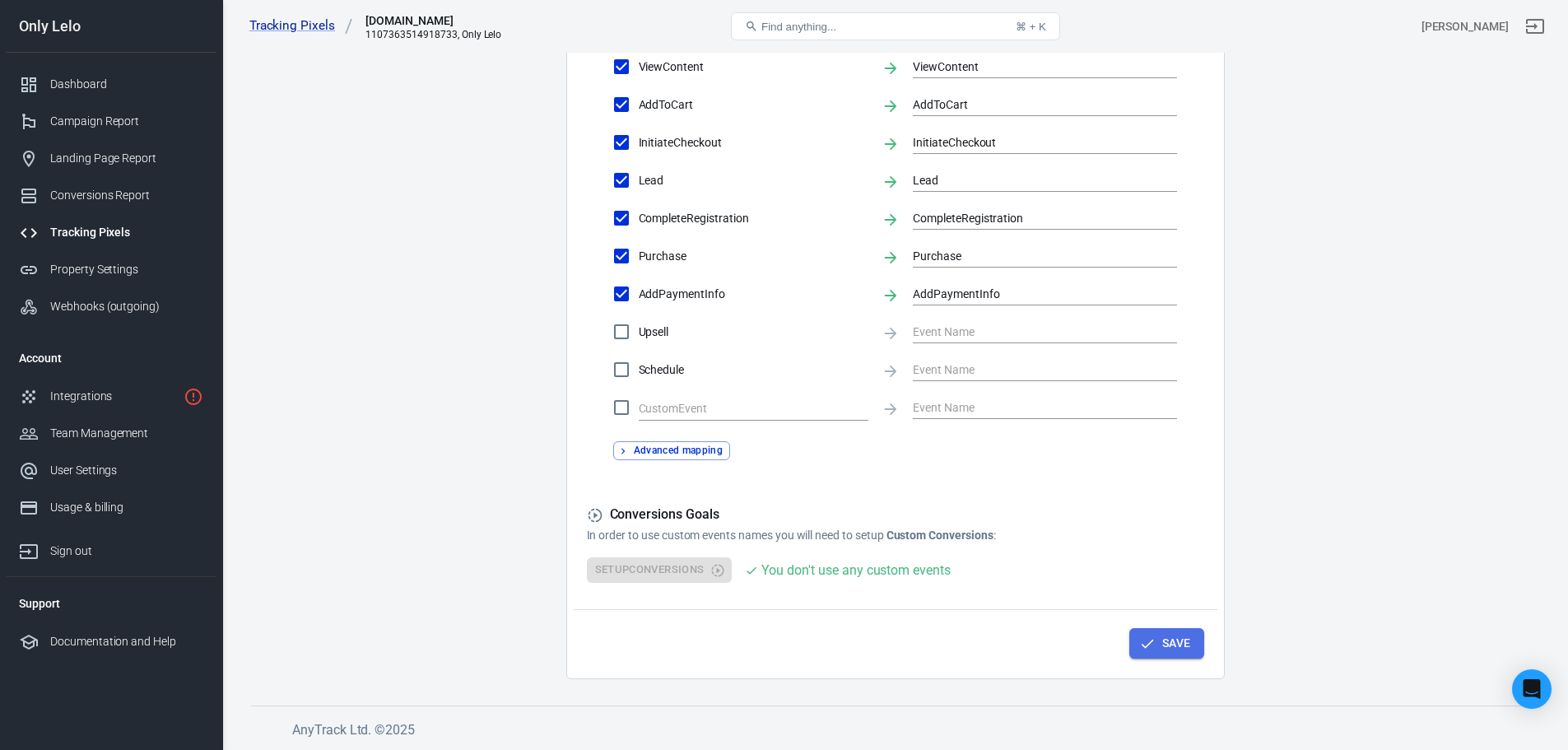
click at [1140, 640] on icon "button" at bounding box center [1146, 643] width 17 height 17
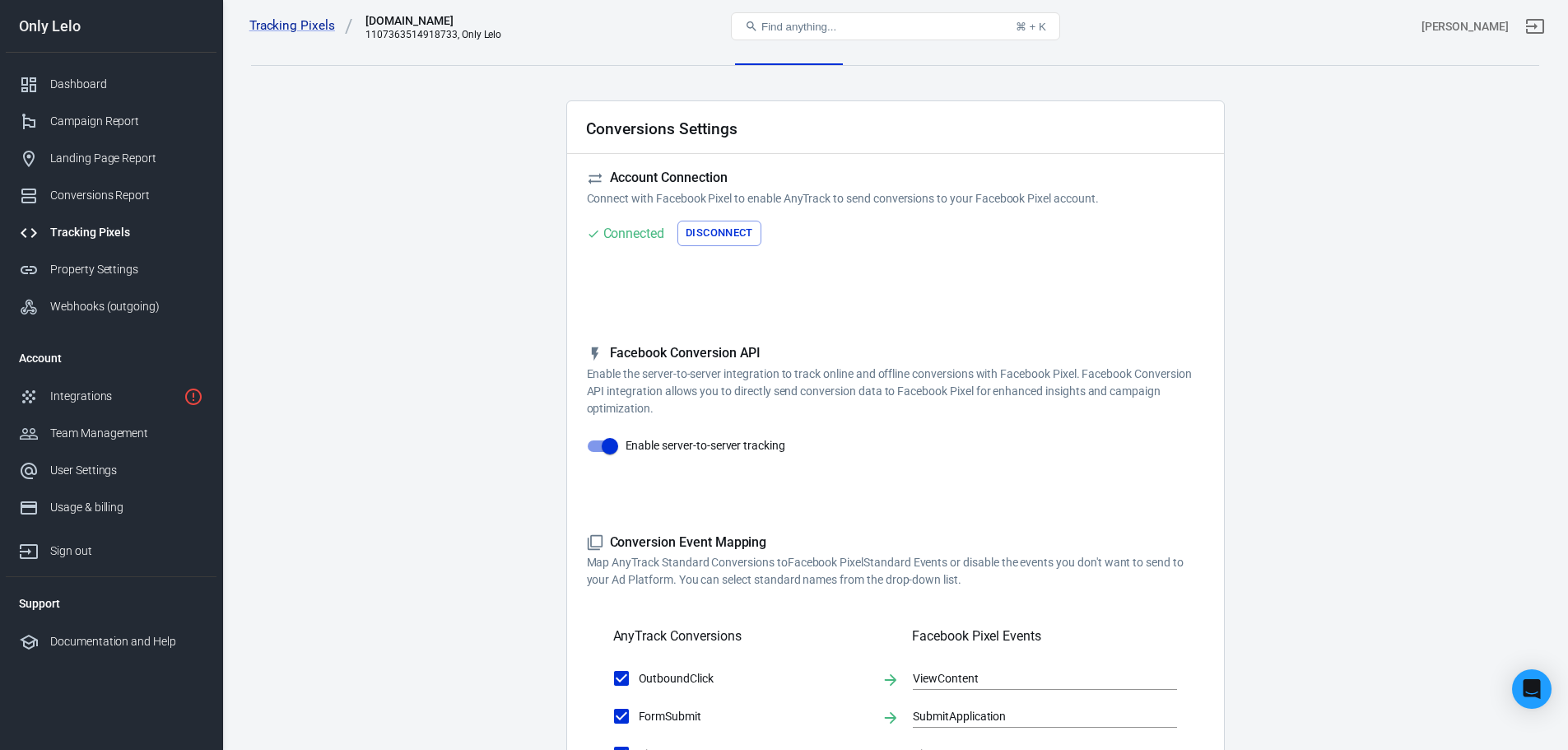
scroll to position [0, 0]
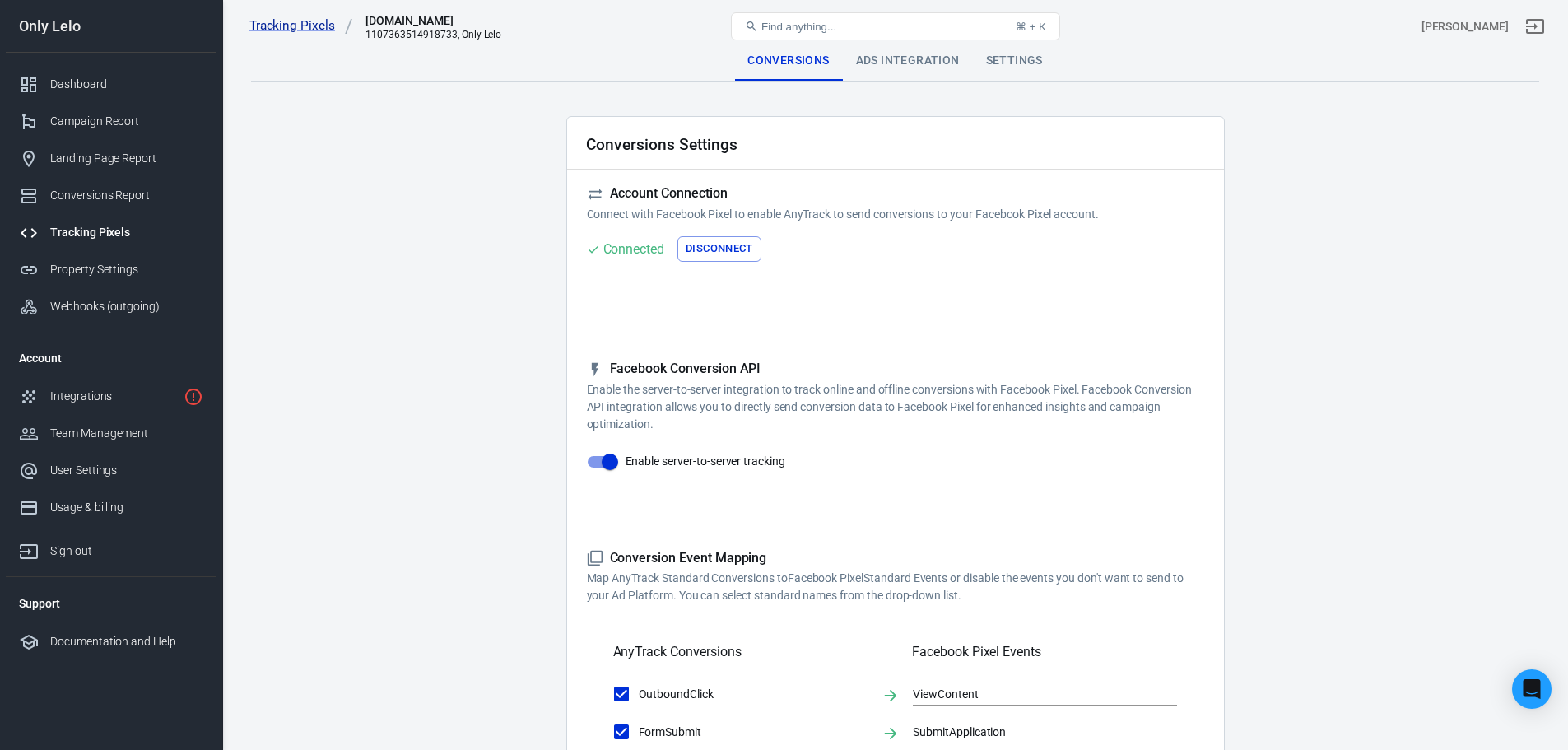
click at [886, 65] on div "Ads Integration" at bounding box center [908, 60] width 130 height 39
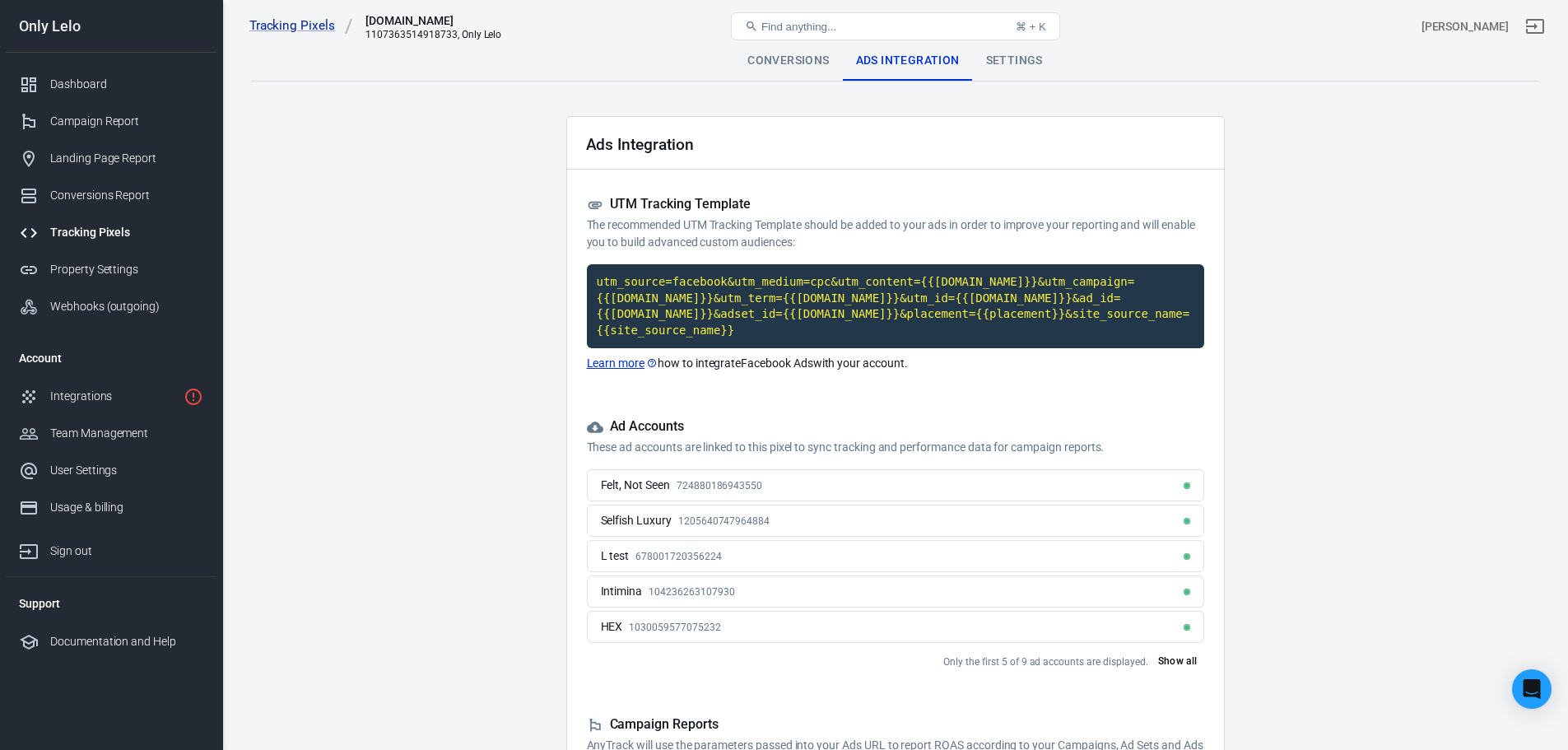
click at [1016, 85] on main "Conversions Ads Integration Settings Ads Integration UTM Tracking Template The …" at bounding box center [895, 440] width 1288 height 798
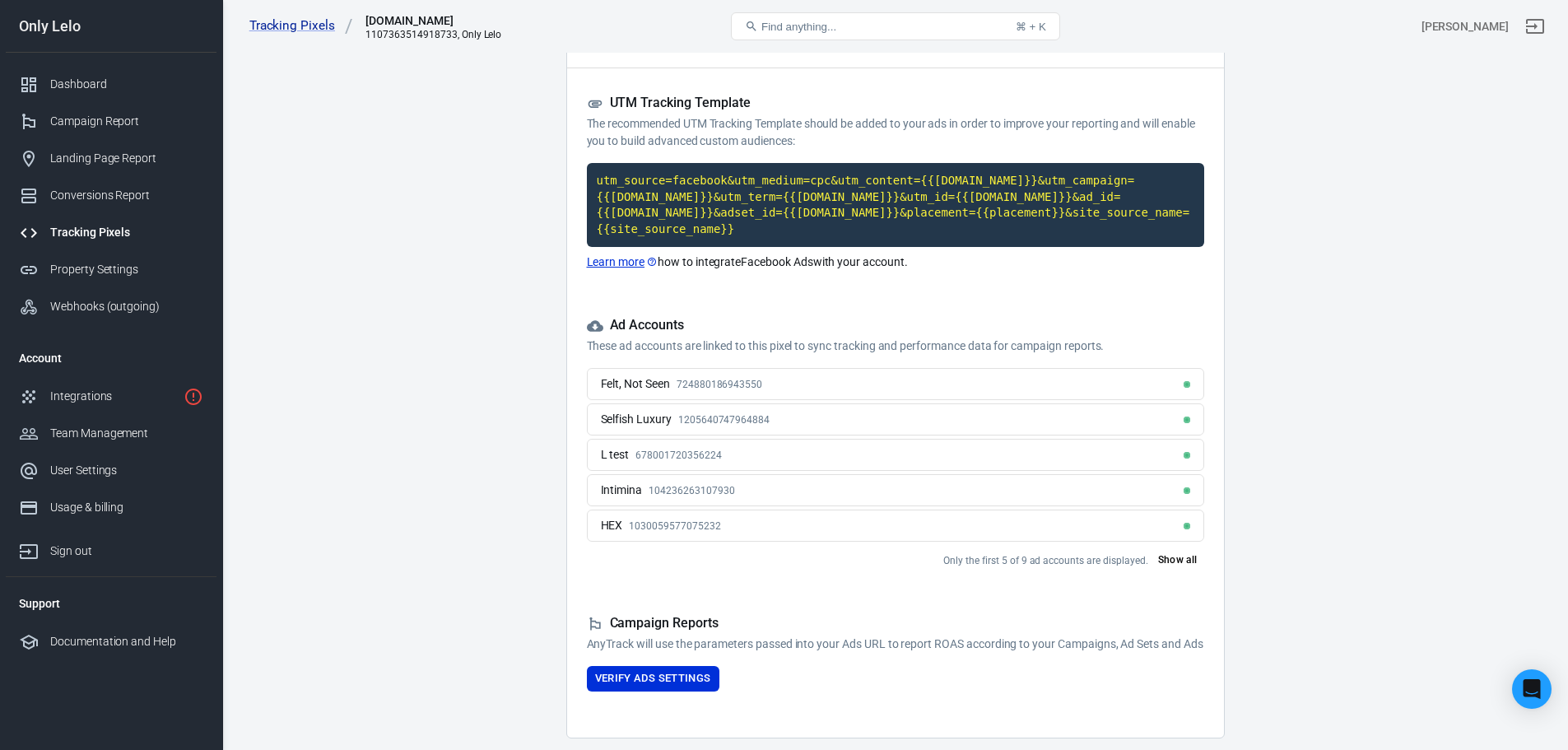
scroll to position [162, 0]
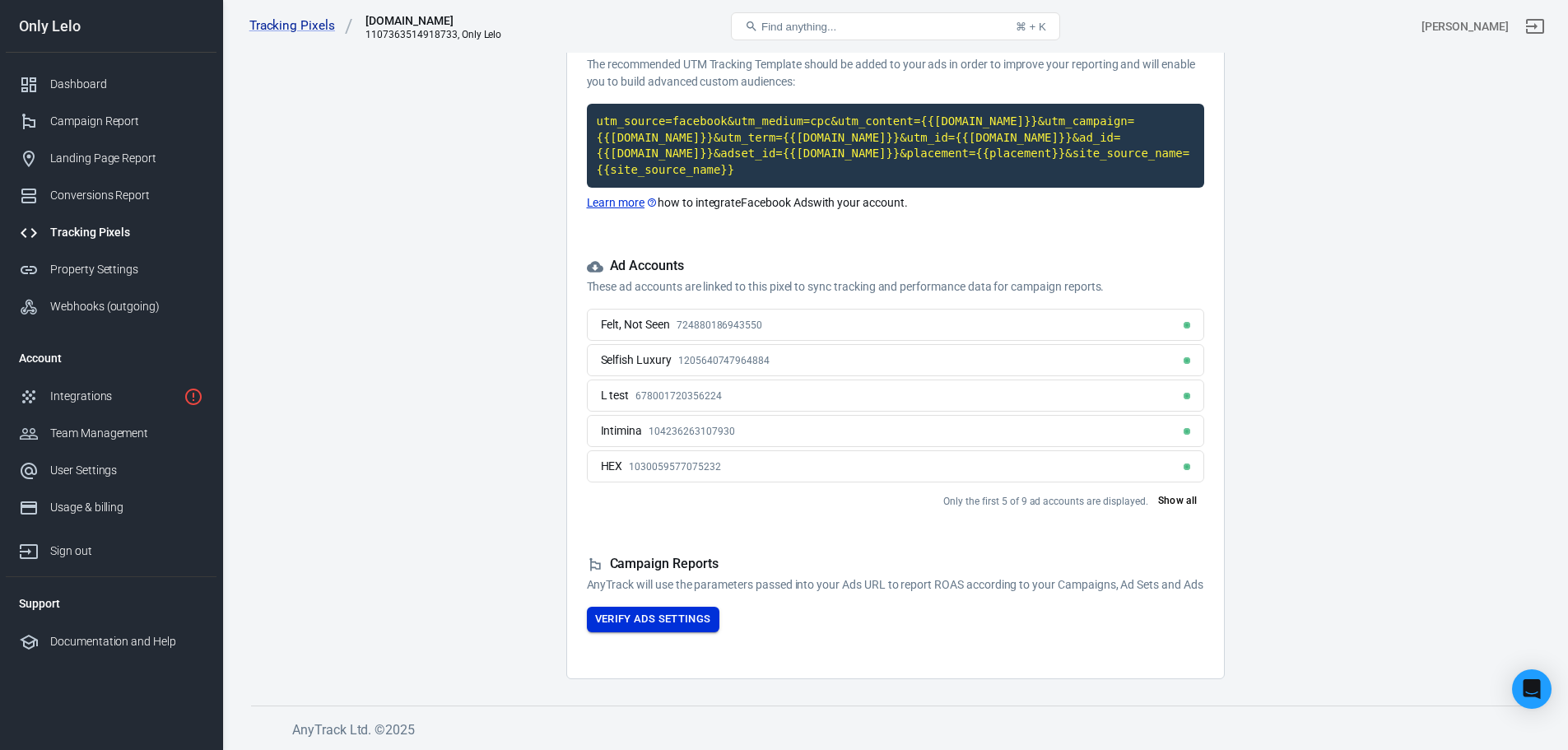
click at [626, 613] on button "Verify Ads Settings" at bounding box center [653, 619] width 132 height 25
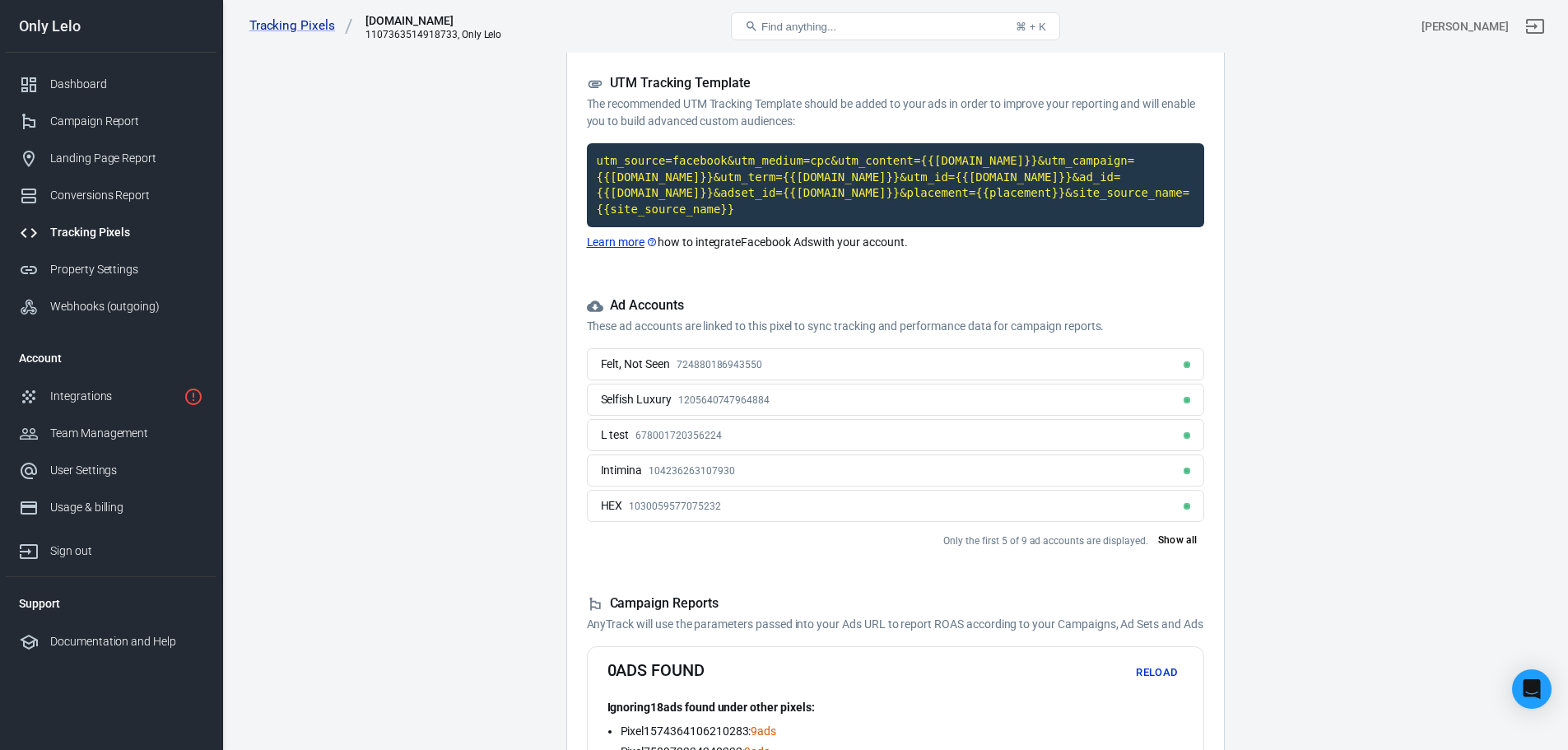
scroll to position [0, 0]
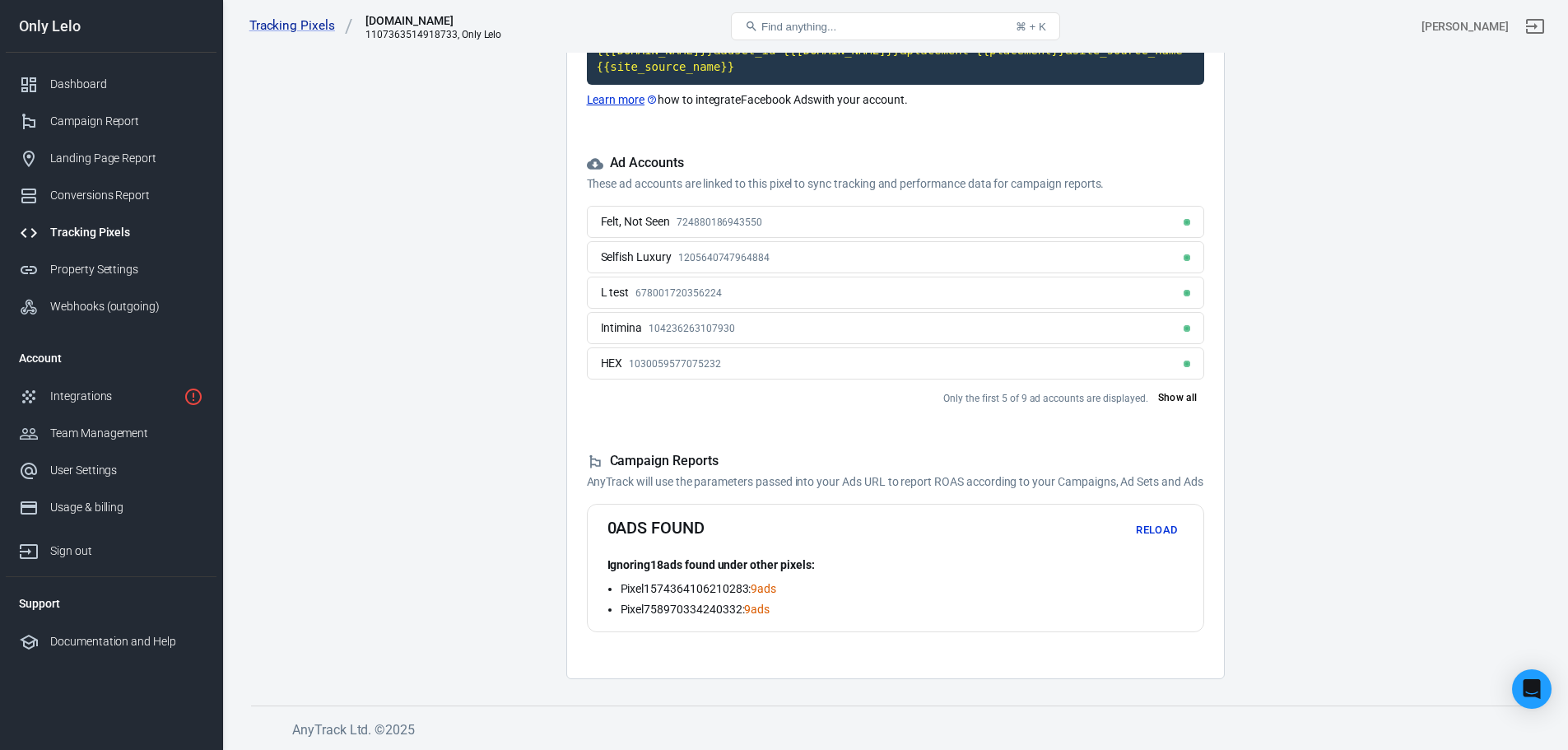
click at [1144, 528] on button "Reload" at bounding box center [1157, 530] width 53 height 25
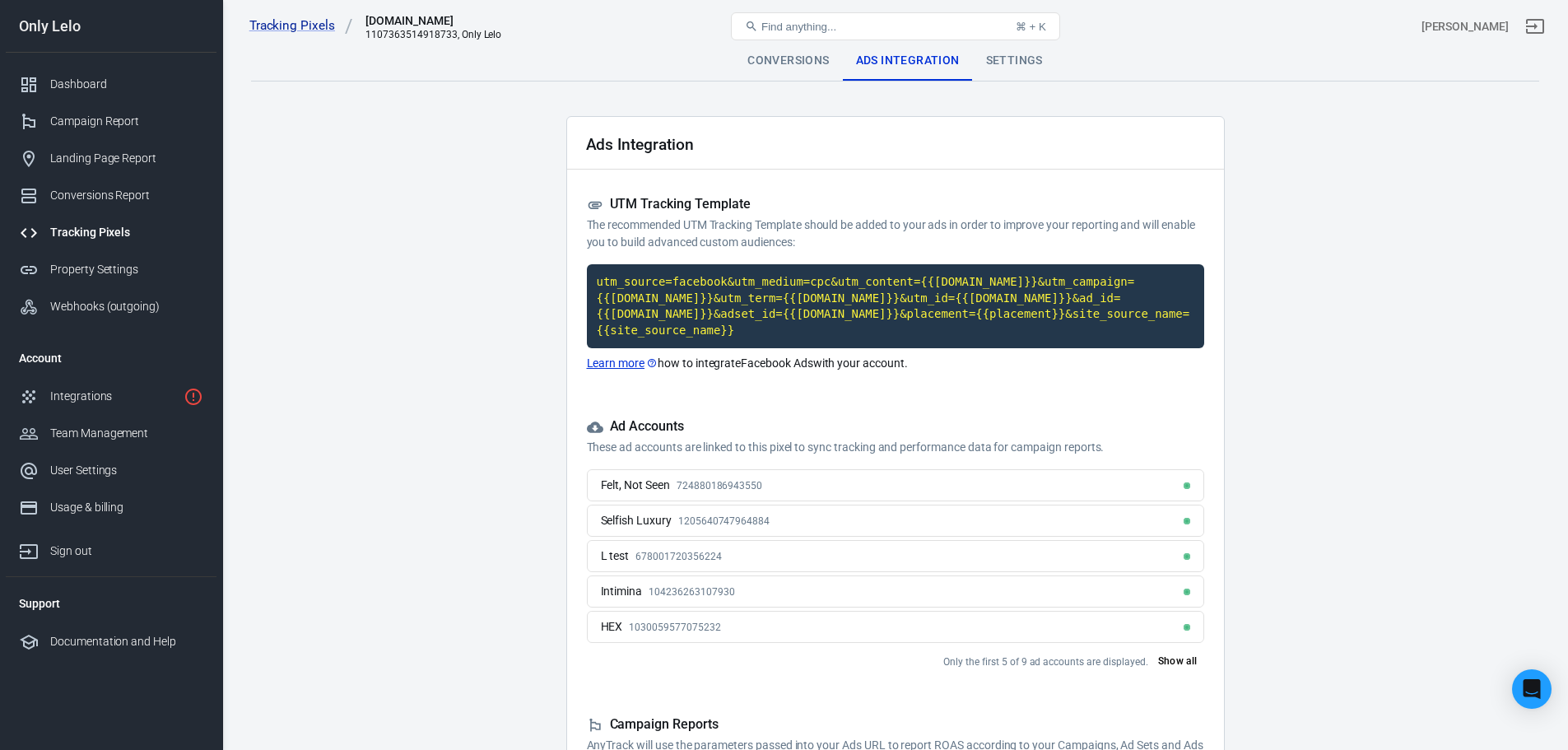
click at [1000, 59] on div "Settings" at bounding box center [1014, 60] width 83 height 39
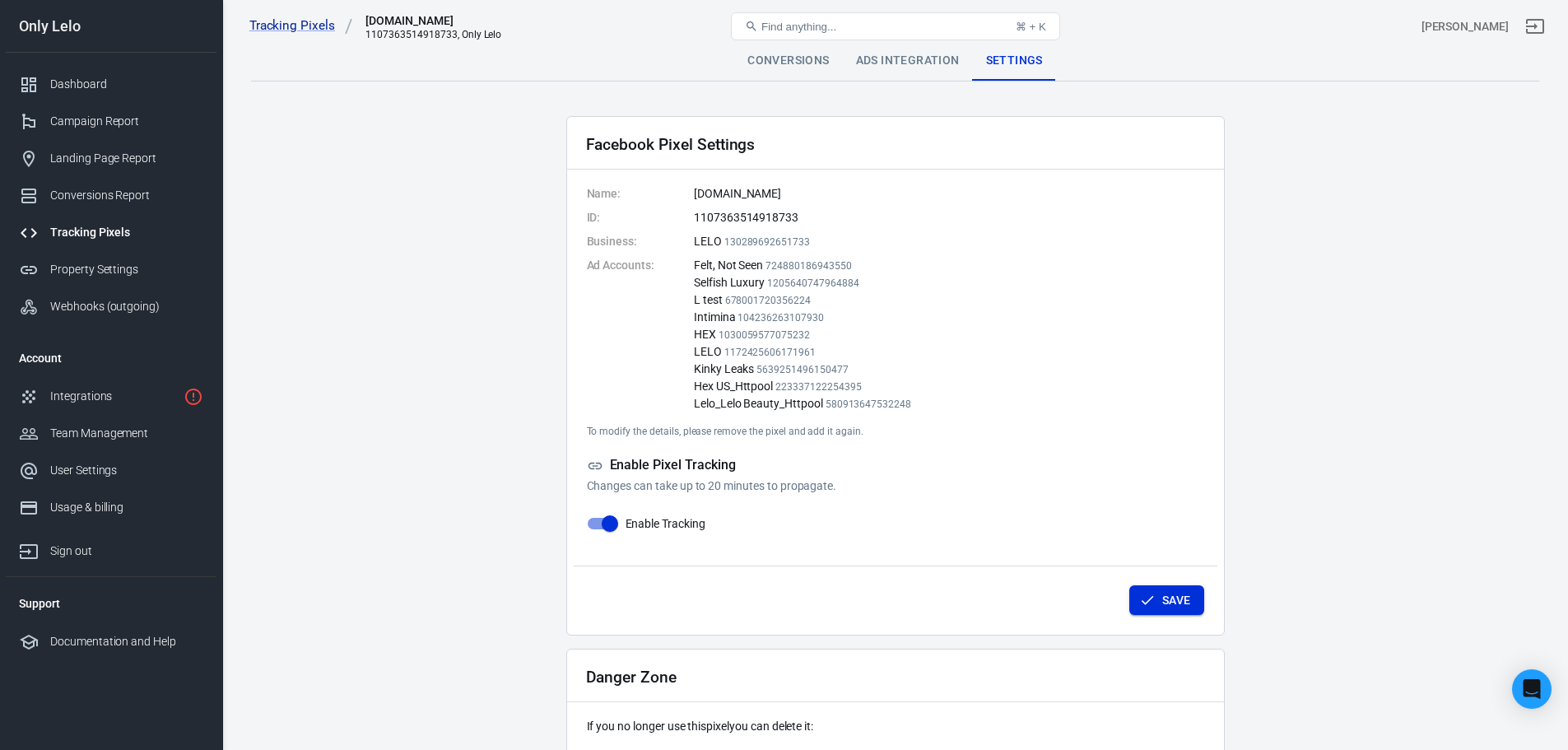
click at [1152, 600] on icon "button" at bounding box center [1146, 600] width 17 height 17
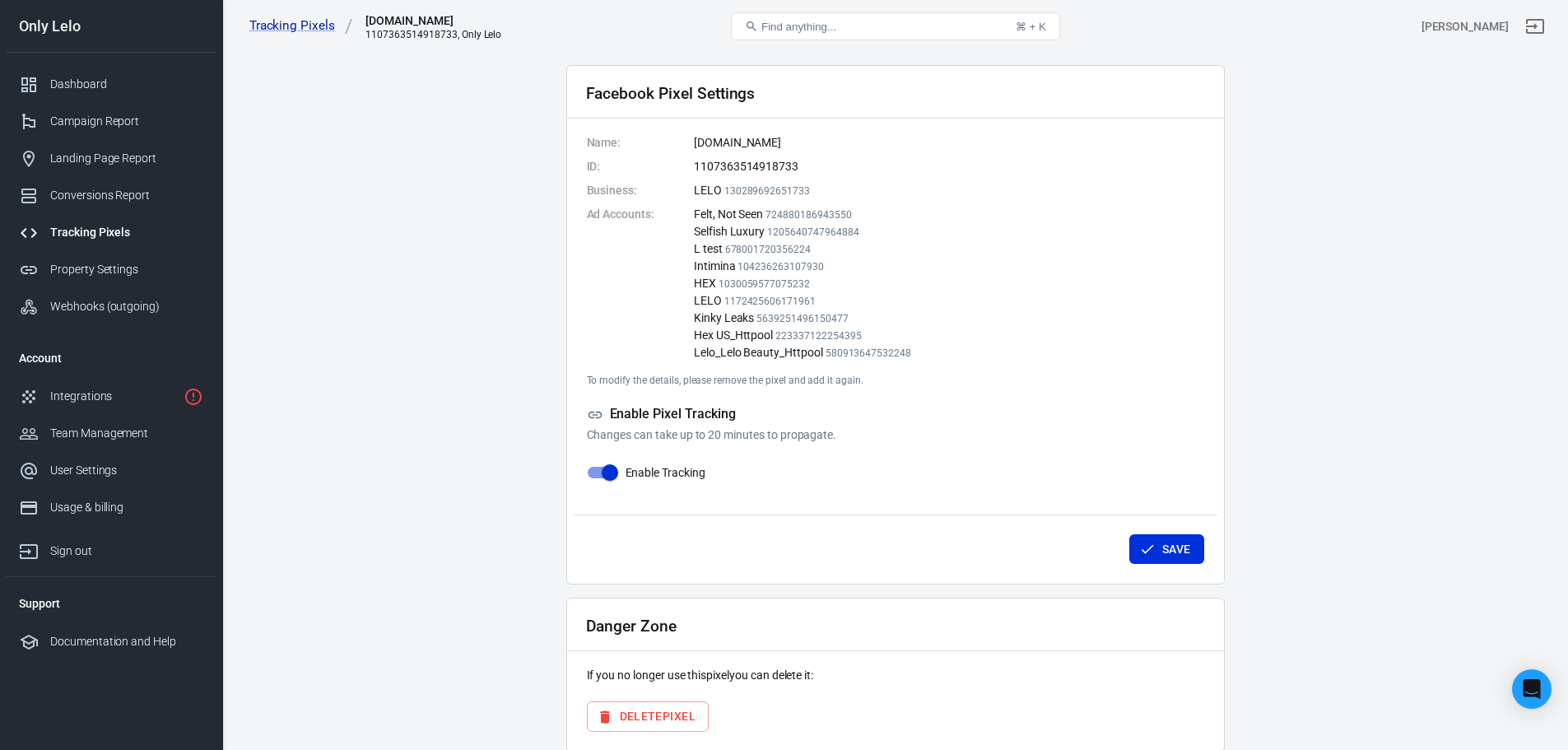
scroll to position [124, 0]
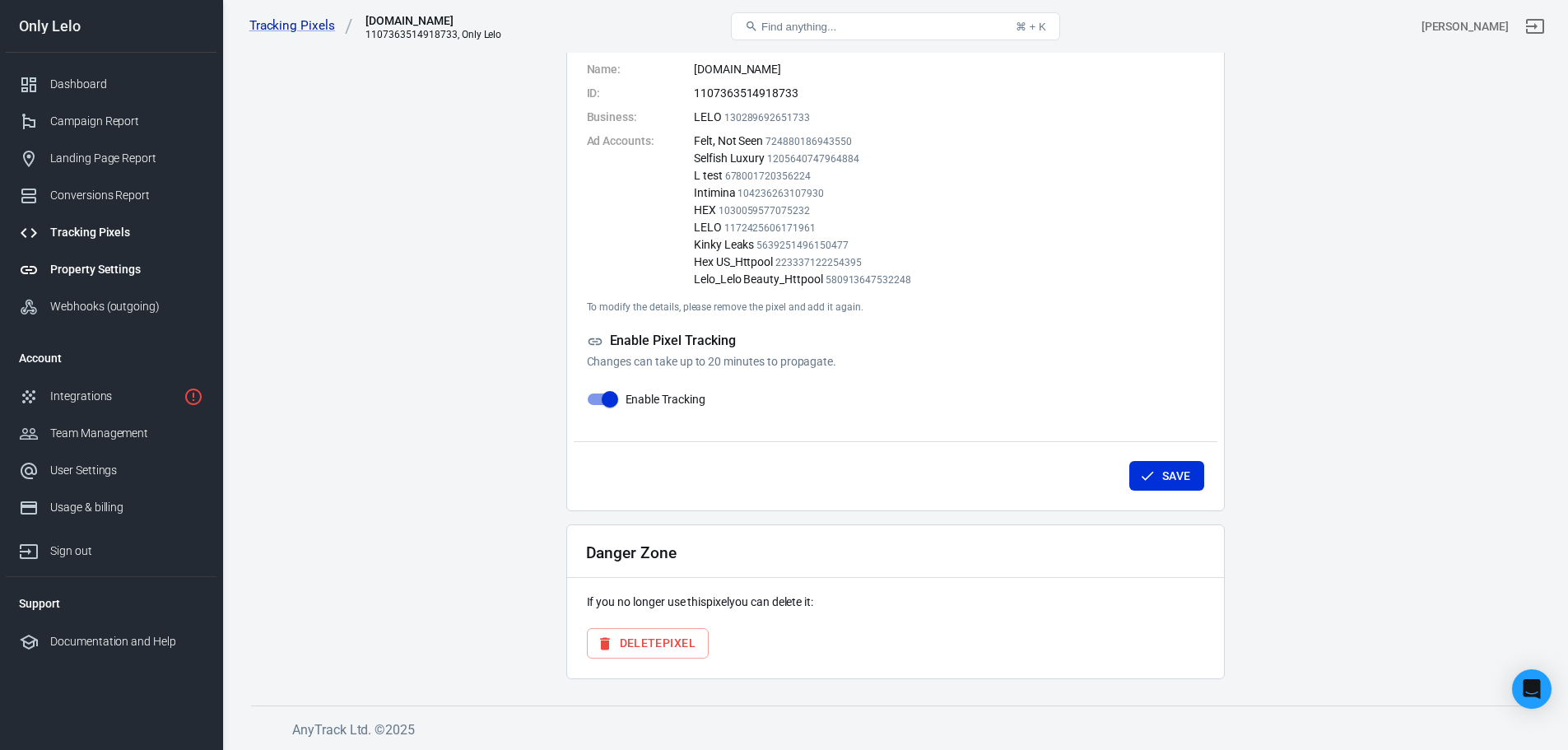
click at [123, 256] on link "Property Settings" at bounding box center [111, 269] width 210 height 37
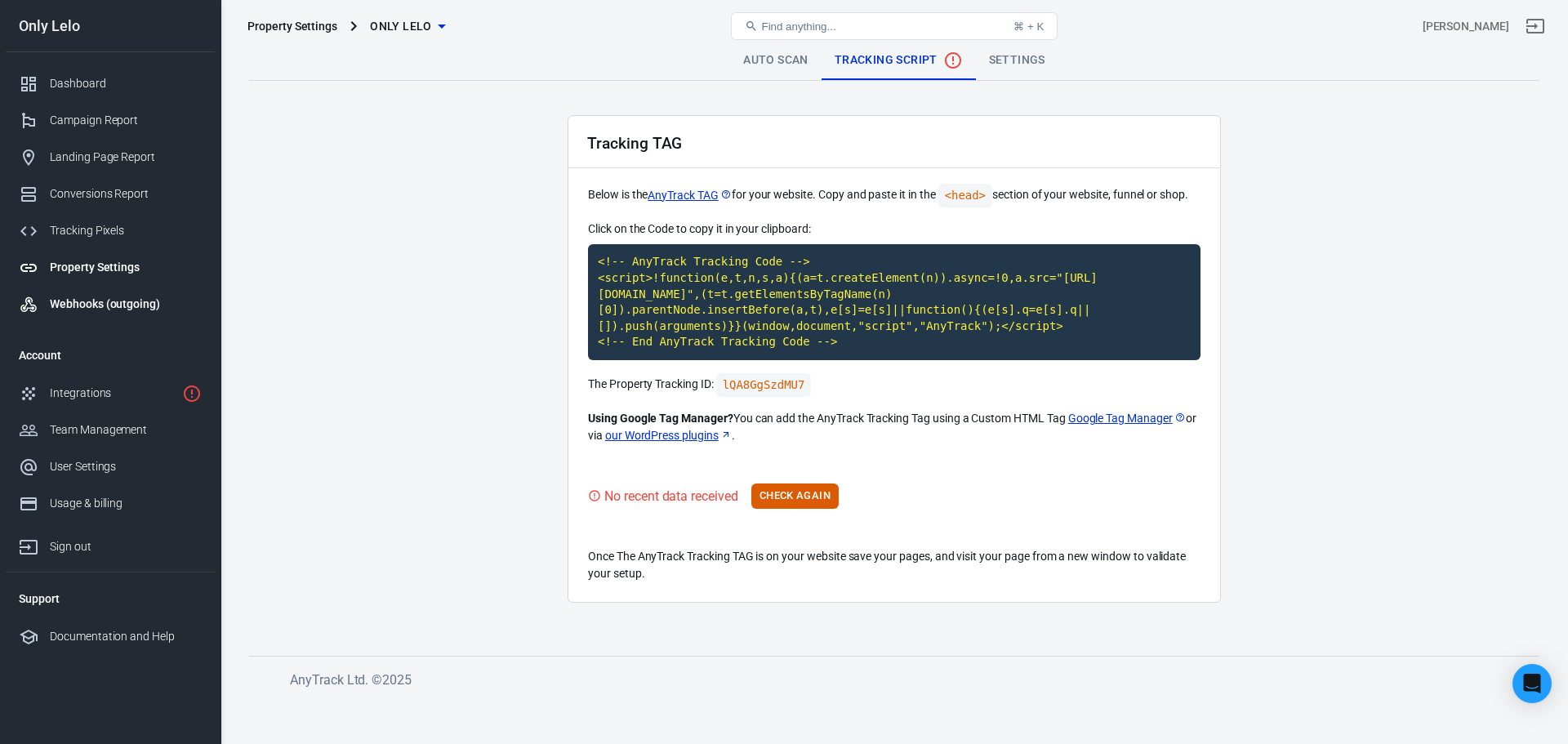
click at [116, 309] on div "Webhooks (outgoing)" at bounding box center [126, 304] width 152 height 17
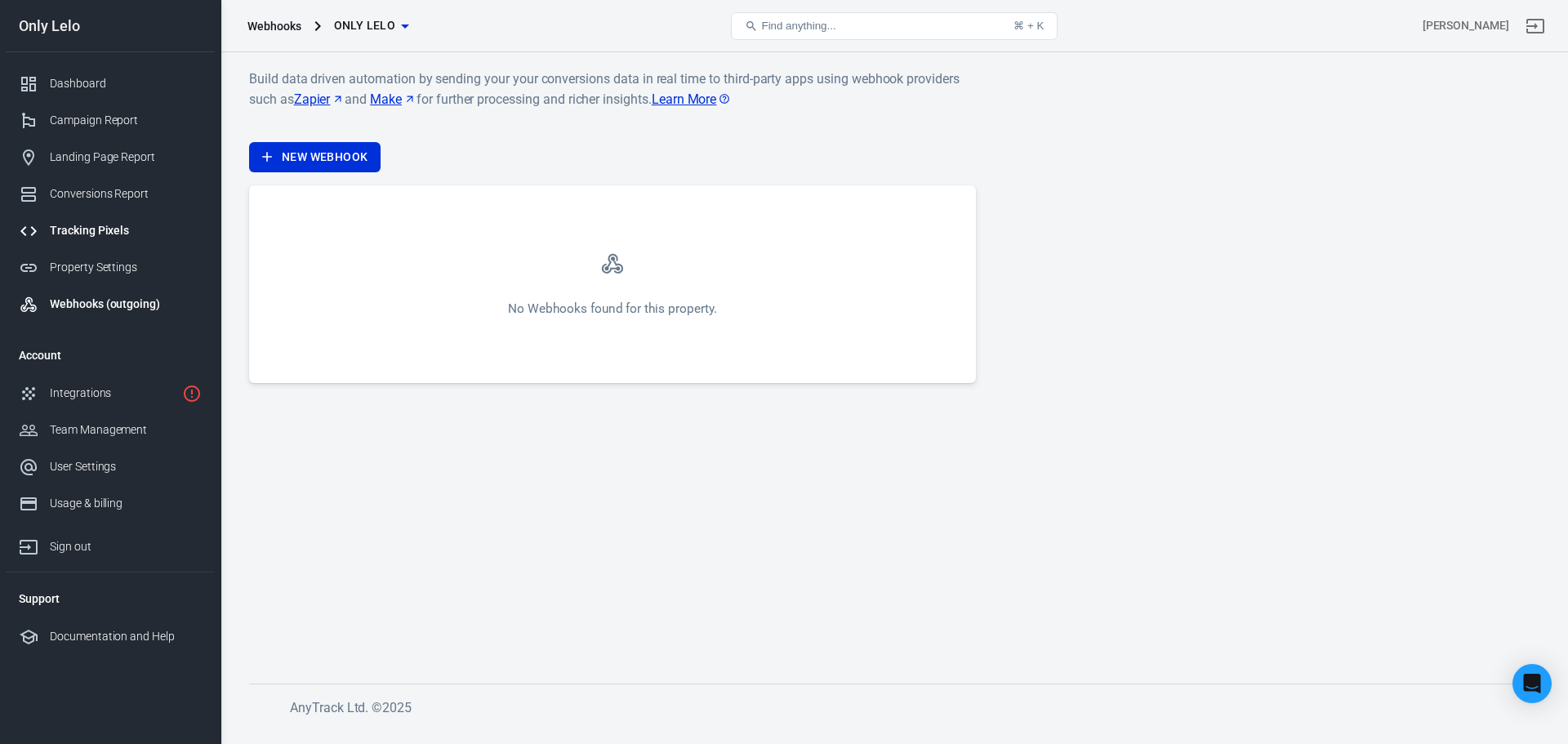
click at [121, 228] on div "Tracking Pixels" at bounding box center [126, 231] width 152 height 17
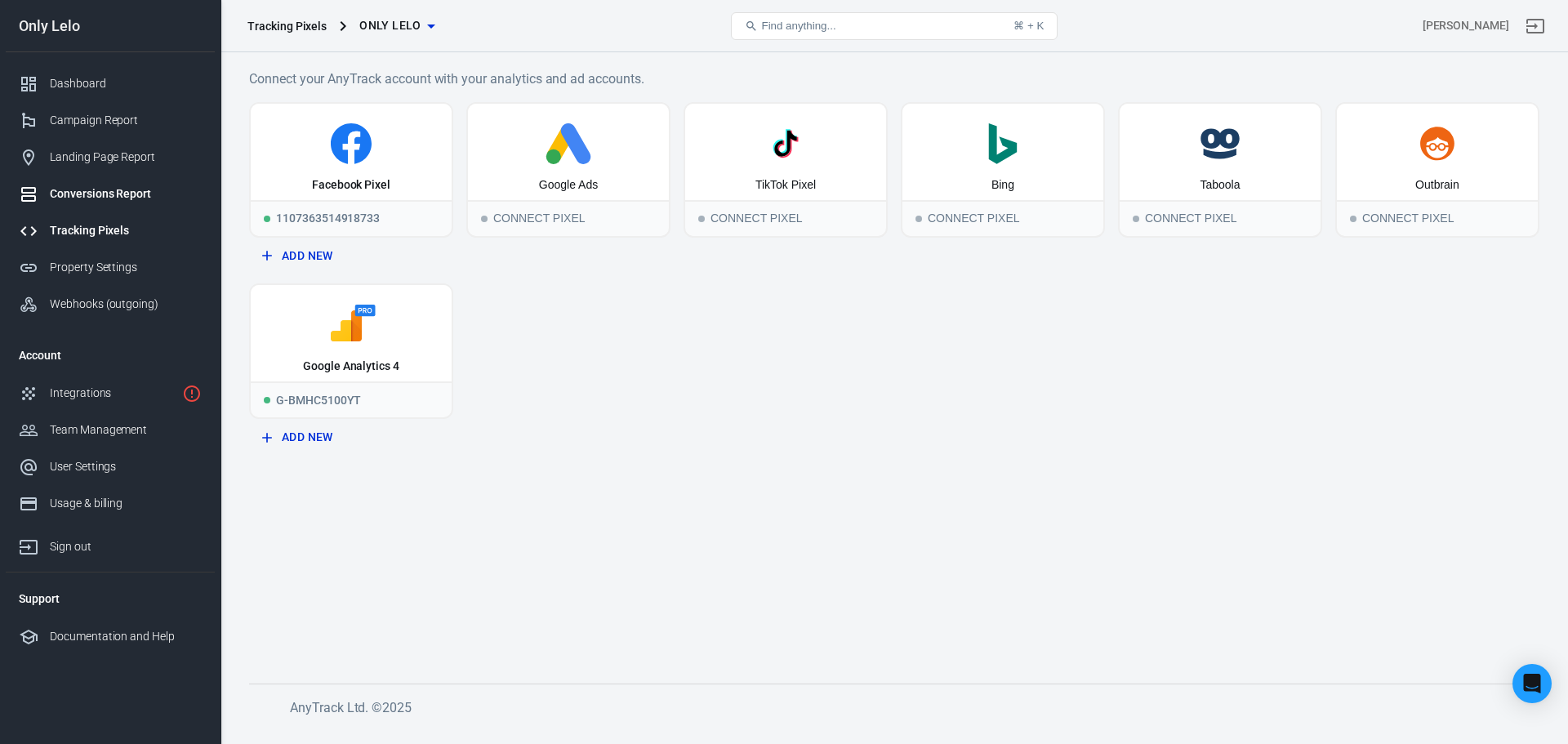
click at [143, 207] on link "Conversions Report" at bounding box center [110, 194] width 209 height 37
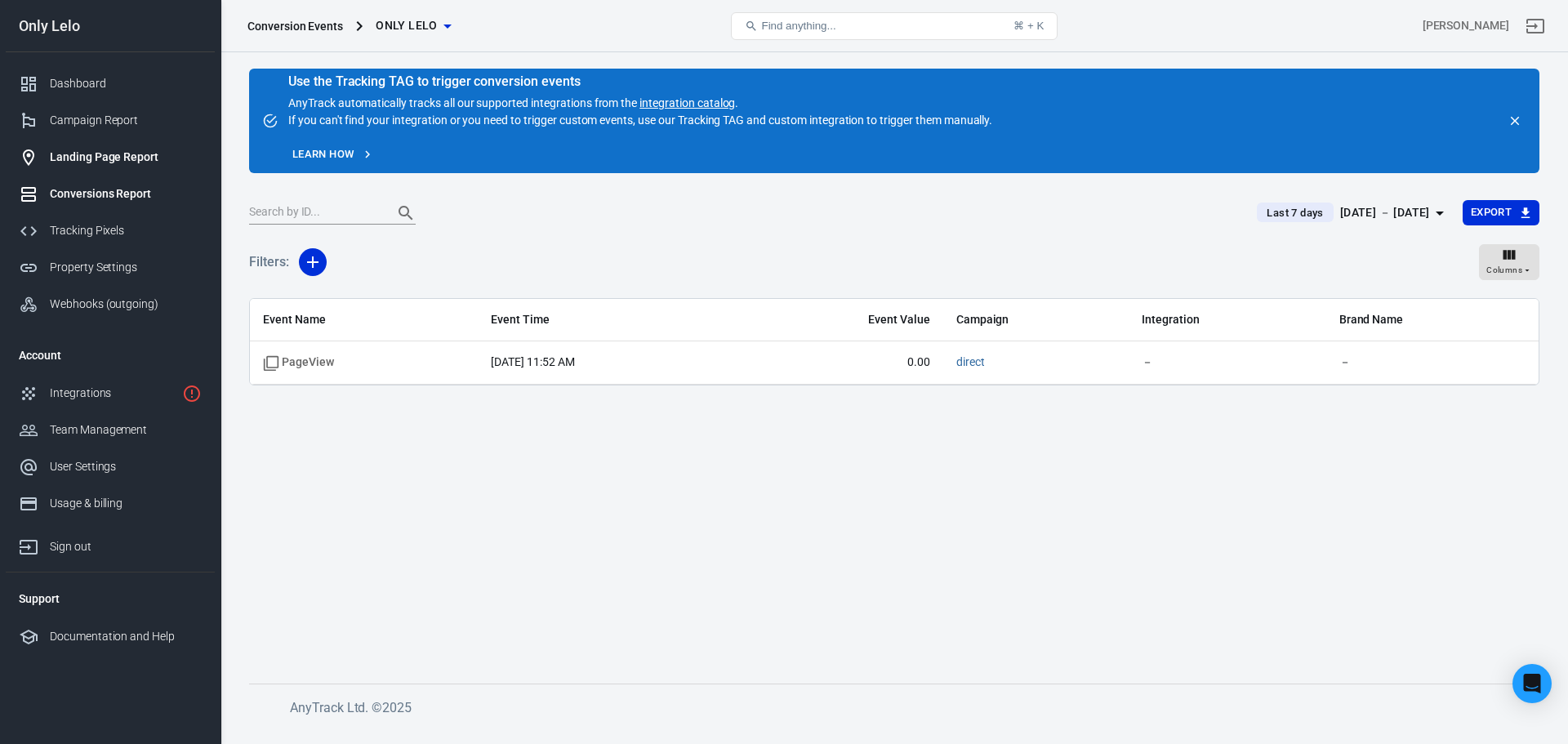
click at [103, 161] on div "Landing Page Report" at bounding box center [126, 157] width 152 height 17
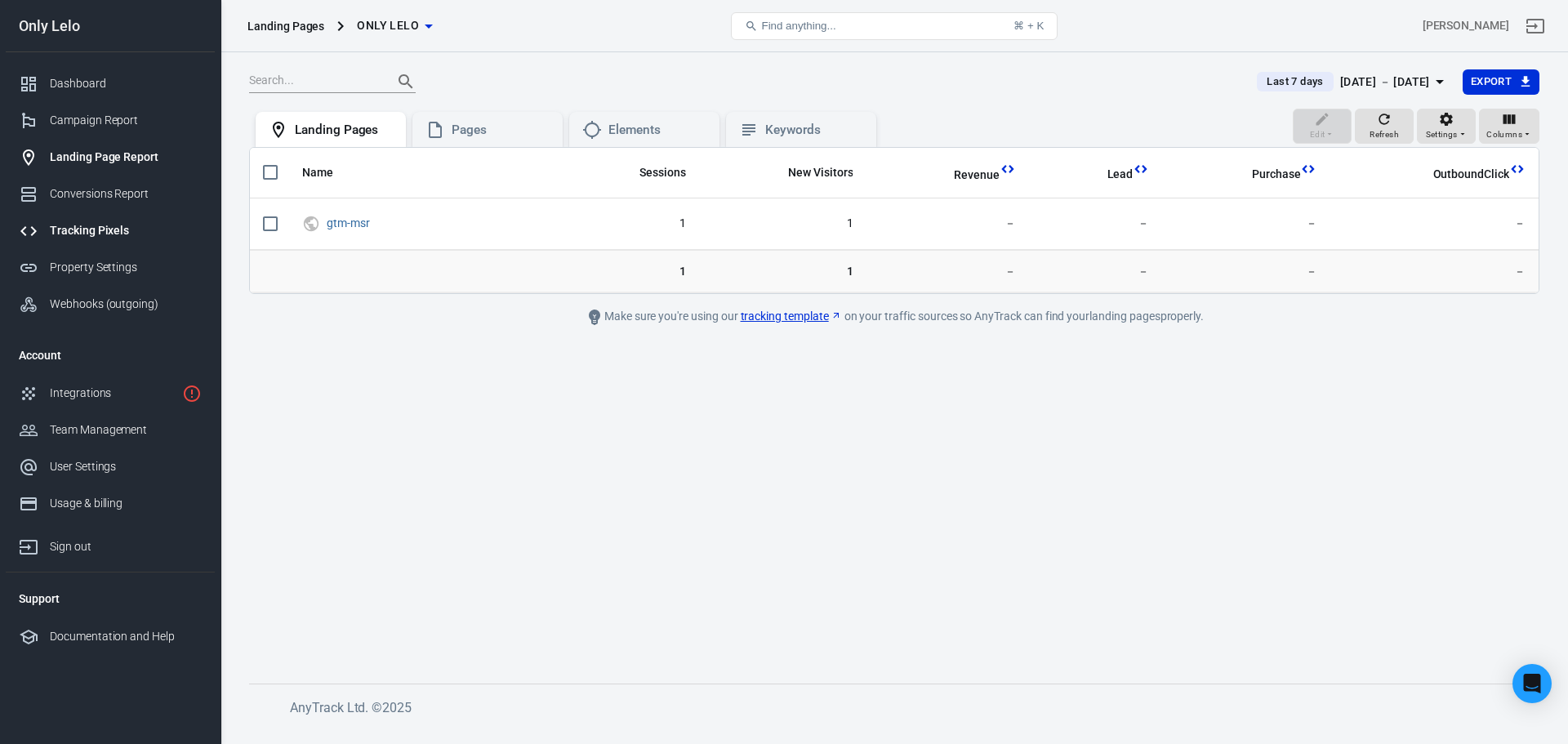
click at [133, 236] on div "Tracking Pixels" at bounding box center [126, 231] width 152 height 17
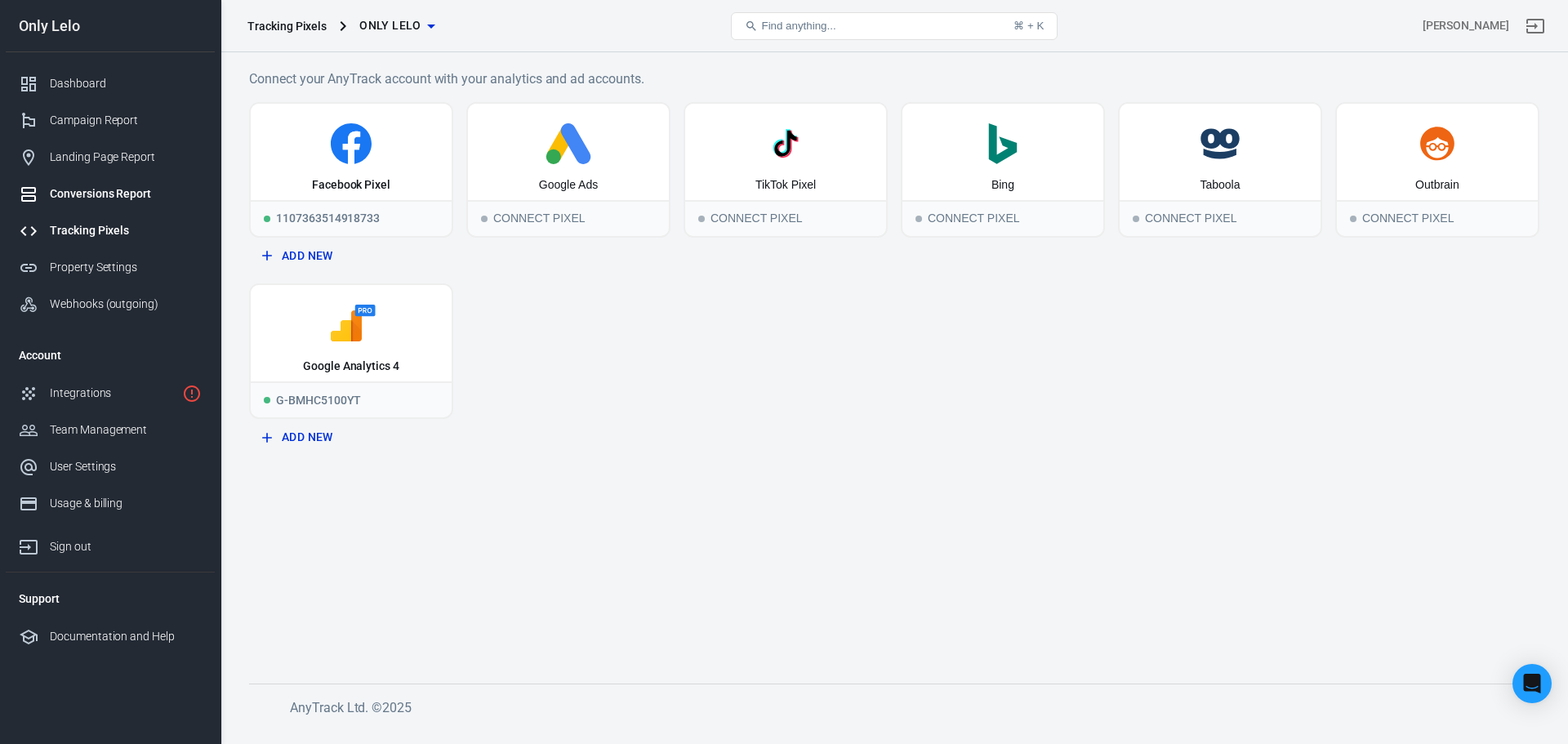
click at [134, 191] on div "Conversions Report" at bounding box center [126, 194] width 152 height 17
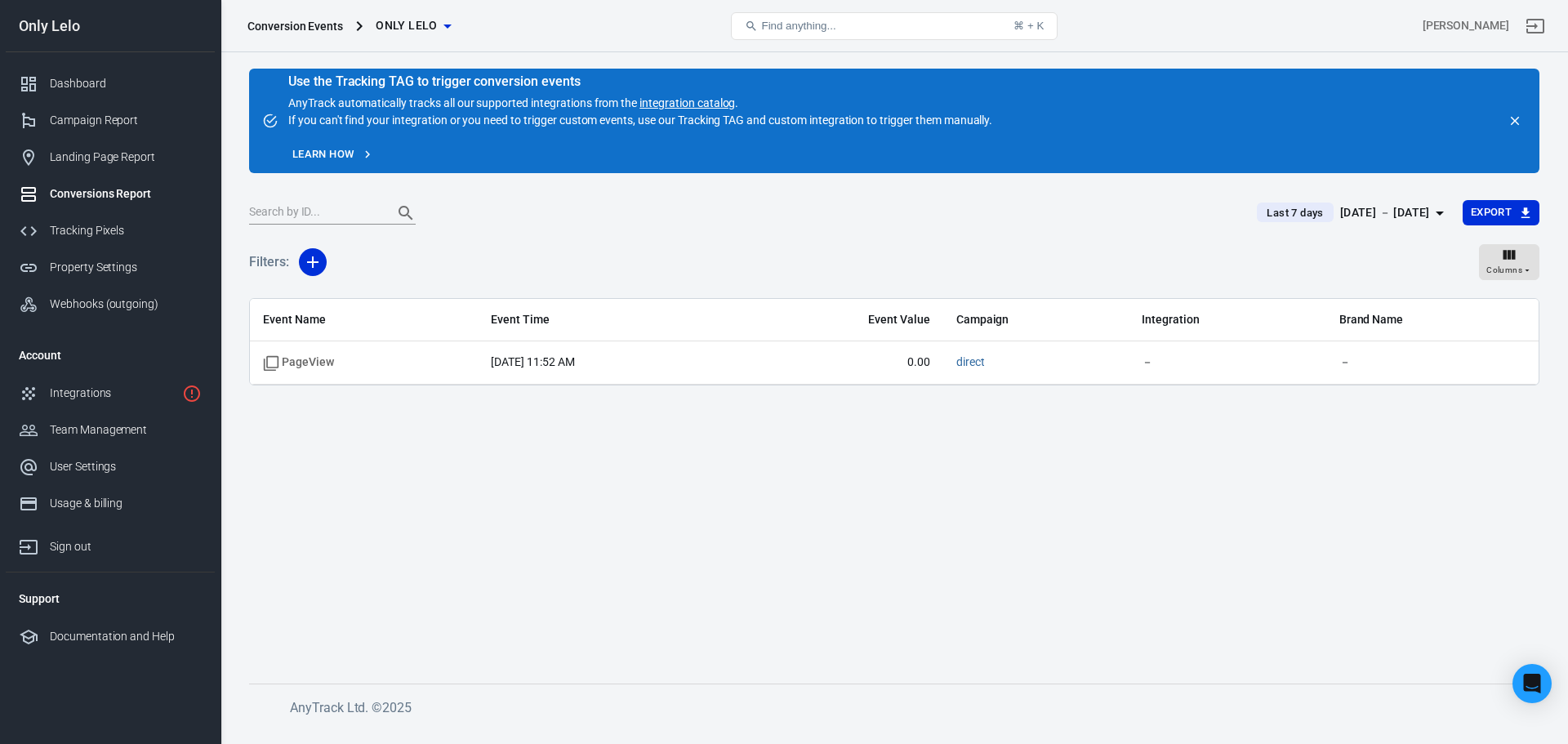
click at [442, 28] on icon "button" at bounding box center [448, 26] width 20 height 20
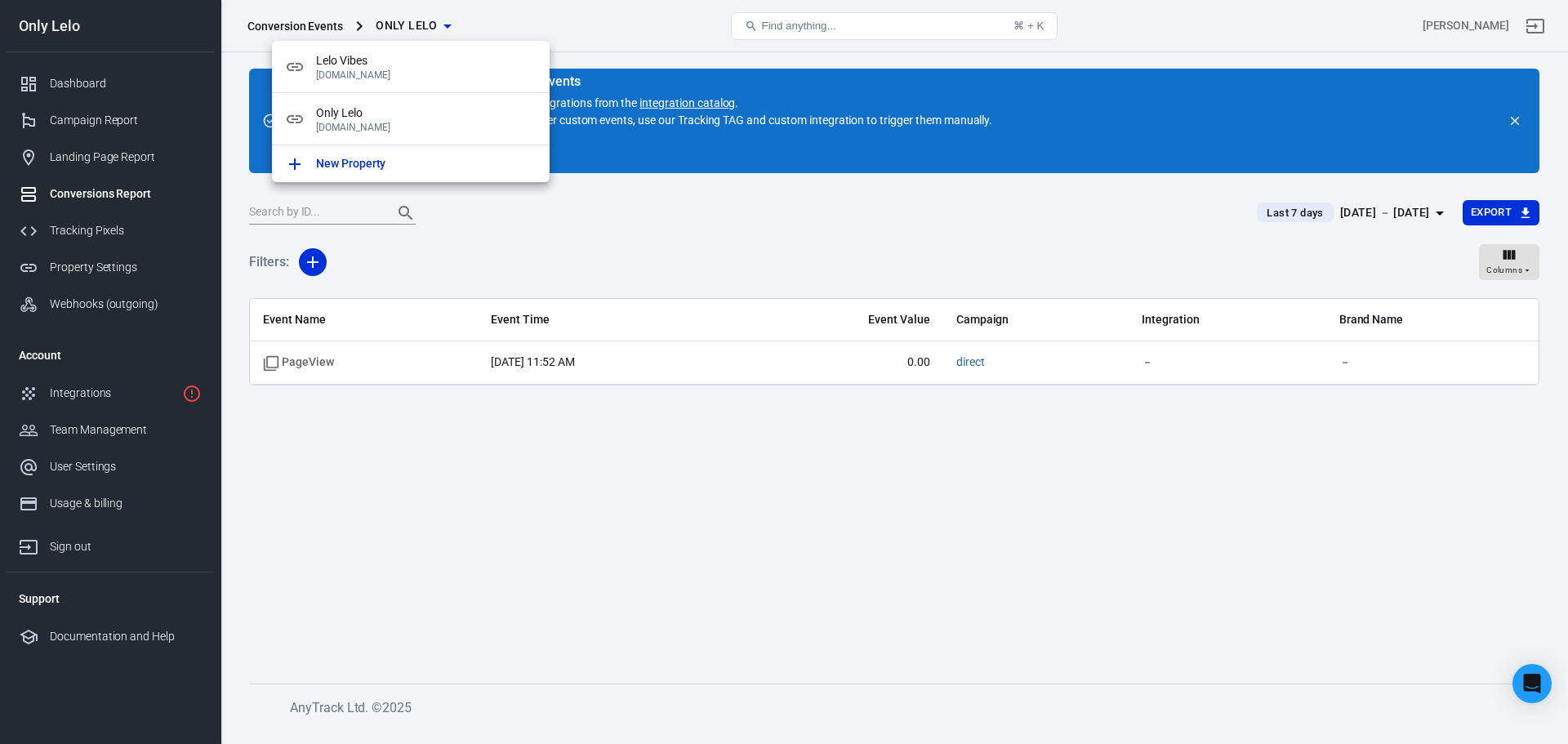
click at [324, 520] on div at bounding box center [784, 372] width 1568 height 744
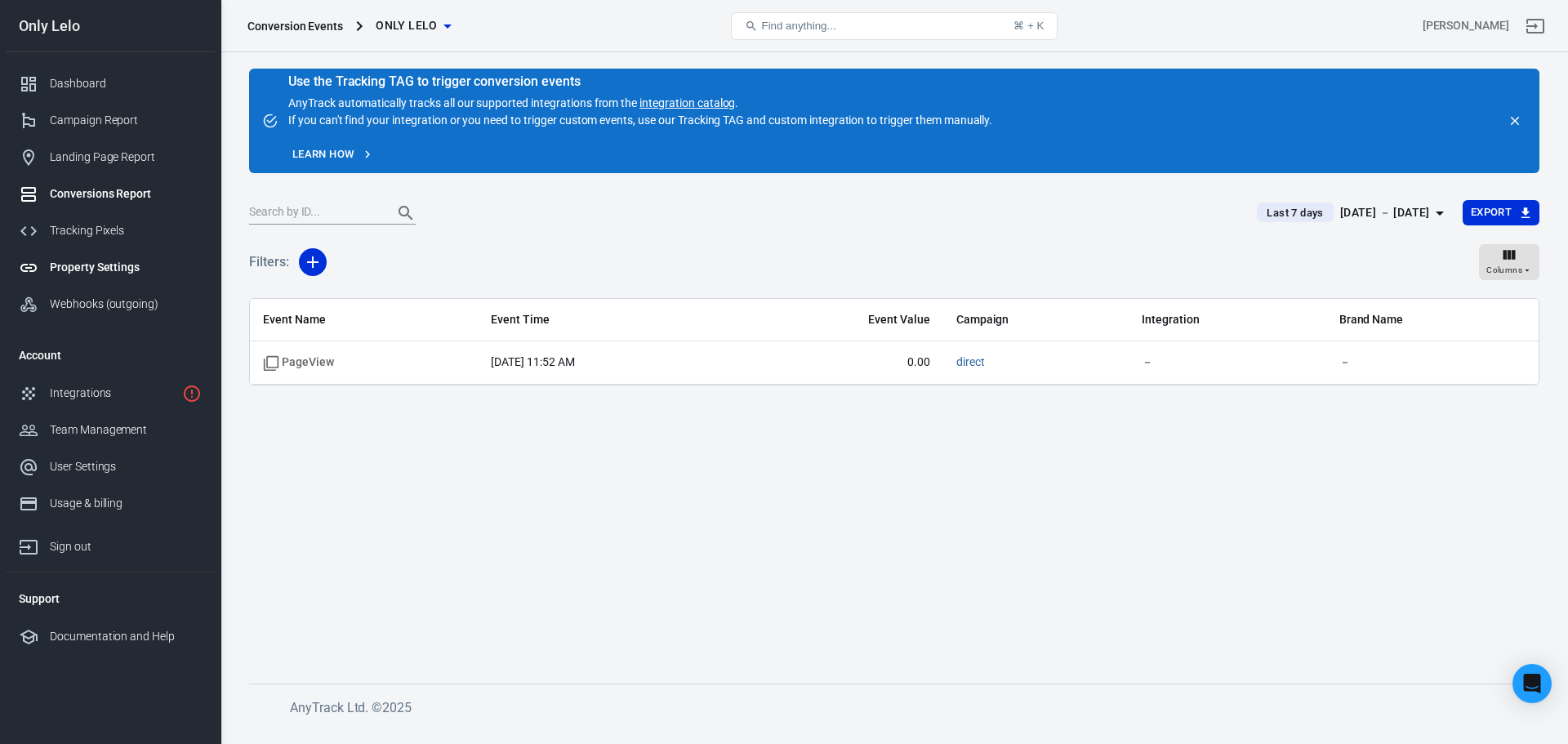
click at [97, 266] on div "Property Settings" at bounding box center [126, 267] width 152 height 17
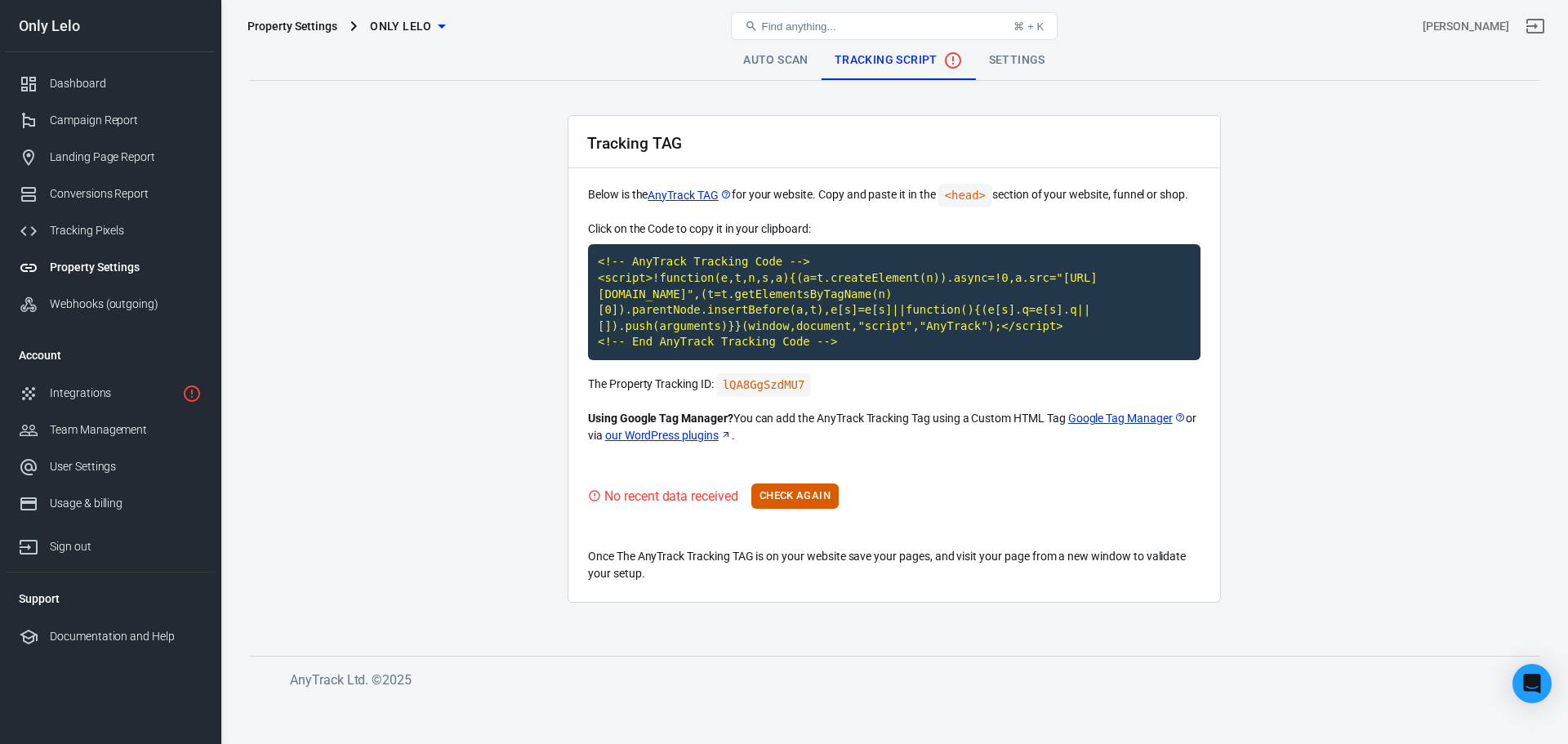
drag, startPoint x: 1007, startPoint y: 45, endPoint x: 1032, endPoint y: 89, distance: 50.6
click at [1007, 45] on div "Find anything... ⌘ + K" at bounding box center [894, 26] width 431 height 39
click at [1025, 51] on div "Property Settings Only Lelo Find anything... ⌘ + [PERSON_NAME]" at bounding box center [894, 26] width 1346 height 53
click at [1013, 60] on link "Settings" at bounding box center [1017, 59] width 83 height 39
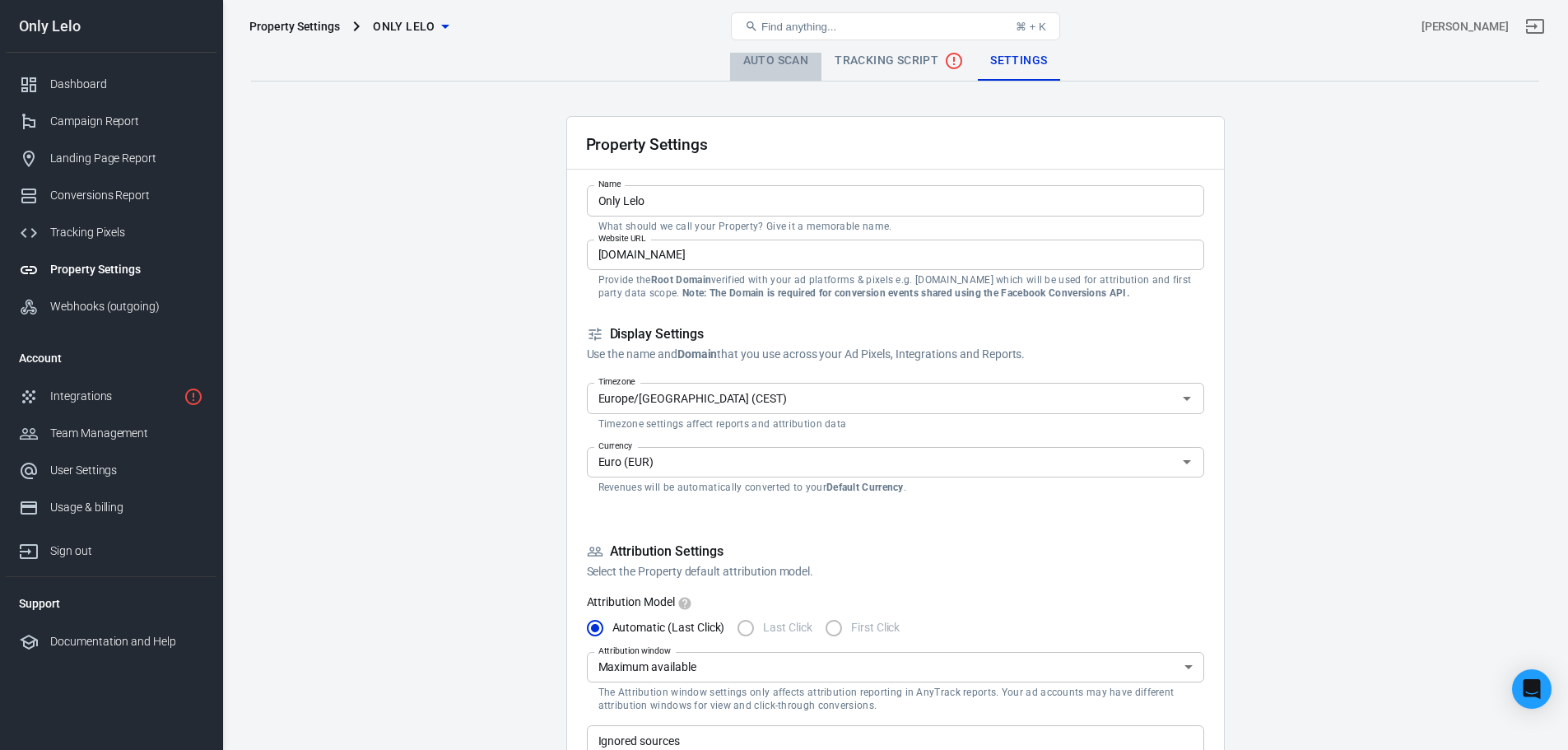
click at [779, 53] on link "Auto Scan" at bounding box center [776, 60] width 92 height 39
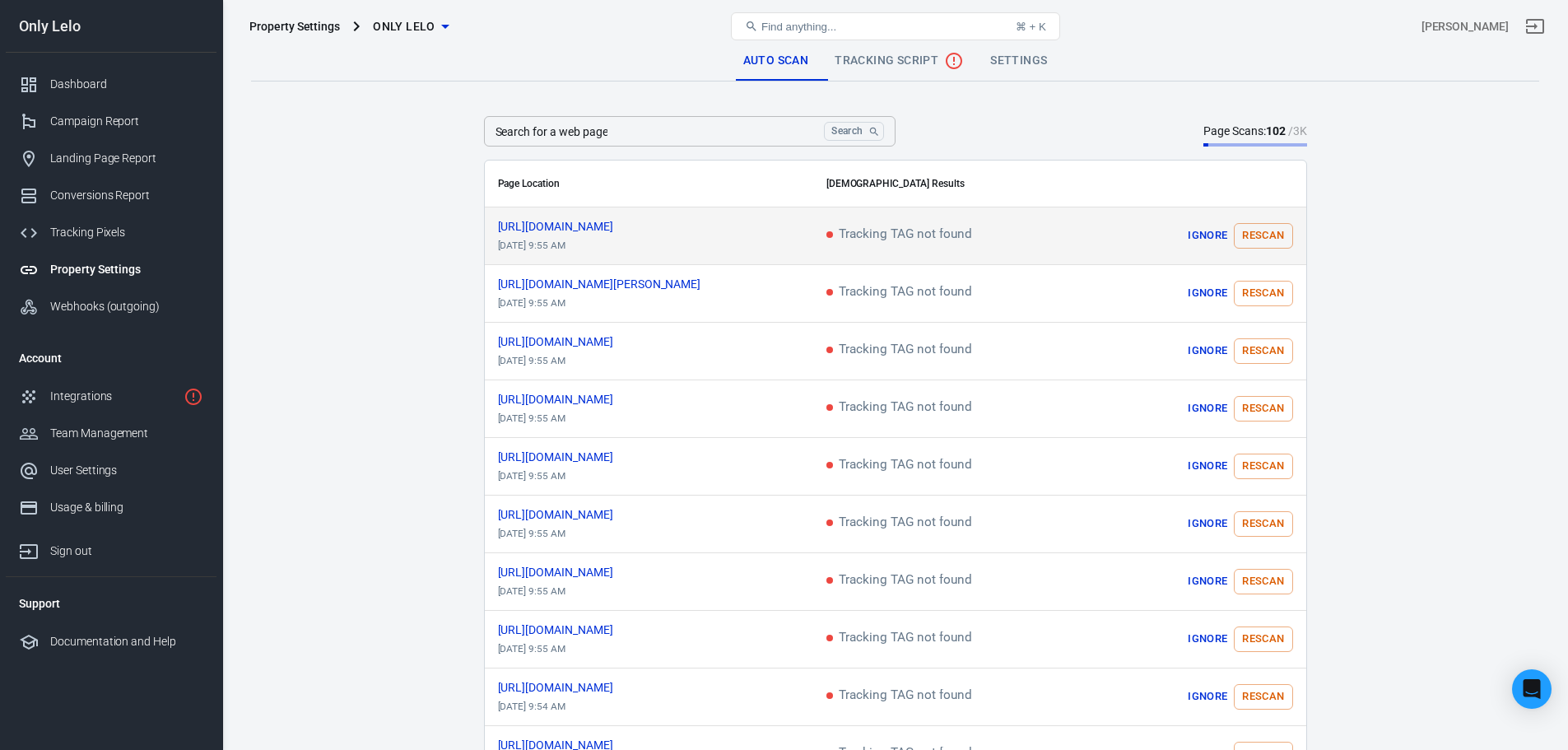
click at [1286, 229] on button "Rescan" at bounding box center [1262, 236] width 58 height 25
click at [1278, 230] on icon "scrollable content" at bounding box center [1279, 236] width 13 height 13
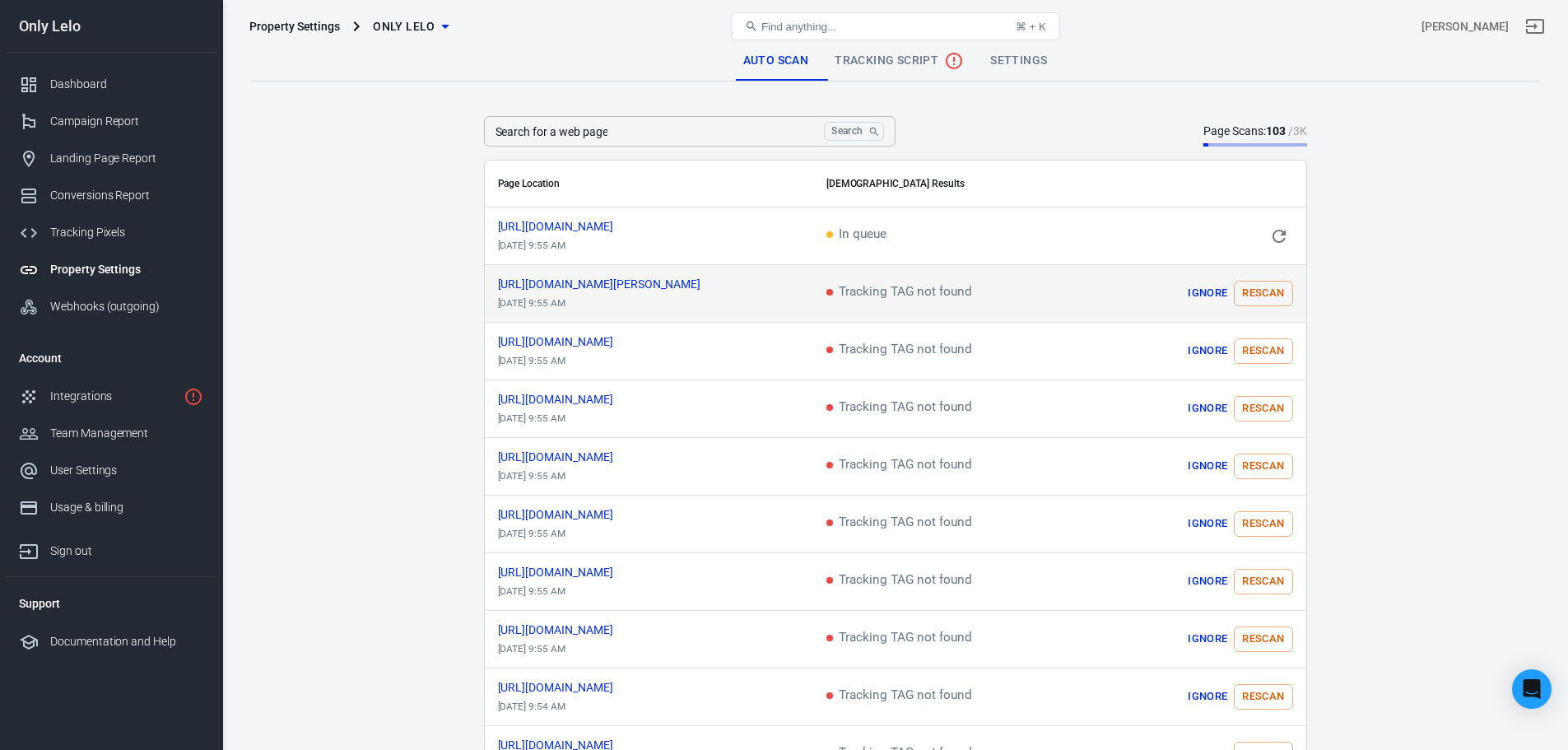
click at [1269, 307] on td "Ignore Rescan" at bounding box center [1203, 294] width 206 height 57
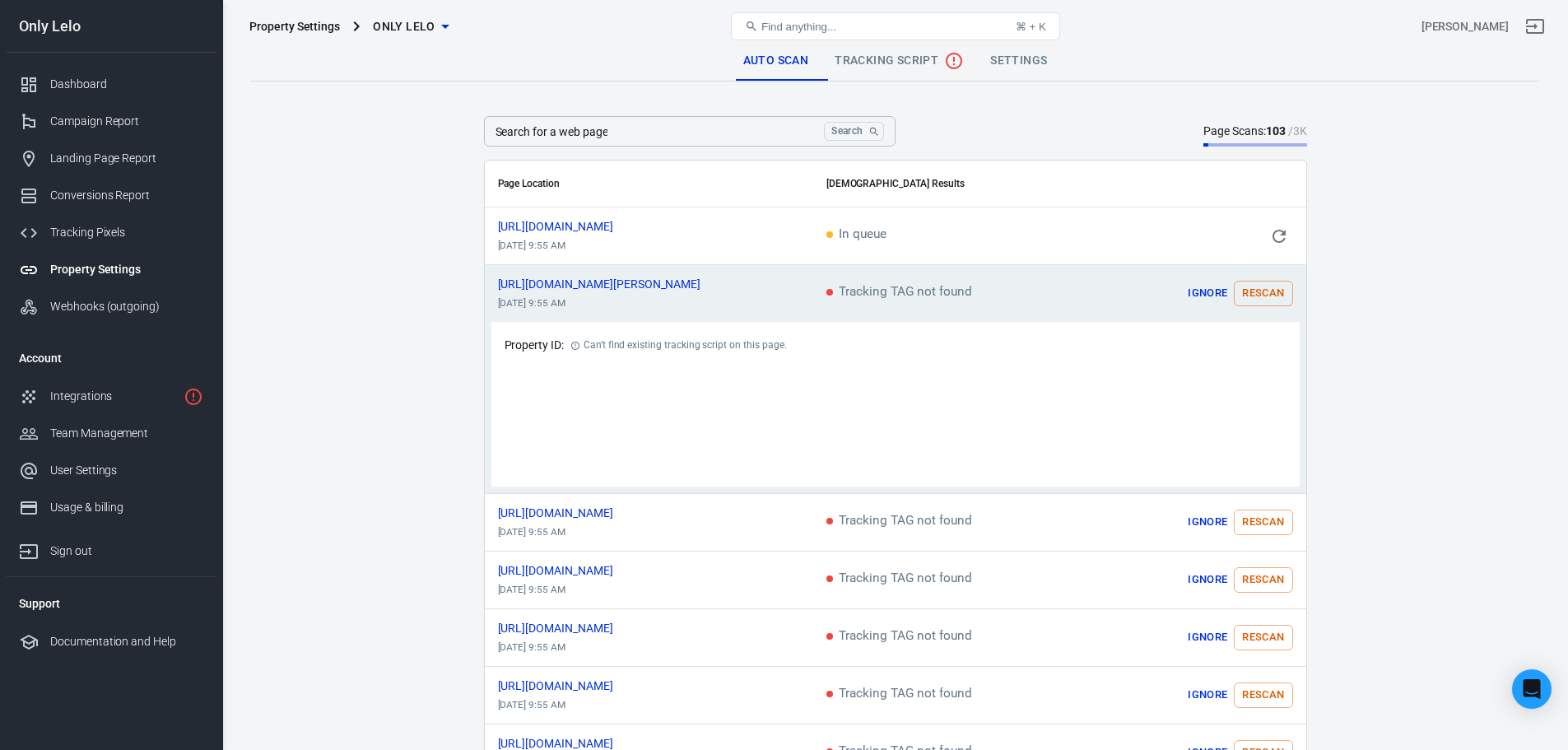
click at [1272, 297] on button "Rescan" at bounding box center [1262, 293] width 58 height 25
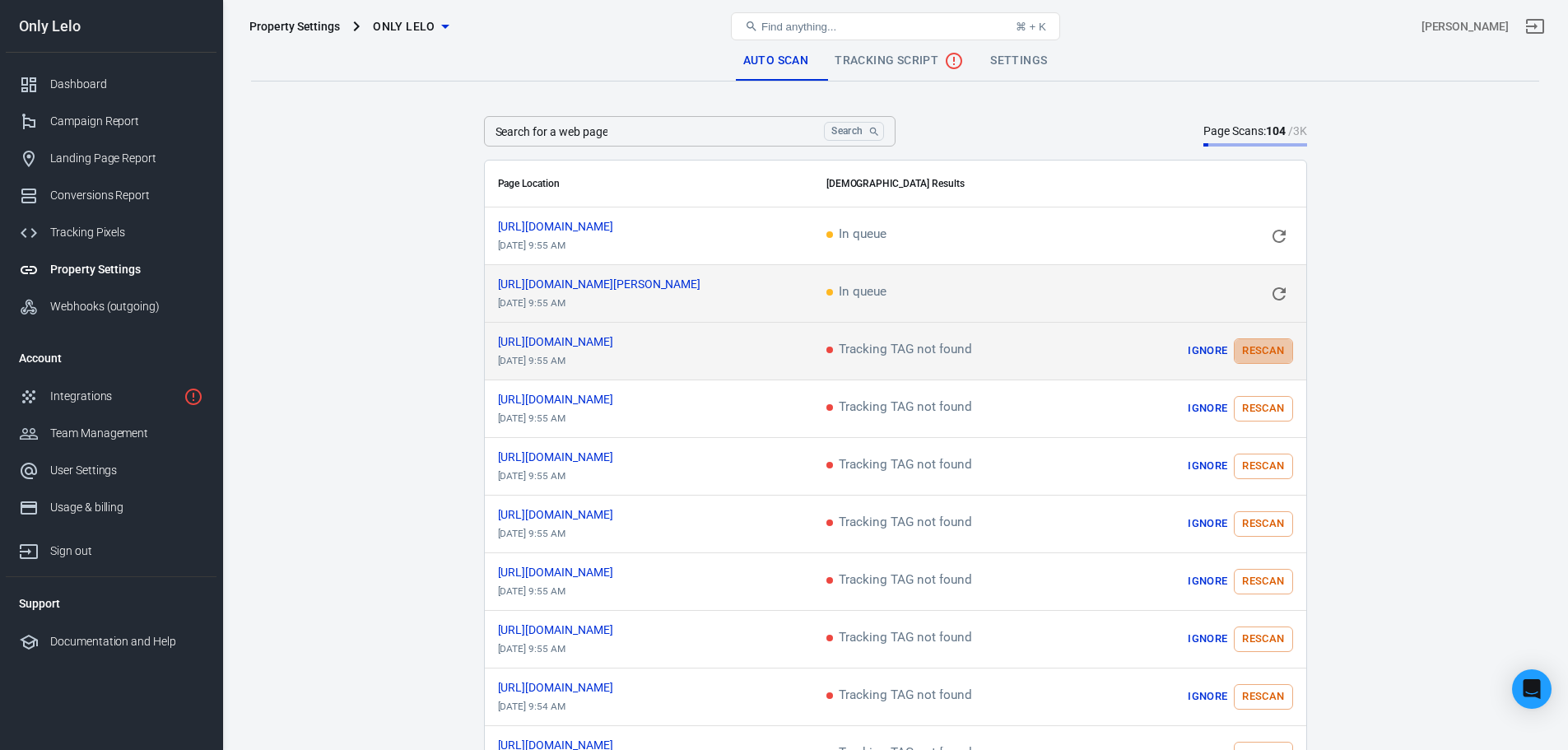
click at [1264, 350] on button "Rescan" at bounding box center [1262, 350] width 58 height 25
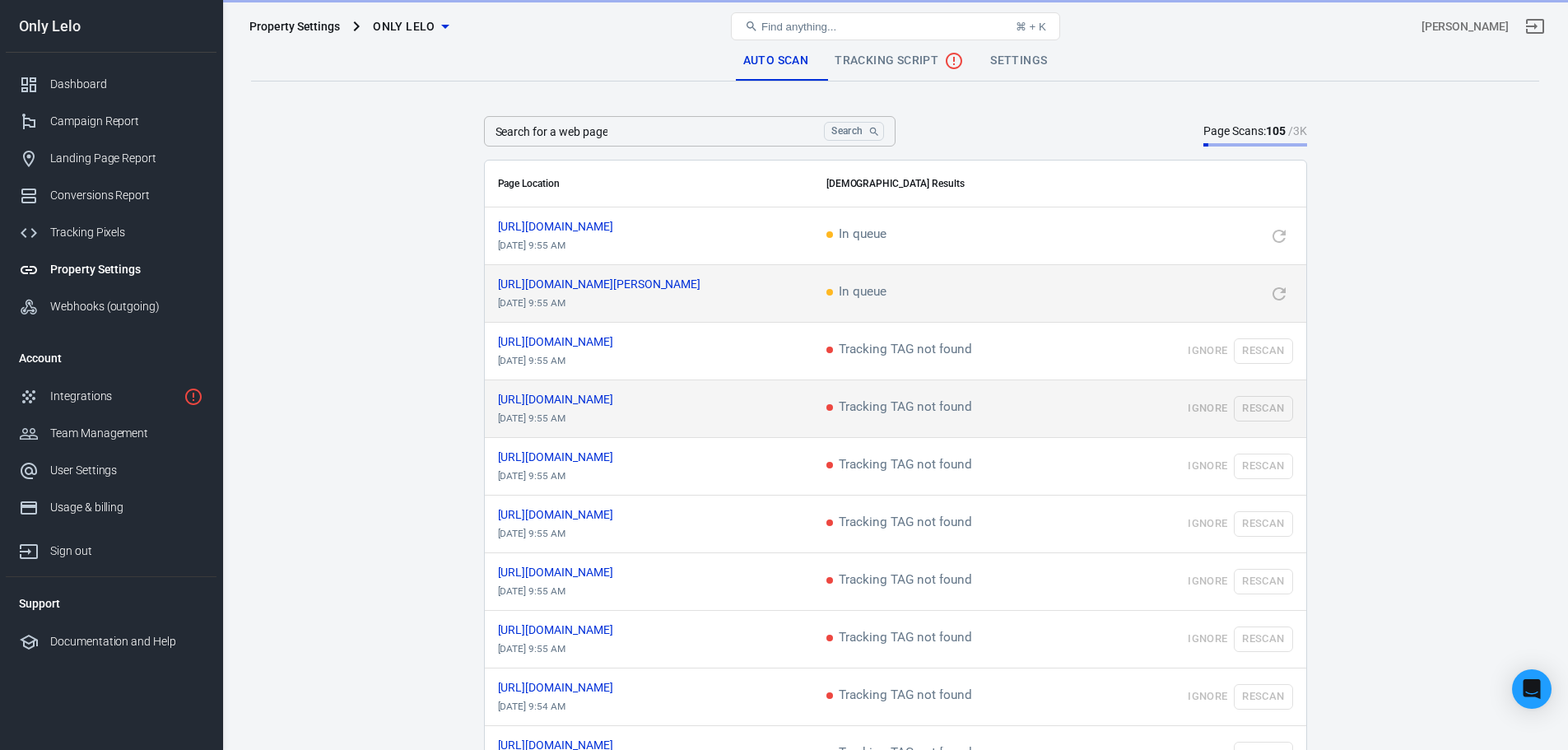
click at [1264, 393] on td "Ignore Rescan" at bounding box center [1203, 408] width 206 height 57
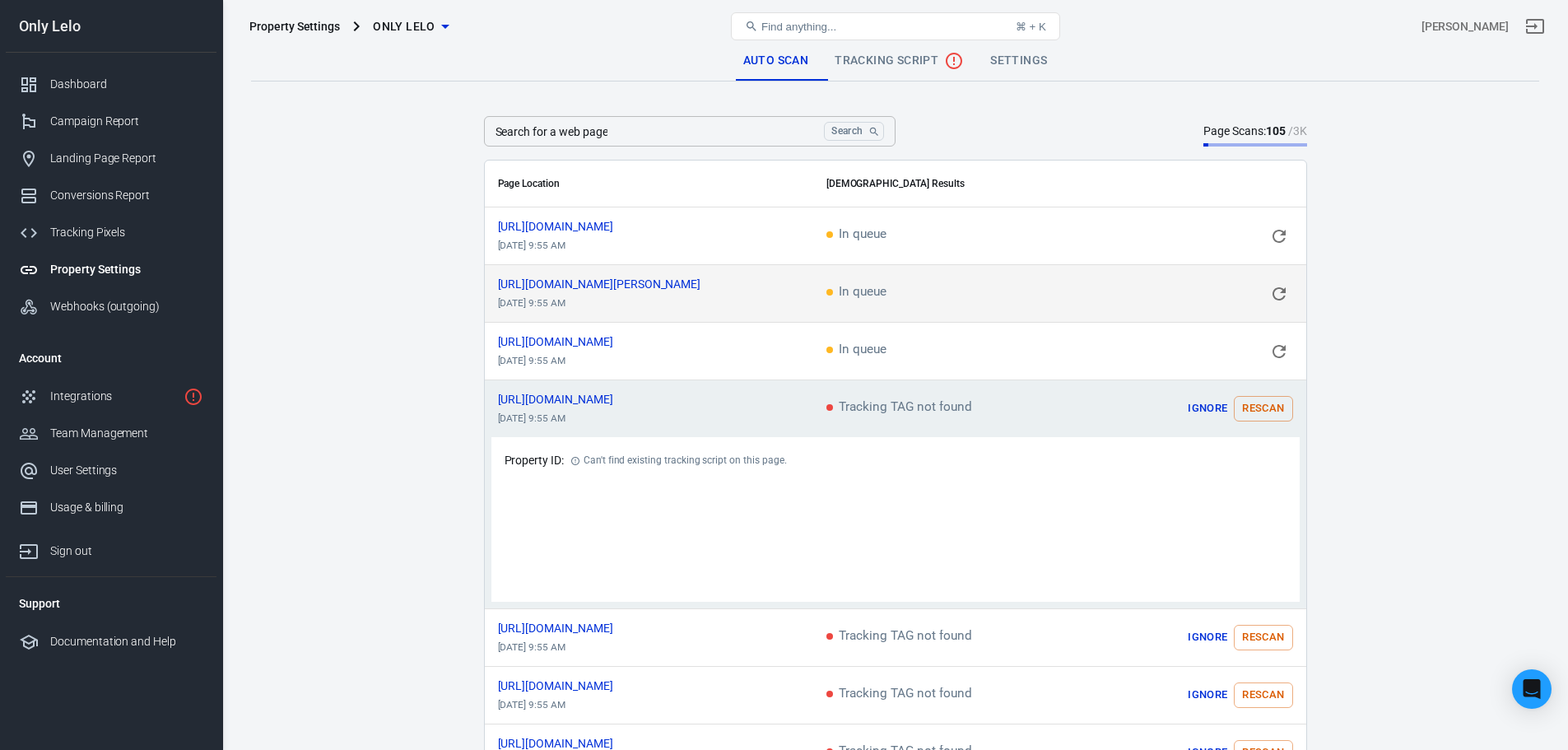
click at [1266, 405] on button "Rescan" at bounding box center [1262, 408] width 58 height 25
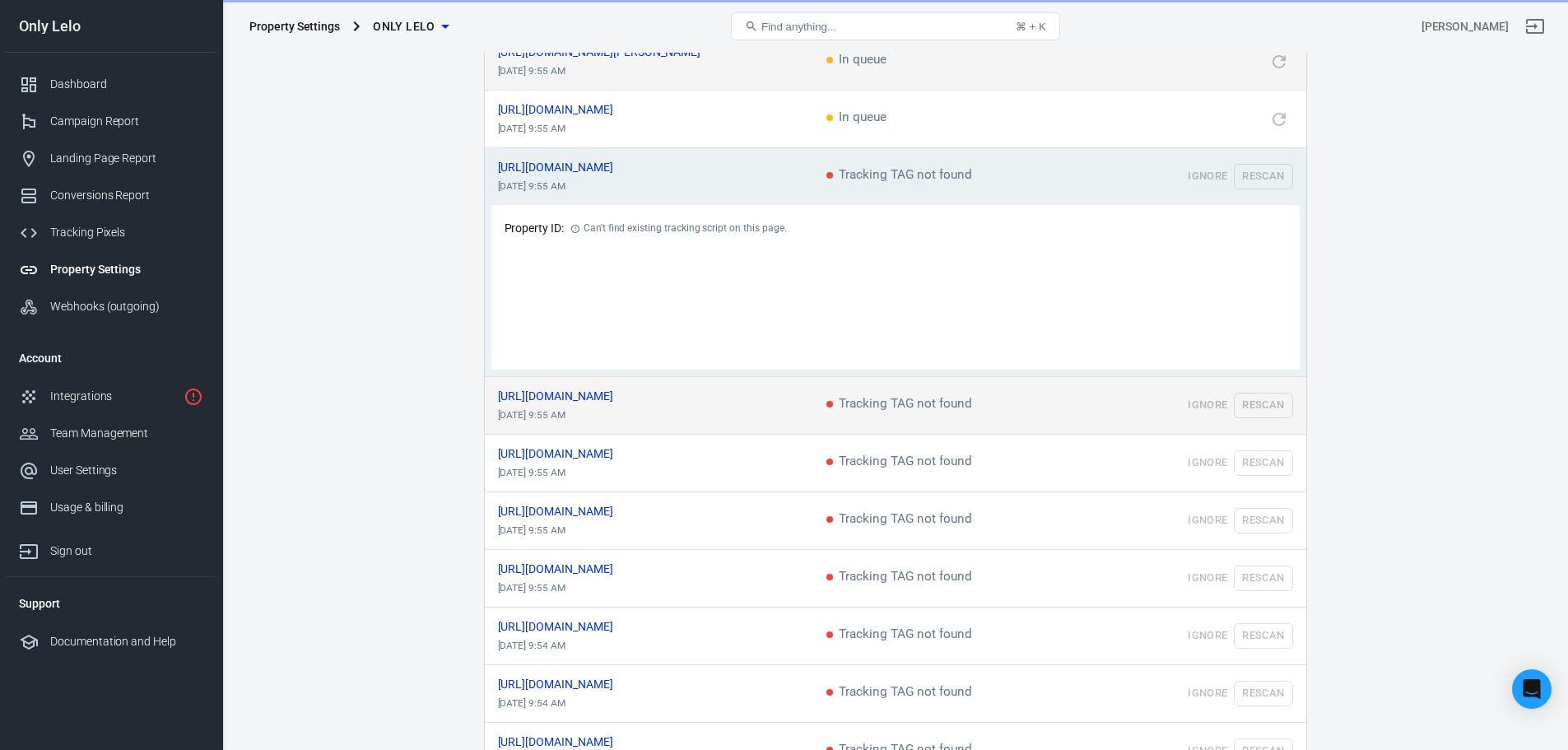
scroll to position [247, 0]
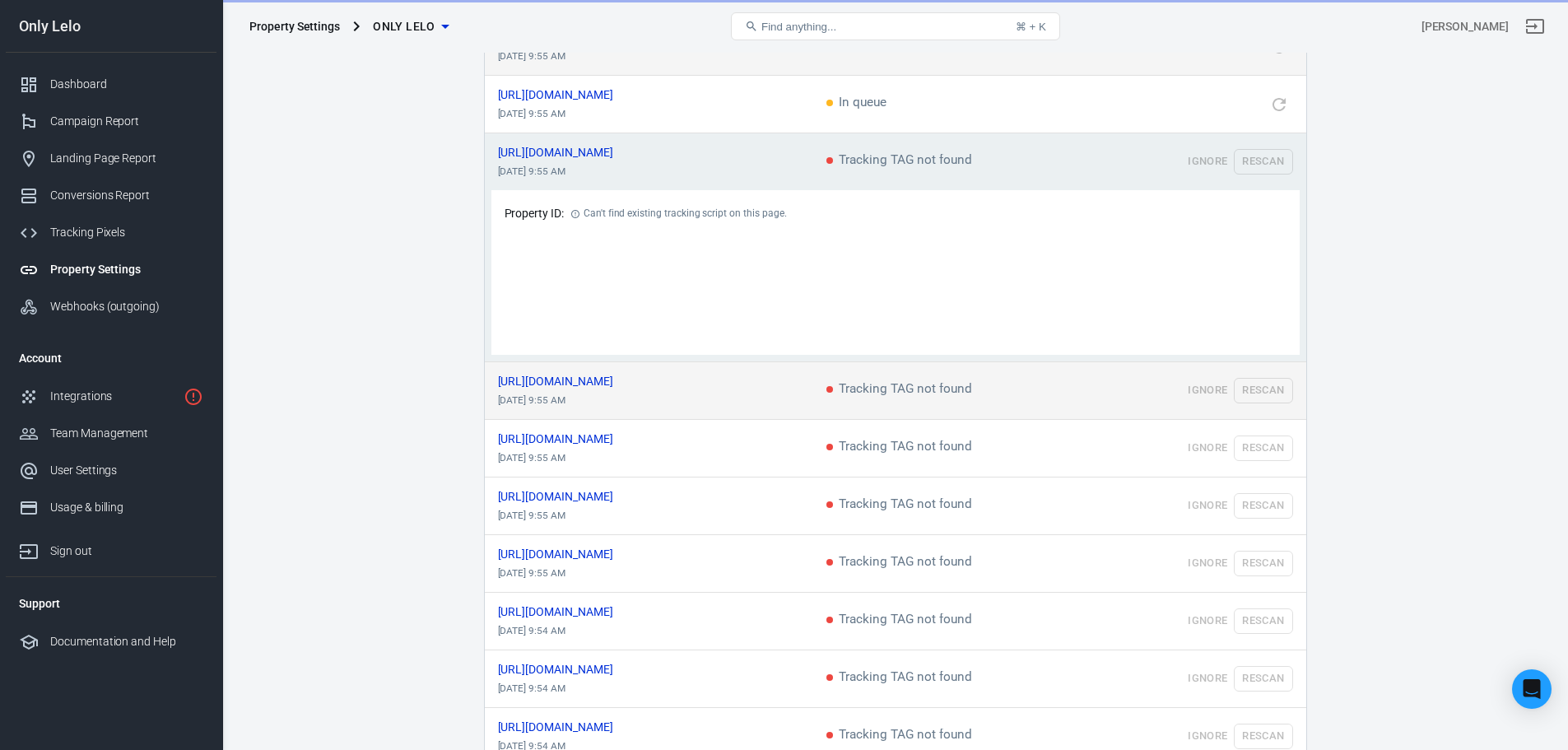
click at [1269, 395] on td "Ignore Rescan" at bounding box center [1203, 391] width 206 height 57
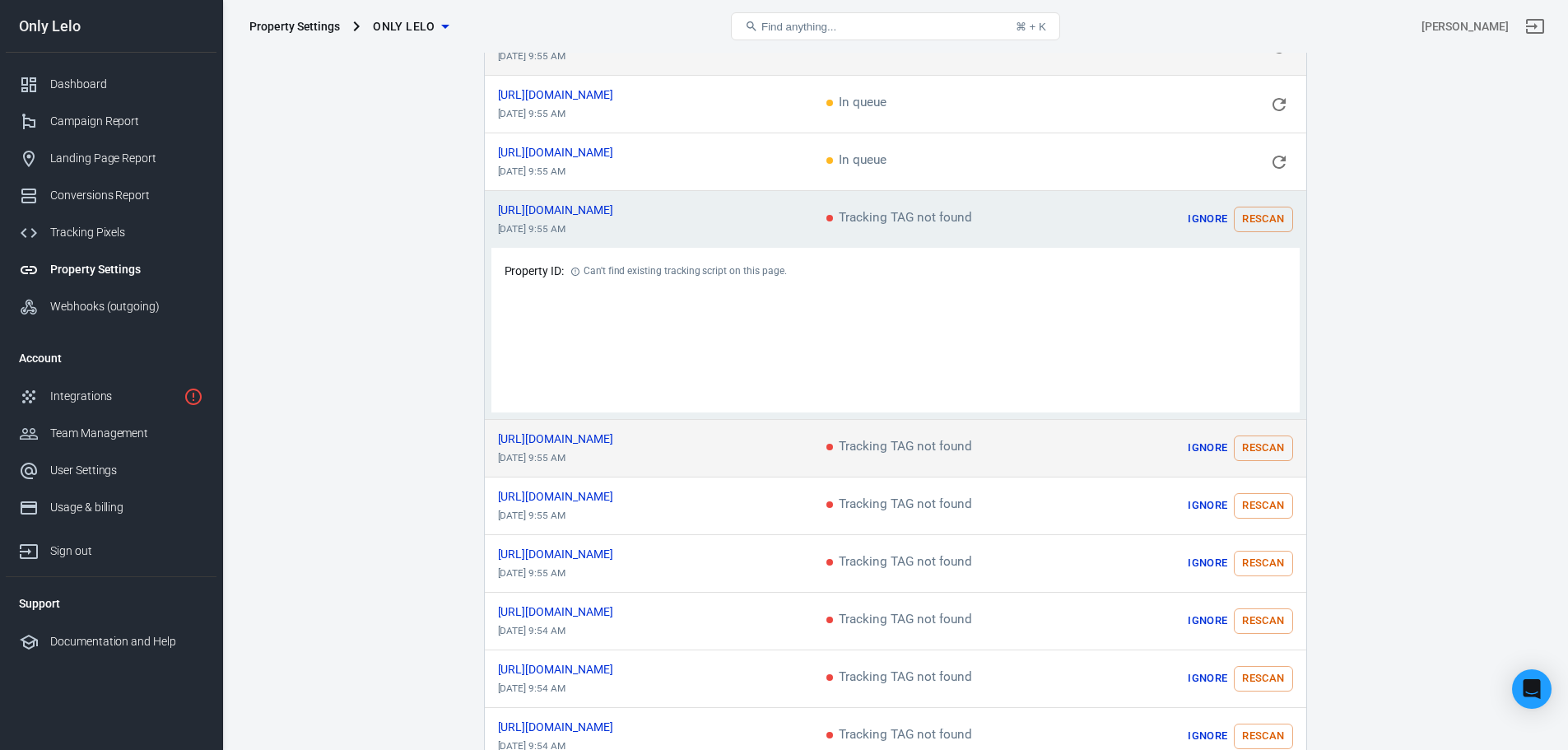
click at [1277, 455] on button "Rescan" at bounding box center [1262, 448] width 58 height 25
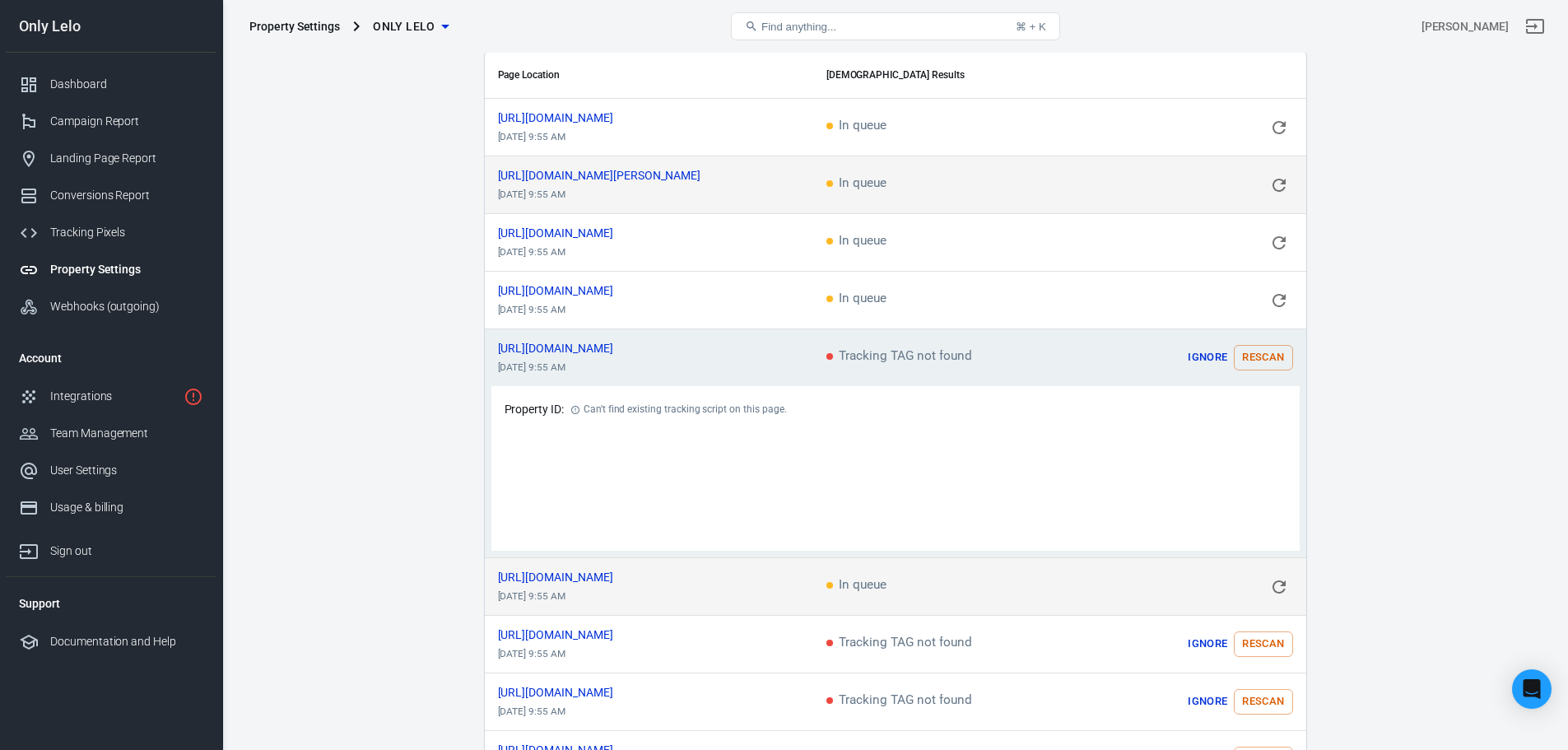
scroll to position [83, 0]
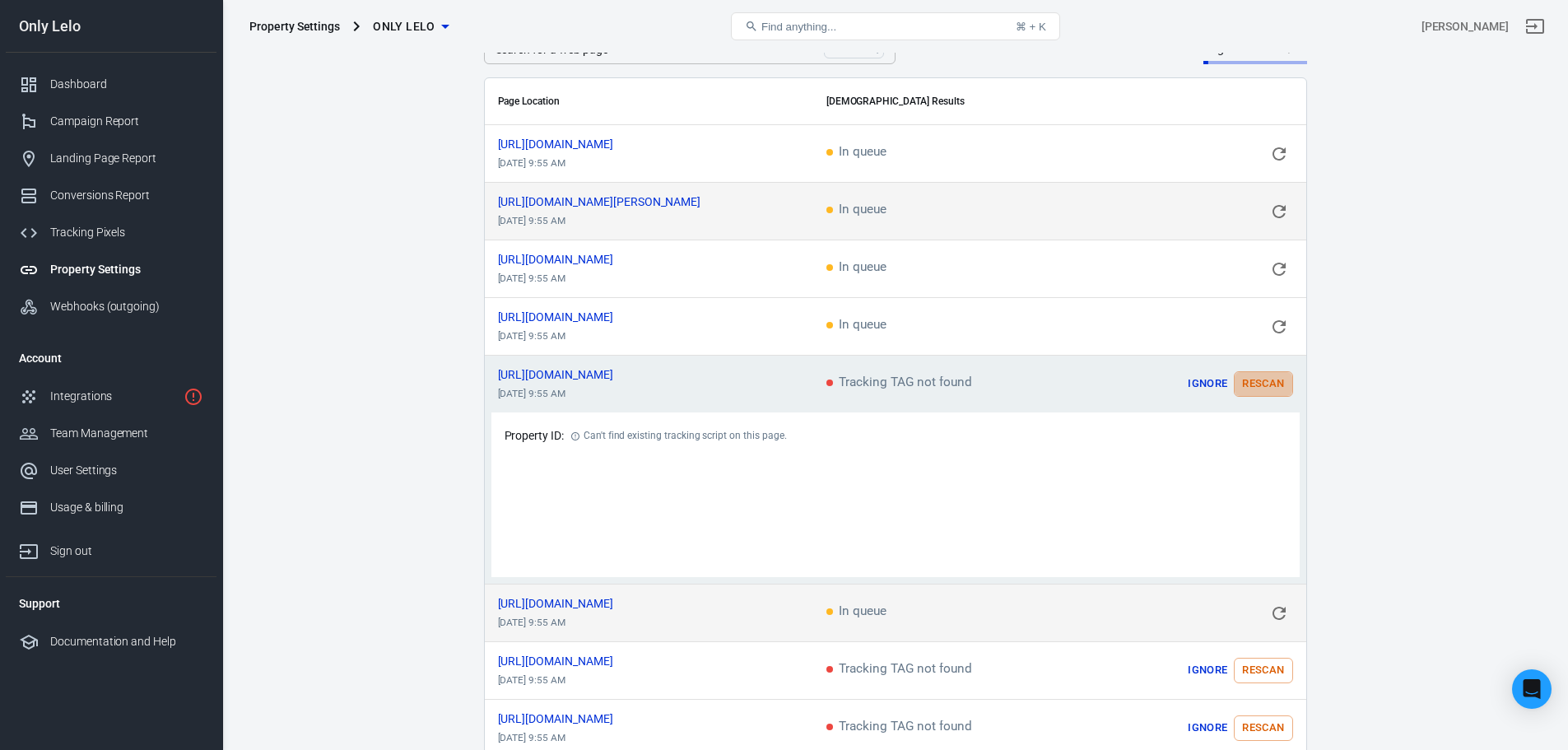
click at [1261, 386] on button "Rescan" at bounding box center [1262, 383] width 58 height 25
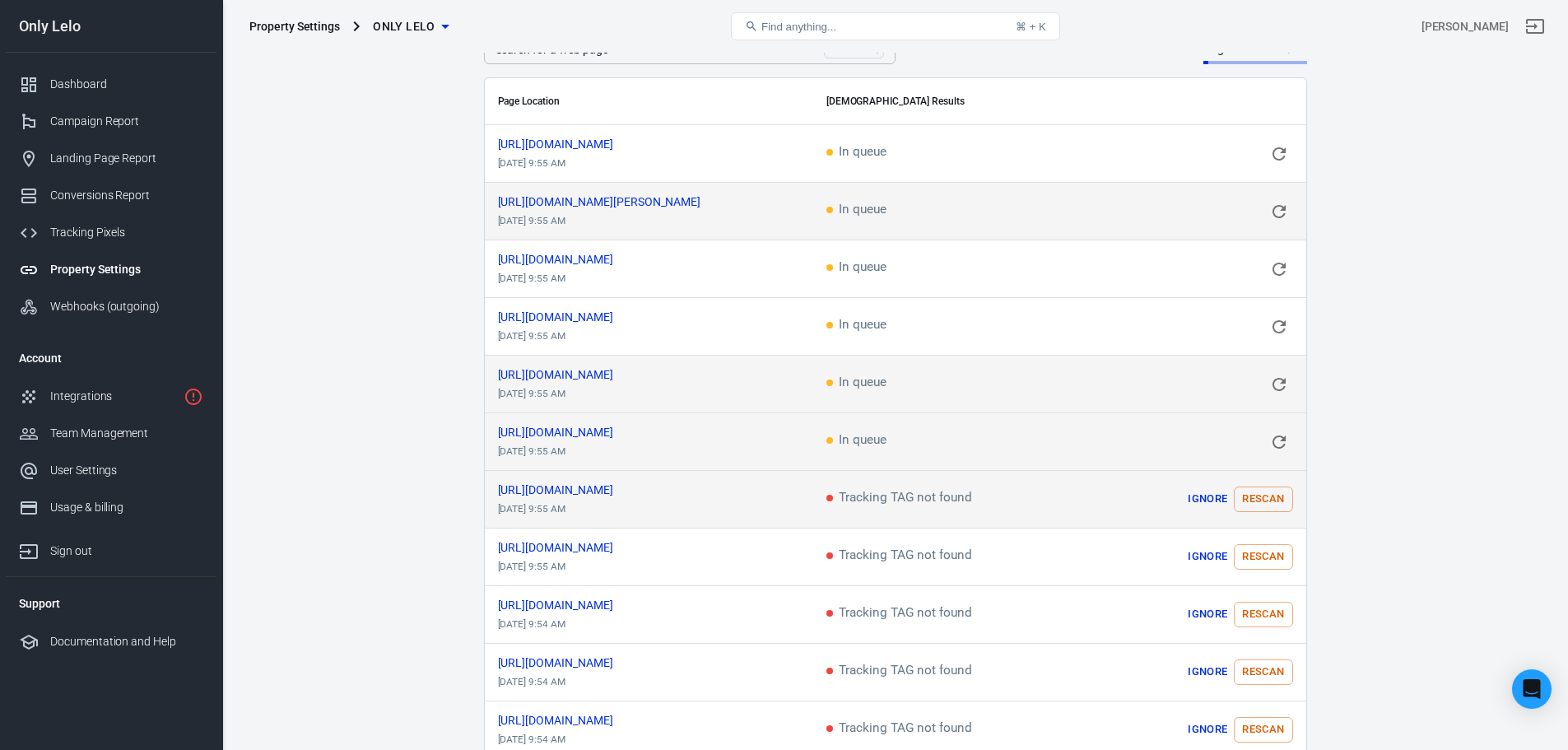
click at [1279, 487] on button "Rescan" at bounding box center [1262, 499] width 58 height 25
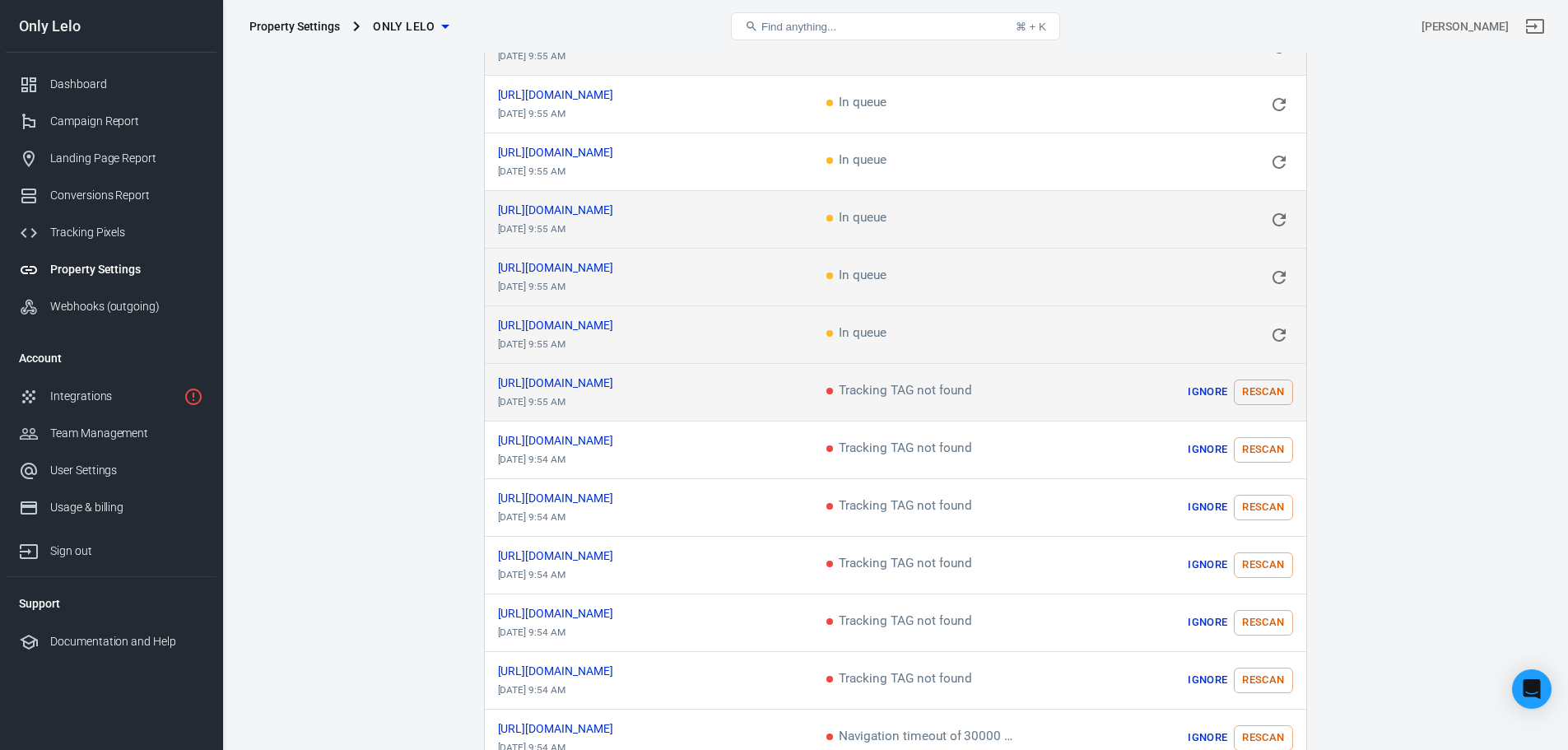
click at [1260, 393] on button "Rescan" at bounding box center [1262, 391] width 58 height 25
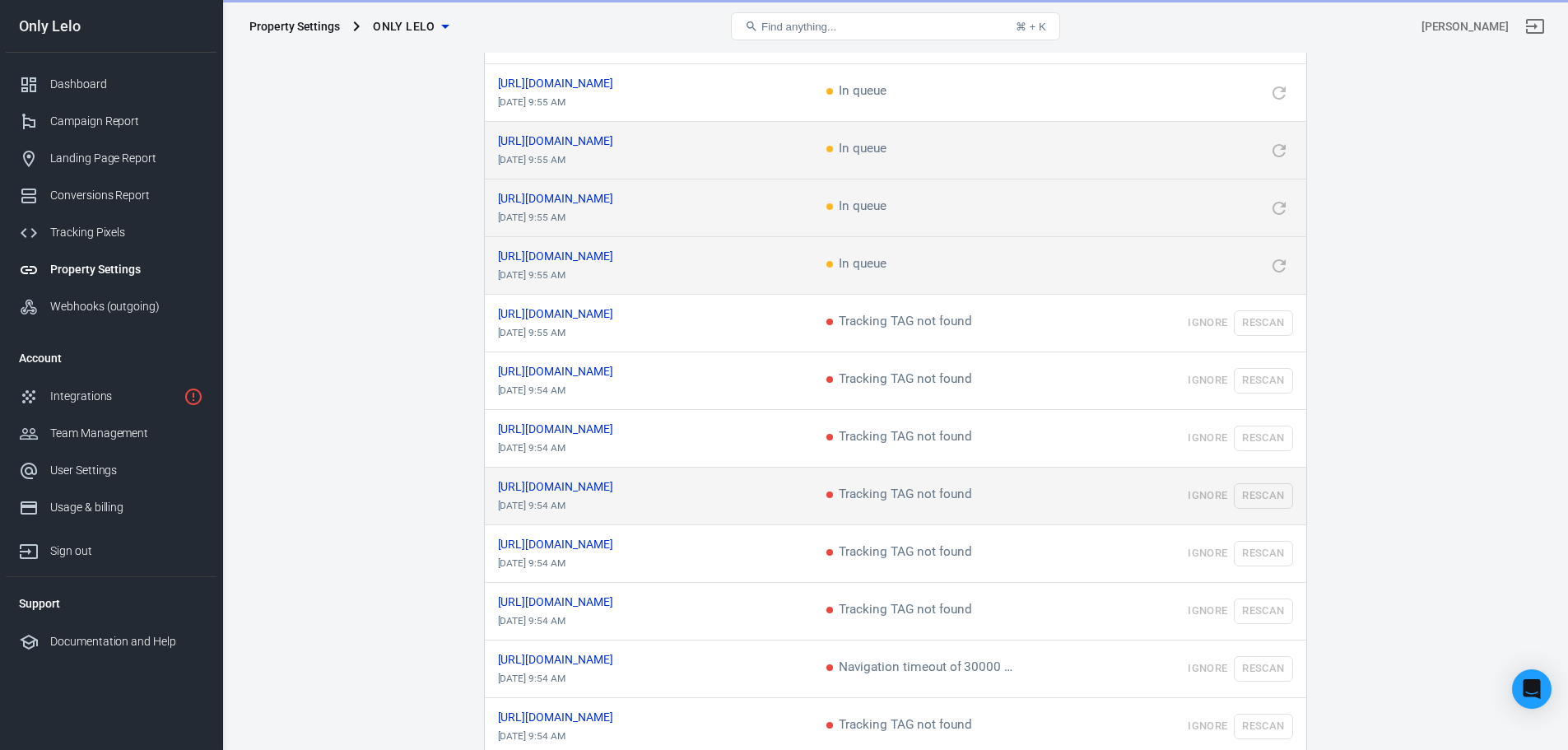
scroll to position [411, 0]
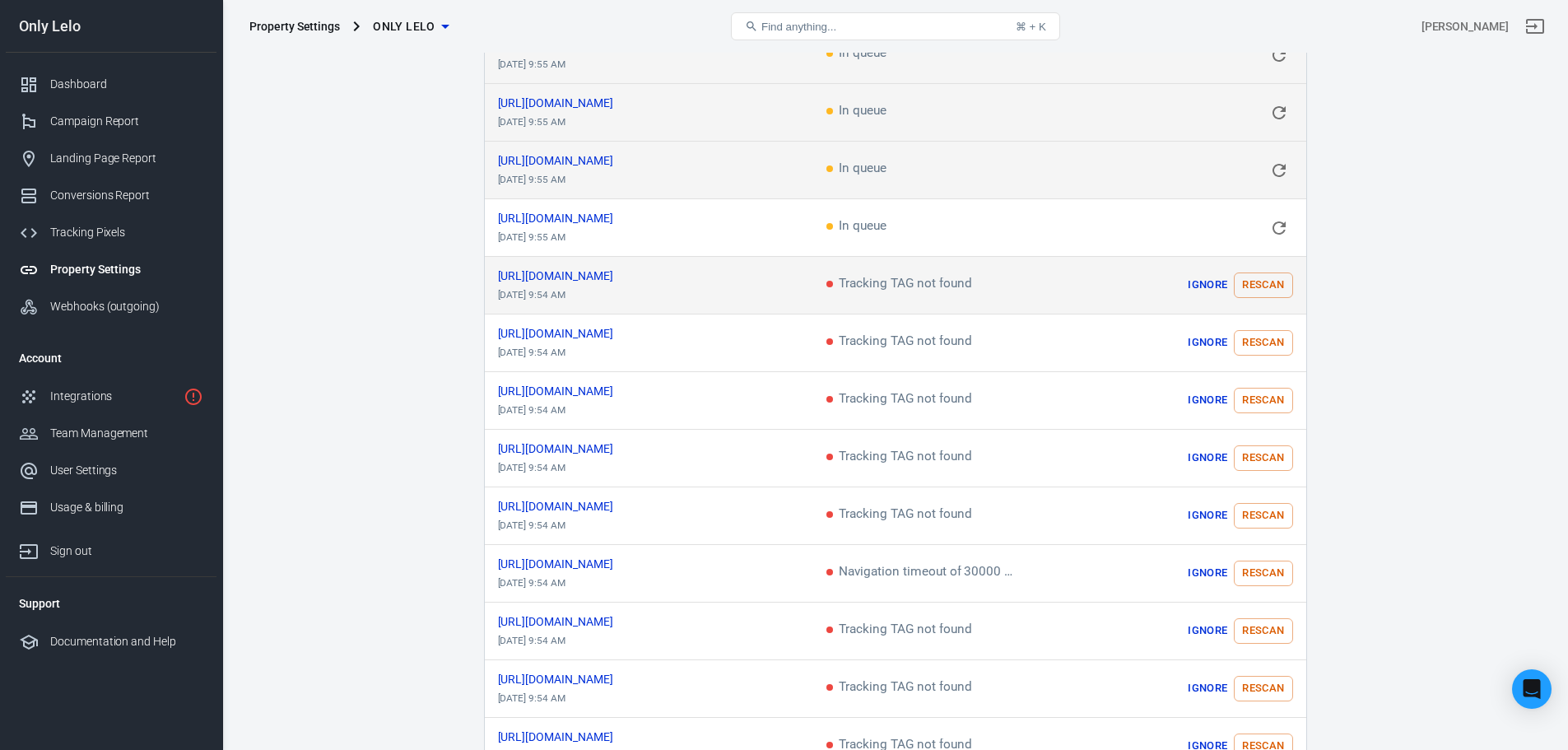
click at [1261, 272] on button "Rescan" at bounding box center [1262, 284] width 58 height 25
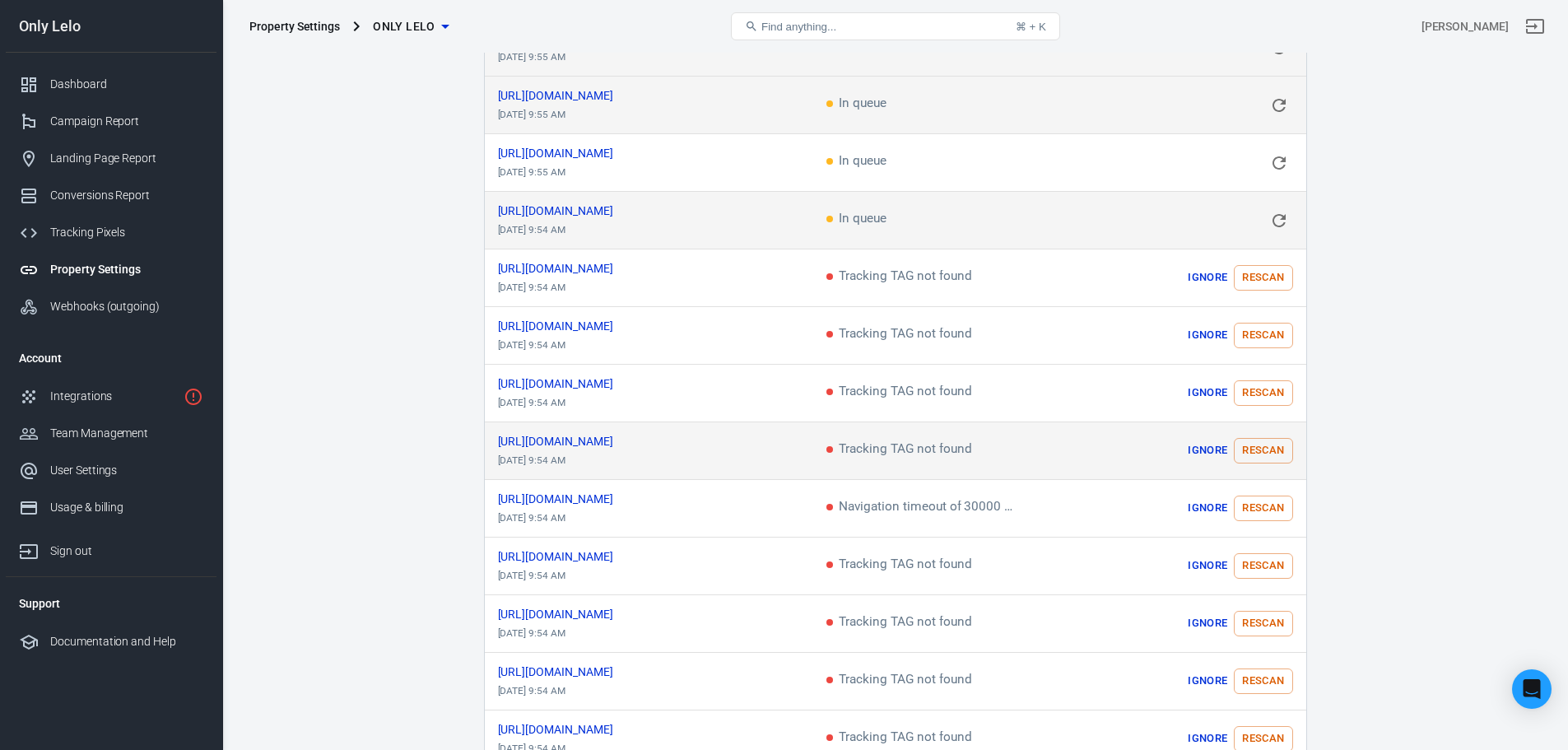
scroll to position [576, 0]
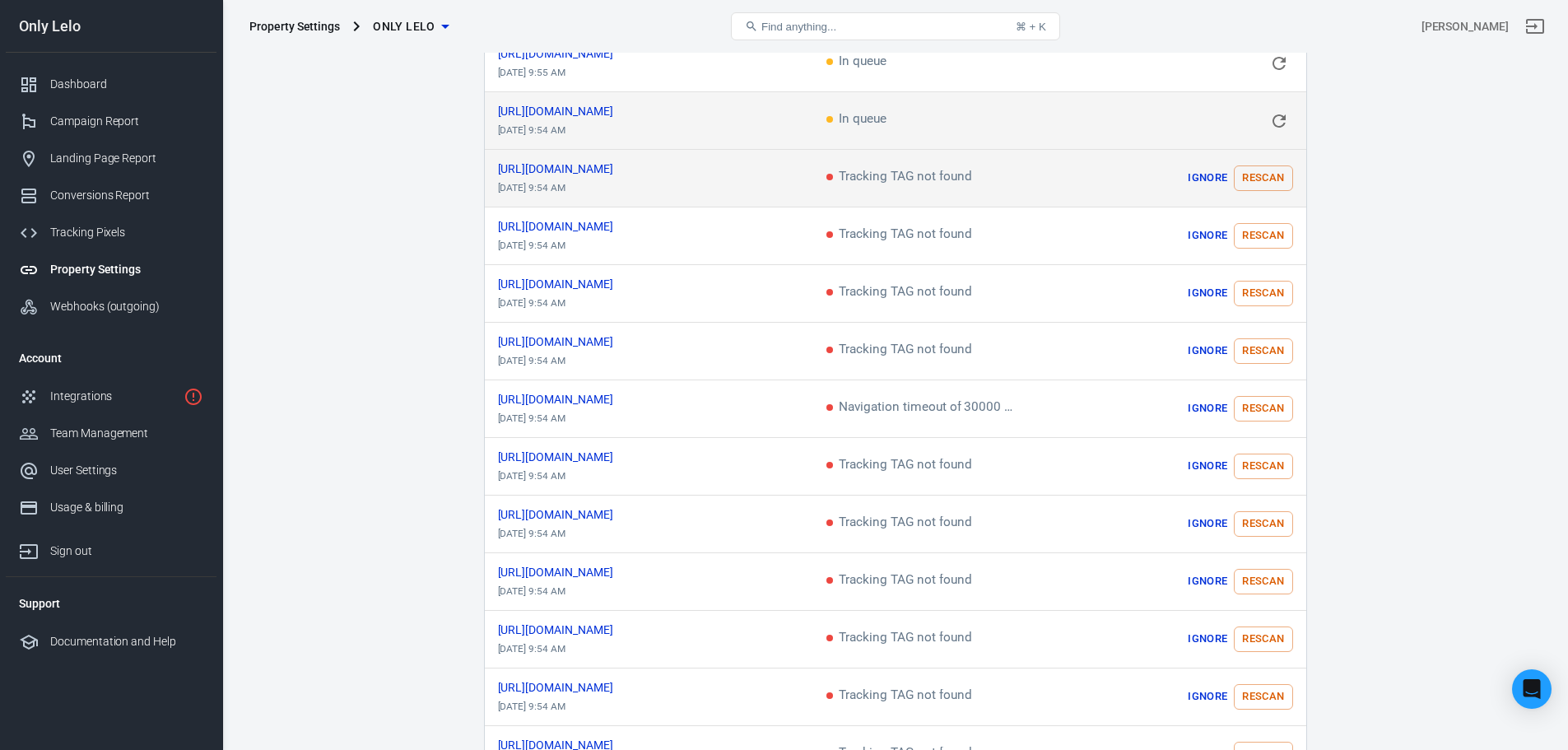
click at [1263, 180] on button "Rescan" at bounding box center [1262, 177] width 58 height 25
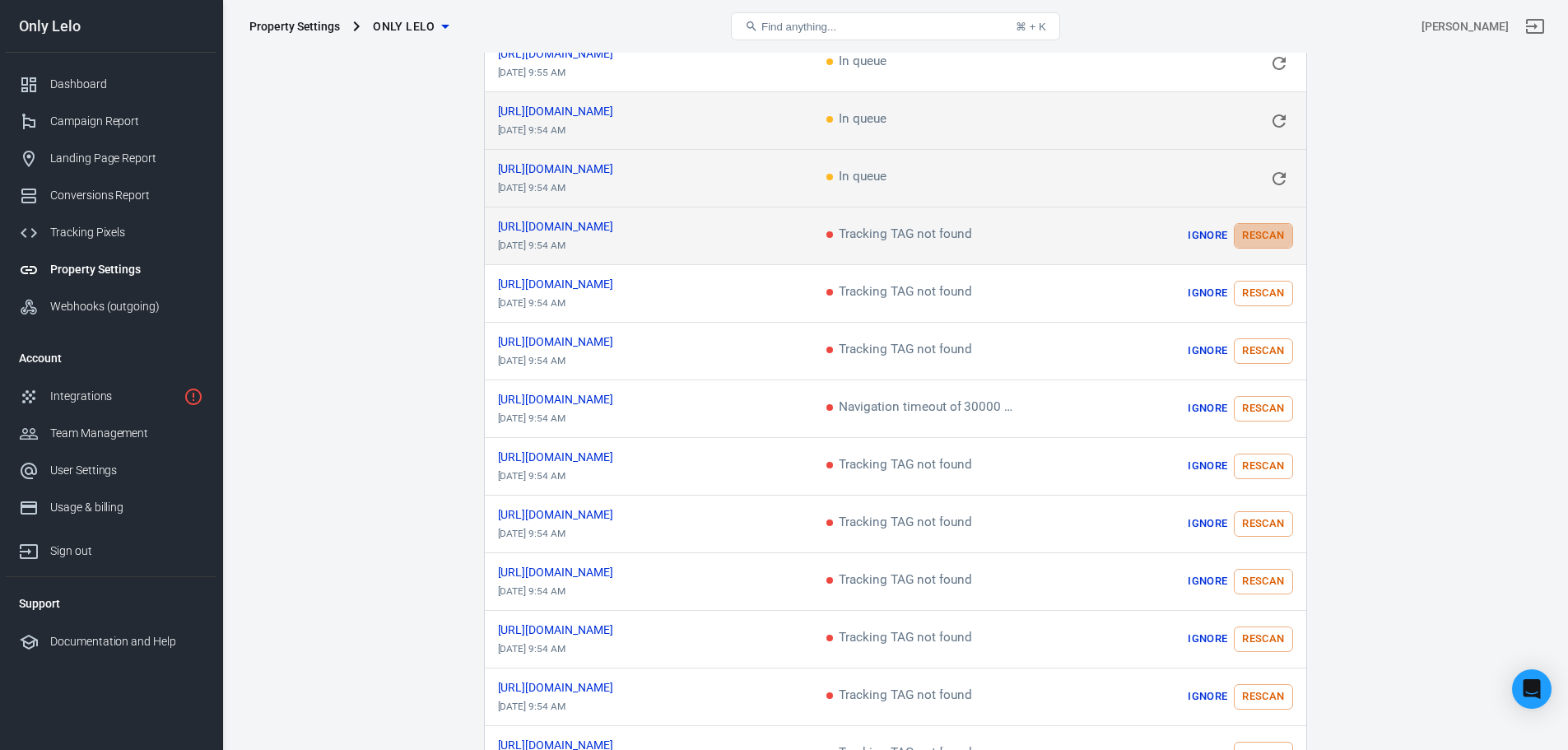
click at [1266, 223] on button "Rescan" at bounding box center [1262, 236] width 58 height 25
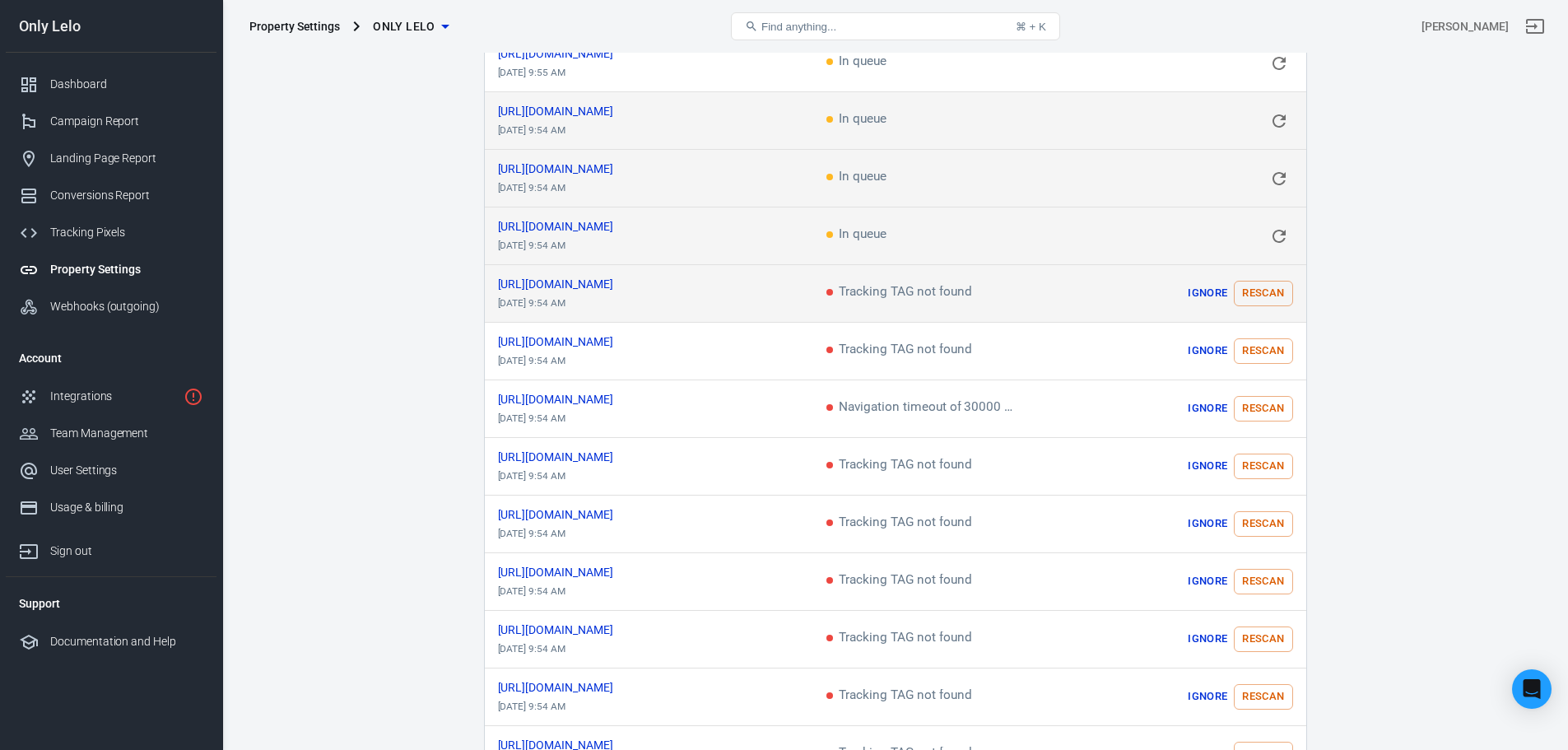
click at [1270, 289] on button "Rescan" at bounding box center [1262, 293] width 58 height 25
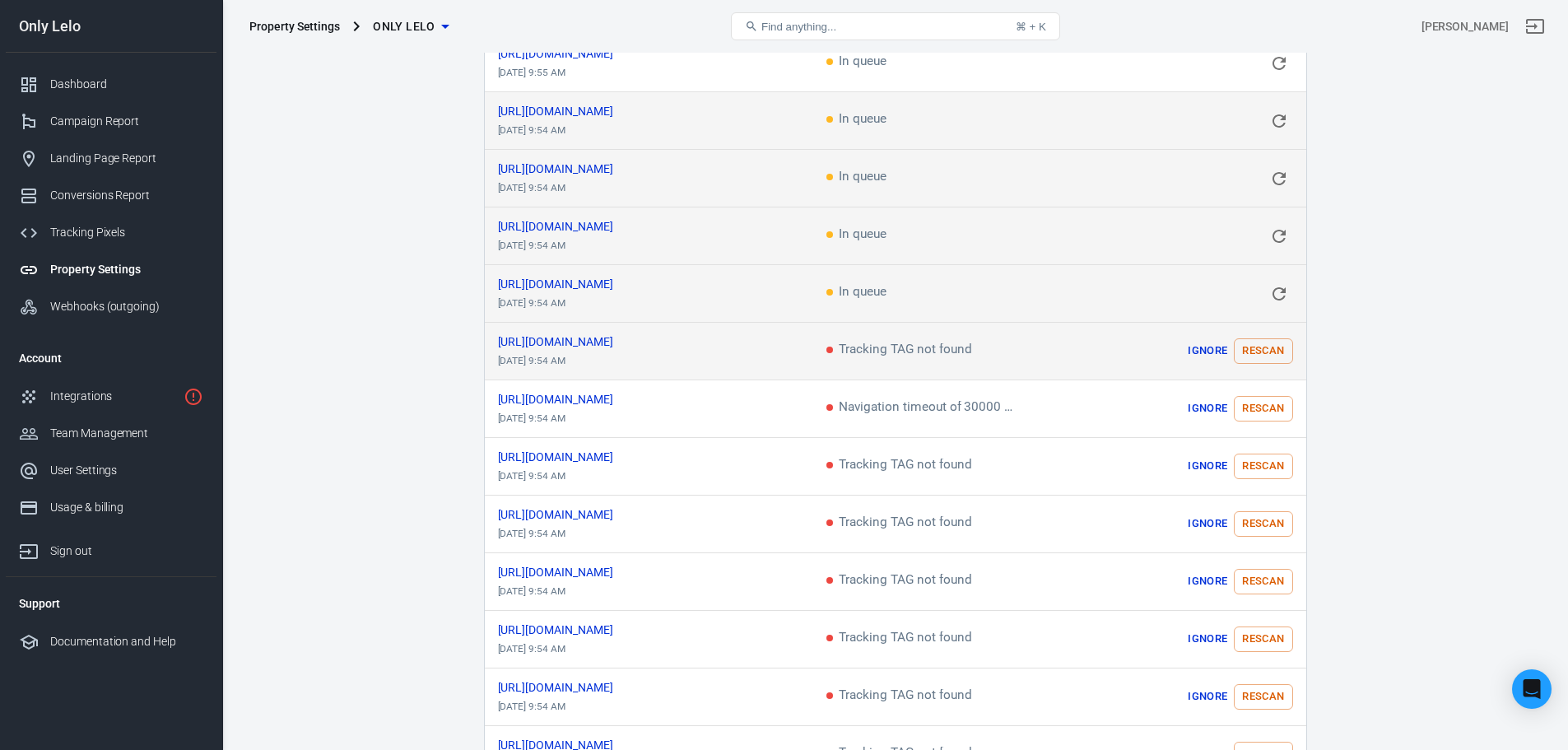
click at [1266, 351] on button "Rescan" at bounding box center [1262, 350] width 58 height 25
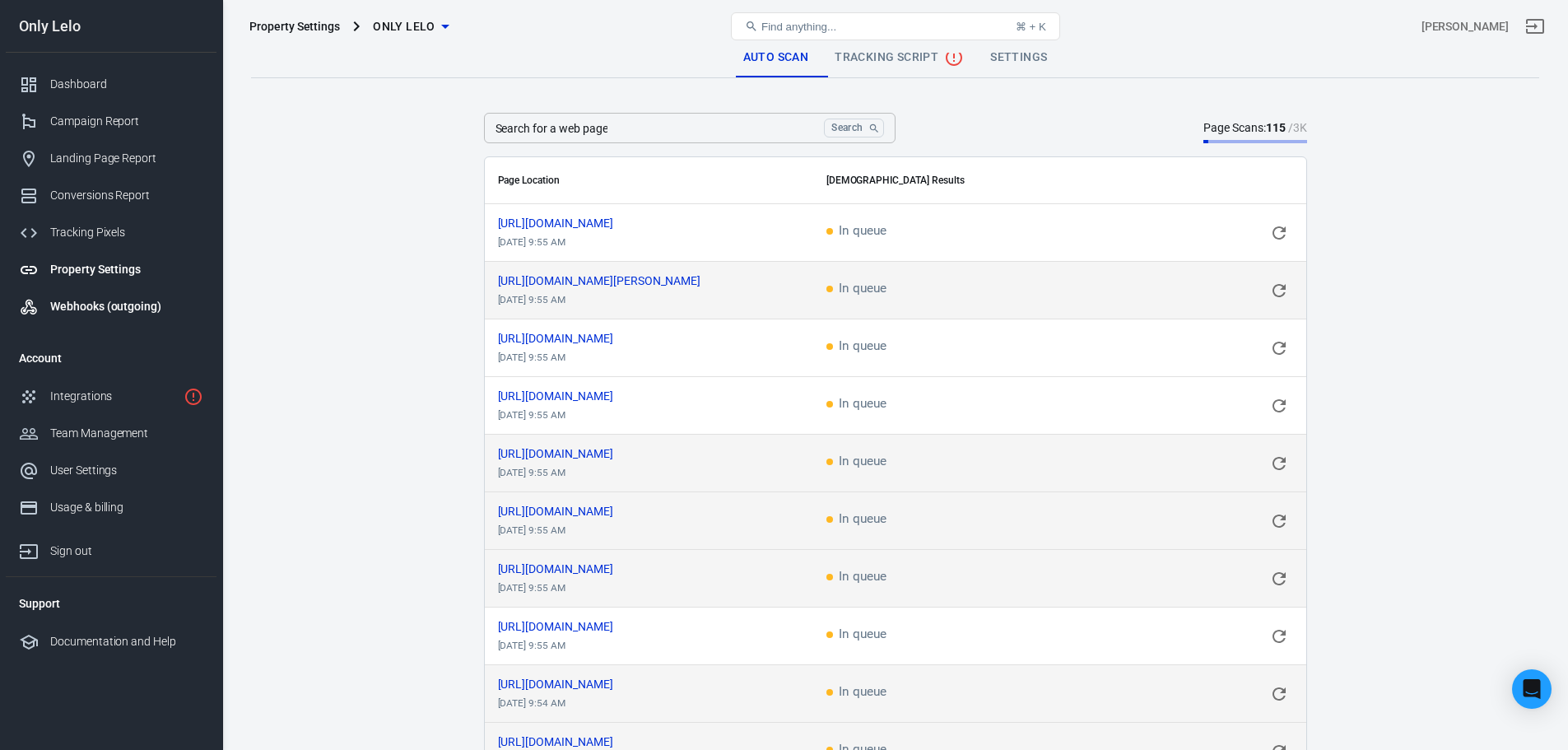
scroll to position [0, 0]
click at [103, 297] on link "Webhooks (outgoing)" at bounding box center [111, 306] width 210 height 37
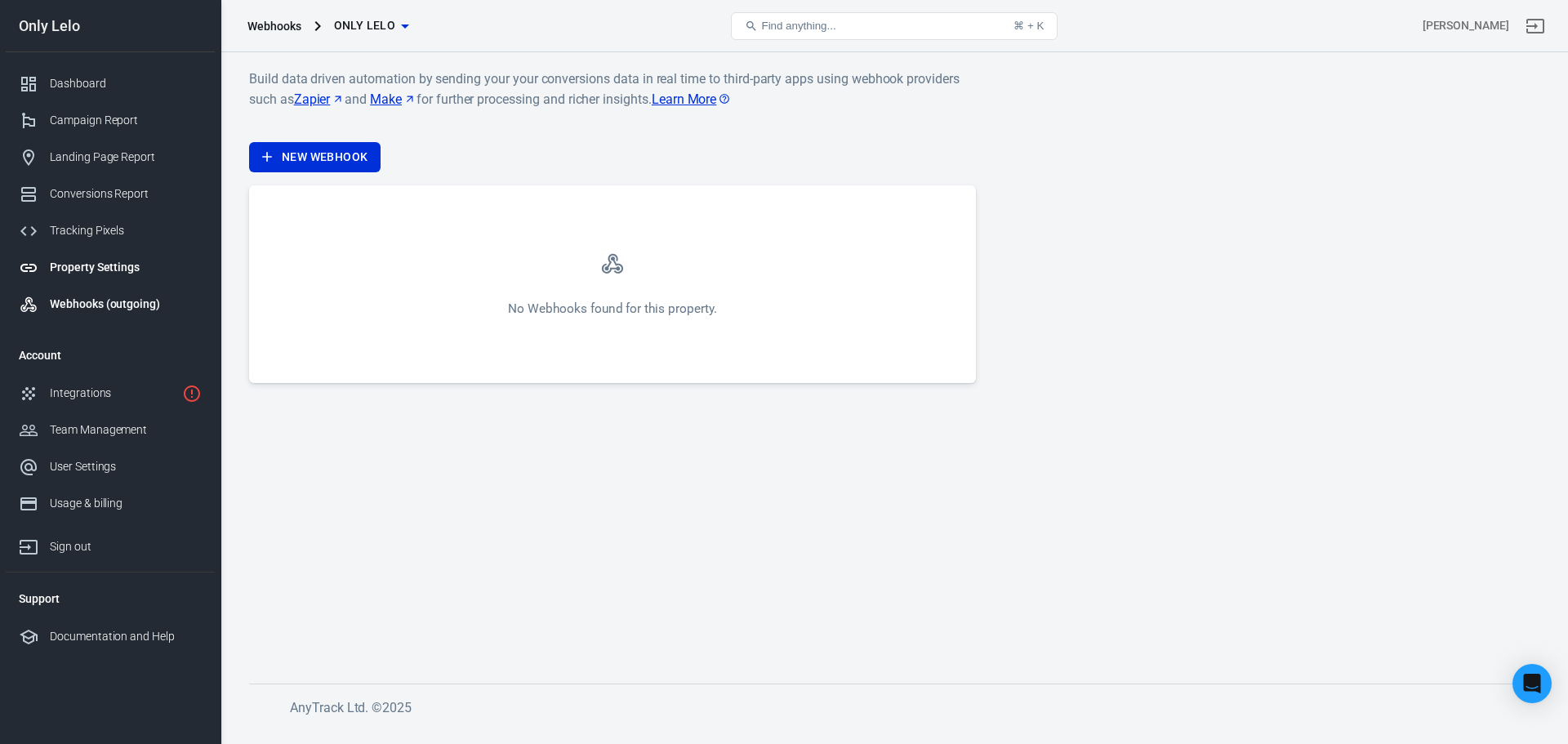
click at [129, 251] on link "Property Settings" at bounding box center [110, 267] width 209 height 37
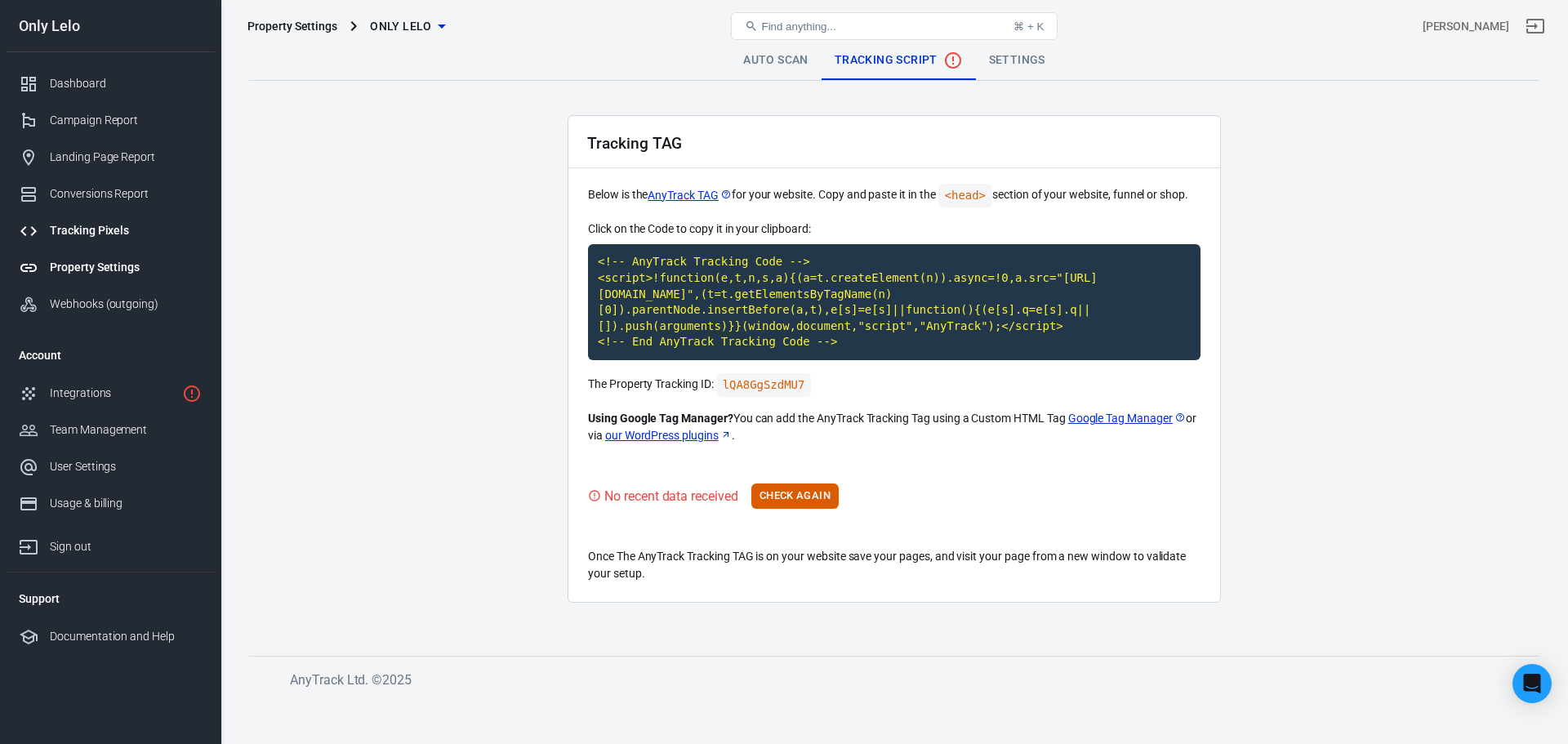
click at [124, 234] on div "Tracking Pixels" at bounding box center [126, 231] width 152 height 17
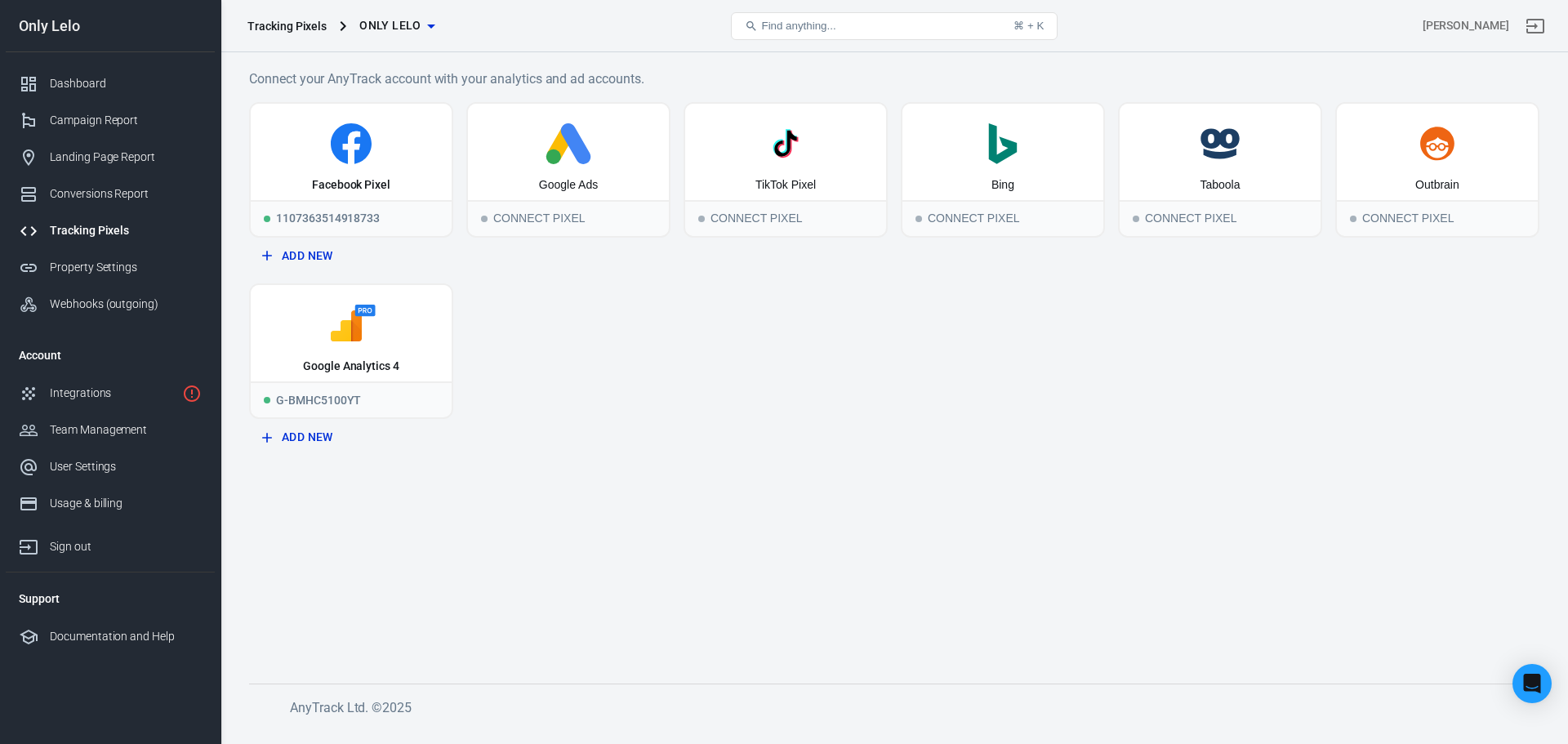
click at [392, 47] on div "Tracking Pixels Only Lelo Find anything... ⌘ + [PERSON_NAME]" at bounding box center [894, 26] width 1346 height 53
click at [408, 18] on span "Only Lelo" at bounding box center [391, 26] width 62 height 21
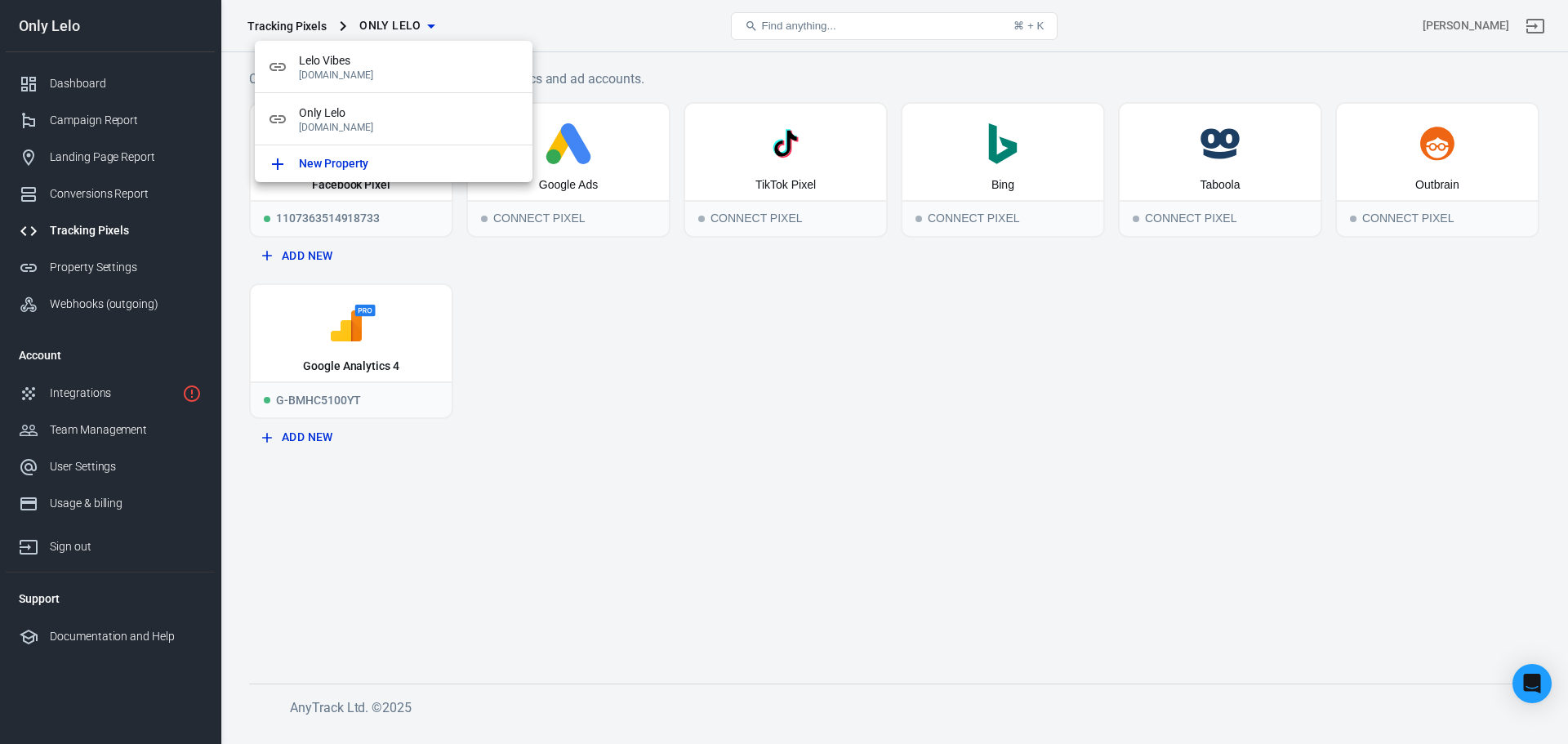
click at [408, 18] on div at bounding box center [784, 372] width 1568 height 744
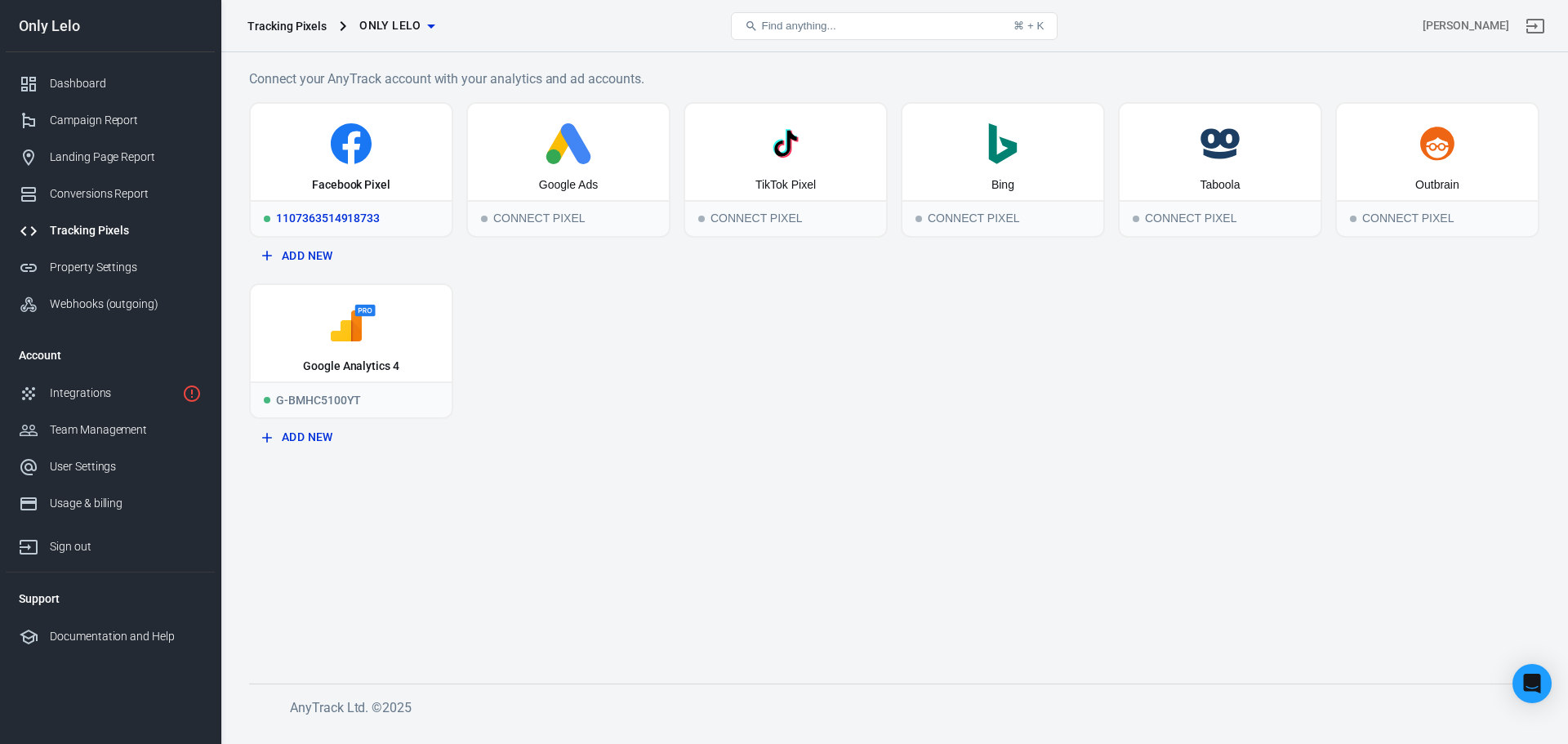
click at [344, 206] on div "1107363514918733" at bounding box center [351, 218] width 201 height 36
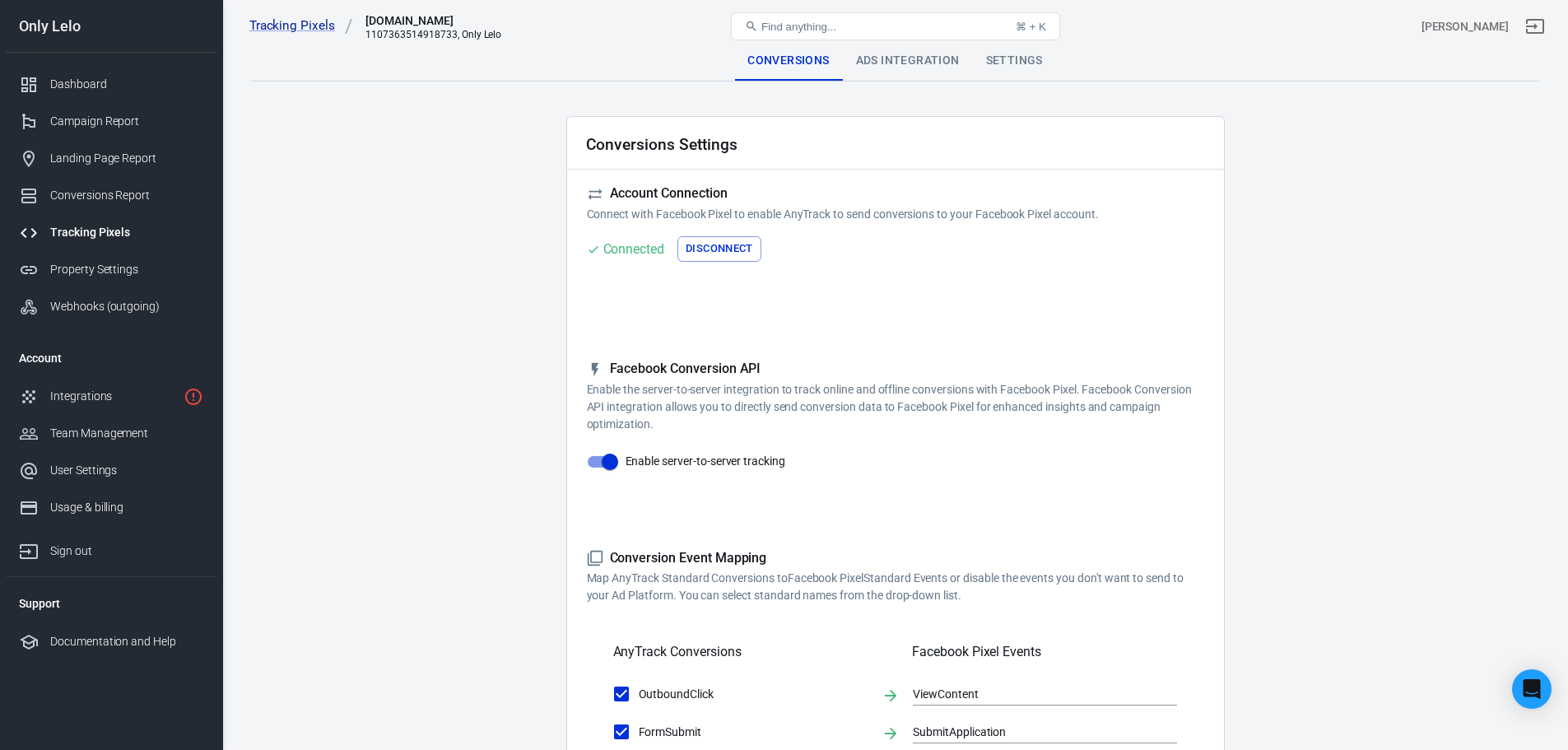
click at [895, 56] on div "Ads Integration" at bounding box center [908, 60] width 130 height 39
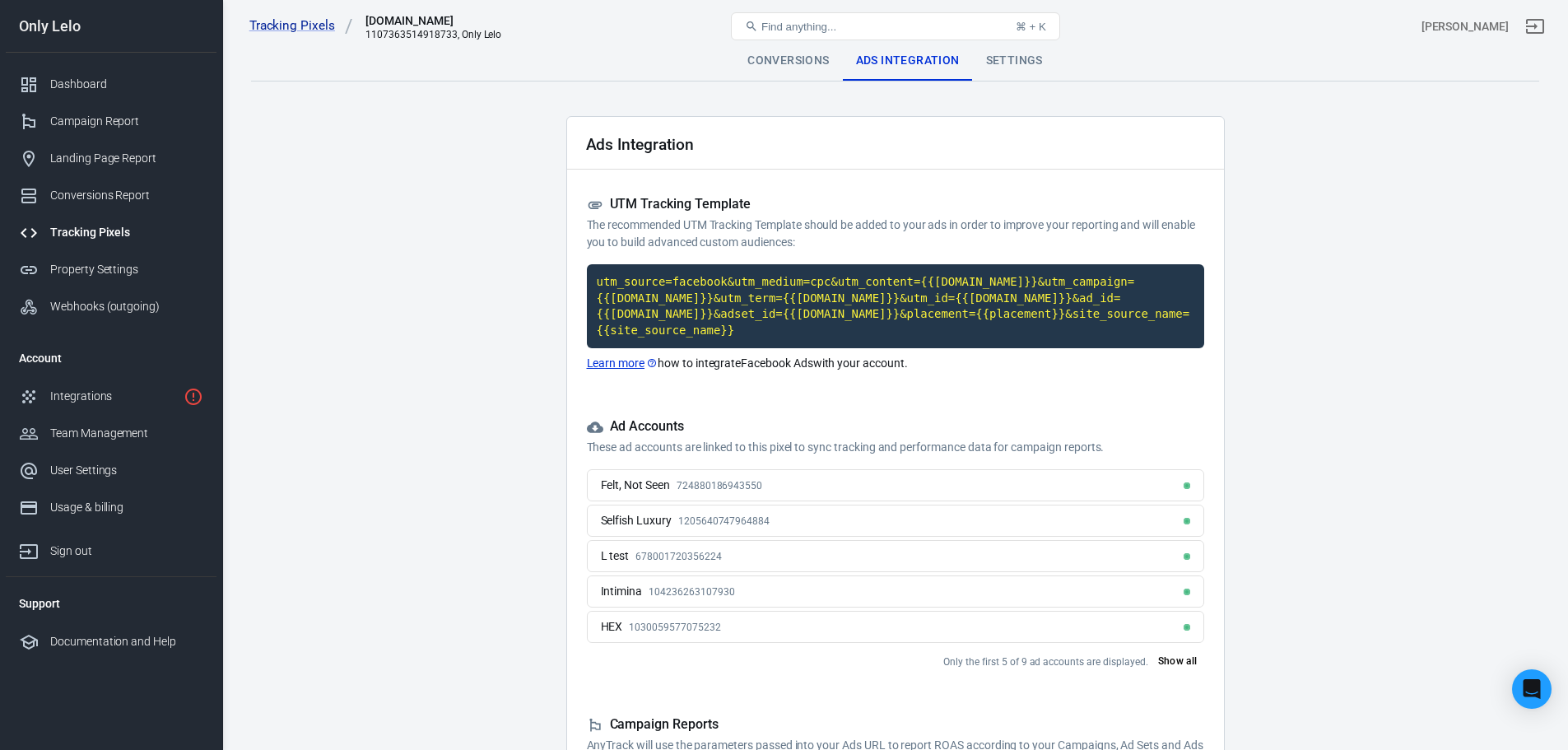
click at [1035, 39] on button "Find anything... ⌘ + K" at bounding box center [895, 26] width 329 height 28
click at [999, 75] on div "Settings" at bounding box center [1014, 60] width 83 height 39
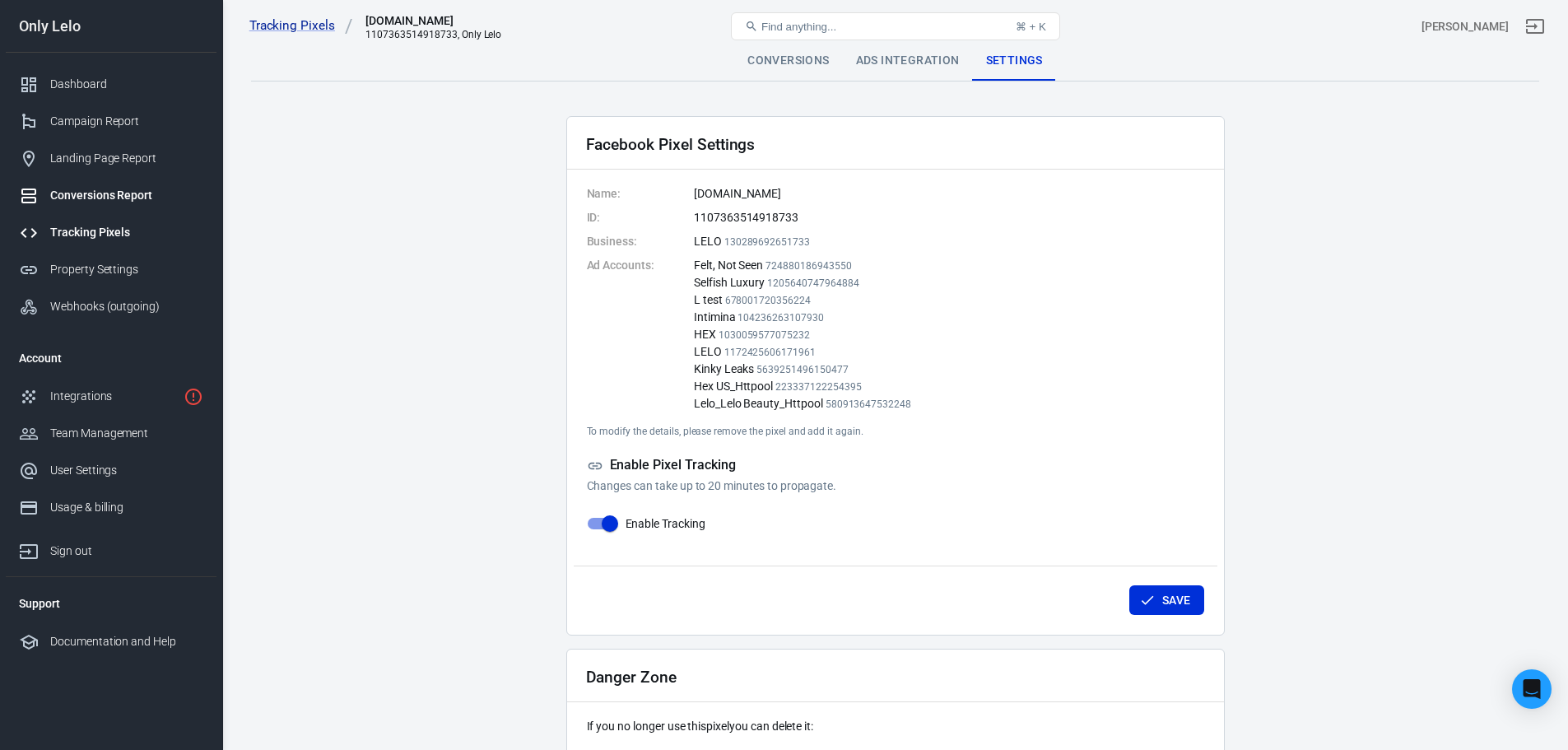
click at [101, 197] on div "Conversions Report" at bounding box center [127, 196] width 153 height 17
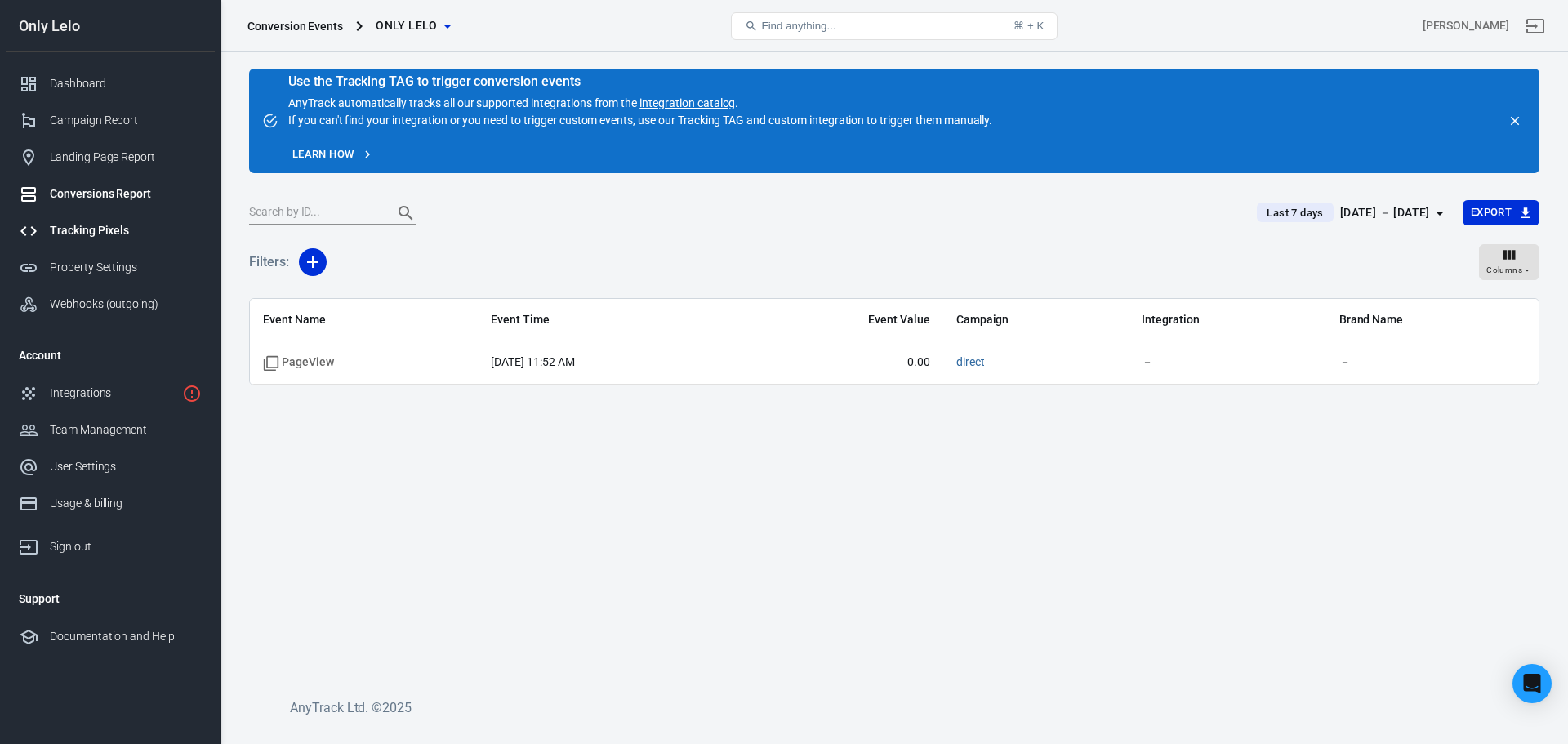
click at [96, 242] on link "Tracking Pixels" at bounding box center [110, 230] width 209 height 37
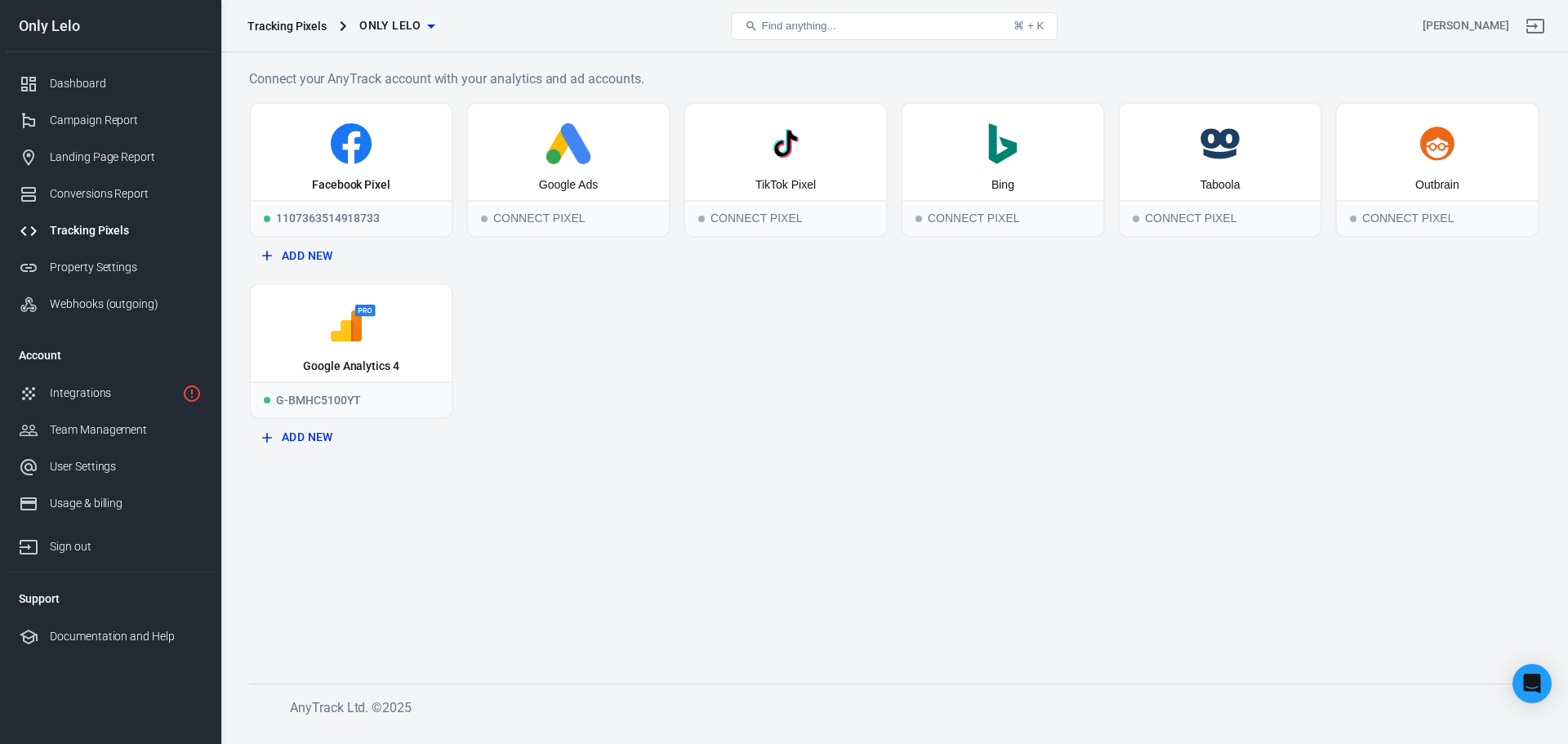
click at [423, 30] on icon "button" at bounding box center [431, 26] width 20 height 20
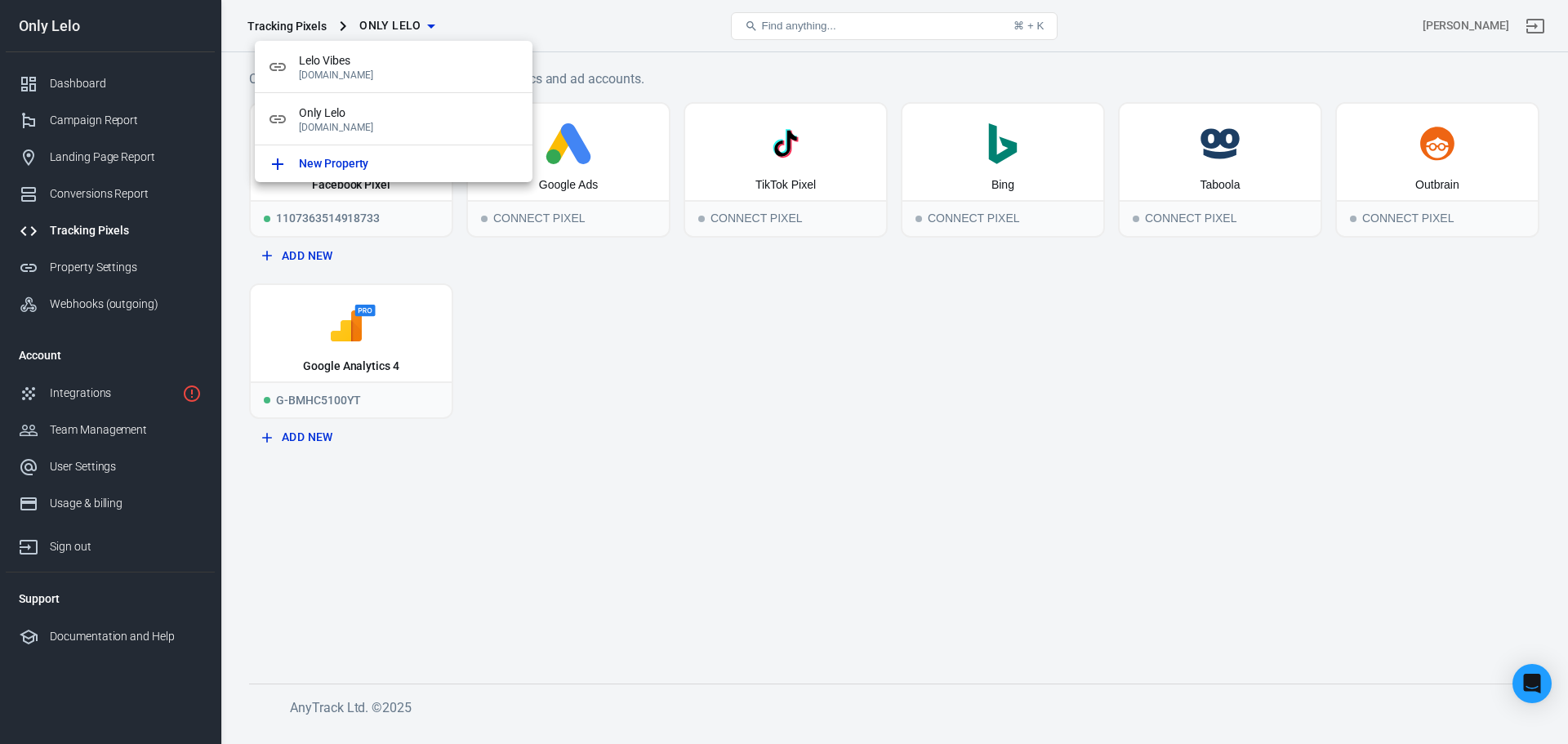
click at [493, 448] on div at bounding box center [784, 372] width 1568 height 744
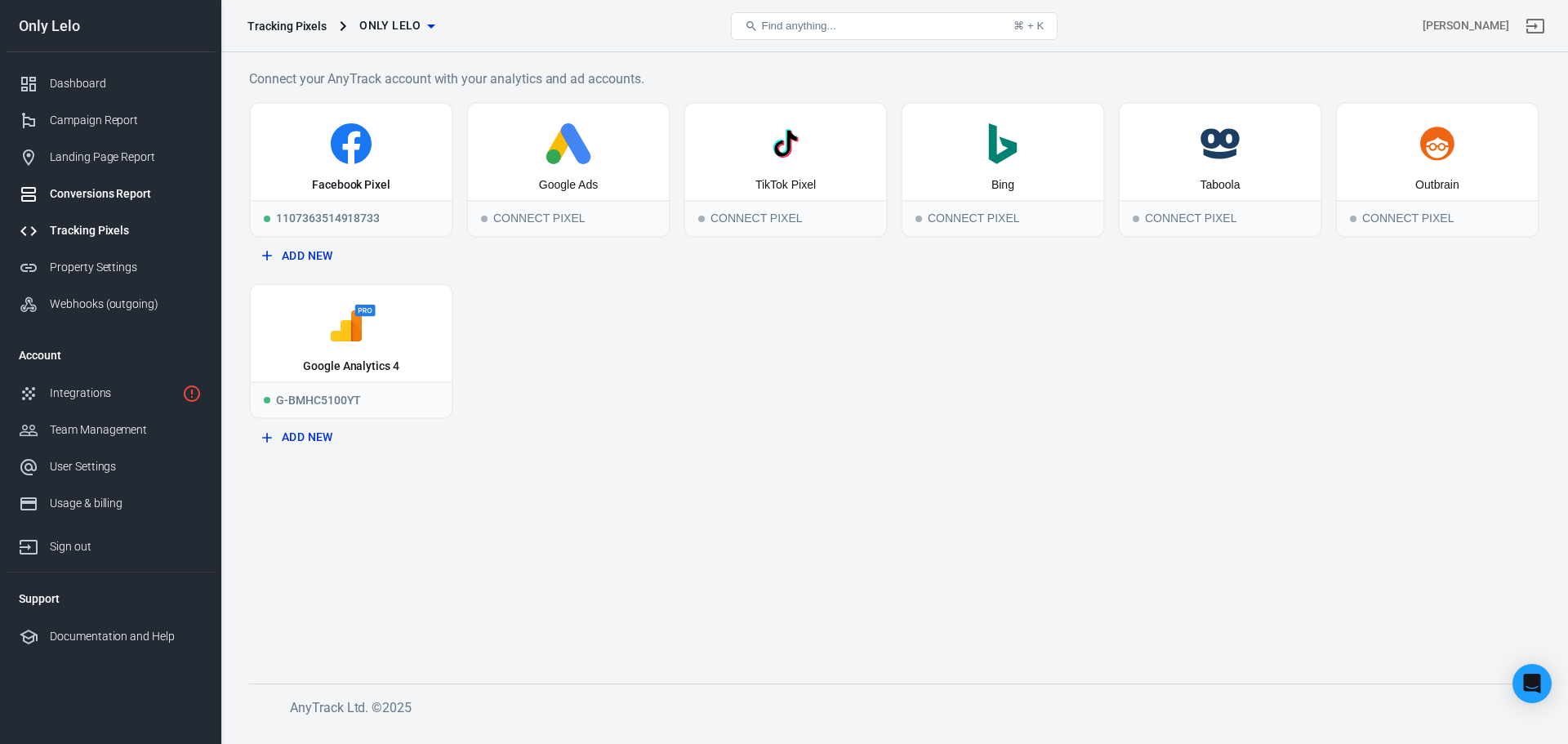
click at [101, 192] on div "Conversions Report" at bounding box center [126, 194] width 152 height 17
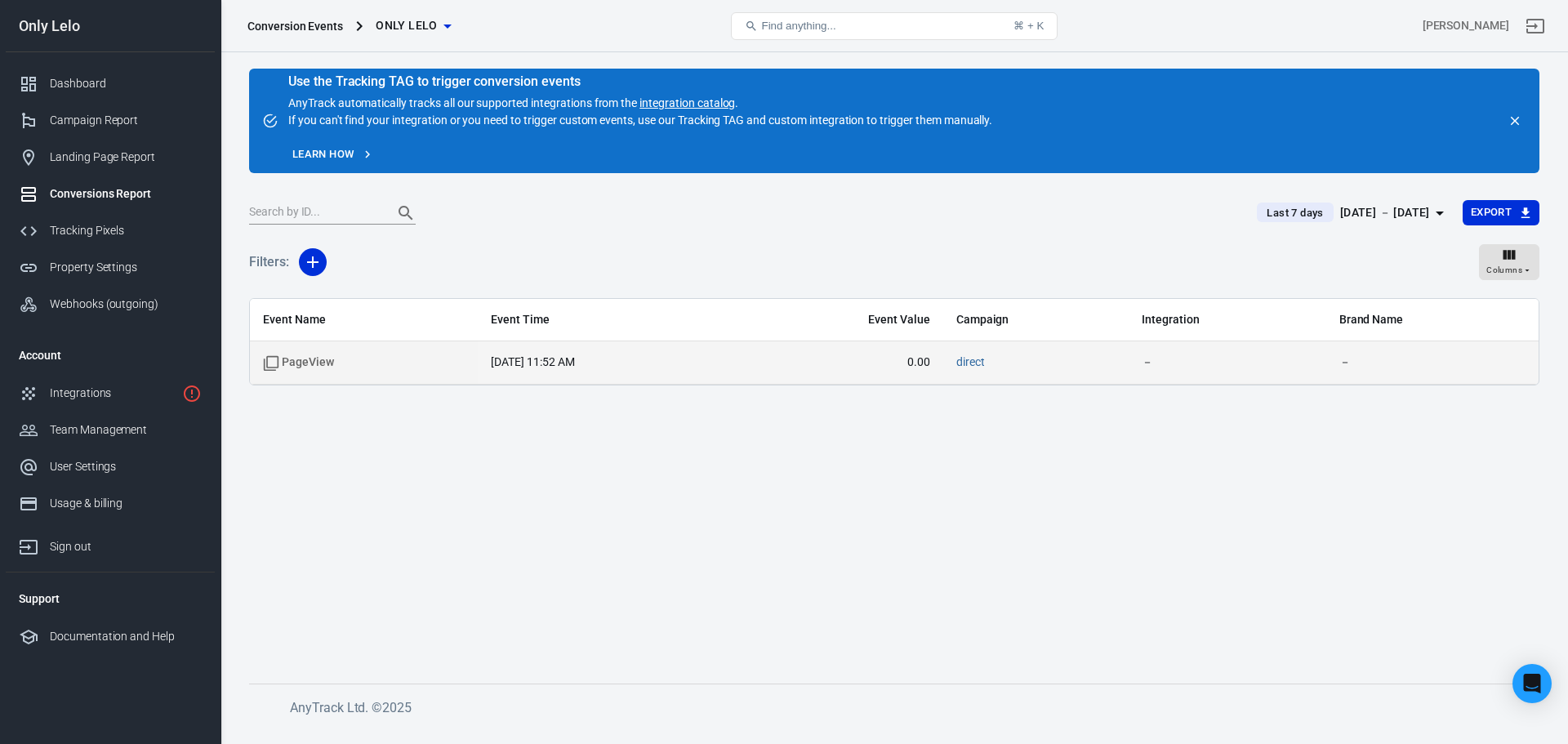
click at [429, 366] on span "PageView" at bounding box center [364, 362] width 202 height 16
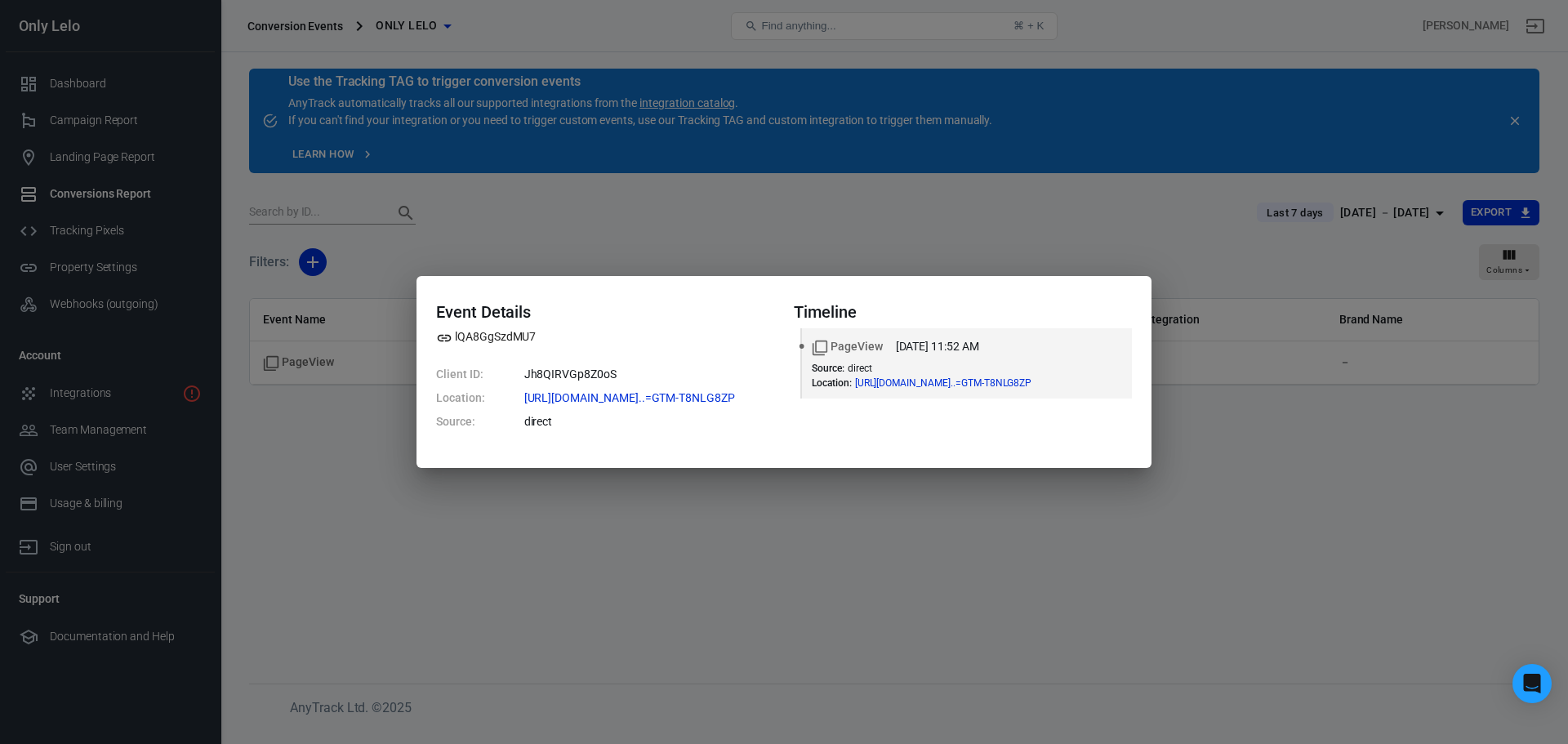
click at [332, 498] on div "Event Details lQA8GgSzdMU7 Client ID: Jh8QIRVGp8Z0oS Location: [URL][DOMAIN_NAM…" at bounding box center [784, 372] width 1568 height 744
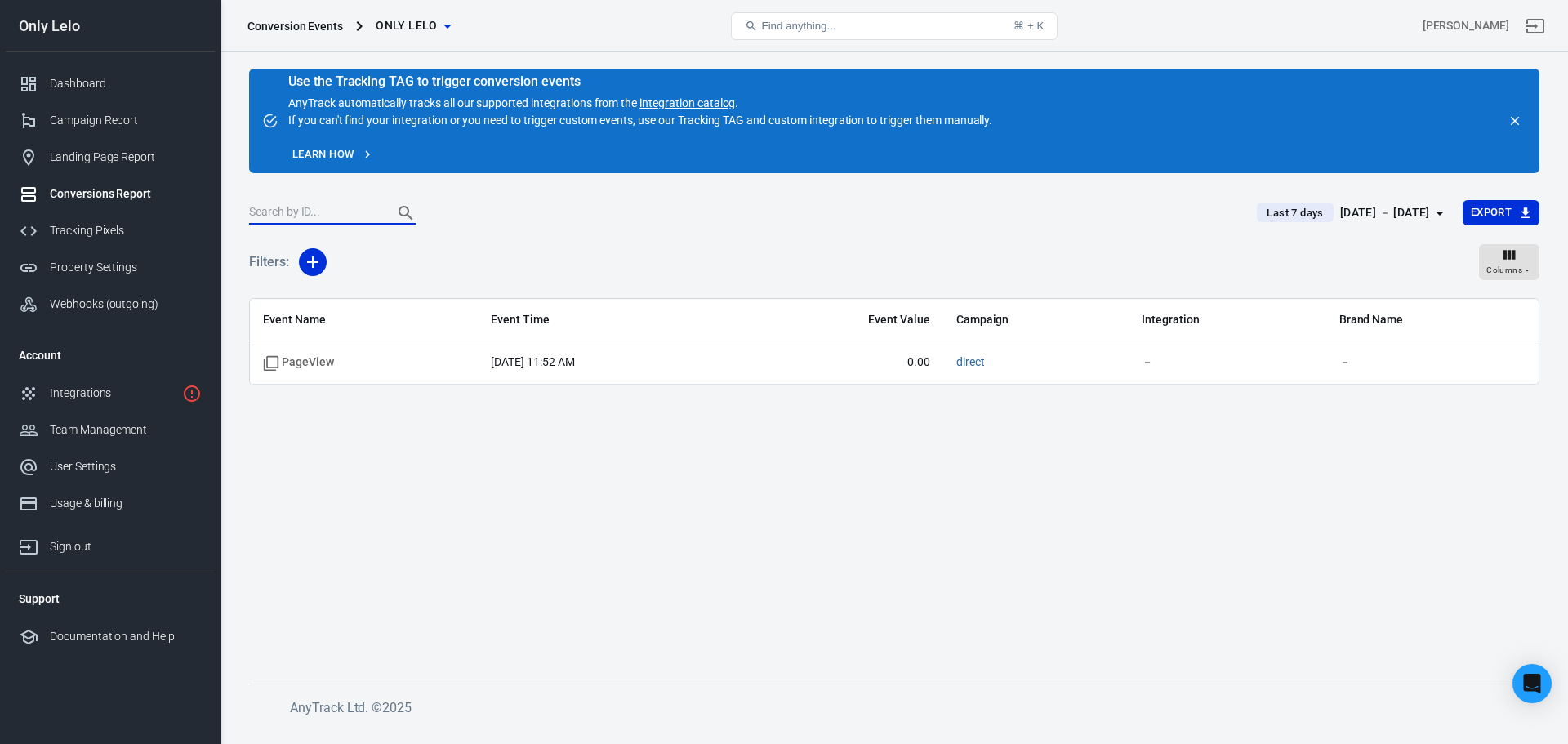
click at [337, 217] on input "text" at bounding box center [314, 213] width 130 height 22
click at [477, 115] on div "Use the Tracking TAG to trigger conversion events AnyTrack automatically tracks…" at bounding box center [640, 102] width 704 height 53
click at [103, 255] on link "Property Settings" at bounding box center [110, 267] width 209 height 37
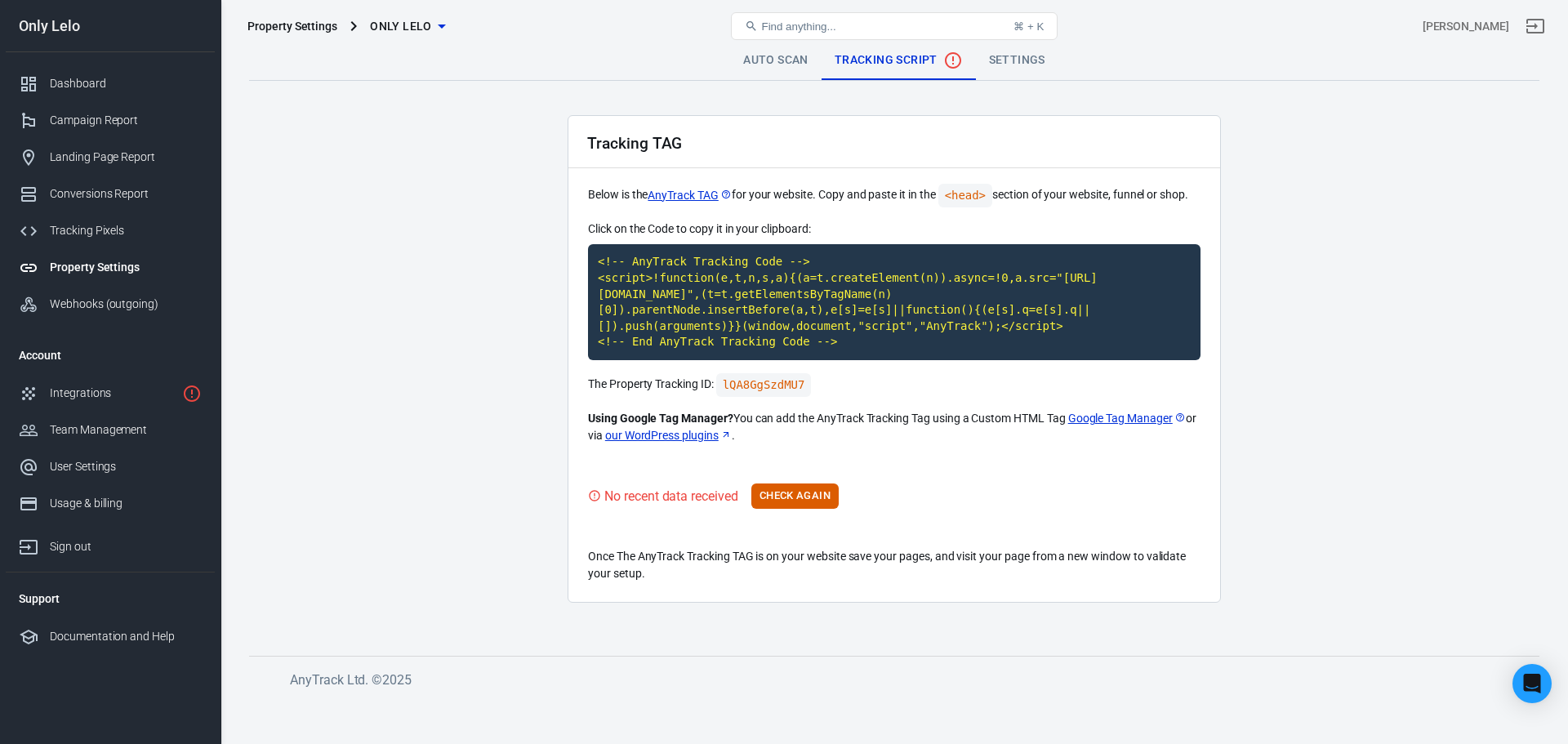
click at [743, 69] on link "Auto Scan" at bounding box center [775, 59] width 91 height 39
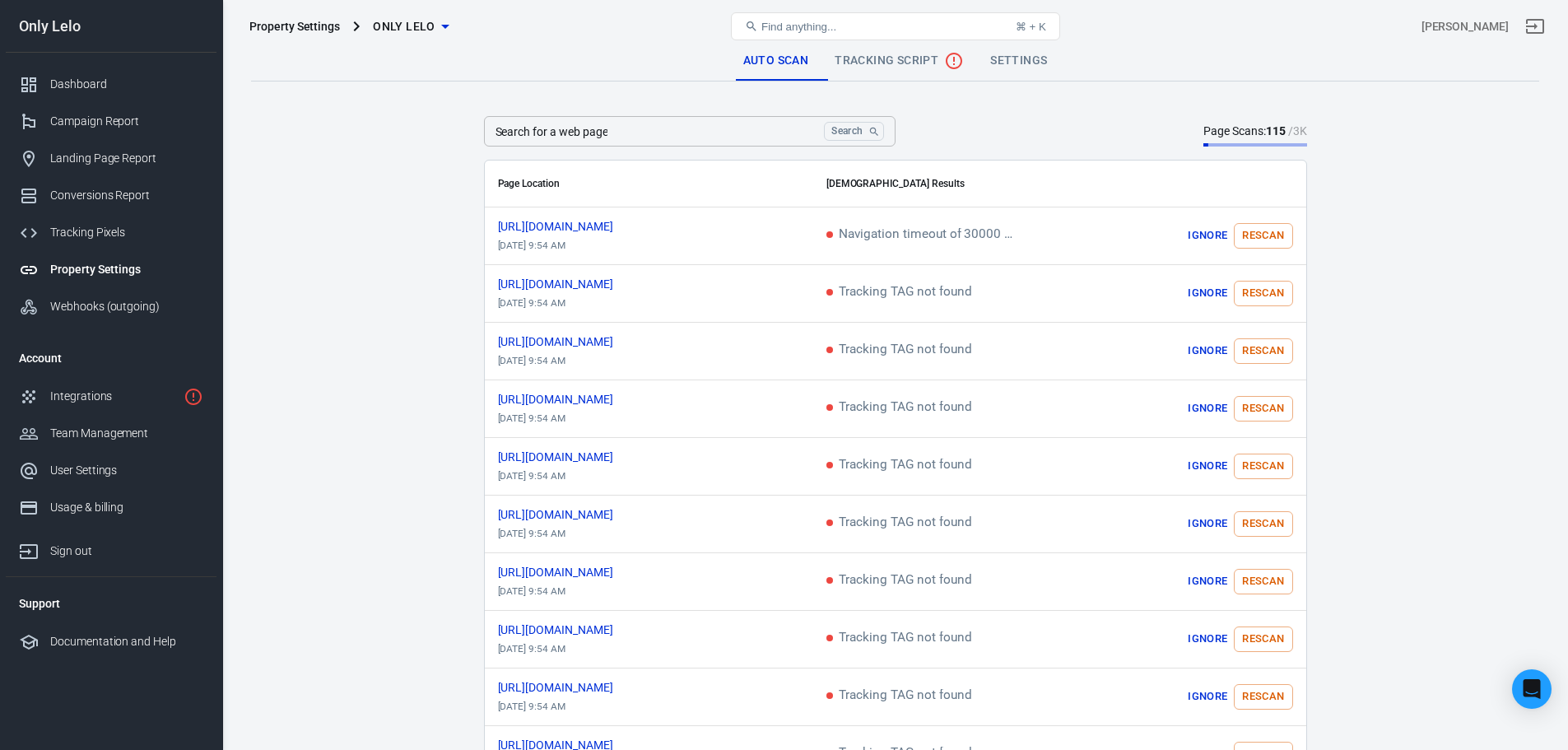
click at [863, 63] on span "Tracking Script" at bounding box center [899, 61] width 130 height 20
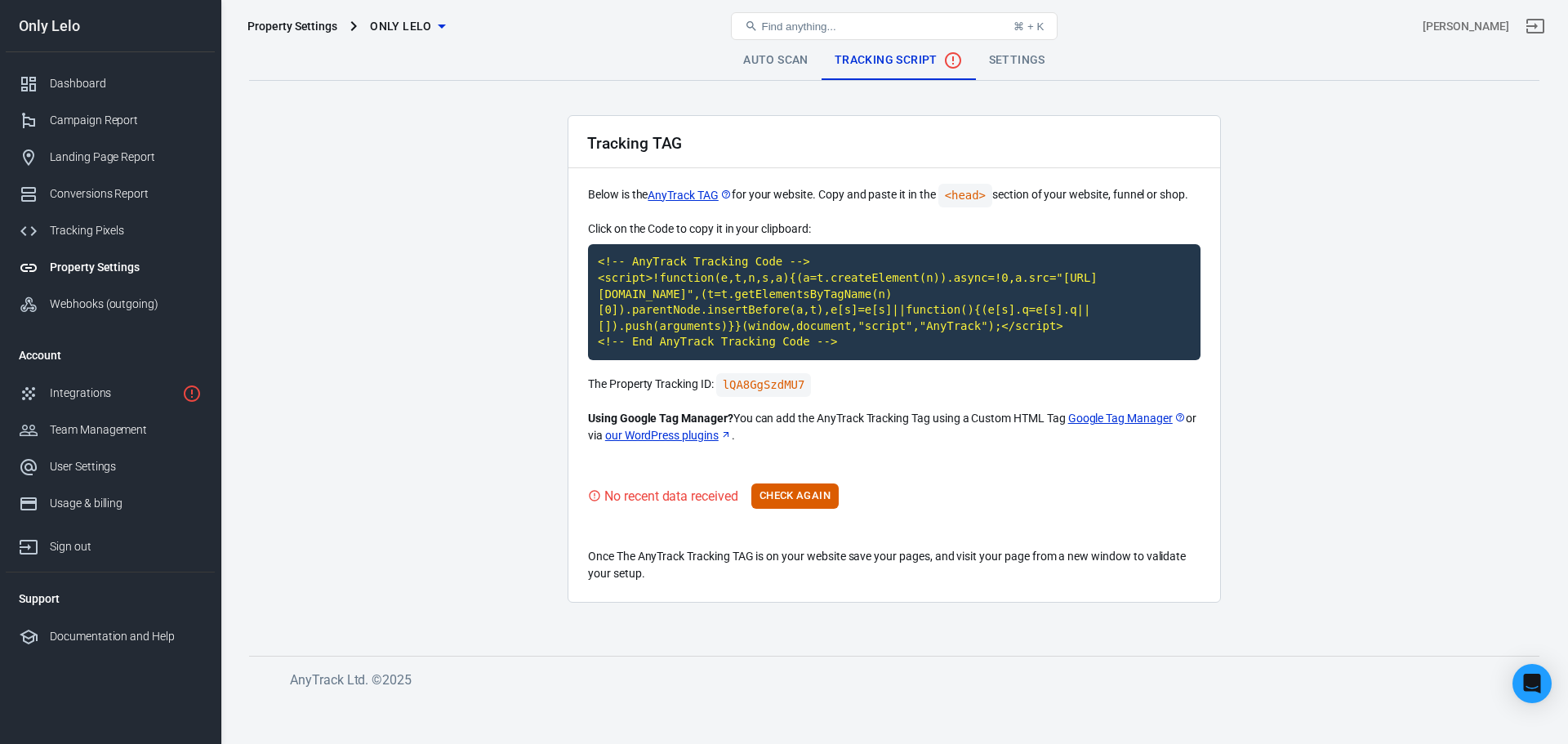
click at [994, 60] on link "Settings" at bounding box center [1017, 59] width 83 height 39
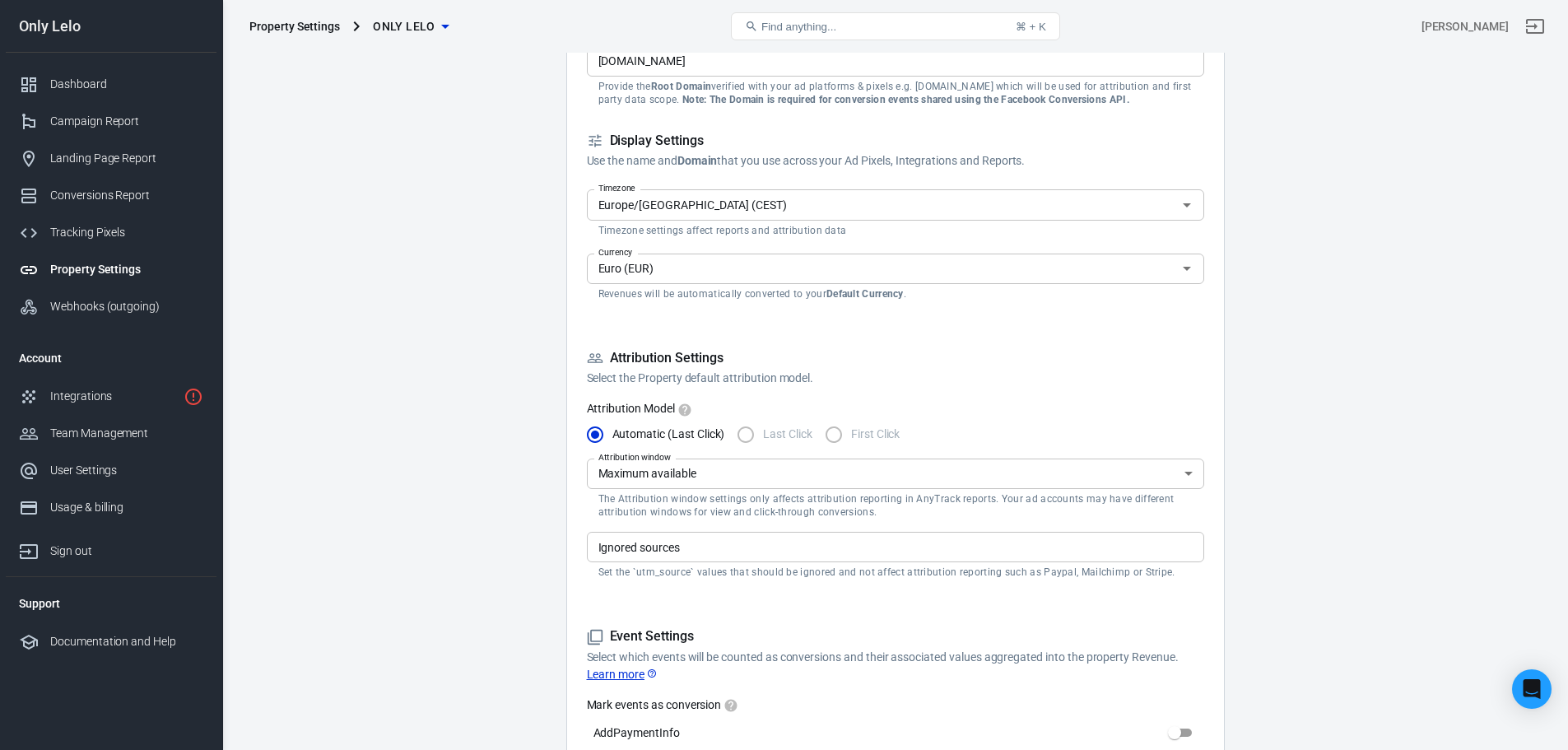
scroll to position [164, 0]
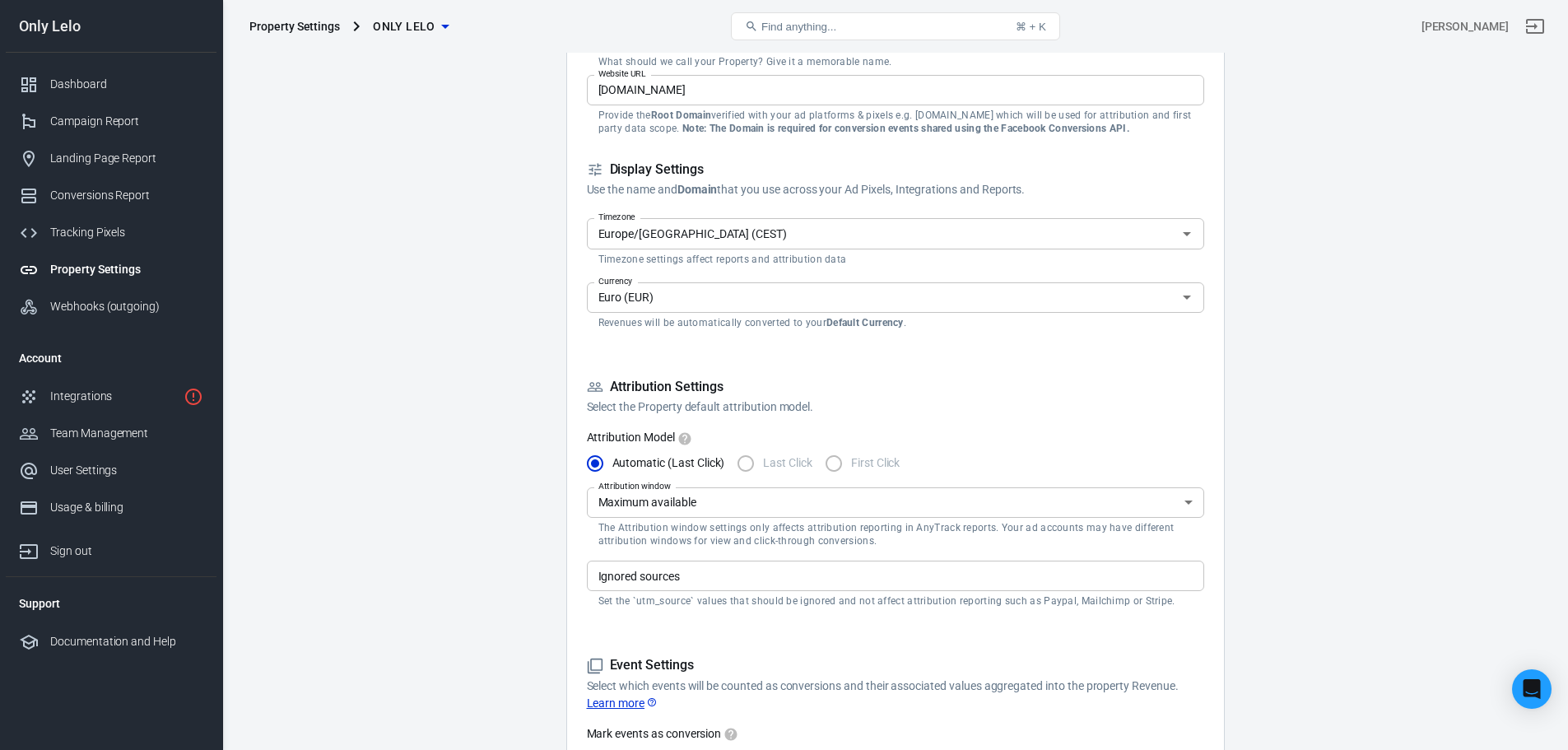
click at [696, 306] on input "Euro (EUR)" at bounding box center [882, 297] width 581 height 21
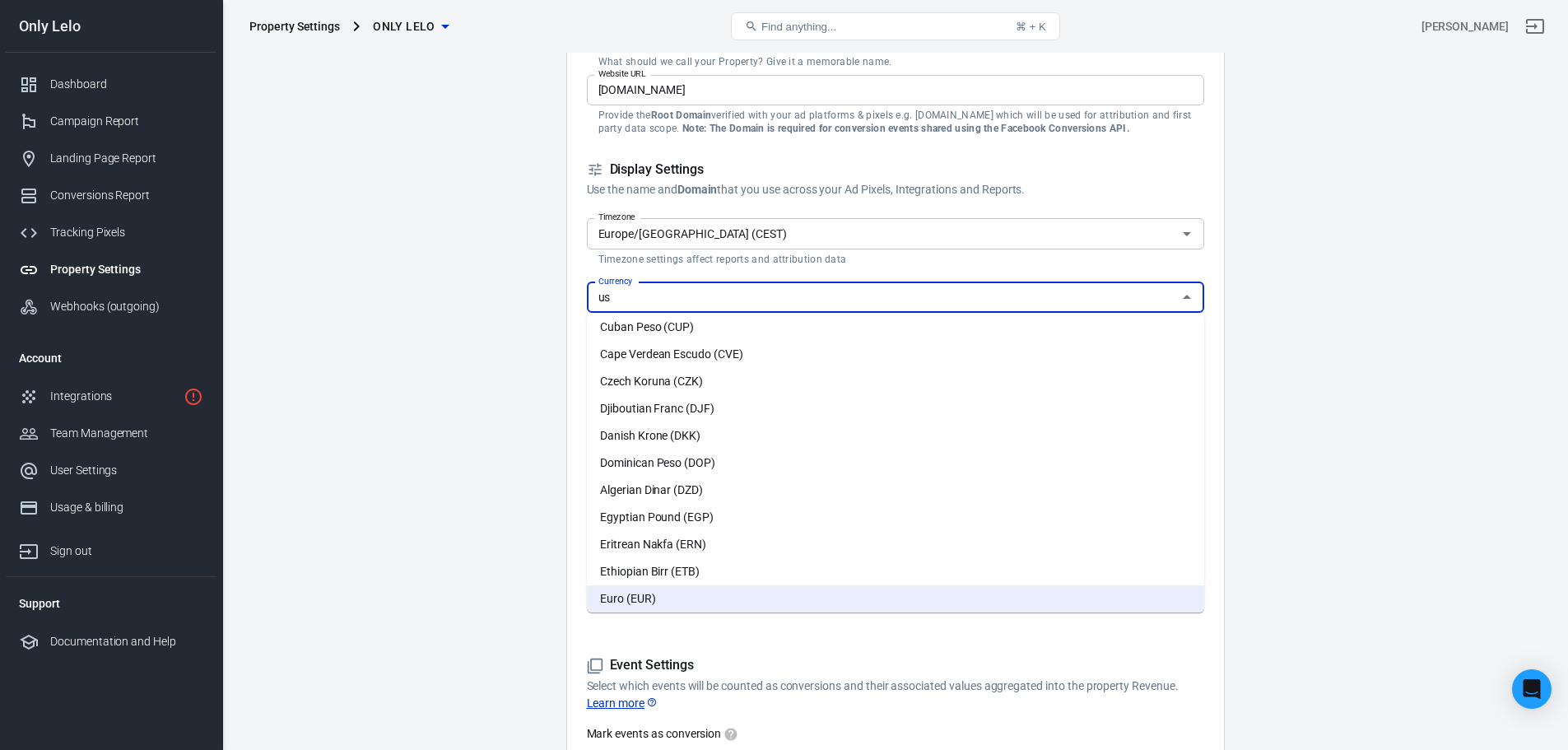
scroll to position [0, 0]
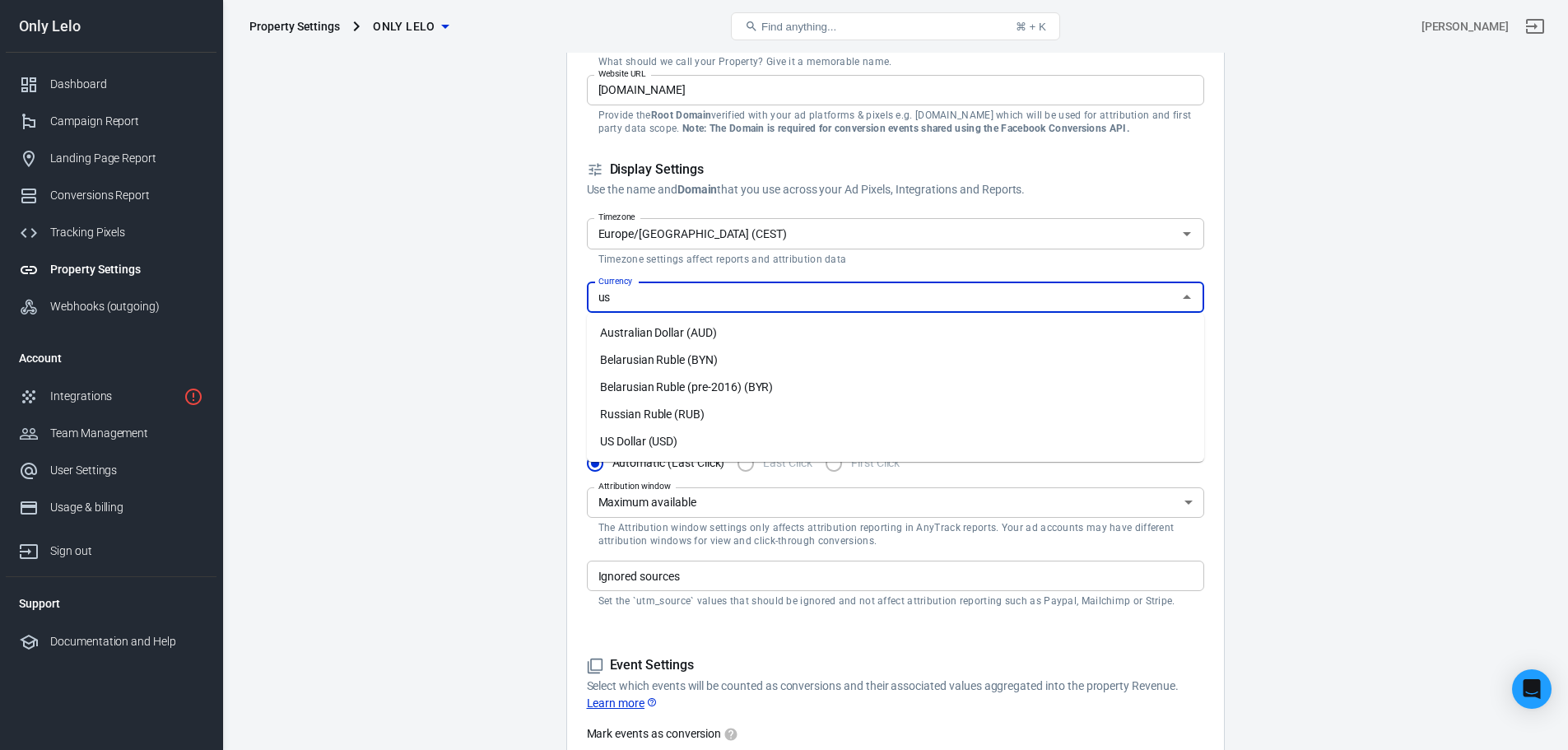
click at [706, 436] on li "US Dollar (USD)" at bounding box center [895, 441] width 617 height 27
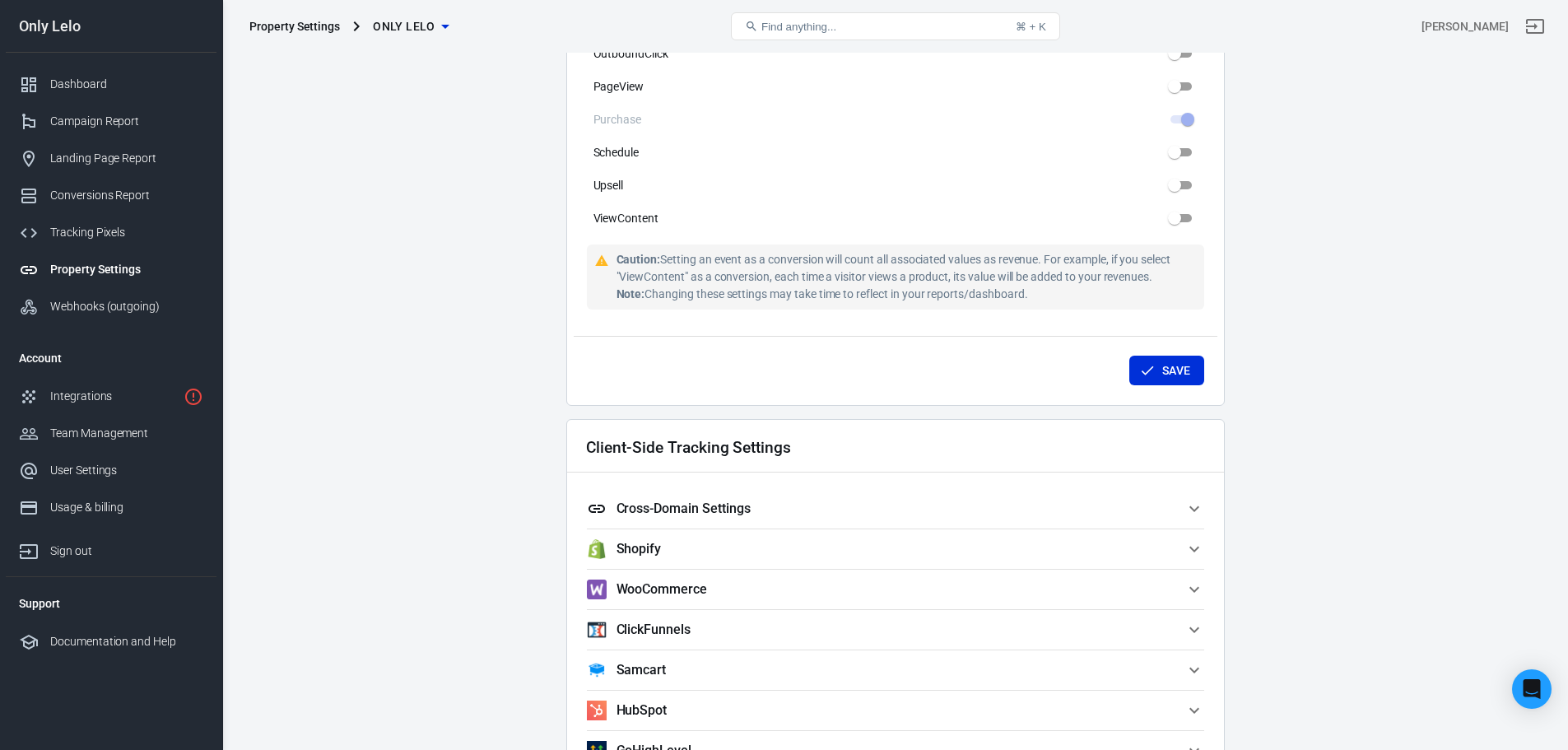
type input "US Dollar (USD)"
click at [712, 488] on button "Cross-Domain Settings" at bounding box center [895, 508] width 617 height 39
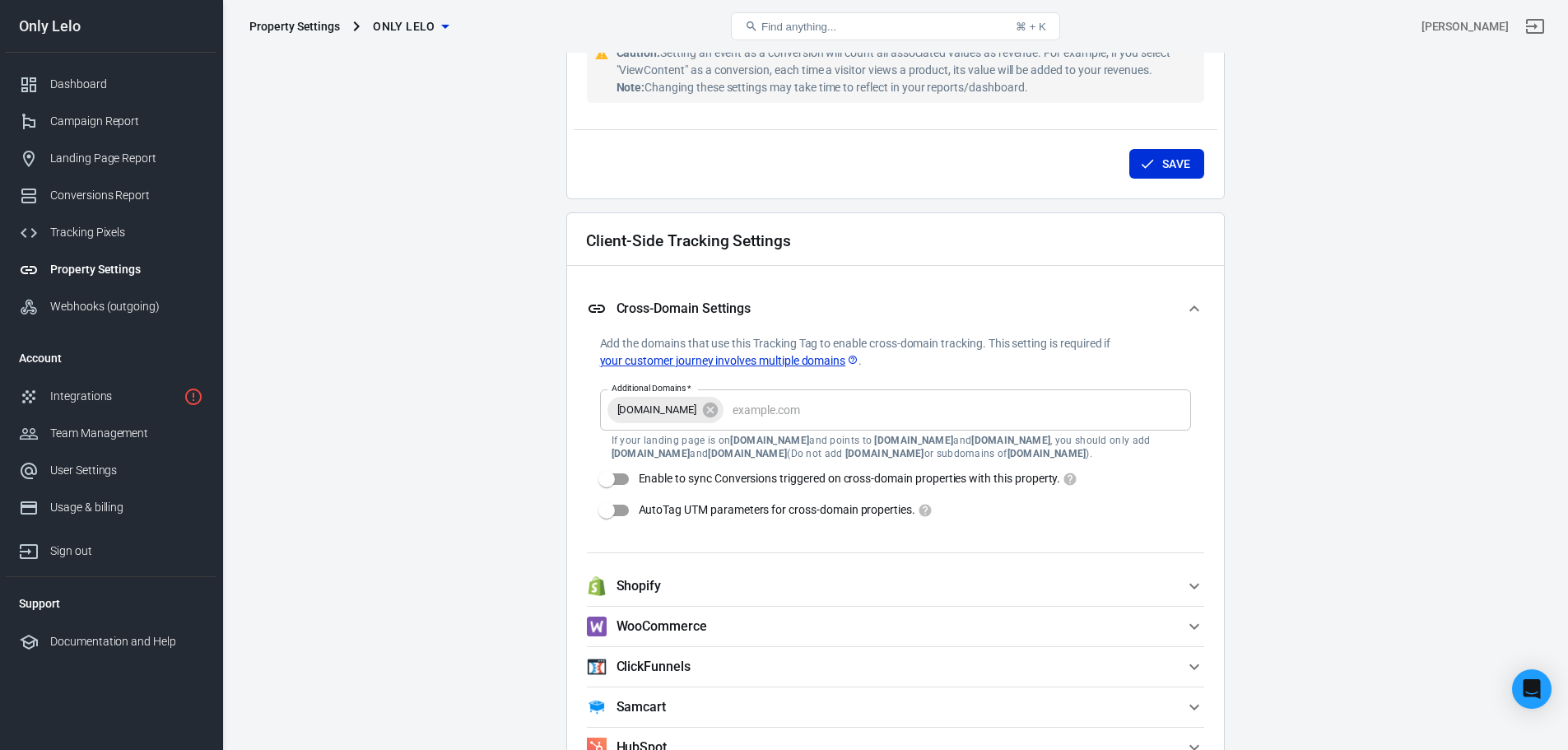
scroll to position [1317, 0]
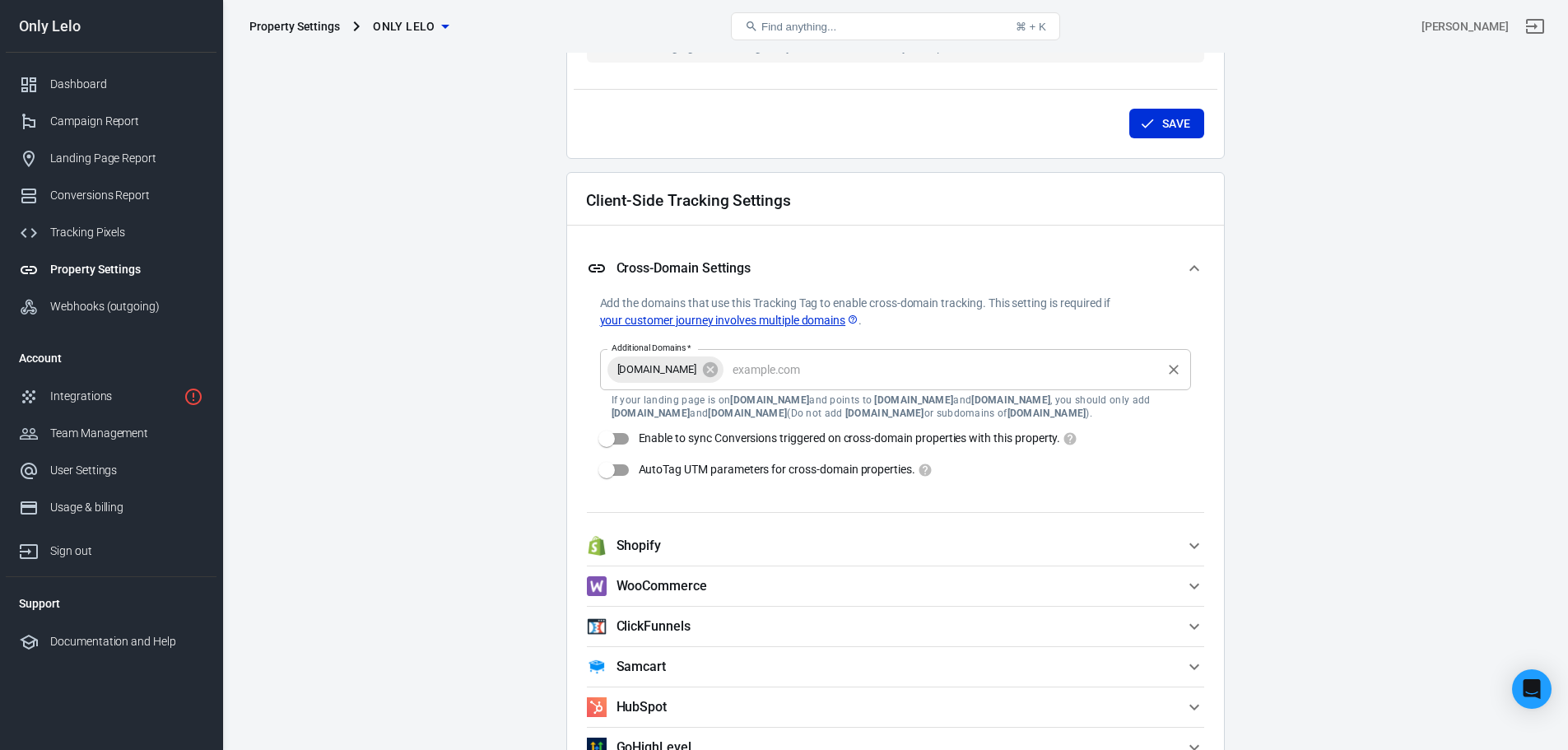
click at [726, 363] on input "Additional Domains   *" at bounding box center [942, 369] width 433 height 21
